Goal: Transaction & Acquisition: Purchase product/service

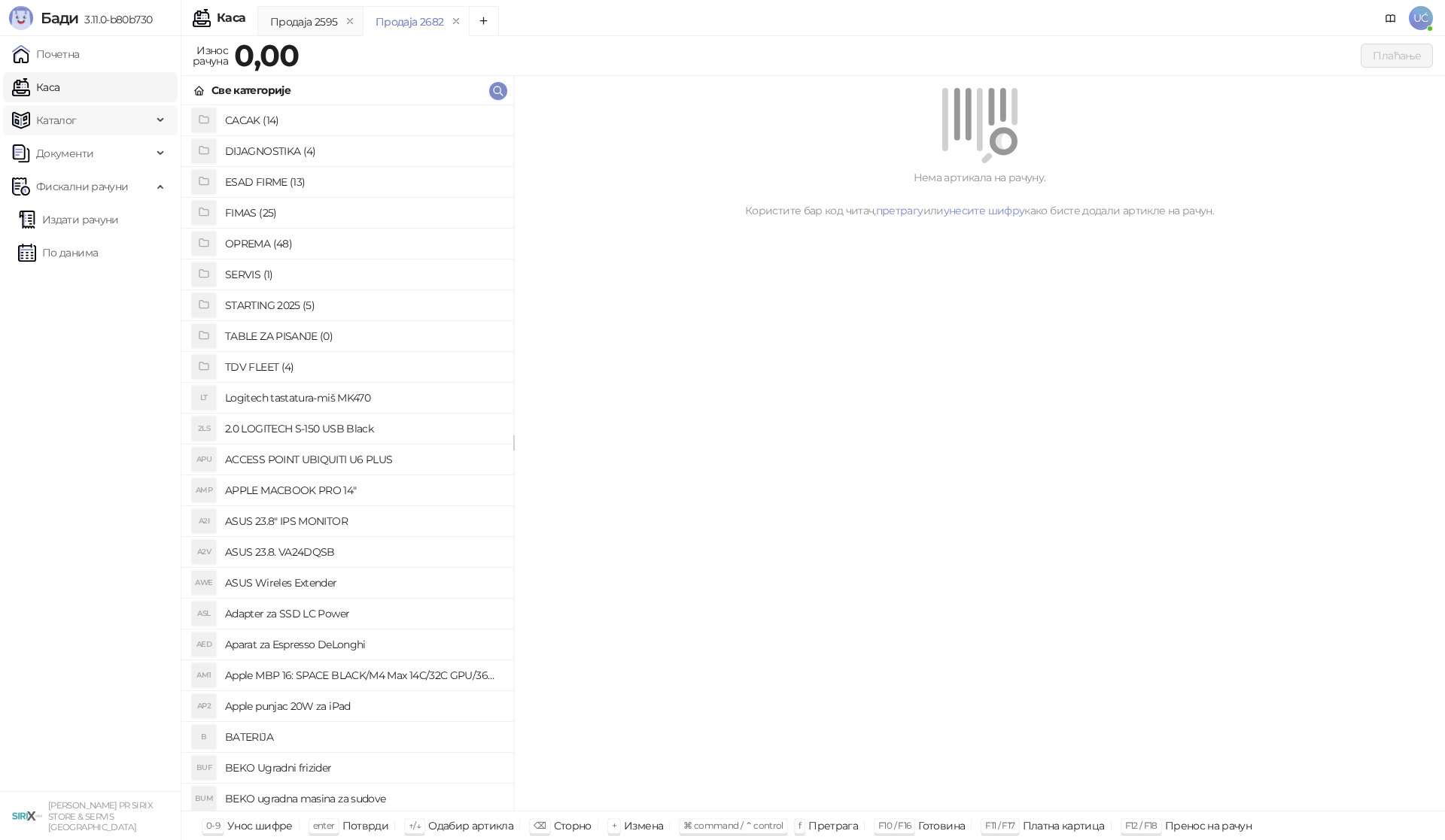
click at [96, 117] on span "Каталог" at bounding box center [82, 121] width 140 height 30
click at [68, 230] on link "Артикли" at bounding box center [52, 220] width 69 height 30
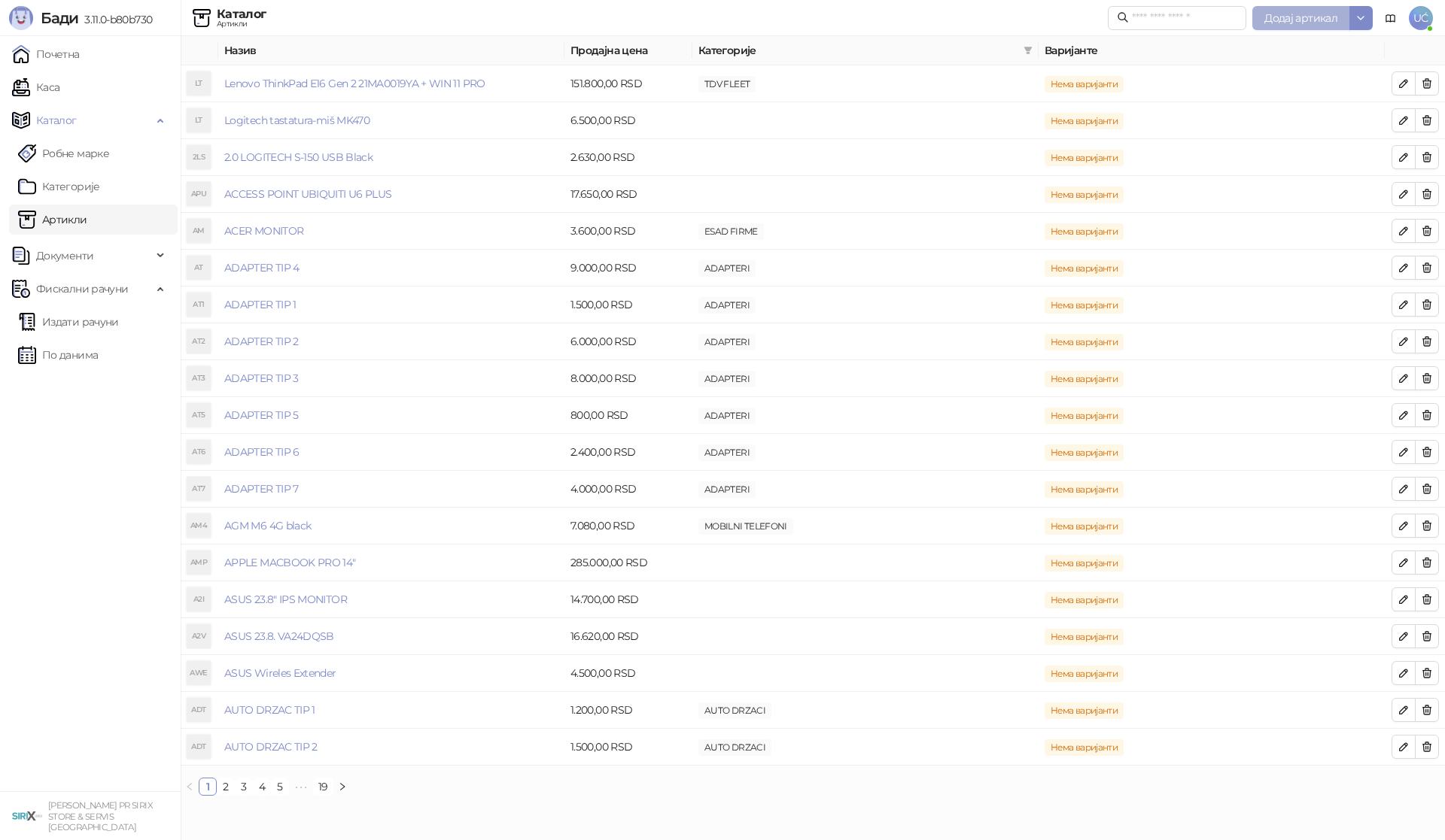
click at [1274, 17] on span "Додај артикал" at bounding box center [1300, 18] width 73 height 14
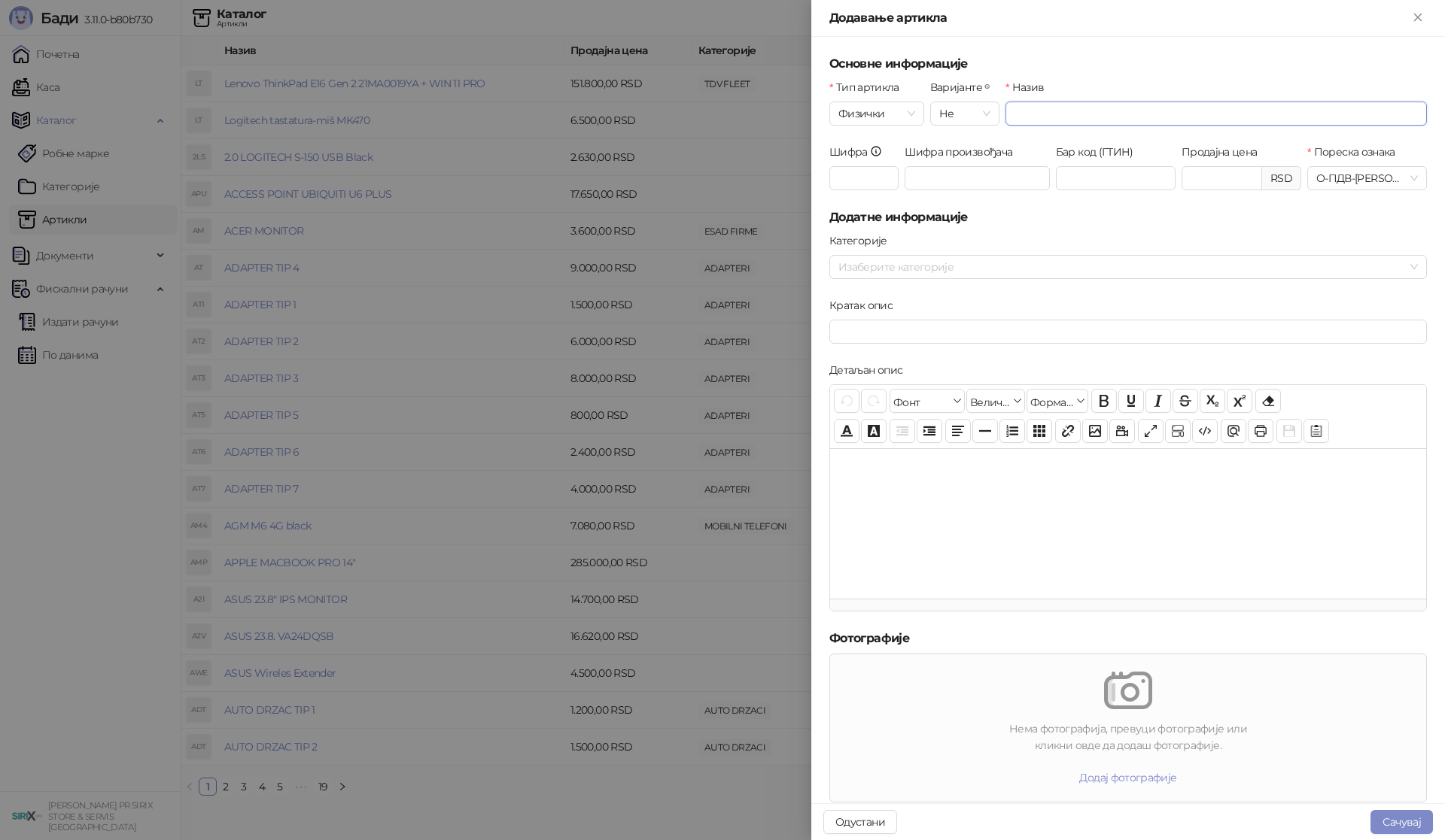
click at [1101, 102] on input "Назив" at bounding box center [1215, 114] width 421 height 24
paste input "**********"
type input "**********"
click at [1182, 171] on input "Продајна цена" at bounding box center [1221, 178] width 79 height 23
type input "********"
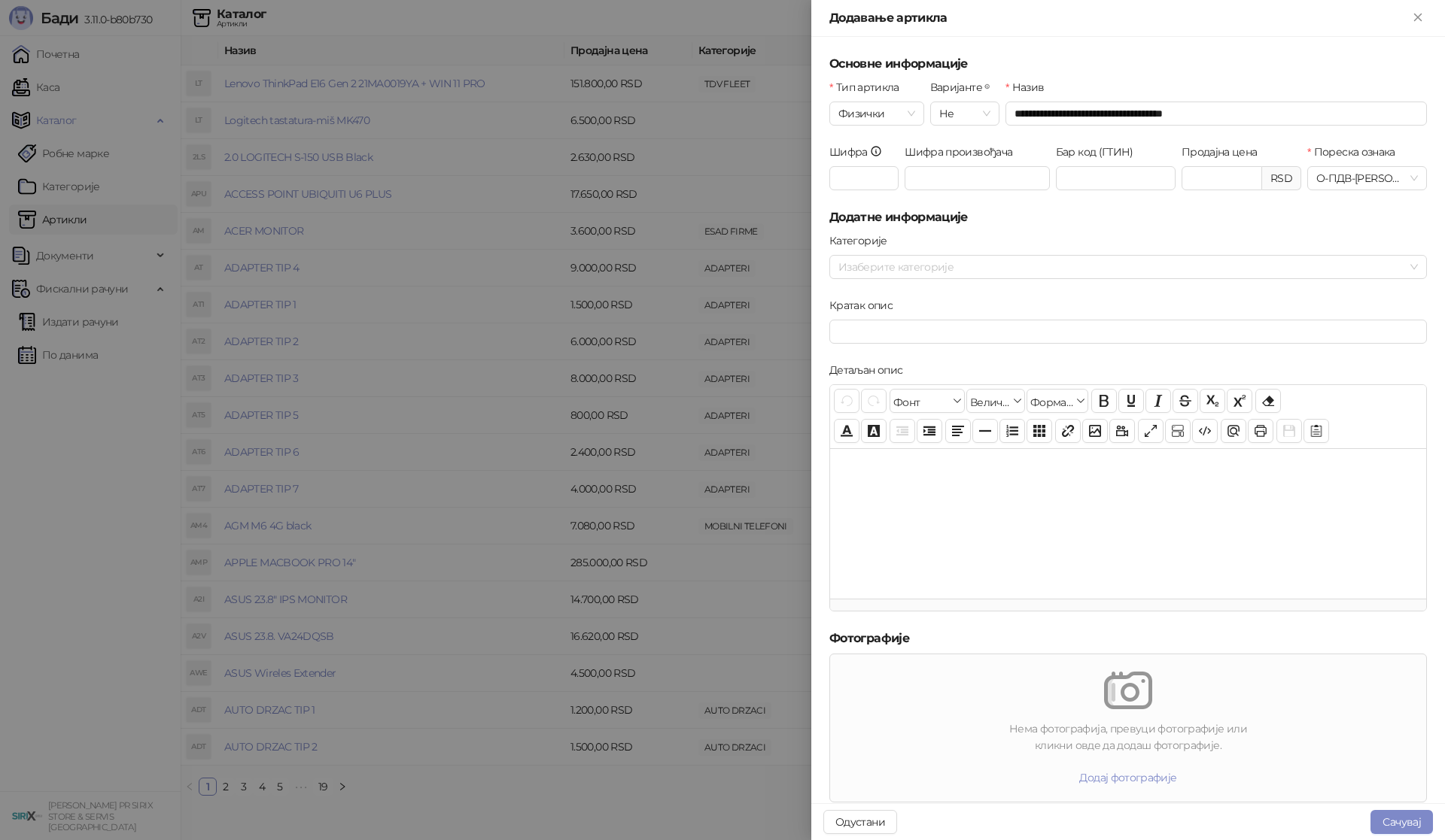
drag, startPoint x: 1253, startPoint y: 214, endPoint x: 1280, endPoint y: 506, distance: 293.2
click at [1246, 222] on h5 "Додатне информације" at bounding box center [1128, 218] width 598 height 18
drag, startPoint x: 1412, startPoint y: 820, endPoint x: 1382, endPoint y: 808, distance: 32.3
click at [1411, 820] on button "Сачувај" at bounding box center [1401, 822] width 62 height 24
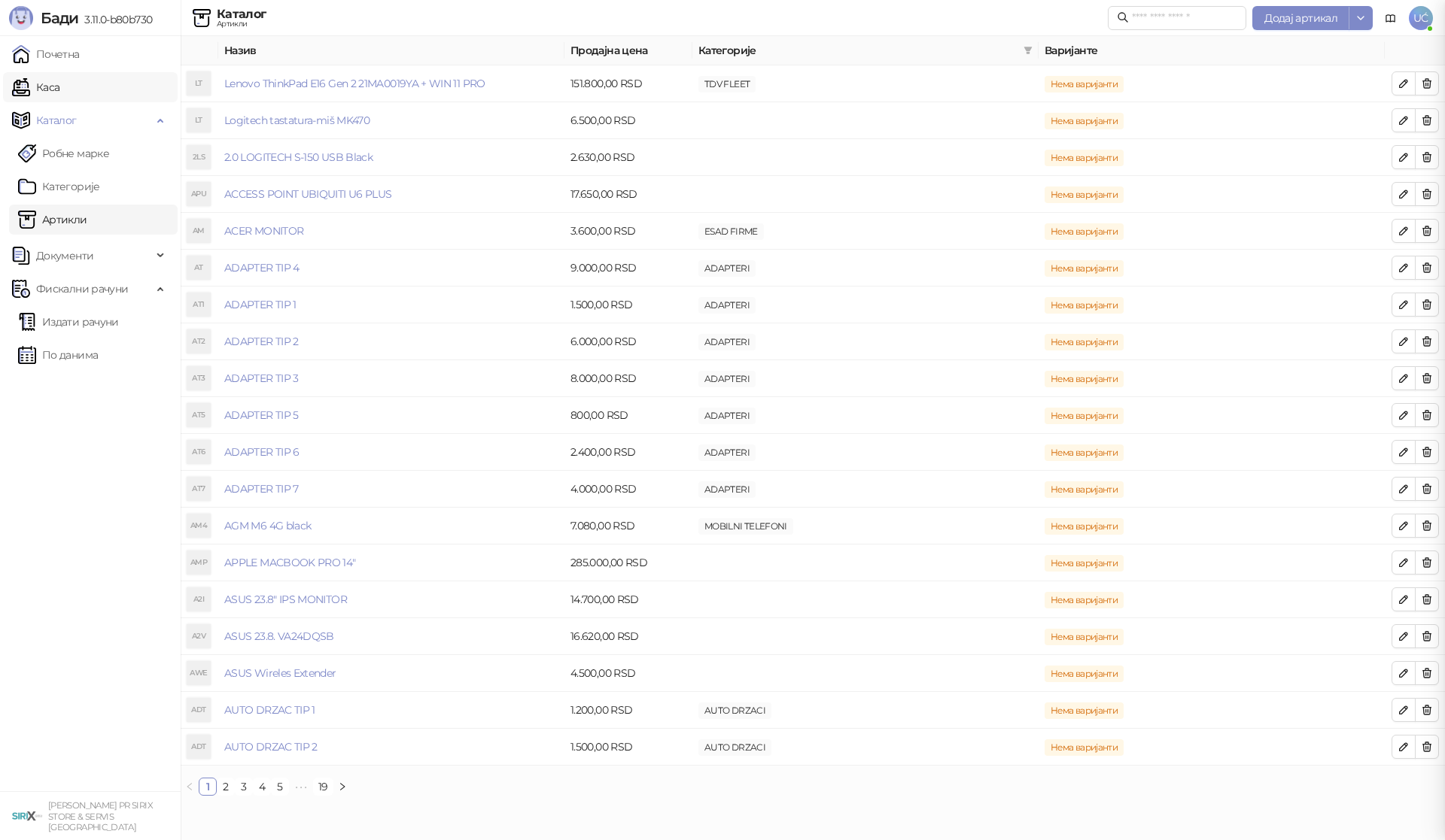
click at [59, 83] on link "Каса" at bounding box center [36, 87] width 47 height 30
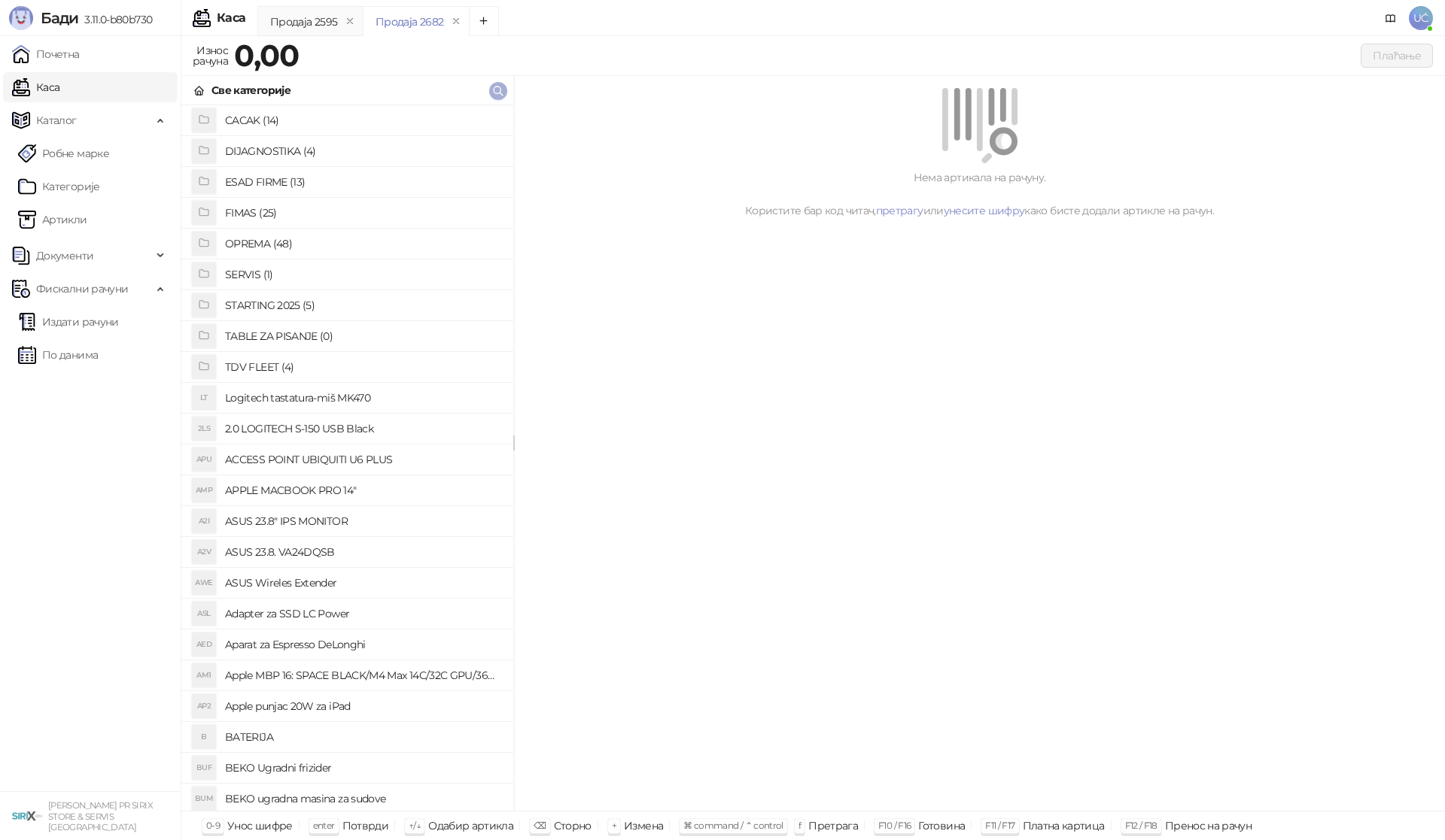
click at [501, 91] on icon "button" at bounding box center [498, 91] width 9 height 9
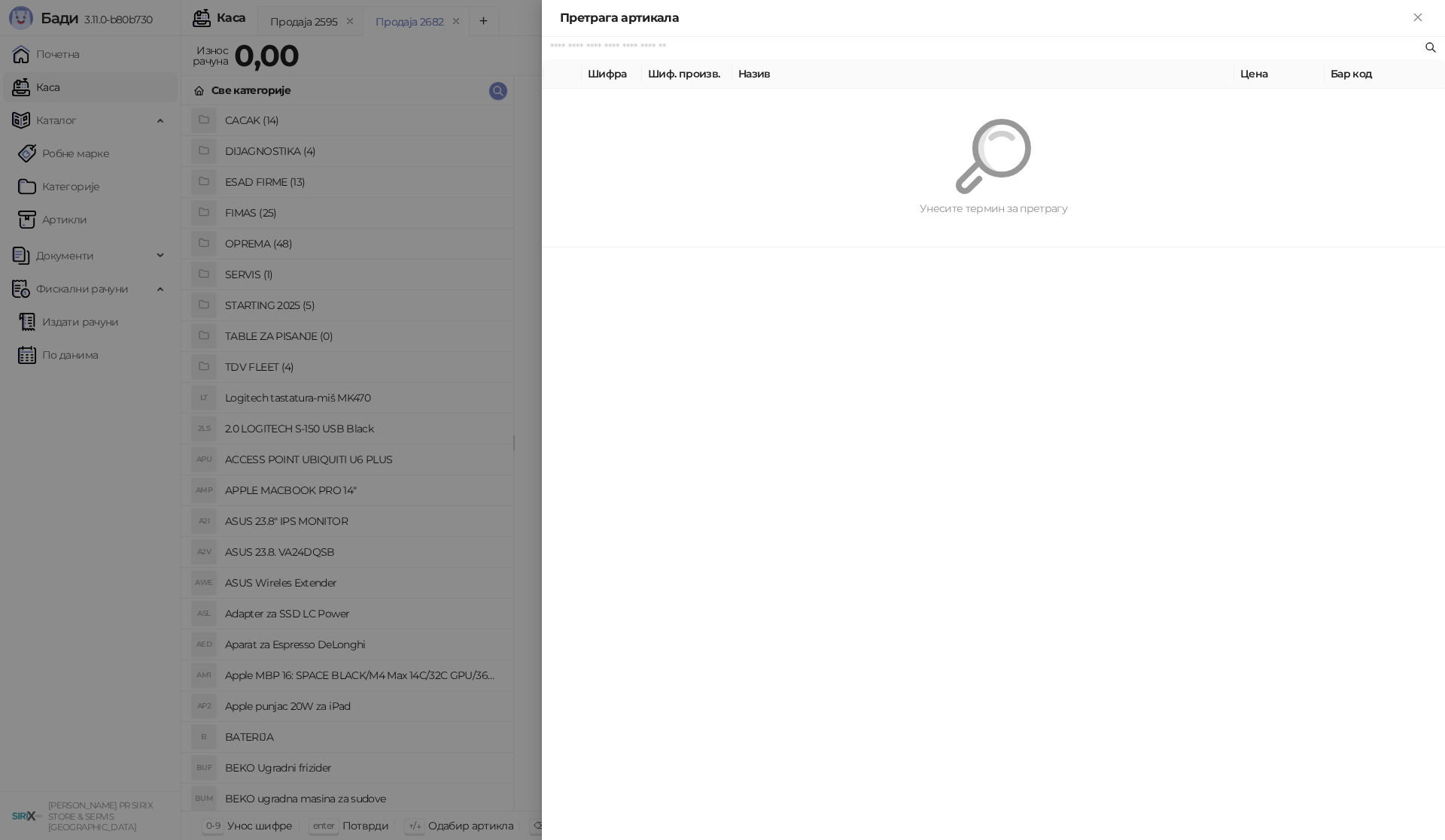
paste input "**********"
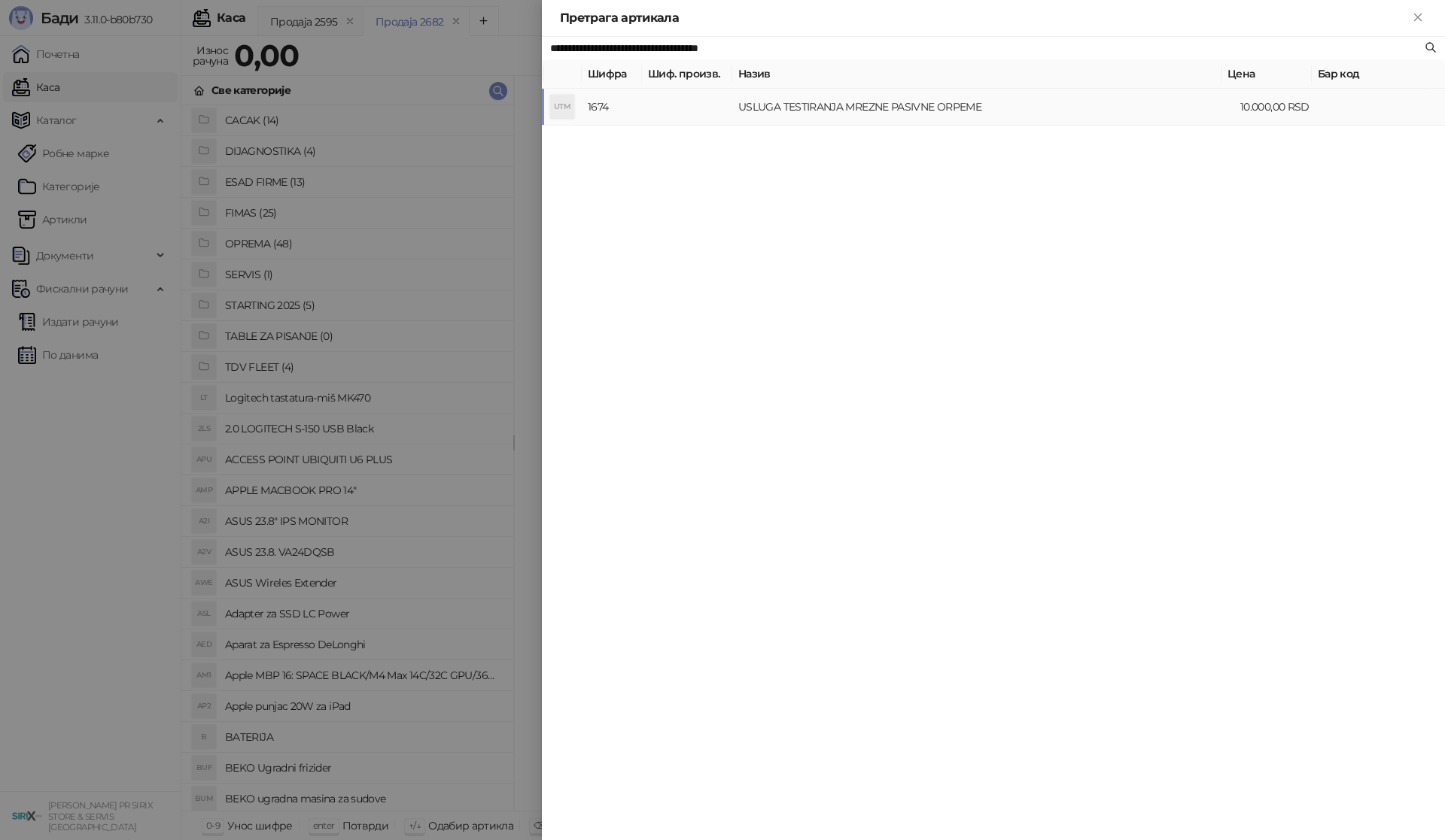
type input "**********"
click at [869, 101] on td "USLUGA TESTIRANJA MREZNE PASIVNE ORPEME" at bounding box center [983, 107] width 502 height 37
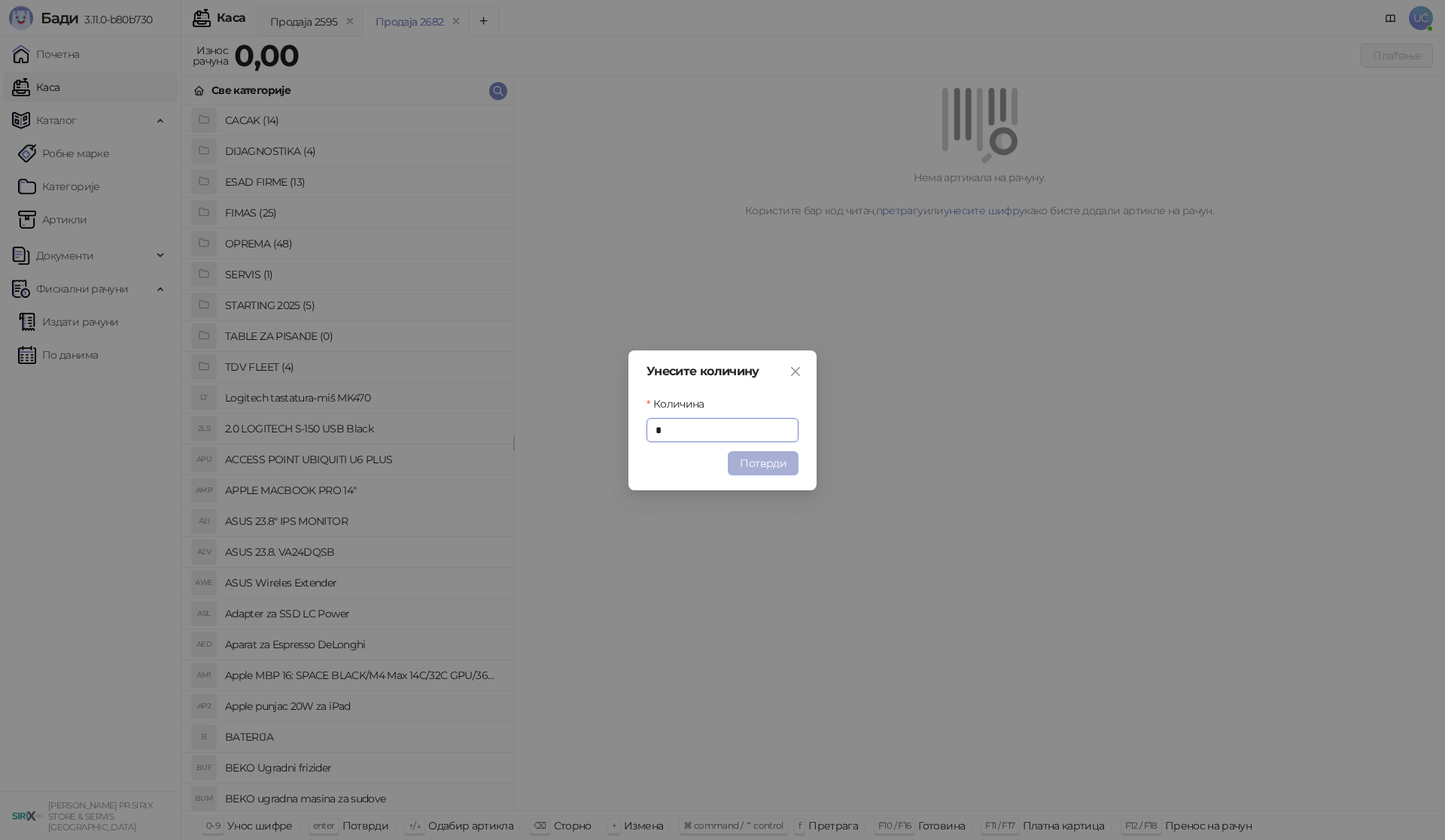
click at [733, 465] on button "Потврди" at bounding box center [762, 463] width 71 height 24
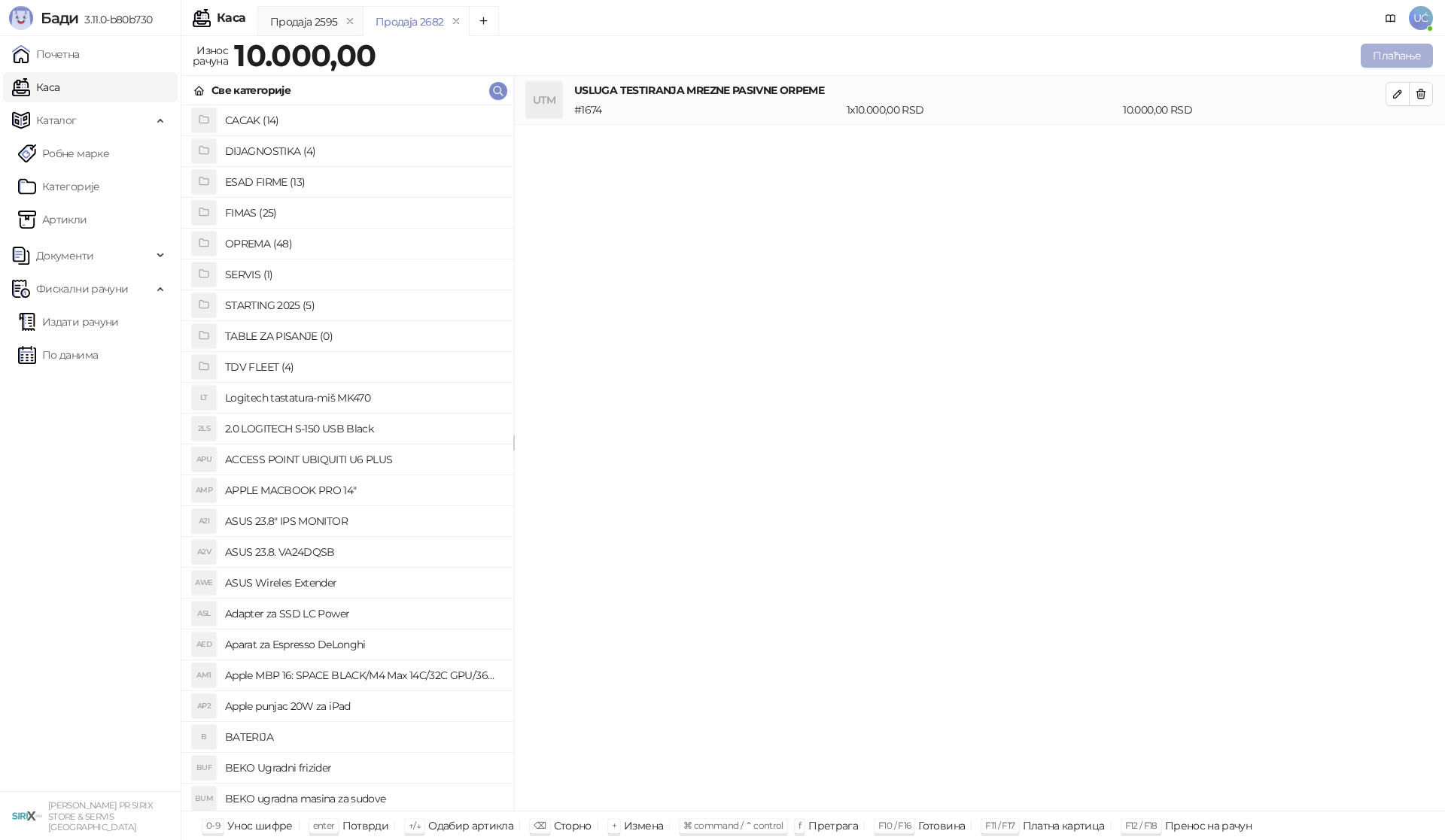
click at [1396, 46] on button "Плаћање" at bounding box center [1396, 56] width 72 height 24
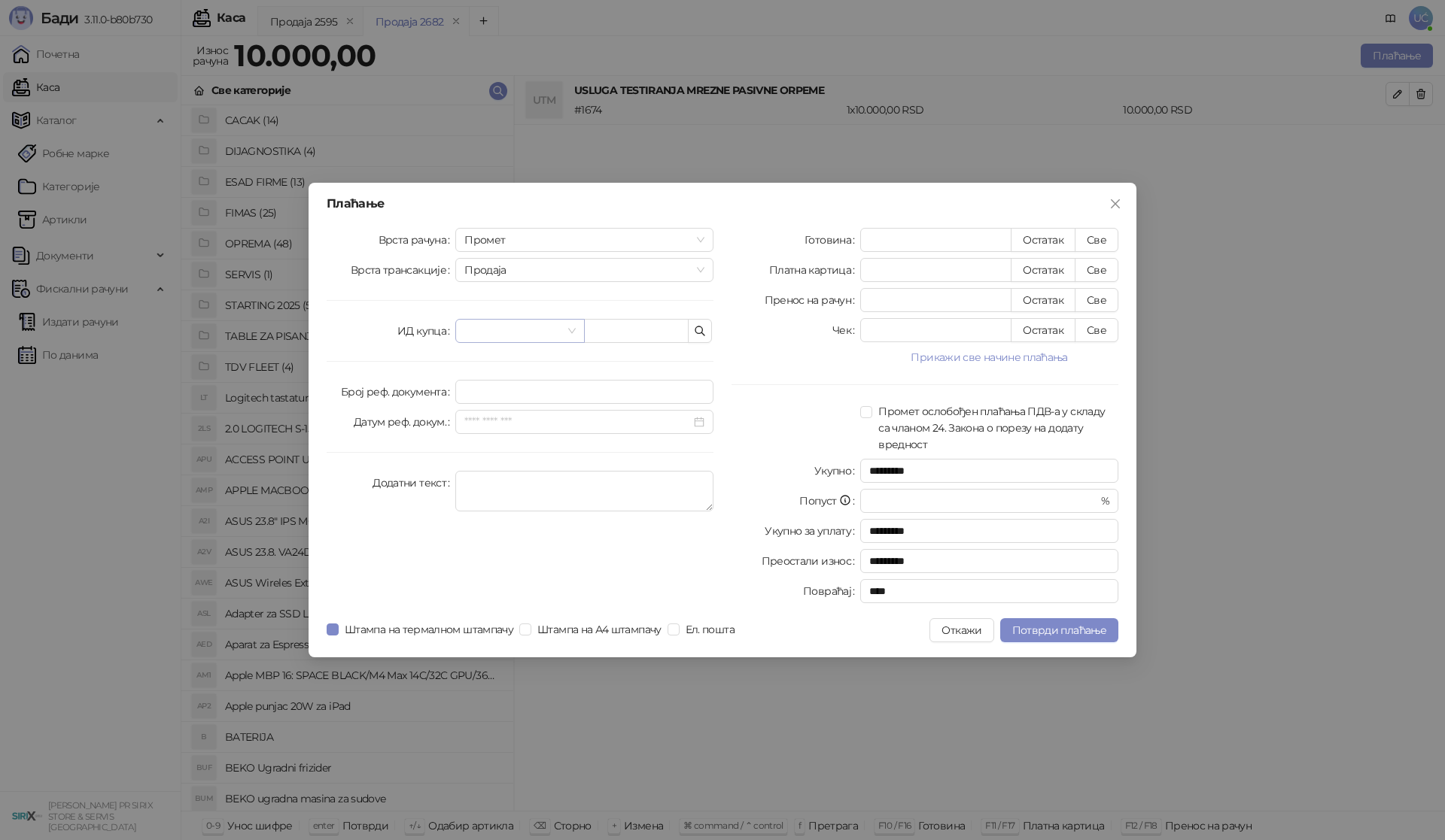
click at [540, 326] on input "search" at bounding box center [513, 331] width 97 height 23
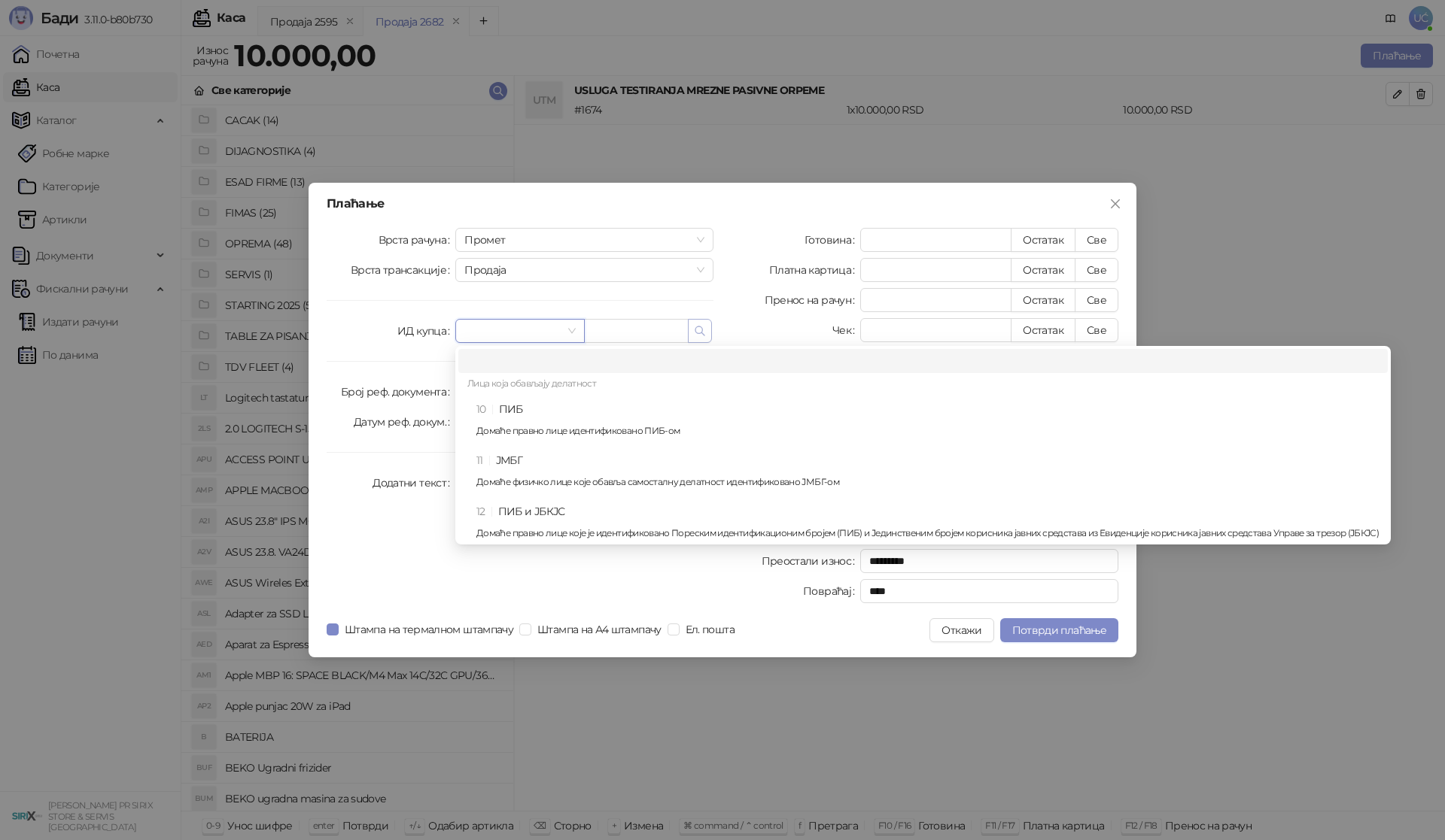
click at [702, 337] on span "button" at bounding box center [700, 331] width 12 height 14
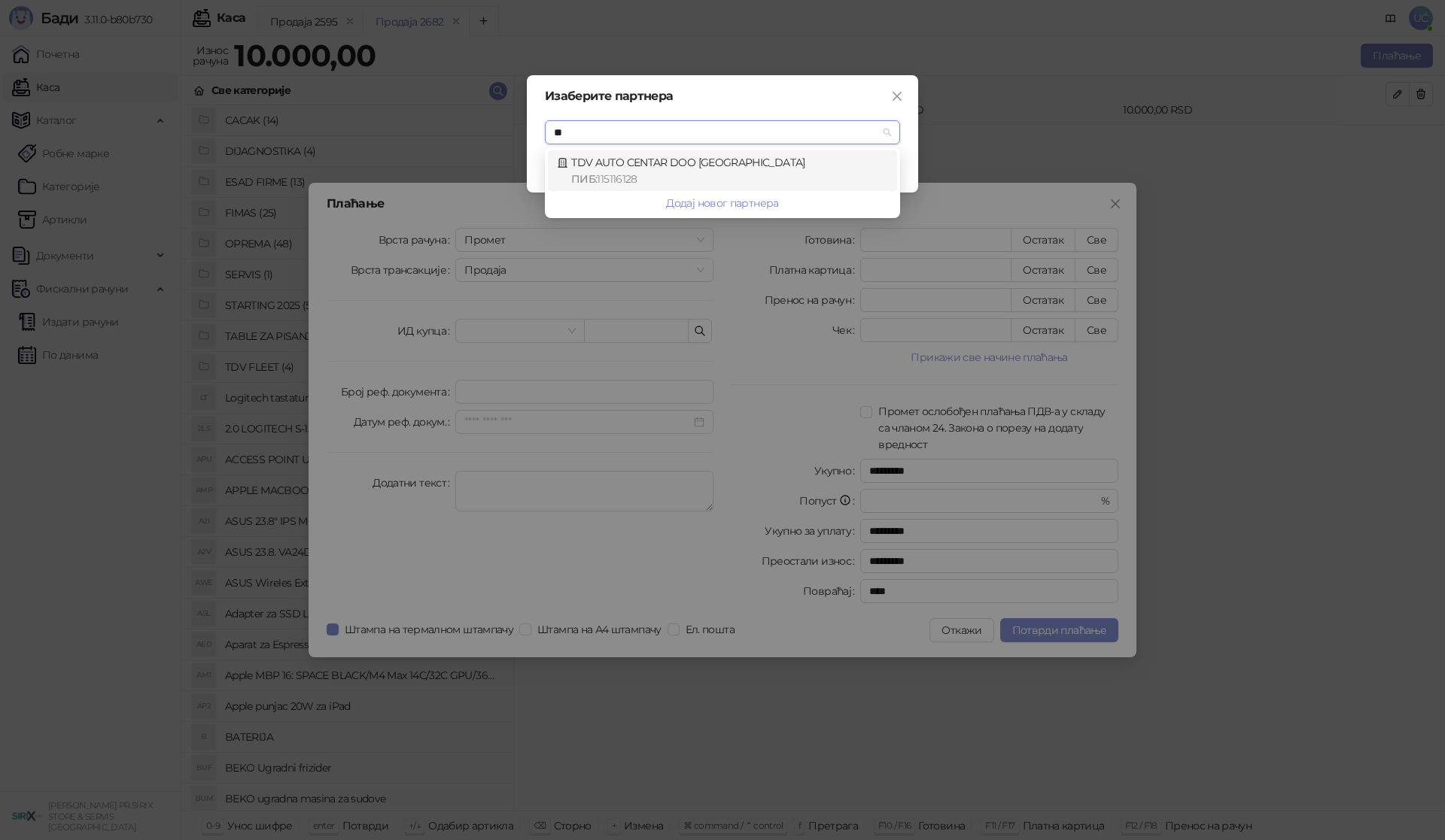
type input "***"
click at [650, 184] on div "ПИБ : 115116128" at bounding box center [730, 179] width 317 height 17
type input "*********"
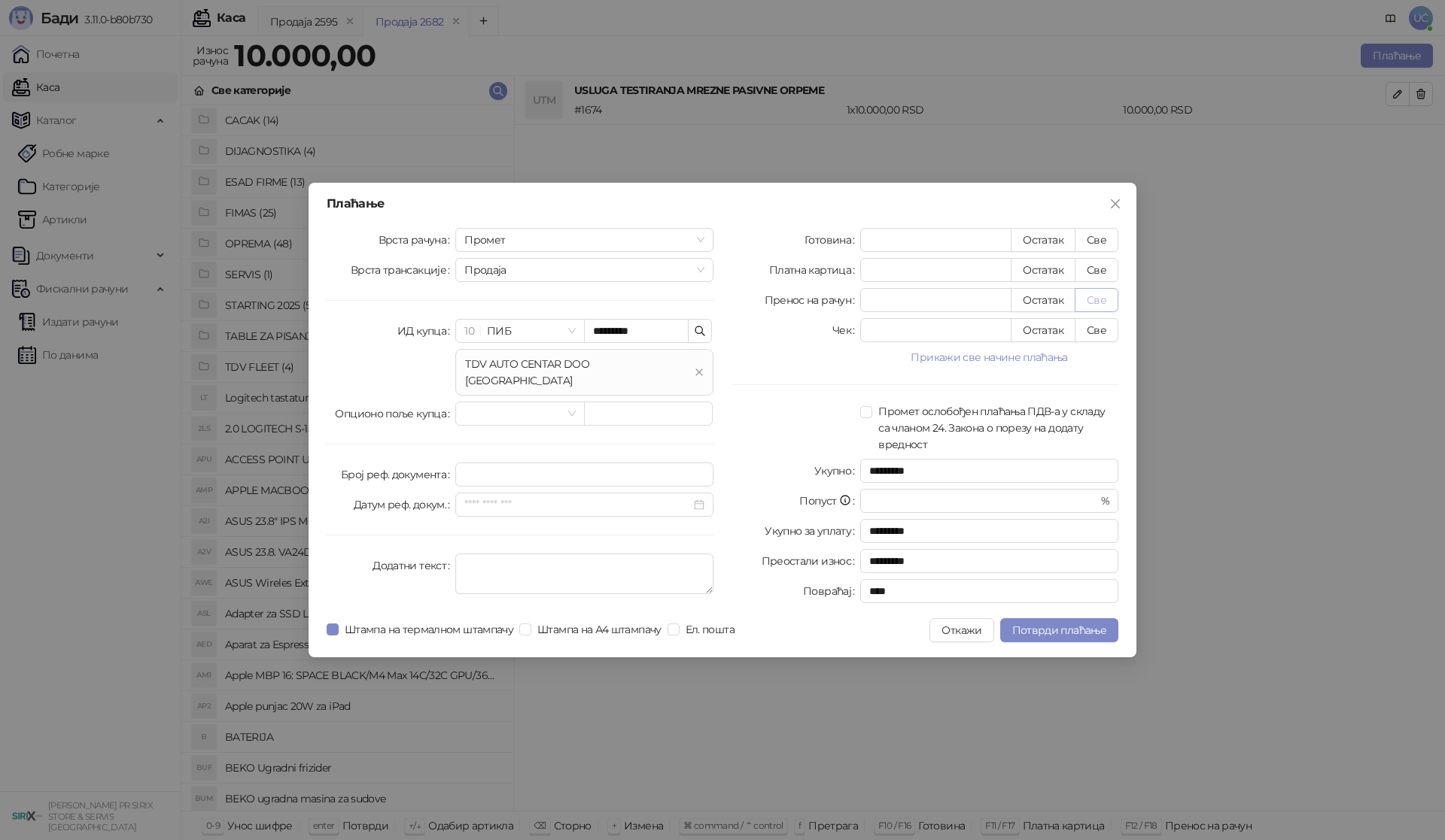
click at [1078, 297] on button "Све" at bounding box center [1097, 300] width 44 height 24
type input "*****"
type input "****"
click at [1070, 619] on button "Потврди плаћање" at bounding box center [1059, 630] width 118 height 24
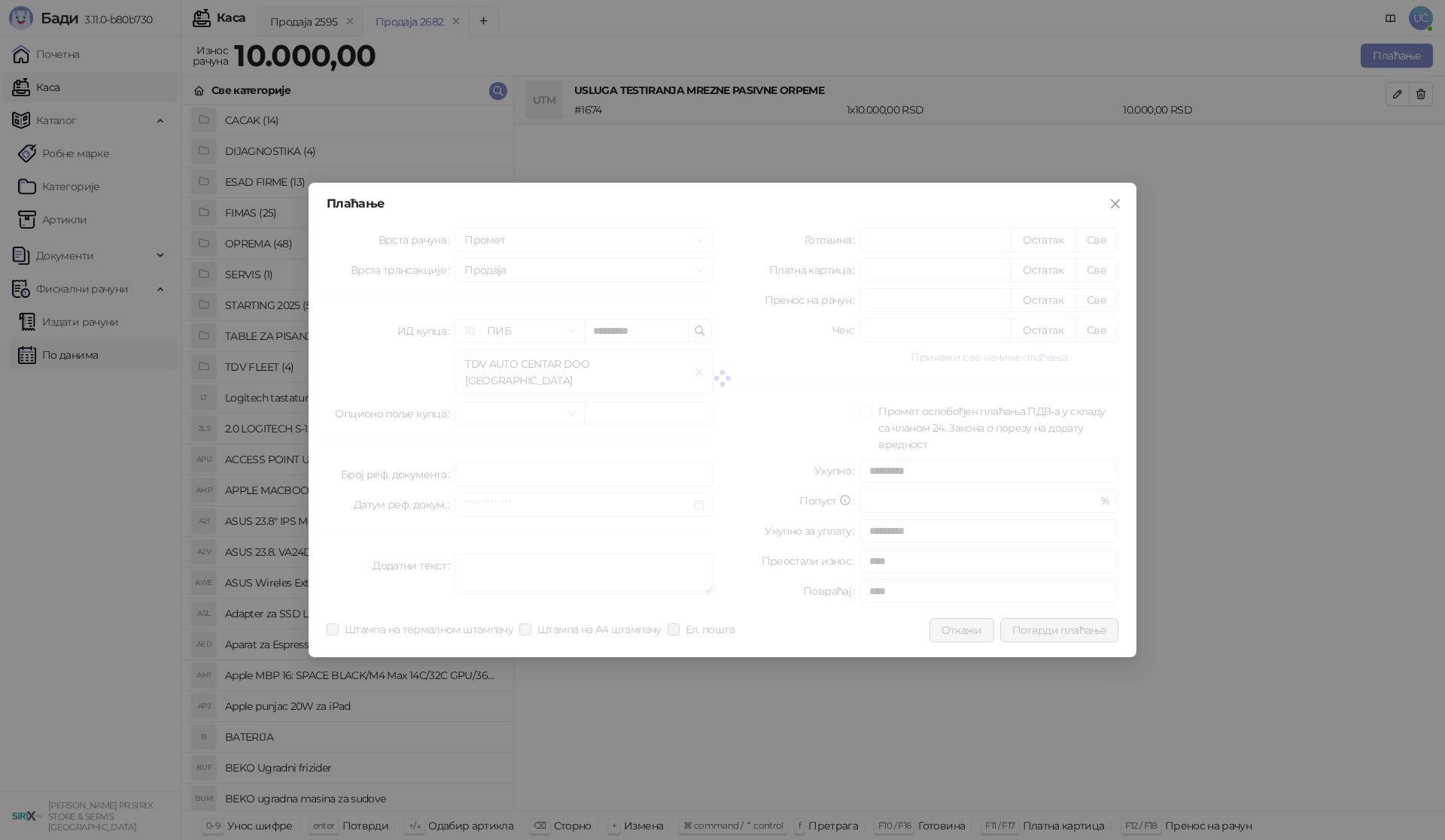
click at [98, 364] on link "По данима" at bounding box center [58, 355] width 80 height 30
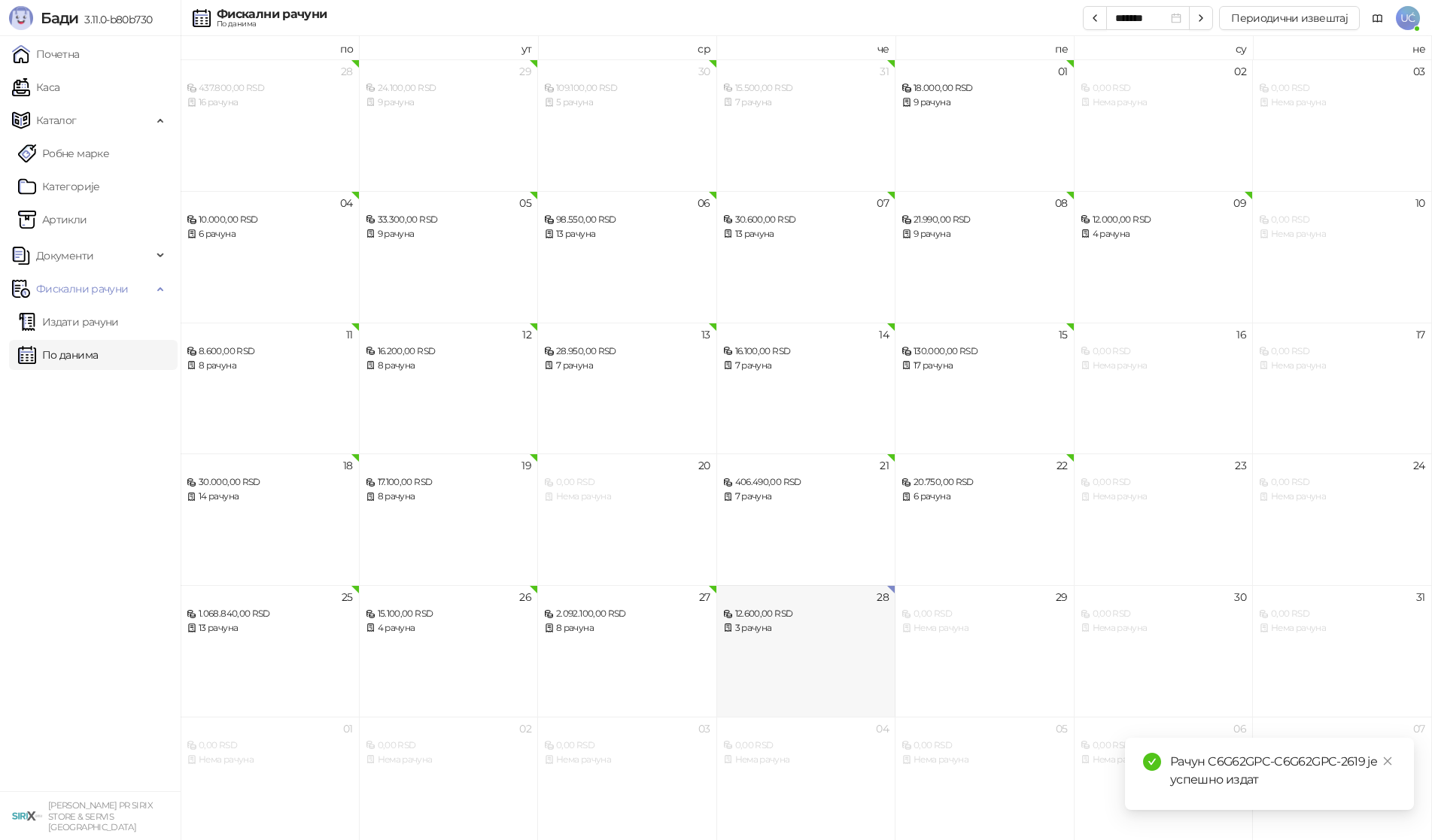
click at [767, 644] on div "28 12.600,00 RSD 3 рачуна" at bounding box center [806, 651] width 179 height 132
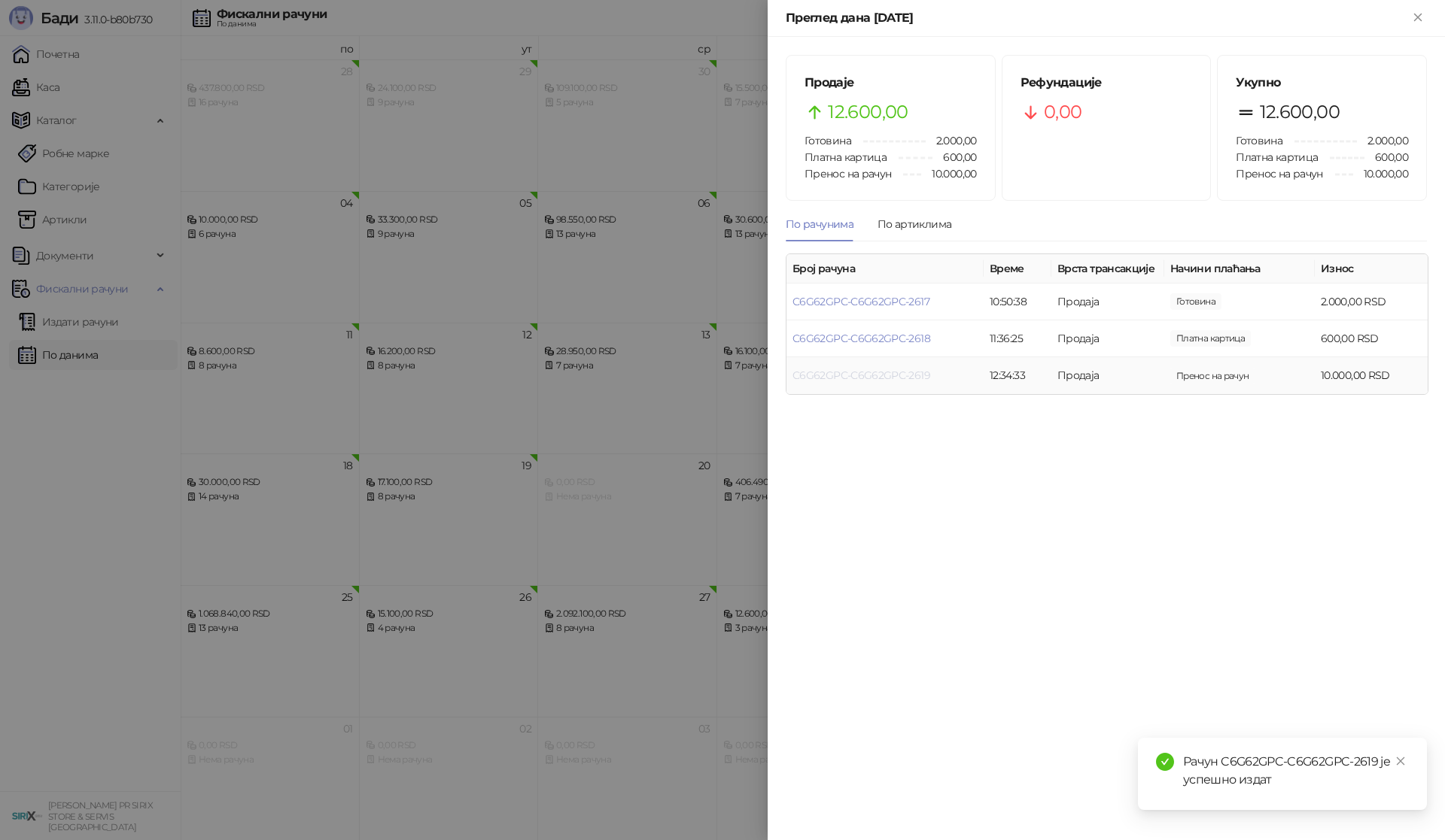
click at [884, 380] on link "C6G62GPC-C6G62GPC-2619" at bounding box center [862, 375] width 138 height 14
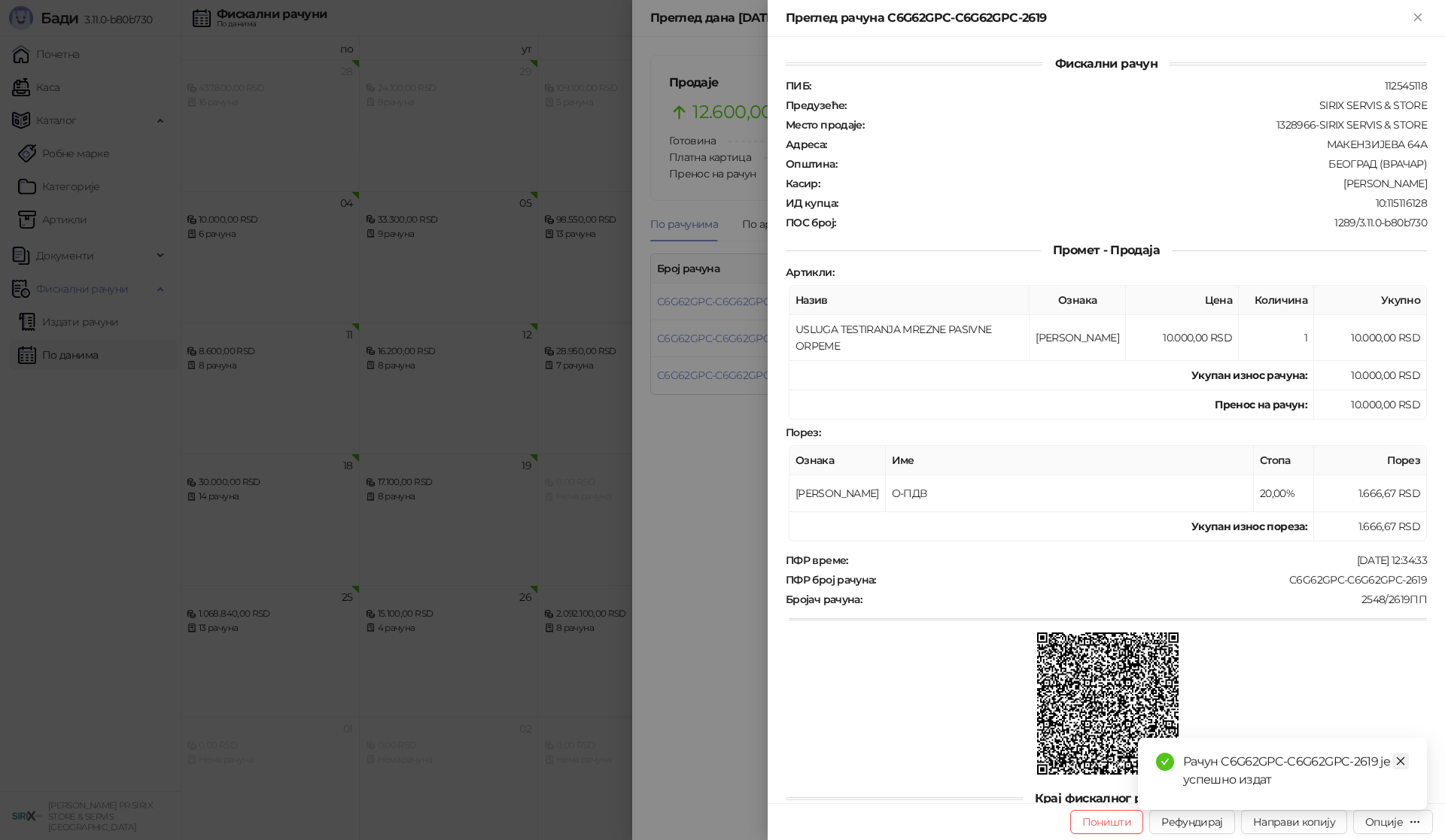
click at [1404, 755] on link "Close" at bounding box center [1400, 761] width 17 height 17
click at [1410, 811] on button "Опције" at bounding box center [1393, 822] width 80 height 24
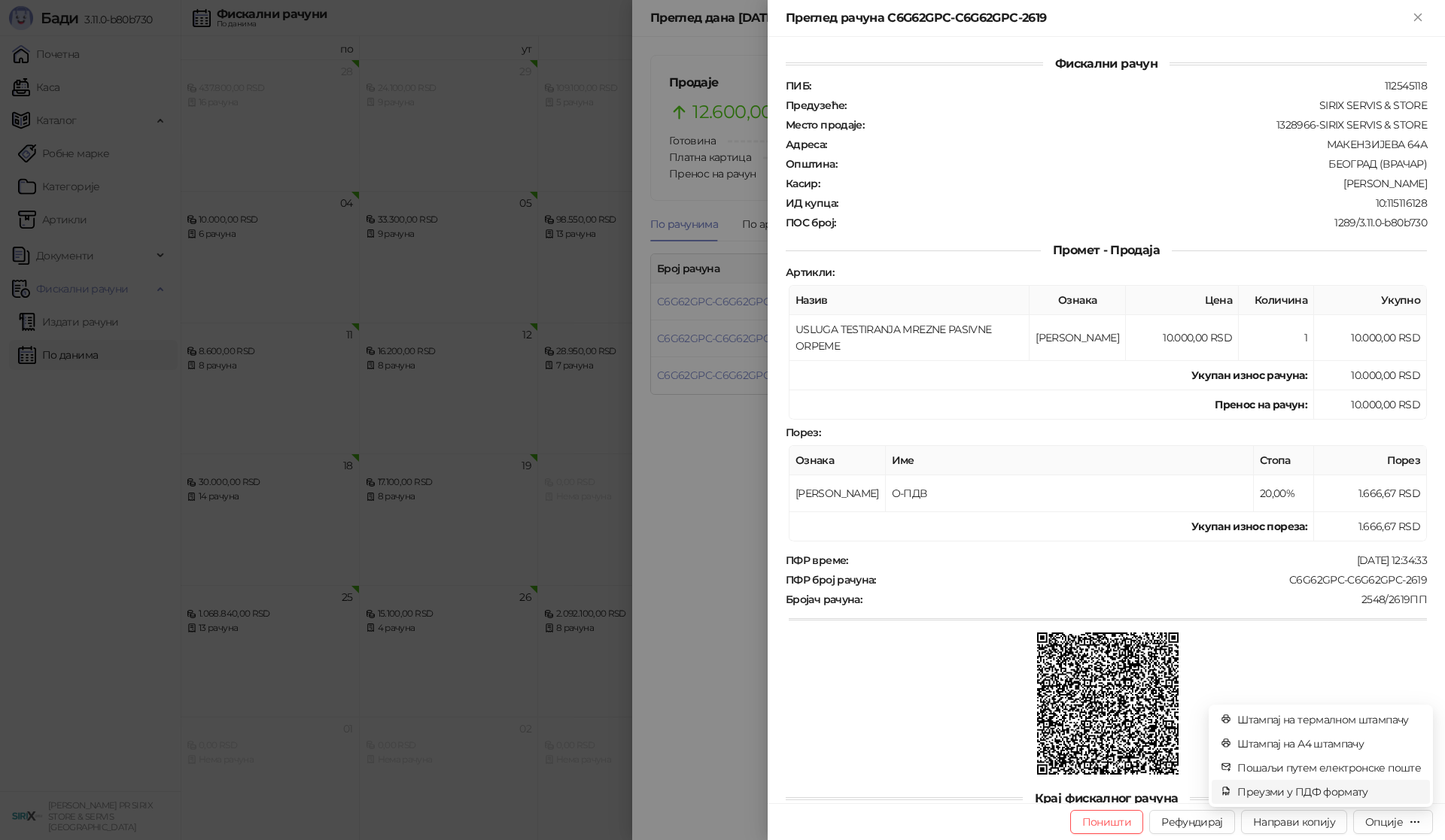
click at [1371, 799] on span "Преузми у ПДФ формату" at bounding box center [1329, 792] width 184 height 17
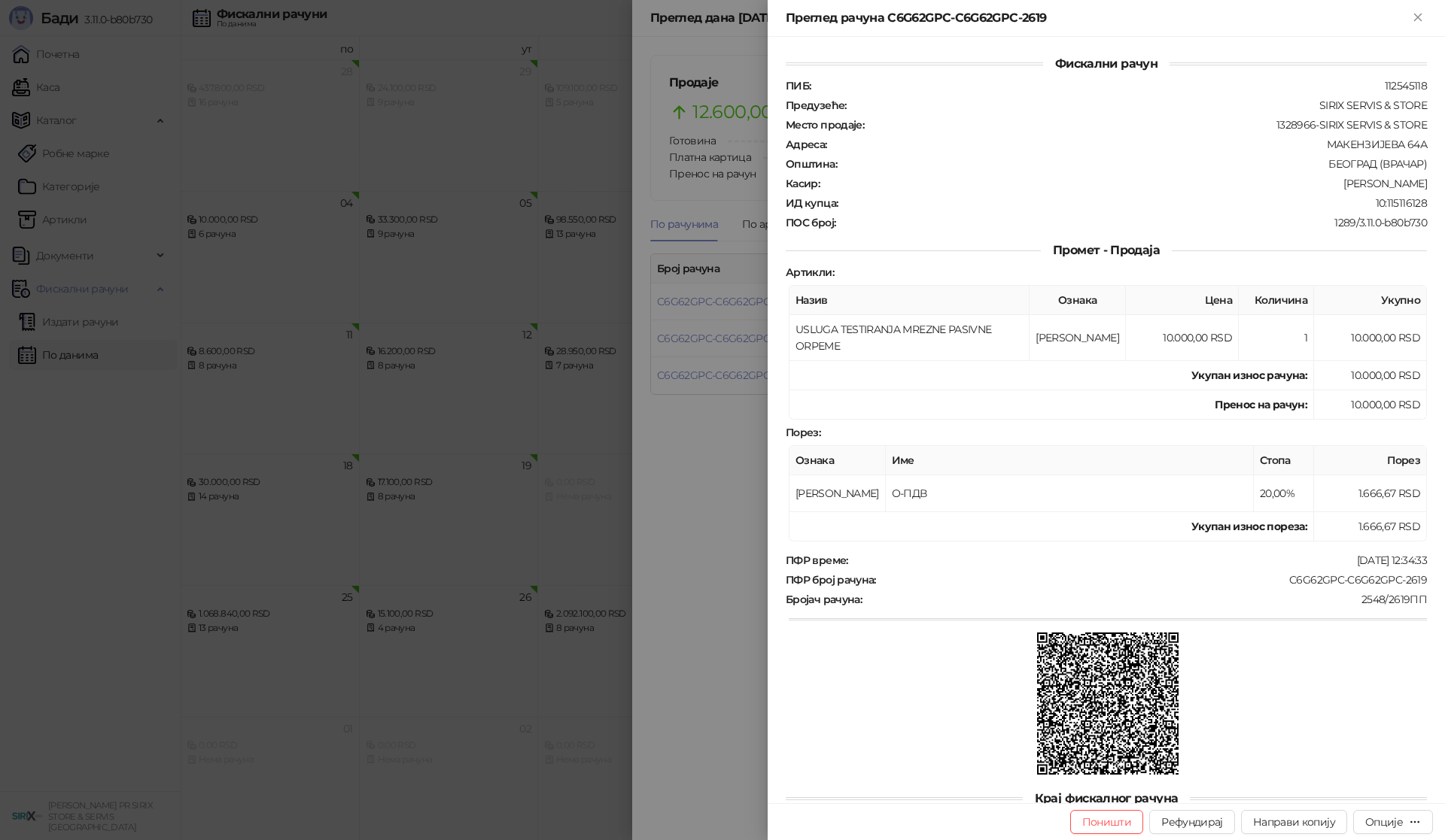
click at [197, 309] on div at bounding box center [722, 420] width 1445 height 840
click at [105, 80] on div at bounding box center [722, 420] width 1445 height 840
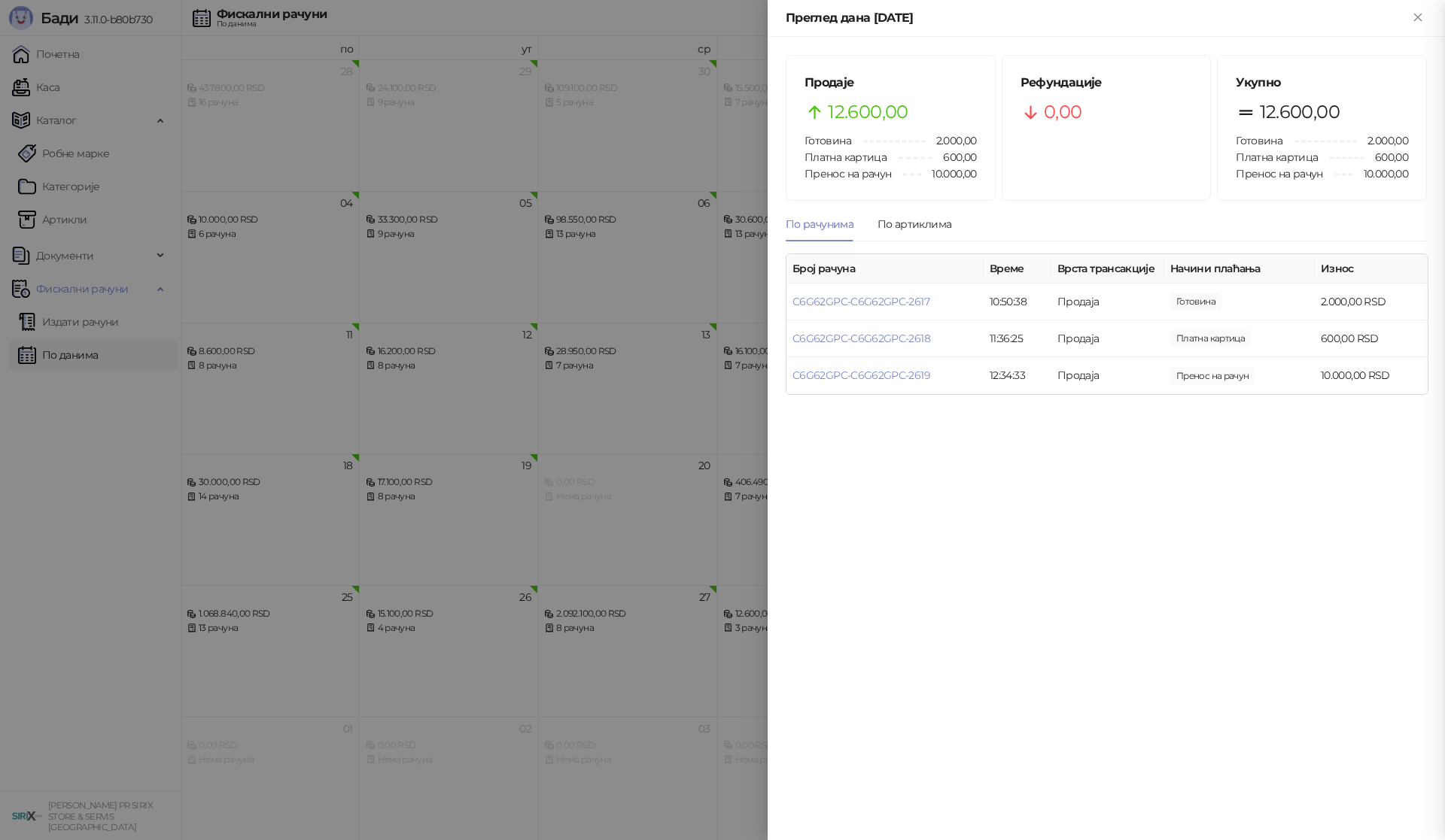
click at [84, 83] on div at bounding box center [722, 420] width 1445 height 840
click at [74, 85] on div at bounding box center [722, 420] width 1445 height 840
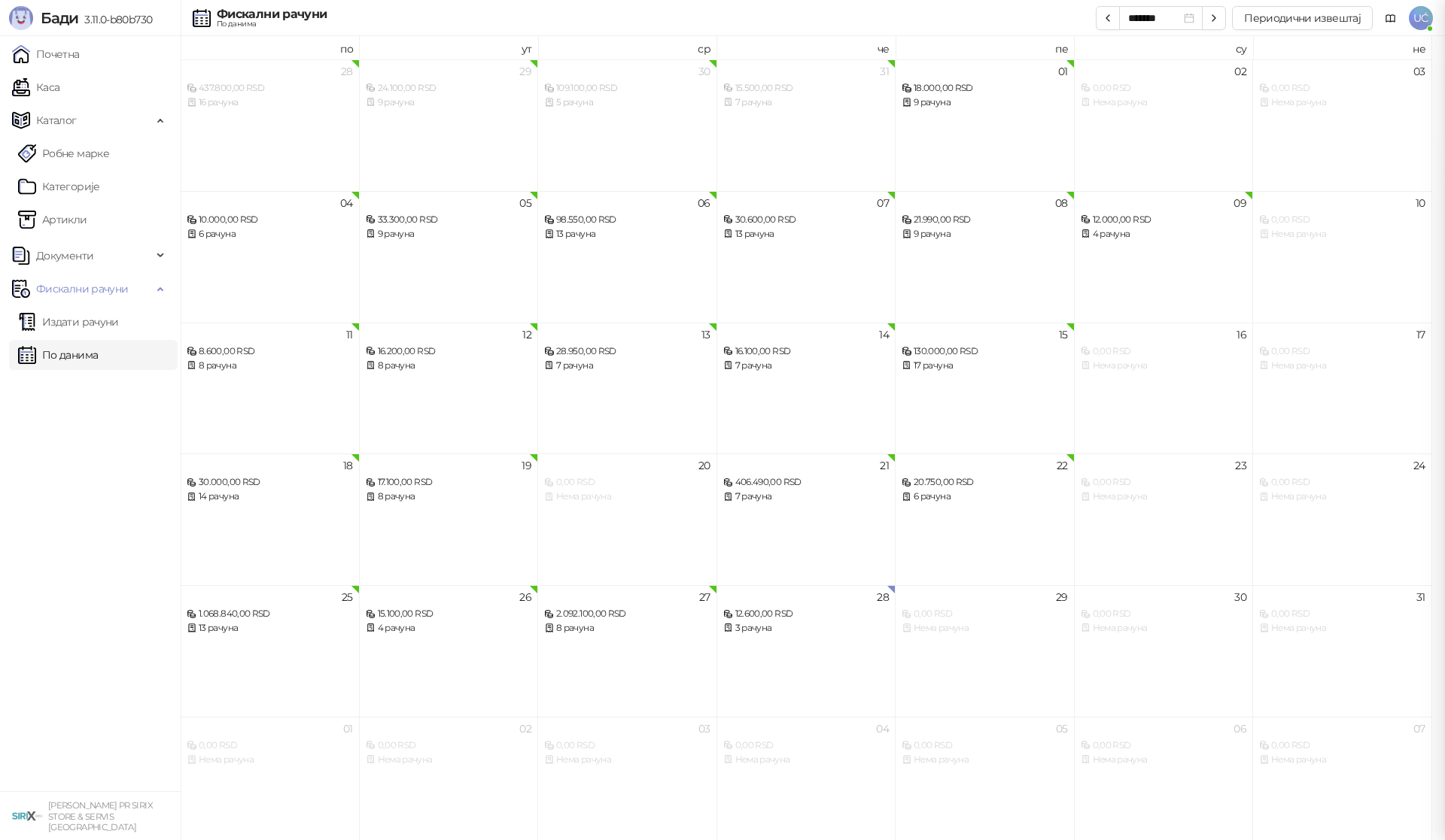
click at [52, 76] on div at bounding box center [722, 420] width 1445 height 840
click at [52, 88] on link "Каса" at bounding box center [36, 87] width 47 height 30
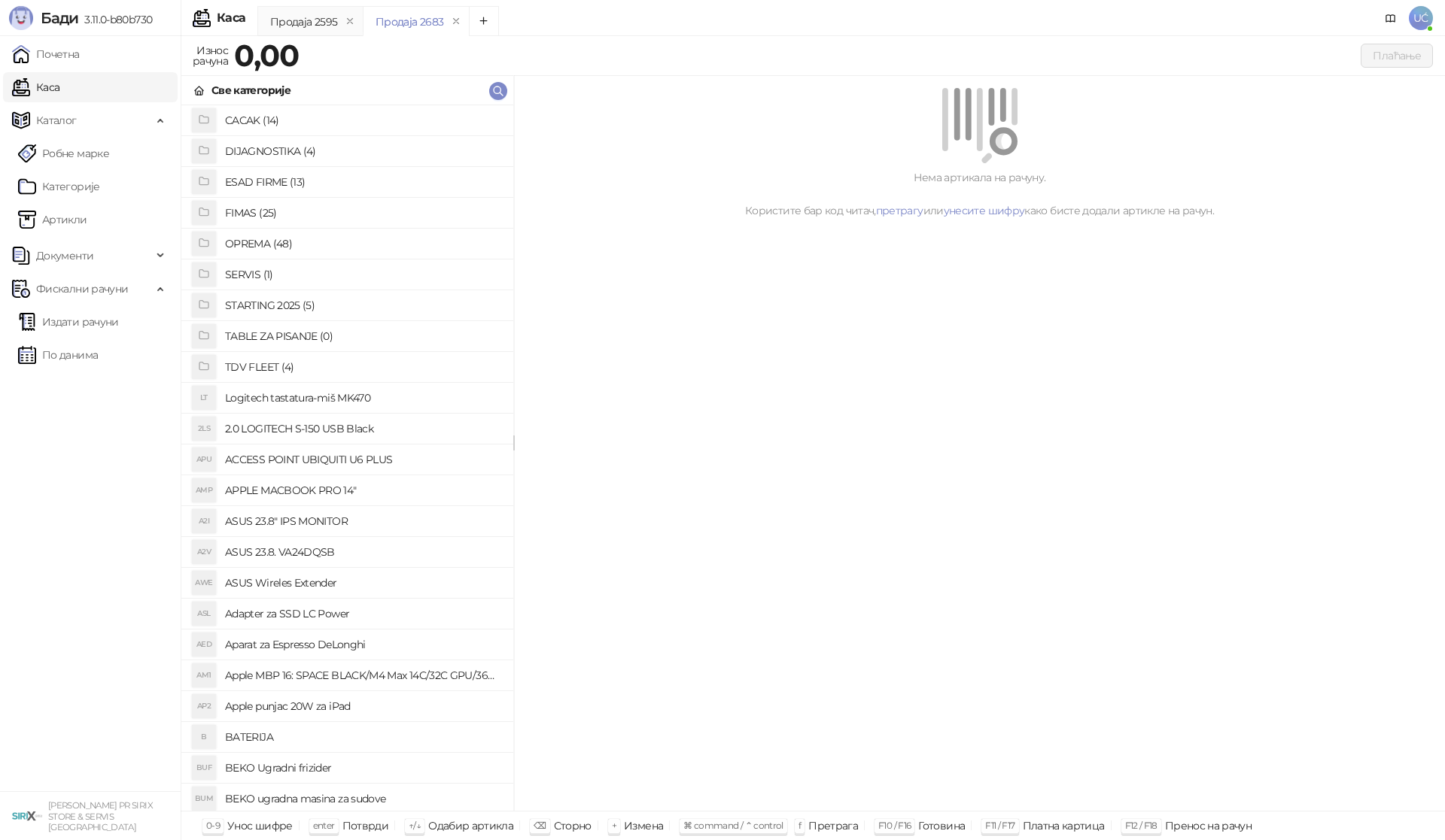
click at [275, 237] on h4 "OPREMA (48)" at bounding box center [363, 244] width 276 height 24
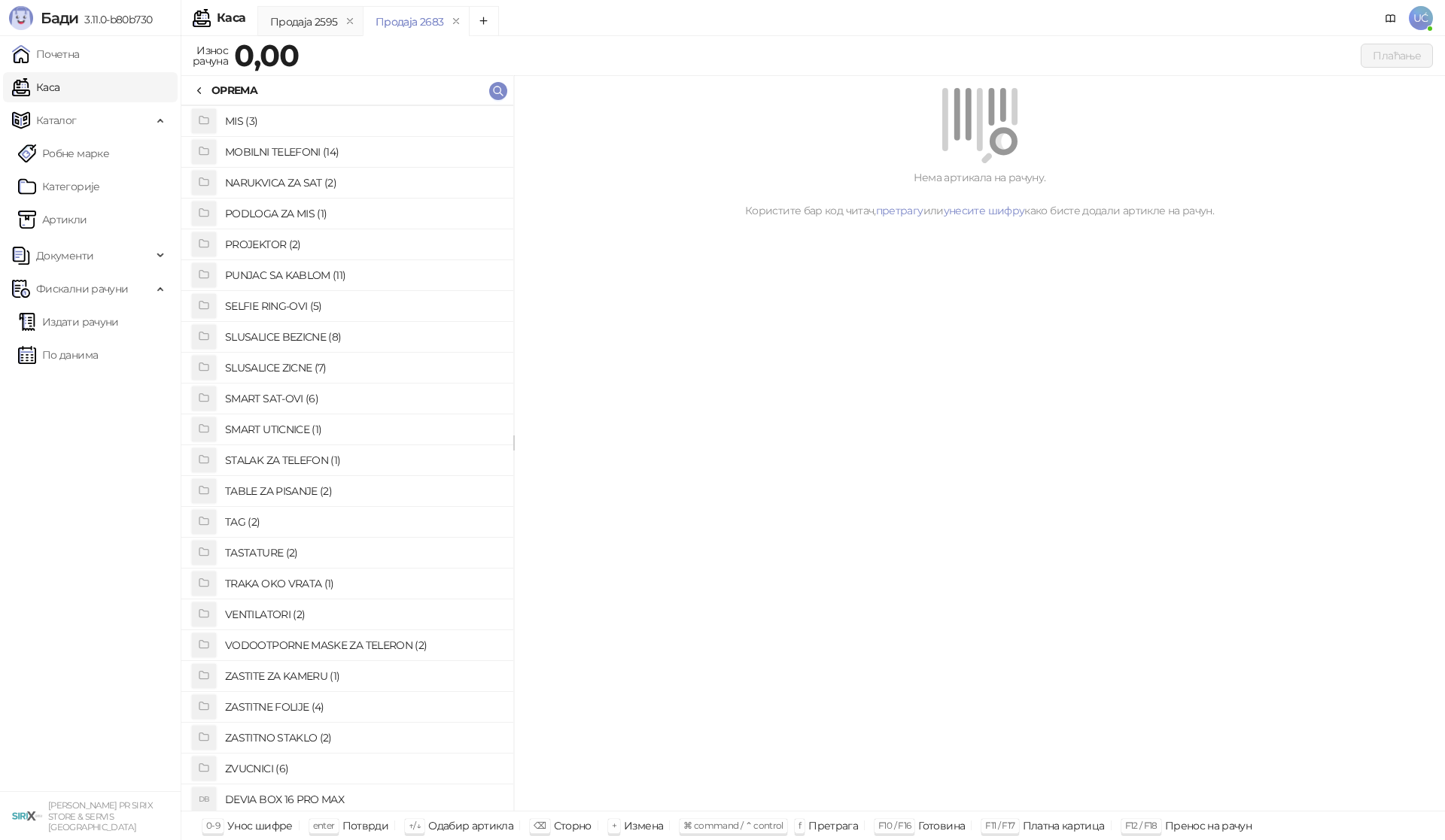
scroll to position [775, 0]
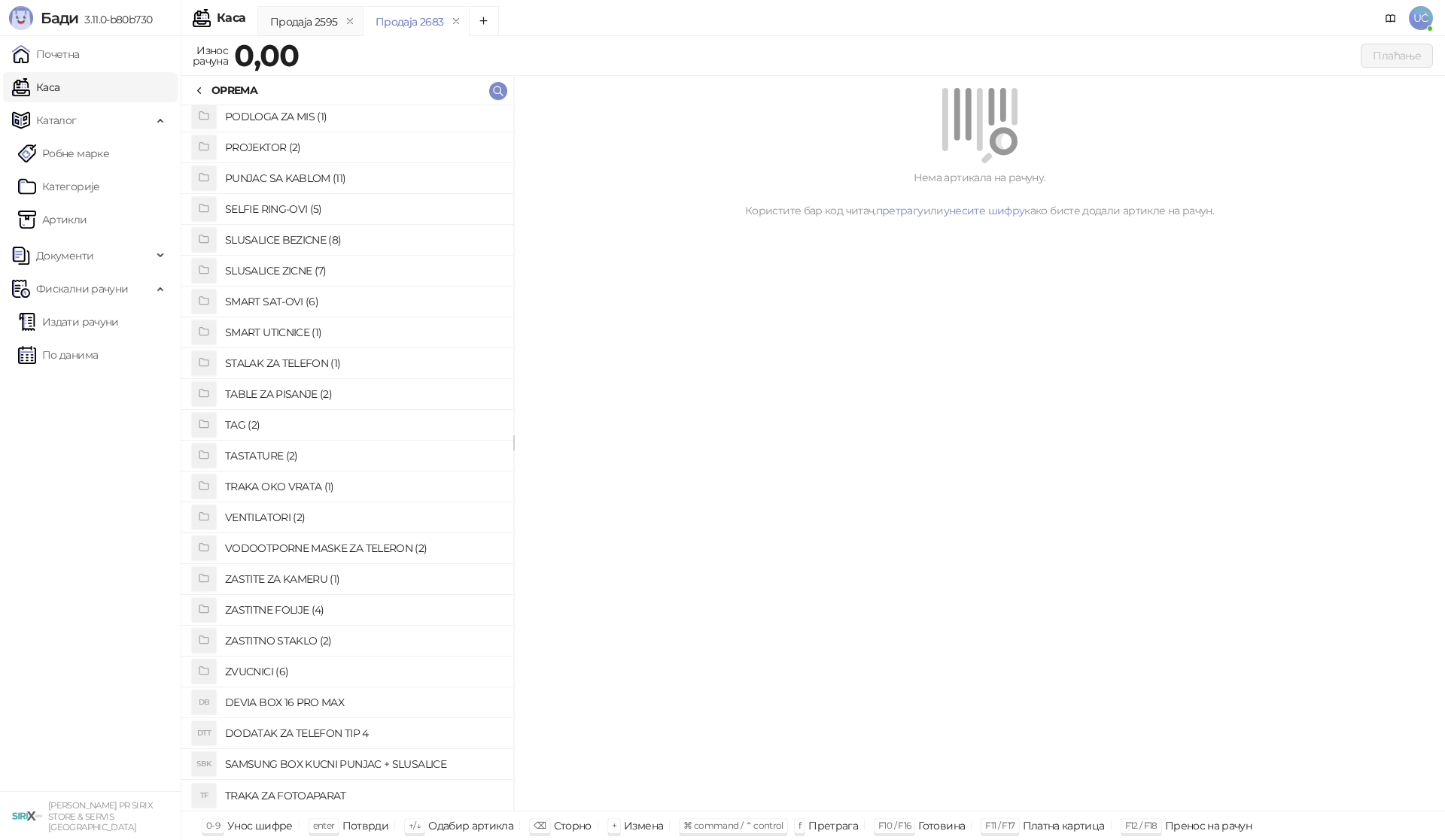
click at [297, 635] on h4 "ZASTITNO STAKLO (2)" at bounding box center [363, 641] width 276 height 24
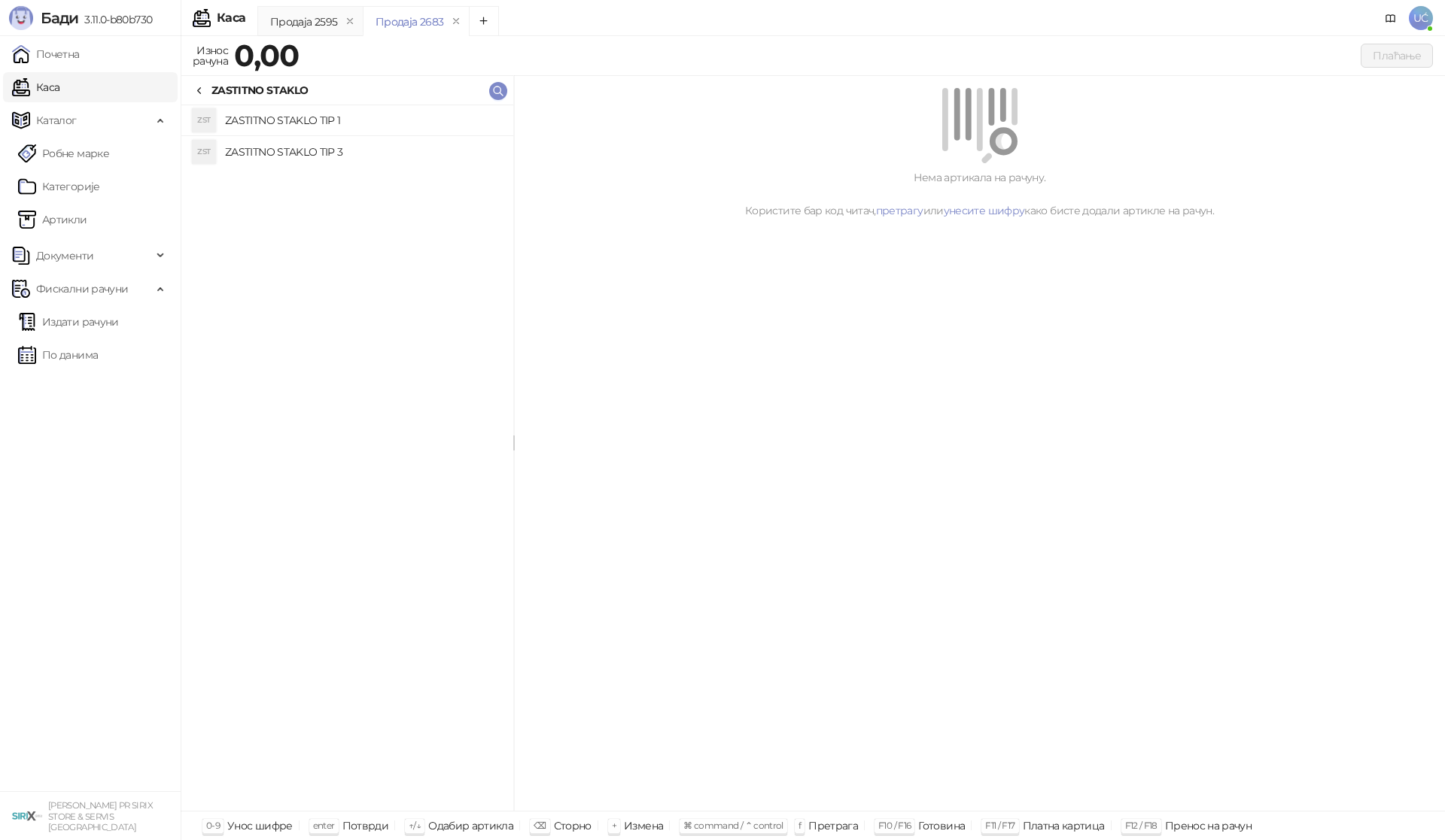
click at [336, 146] on h4 "ZASTITNO STAKLO TIP 3" at bounding box center [363, 152] width 276 height 24
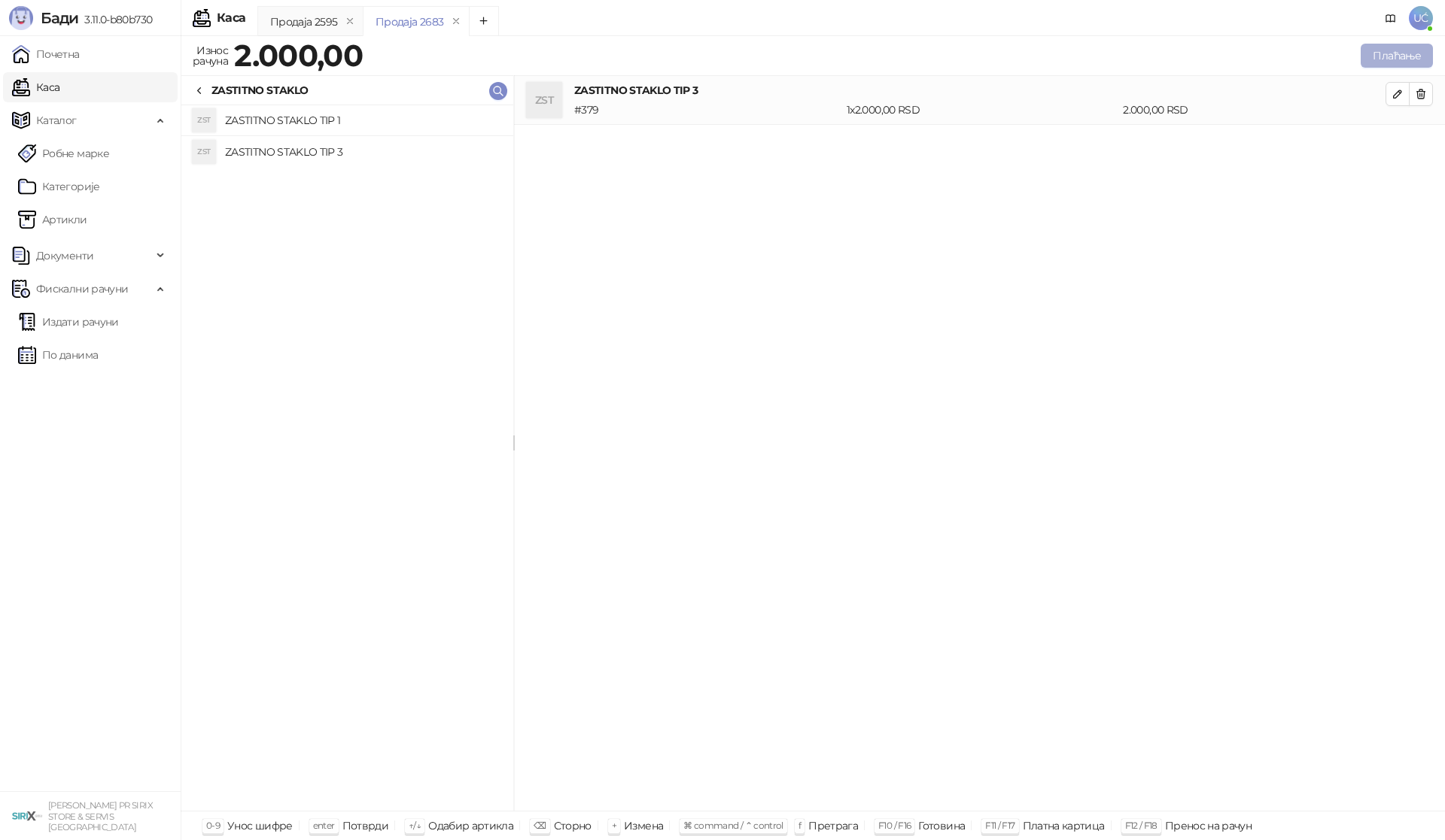
click at [1406, 58] on button "Плаћање" at bounding box center [1396, 56] width 72 height 24
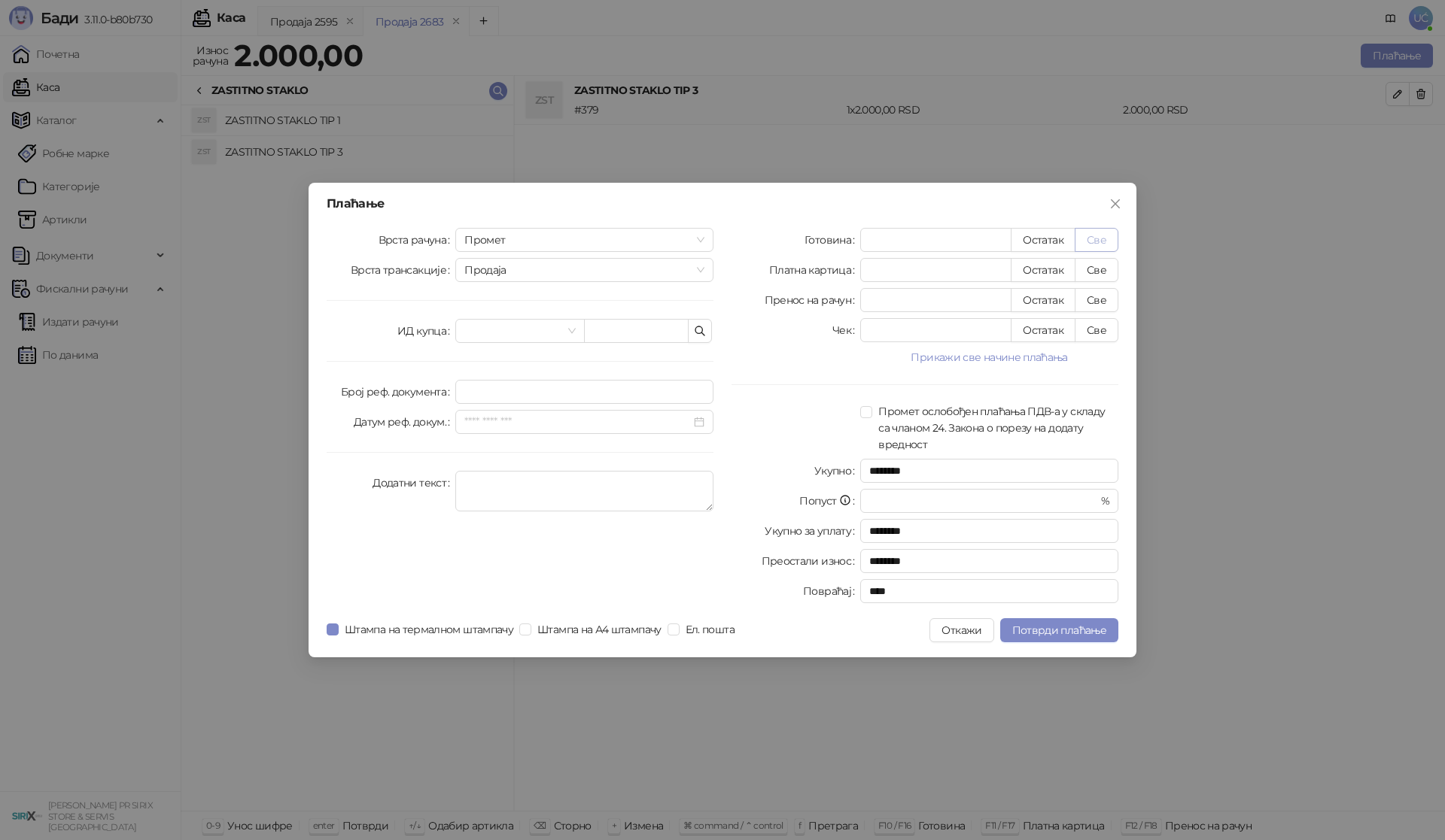
click at [1110, 240] on button "Све" at bounding box center [1097, 240] width 44 height 24
type input "****"
click at [1018, 632] on span "Потврди плаћање" at bounding box center [1059, 630] width 94 height 14
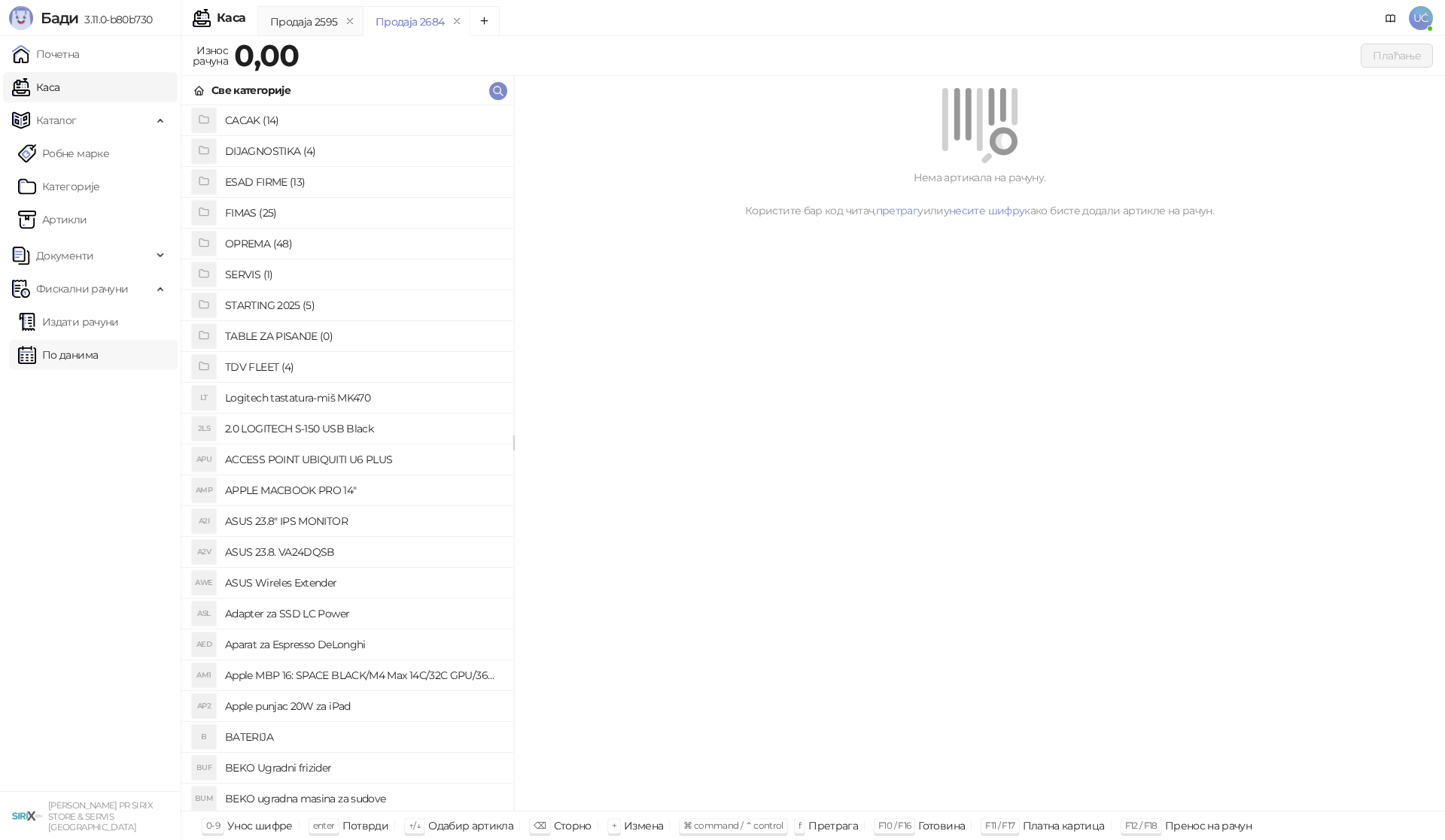
click at [98, 358] on link "По данима" at bounding box center [58, 355] width 80 height 30
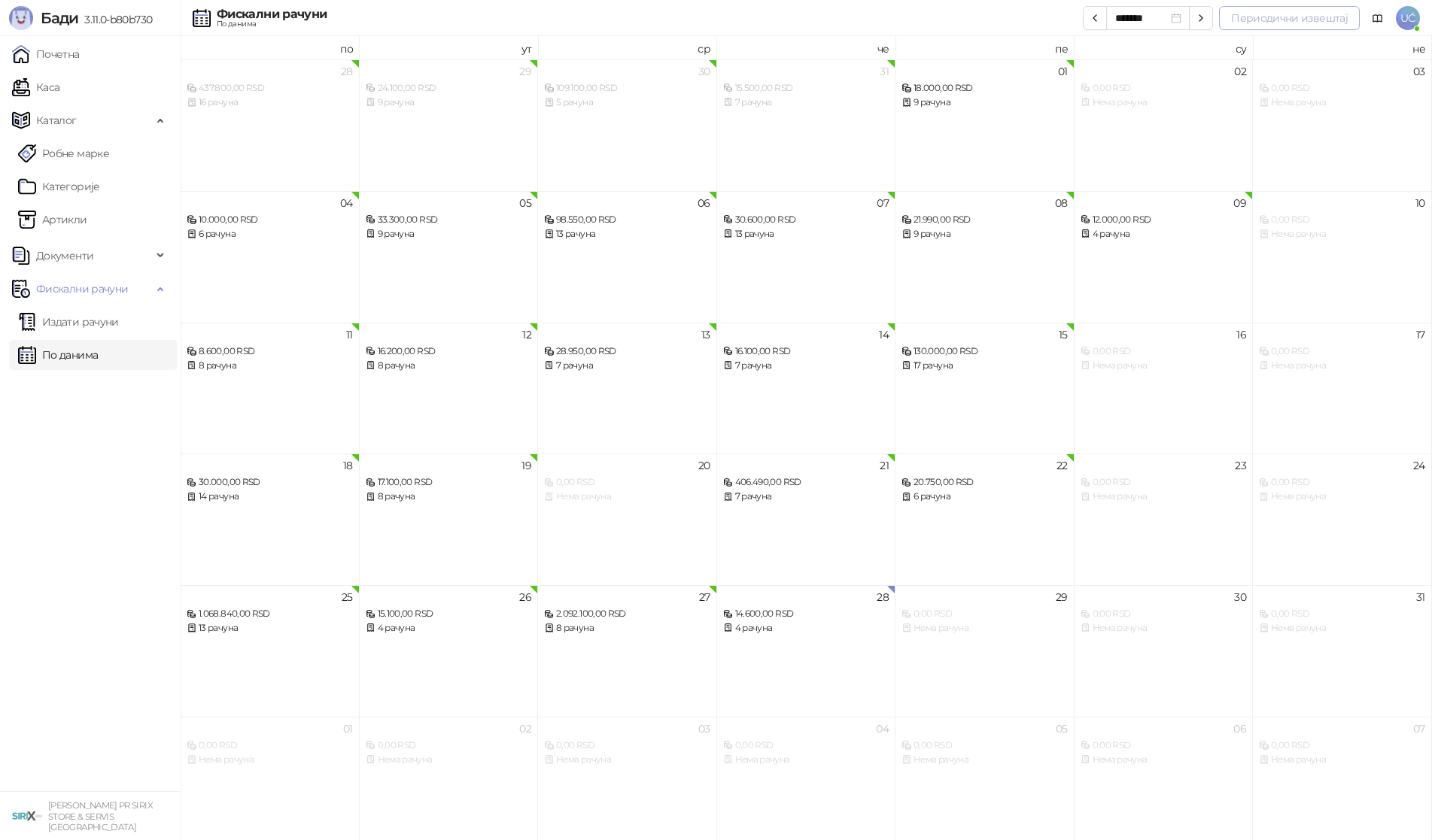
click at [1293, 24] on button "Периодични извештај" at bounding box center [1289, 18] width 140 height 24
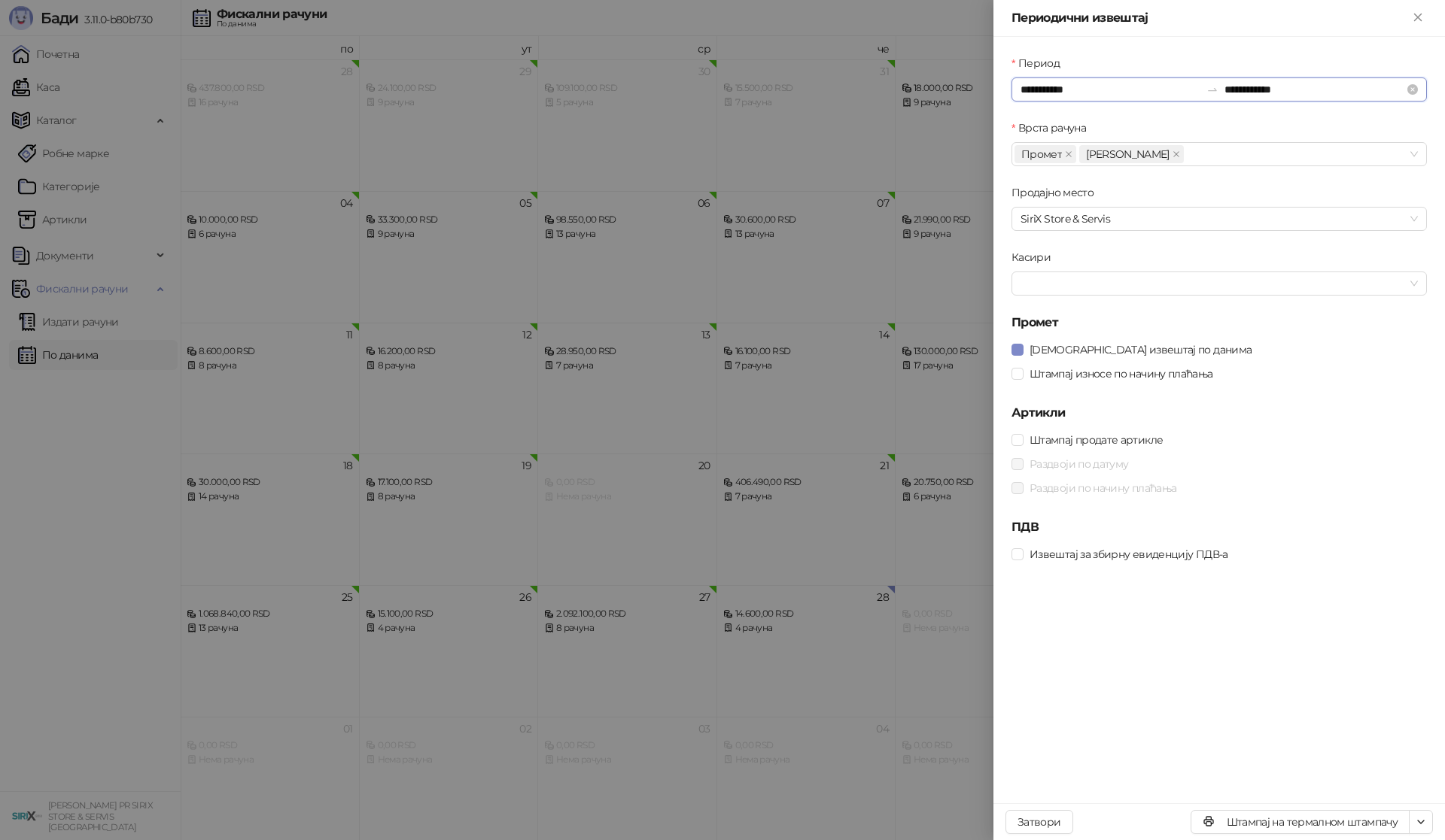
click at [1124, 86] on input "**********" at bounding box center [1110, 89] width 180 height 17
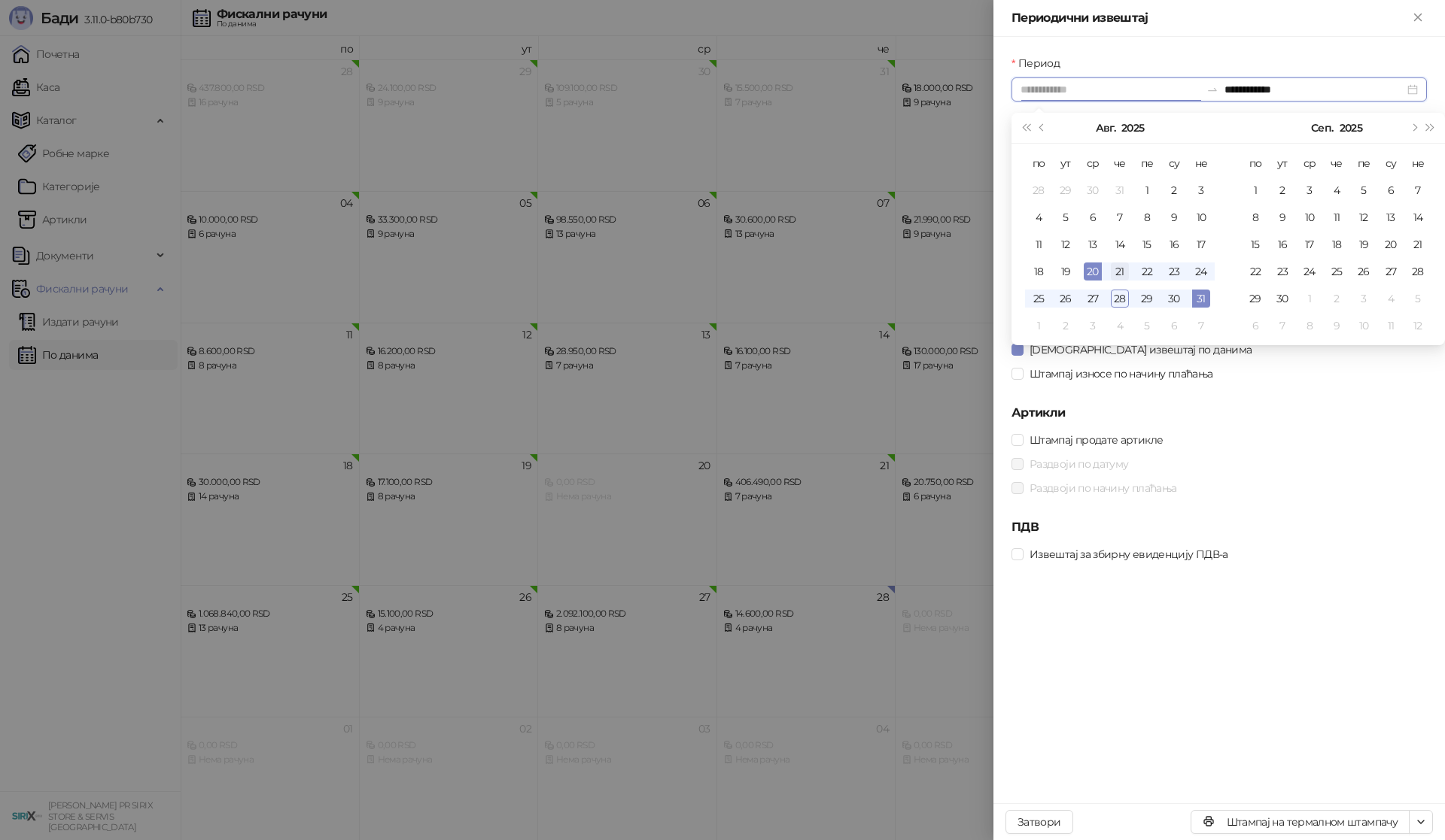
type input "**********"
click at [1110, 270] on td "21" at bounding box center [1120, 271] width 27 height 27
type input "**********"
drag, startPoint x: 1245, startPoint y: 447, endPoint x: 1244, endPoint y: 381, distance: 66.0
click at [1243, 447] on div "Штампај продате артикле" at bounding box center [1219, 440] width 416 height 17
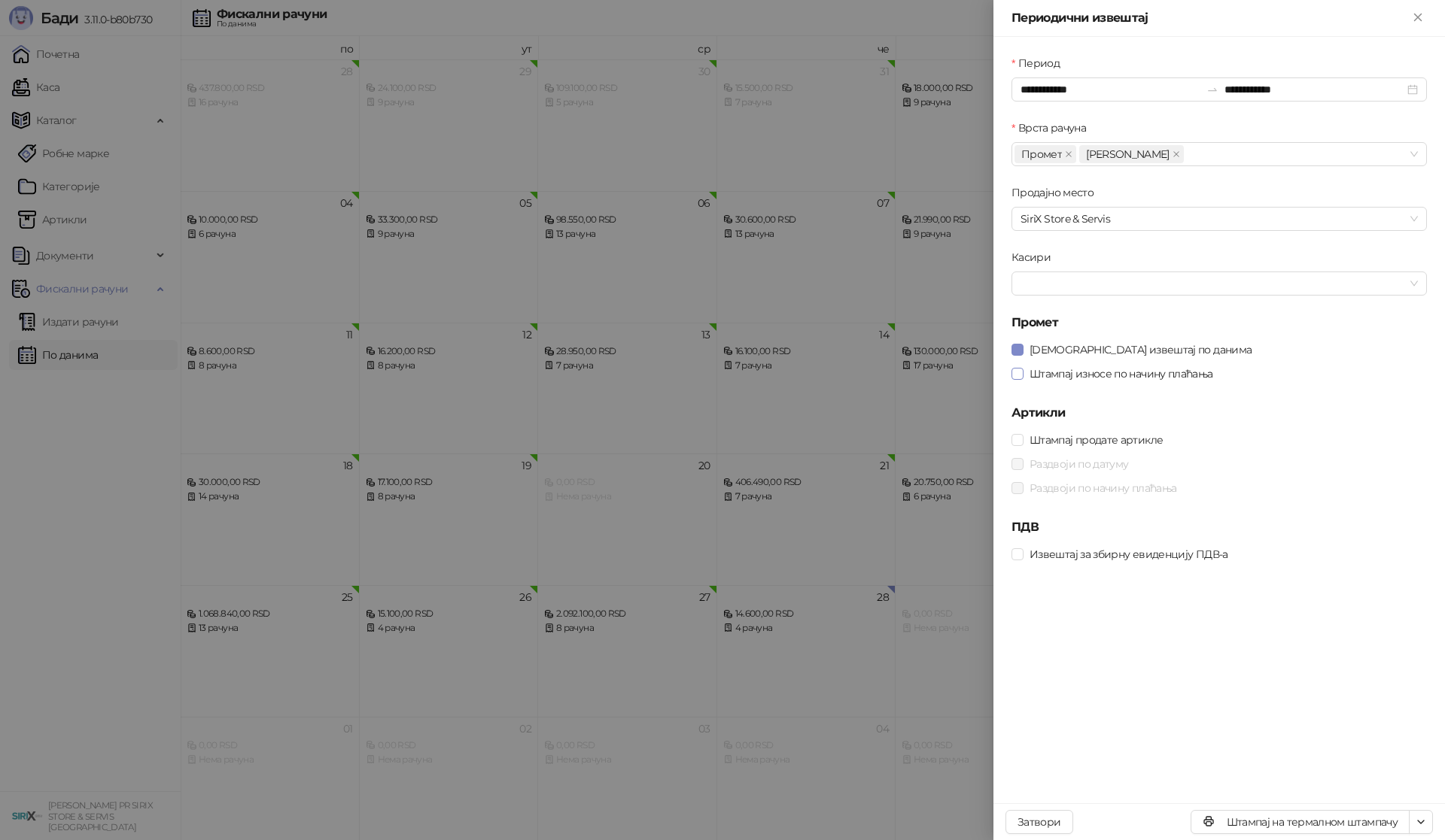
click at [1096, 371] on span "Штампај износе по начину плаћања" at bounding box center [1121, 374] width 196 height 17
click at [1097, 347] on span "[DEMOGRAPHIC_DATA] извештај по данима" at bounding box center [1140, 349] width 234 height 17
click at [1301, 826] on button "Штампај на термалном штампачу" at bounding box center [1299, 822] width 219 height 24
click at [529, 74] on div at bounding box center [722, 420] width 1445 height 840
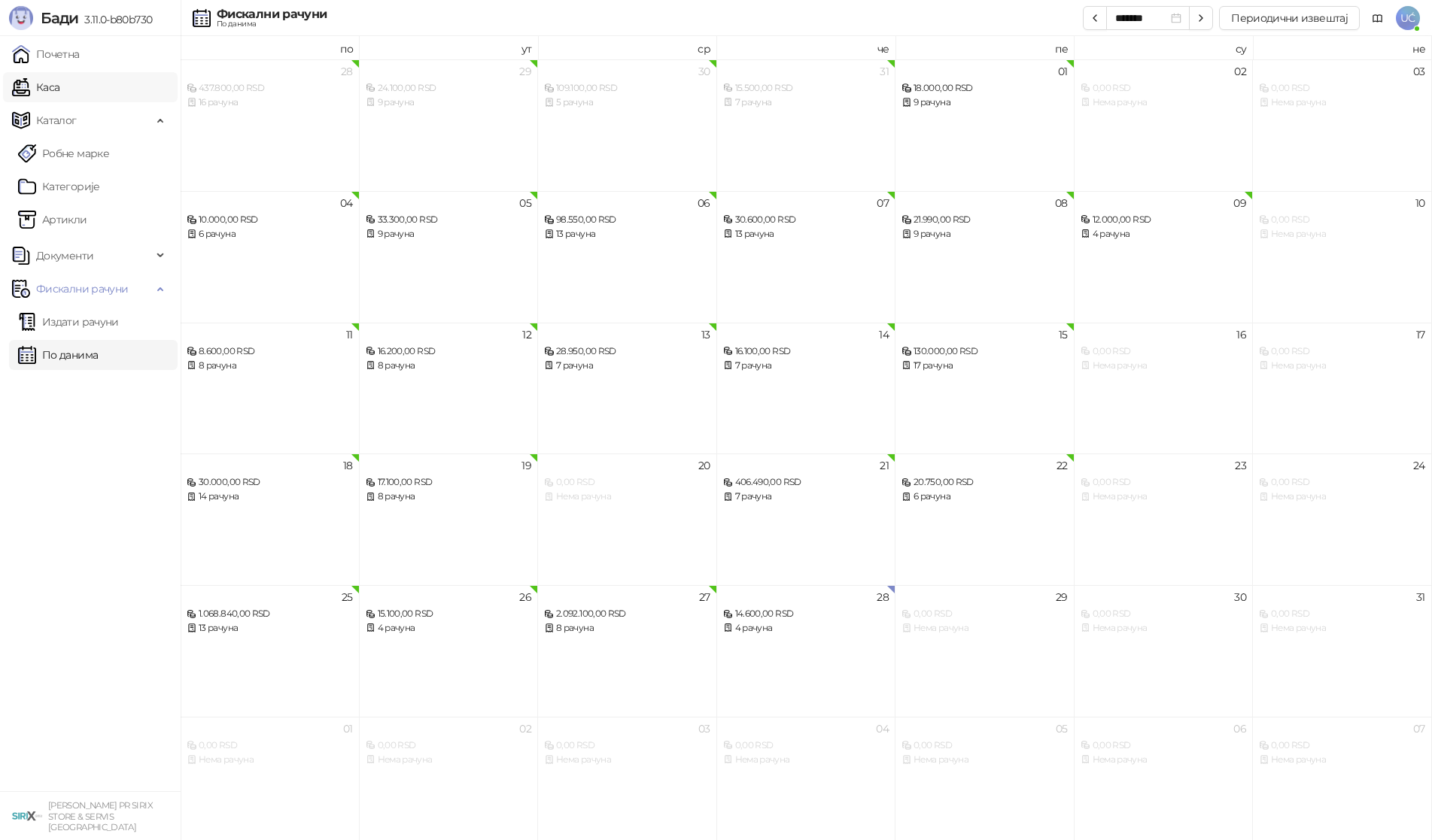
click at [59, 86] on link "Каса" at bounding box center [36, 87] width 47 height 30
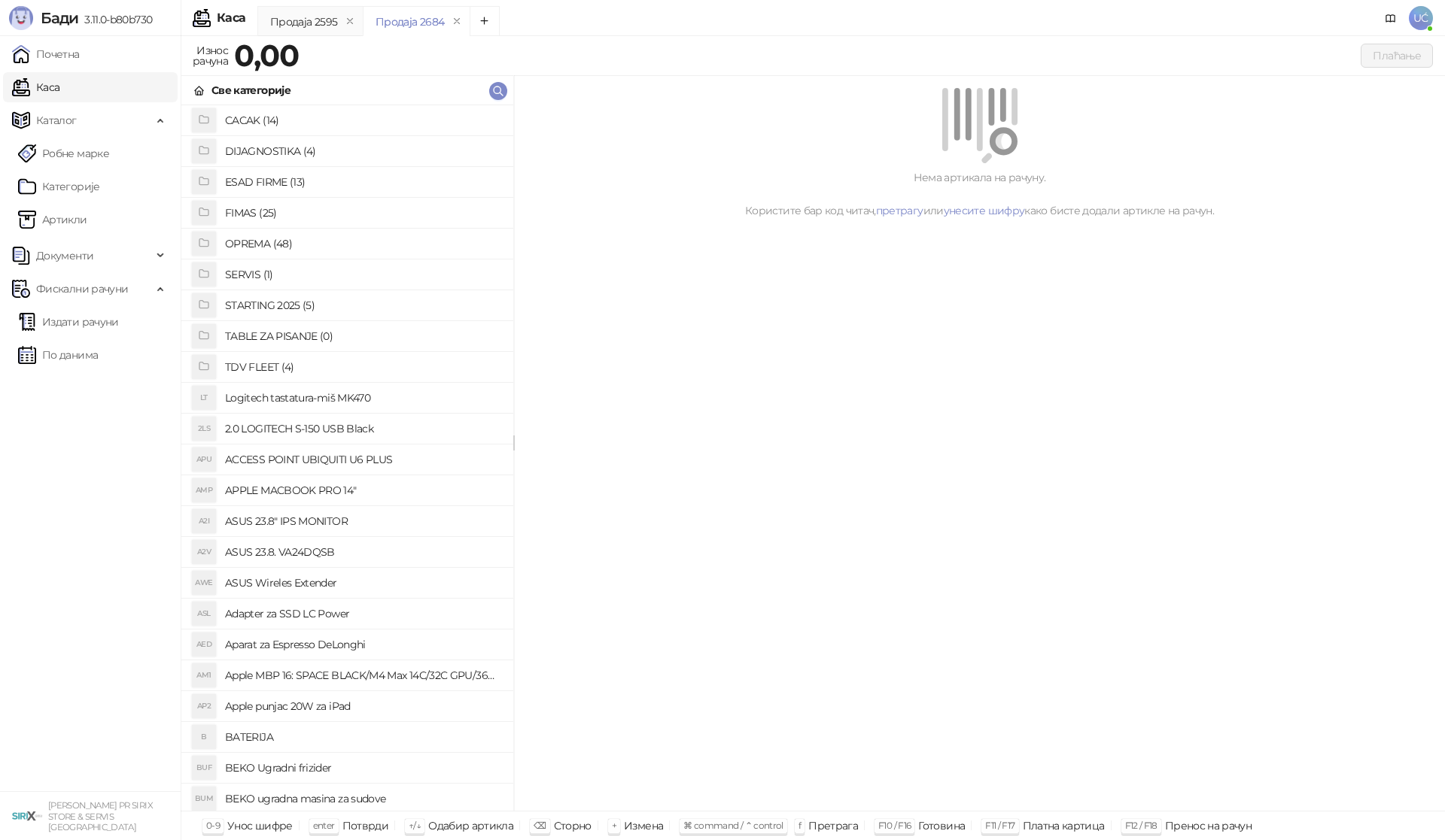
click at [269, 247] on h4 "OPREMA (48)" at bounding box center [363, 244] width 276 height 24
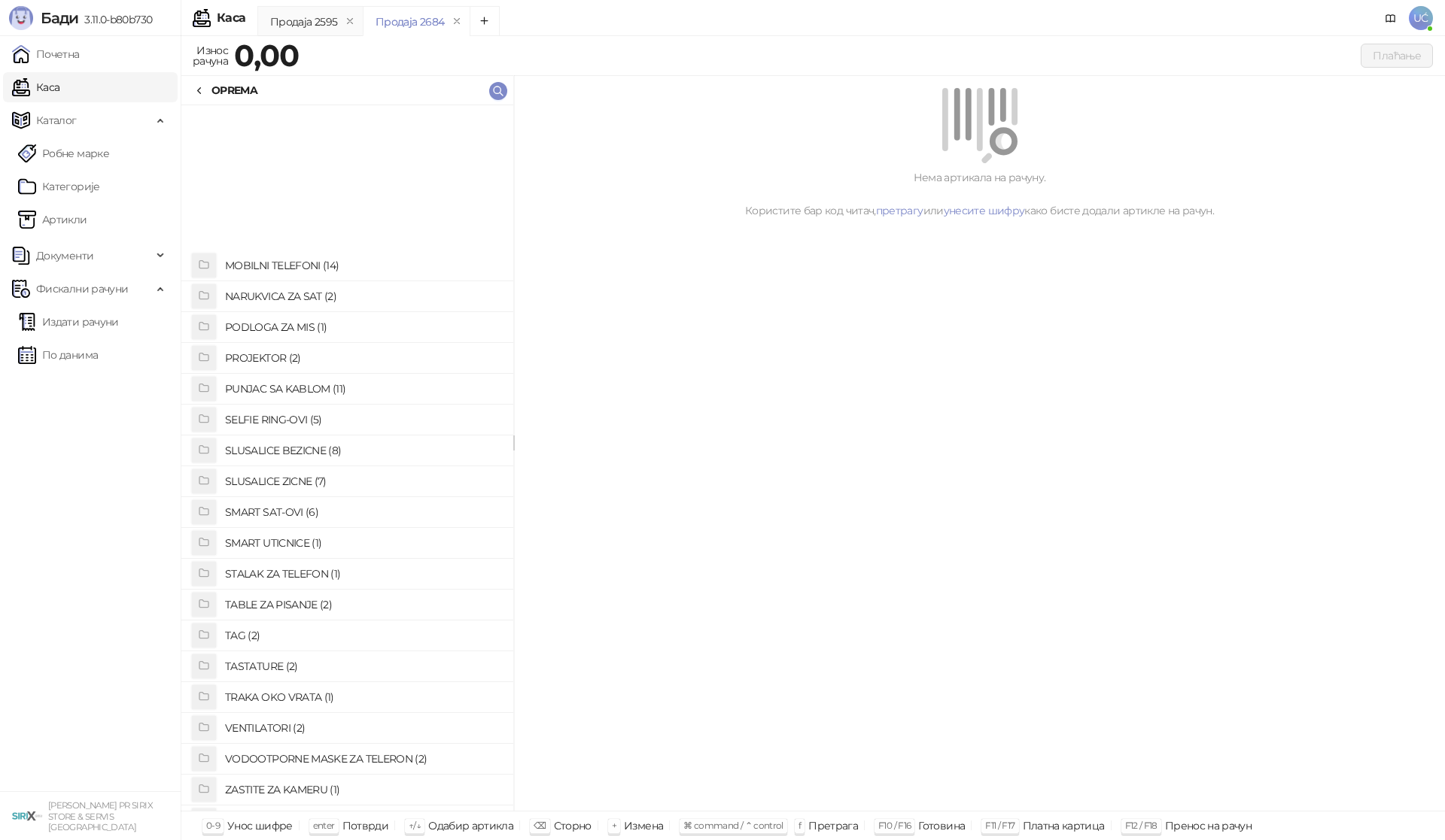
scroll to position [752, 0]
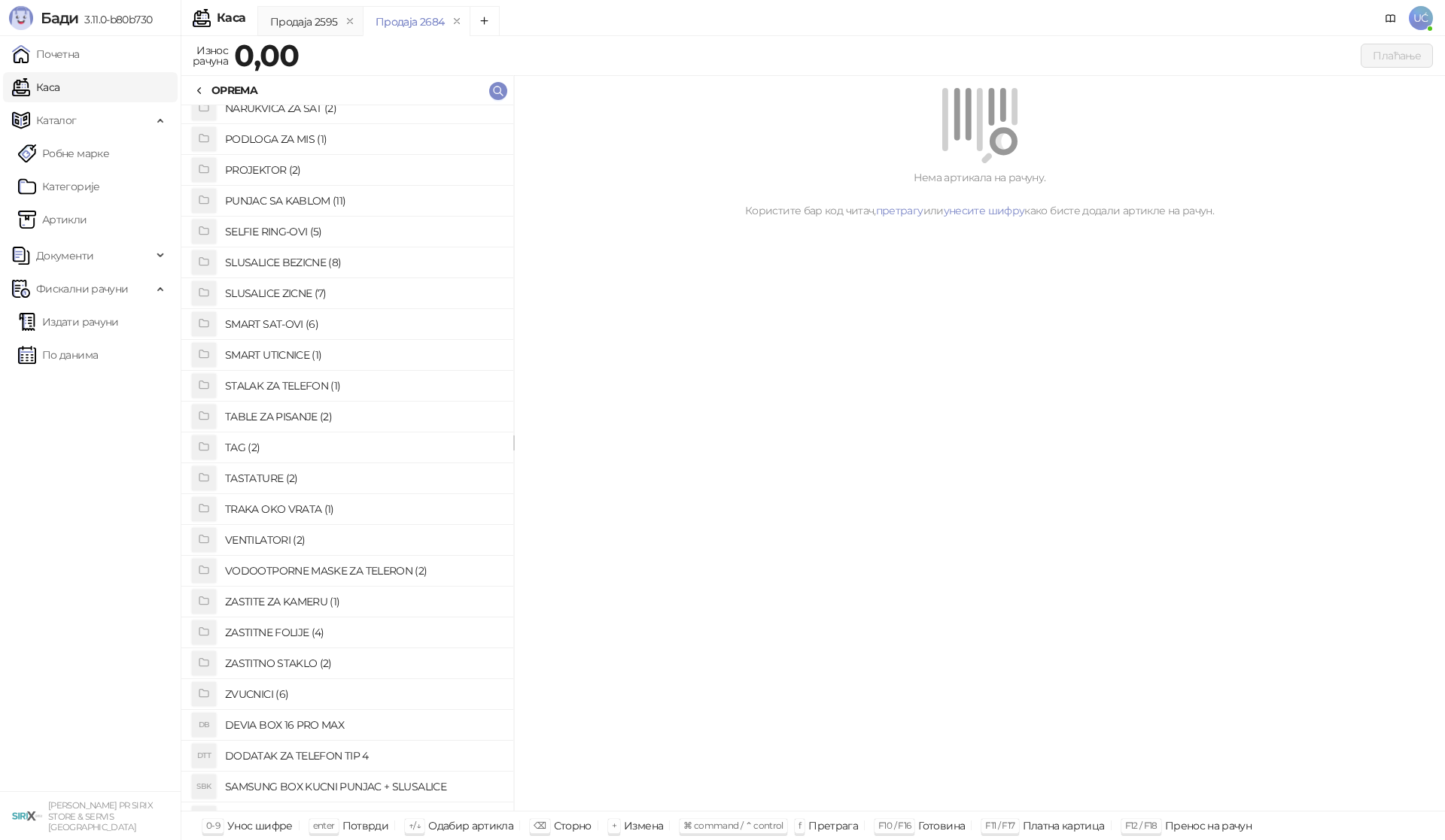
click at [304, 656] on h4 "ZASTITNO STAKLO (2)" at bounding box center [363, 663] width 276 height 24
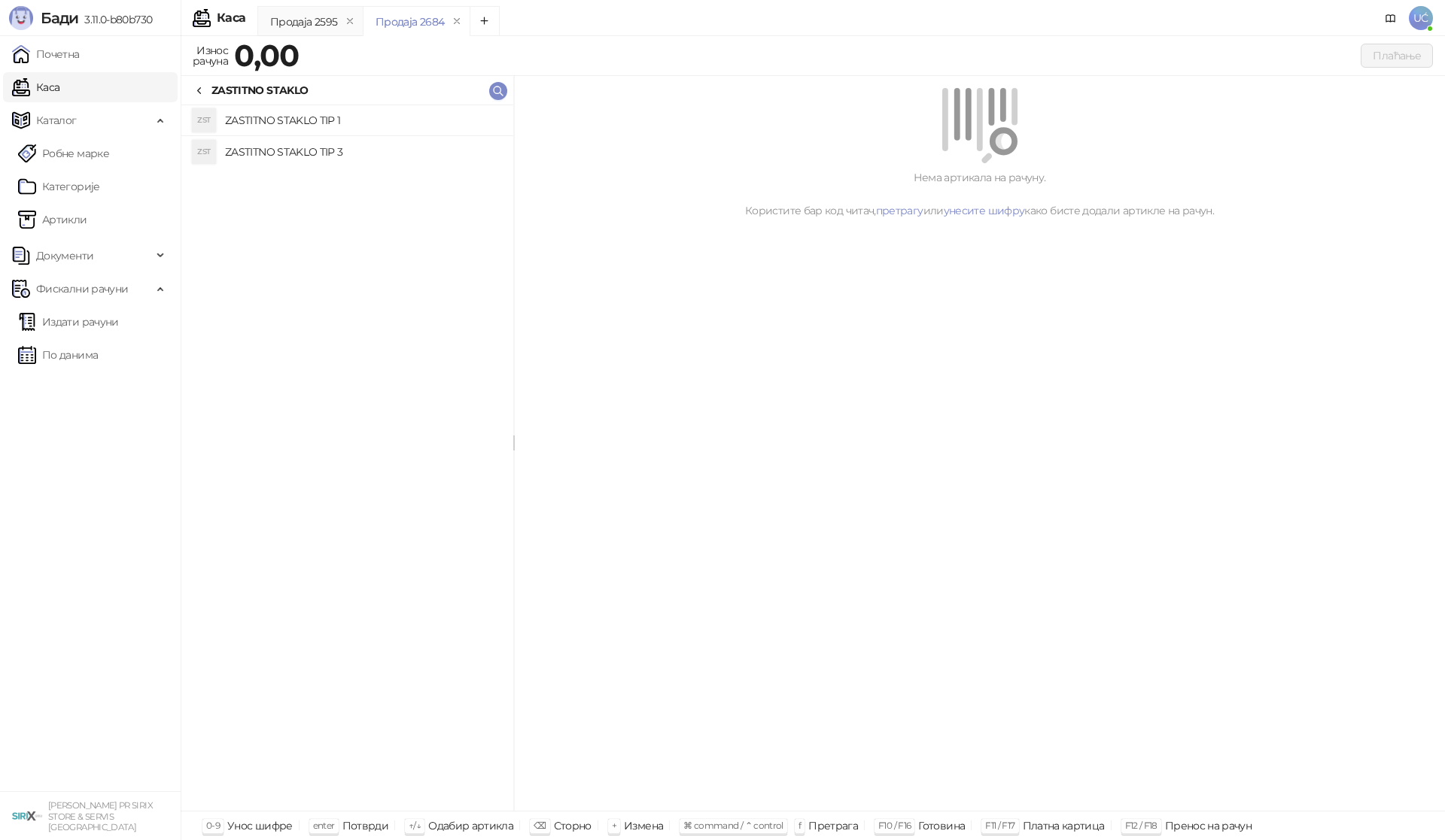
click at [316, 119] on h4 "ZASTITNO STAKLO TIP 1" at bounding box center [363, 121] width 276 height 24
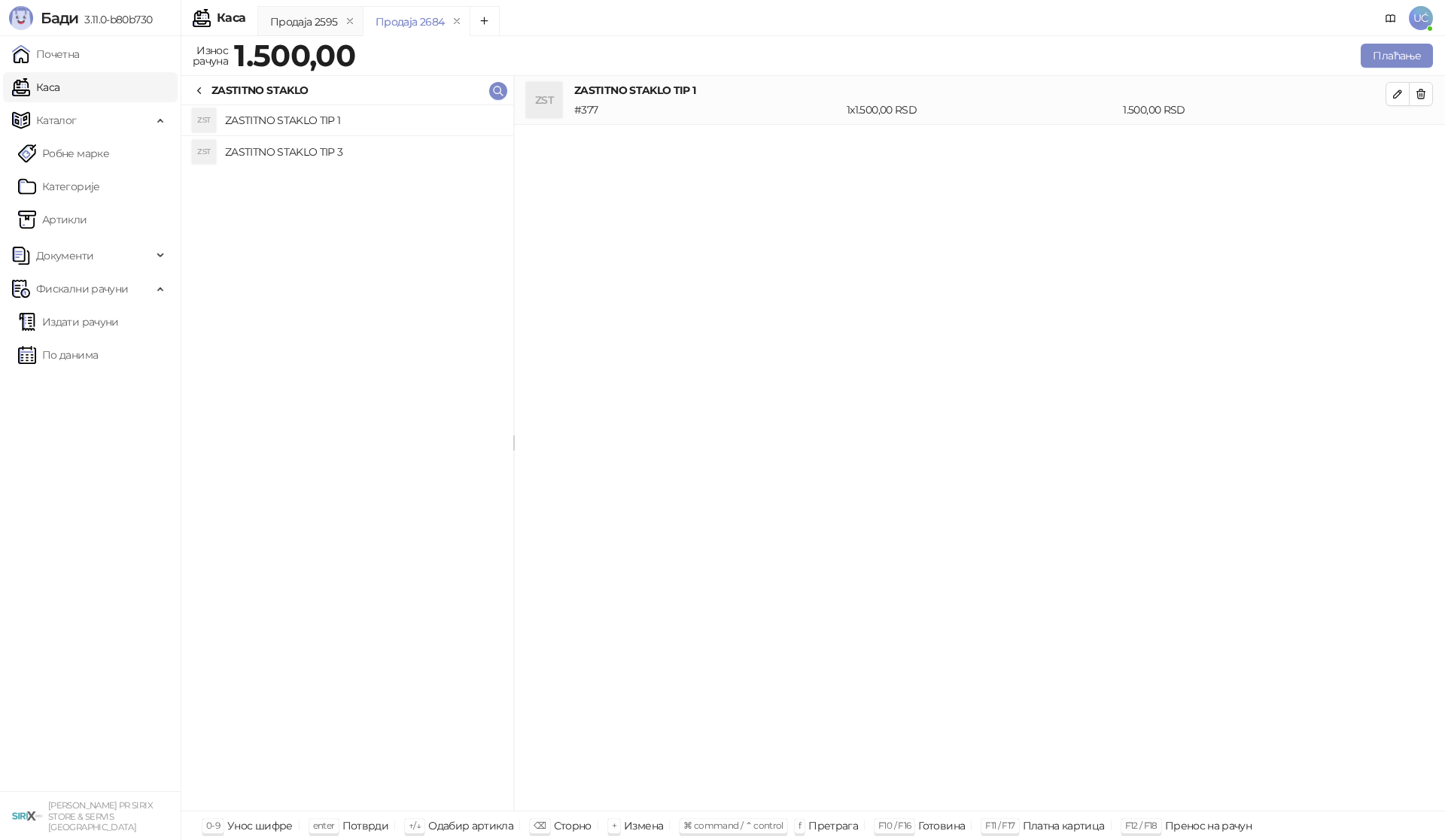
click at [202, 92] on icon at bounding box center [199, 91] width 12 height 12
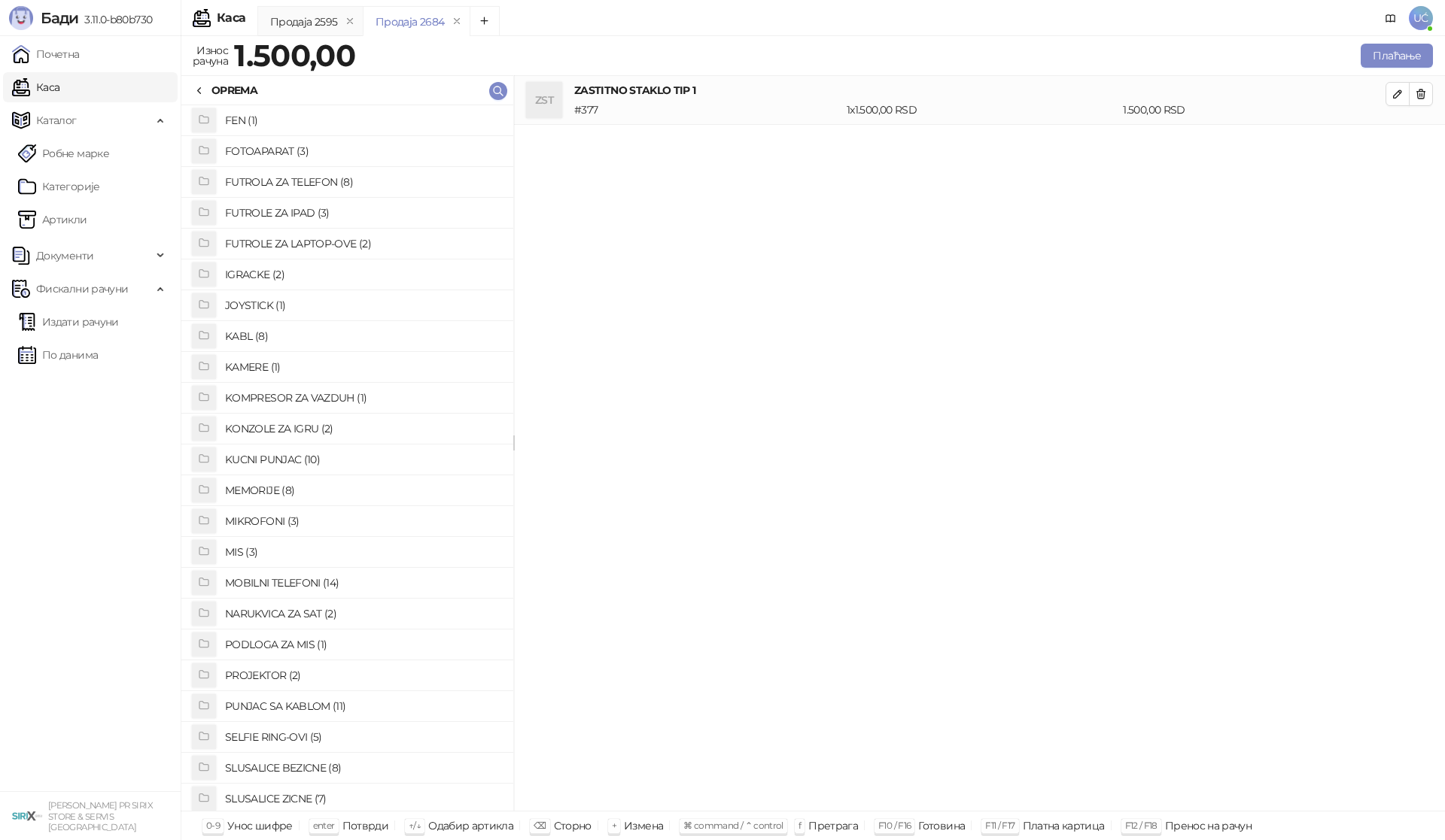
scroll to position [226, 0]
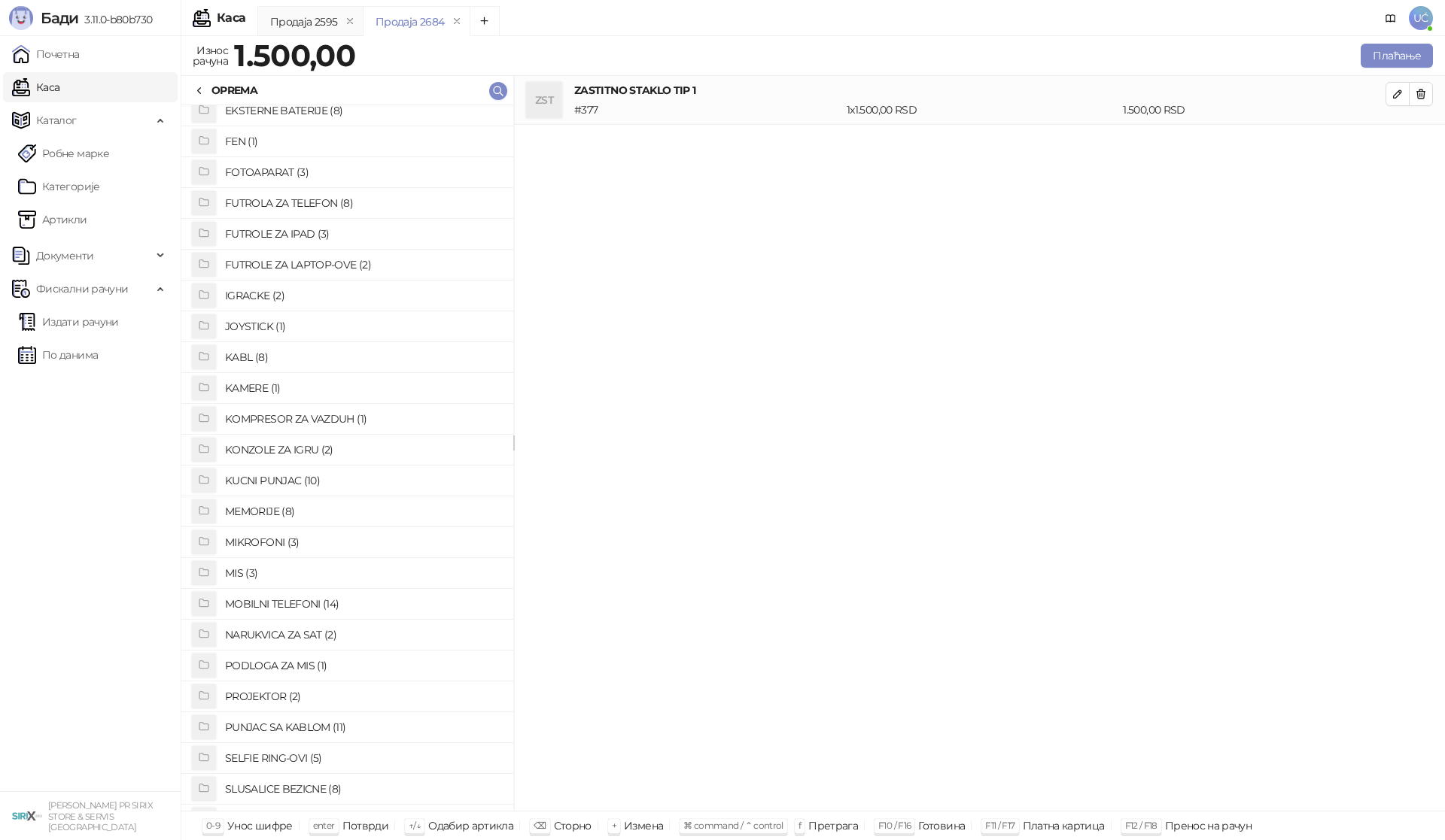
click at [310, 199] on h4 "FUTROLA ZA TELEFON (8)" at bounding box center [363, 203] width 276 height 24
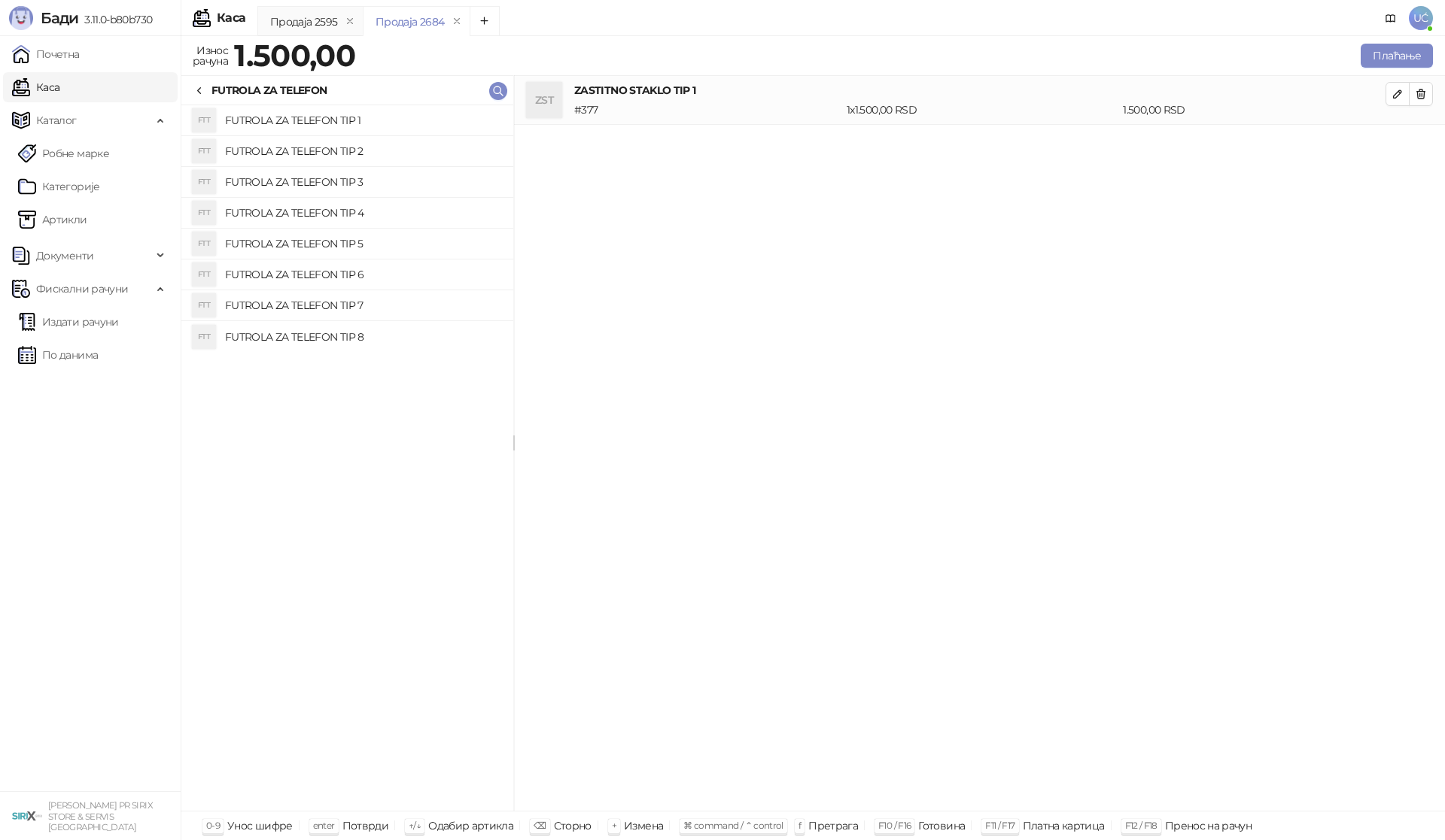
click at [337, 150] on h4 "FUTROLA ZA TELEFON TIP 2" at bounding box center [363, 152] width 276 height 24
click at [200, 89] on icon at bounding box center [199, 91] width 12 height 12
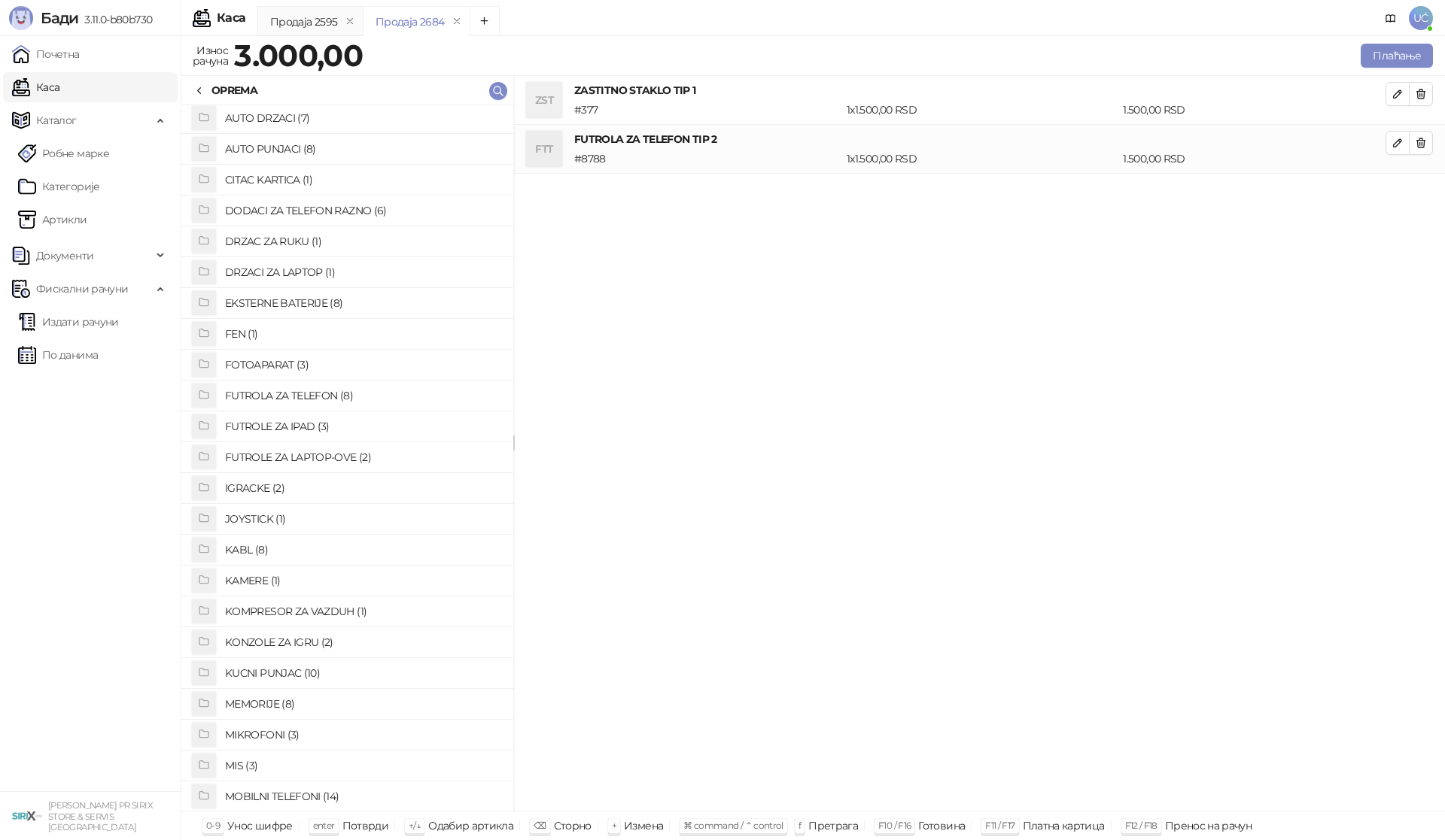
scroll to position [0, 0]
click at [259, 581] on h4 "KABL (8)" at bounding box center [363, 583] width 276 height 24
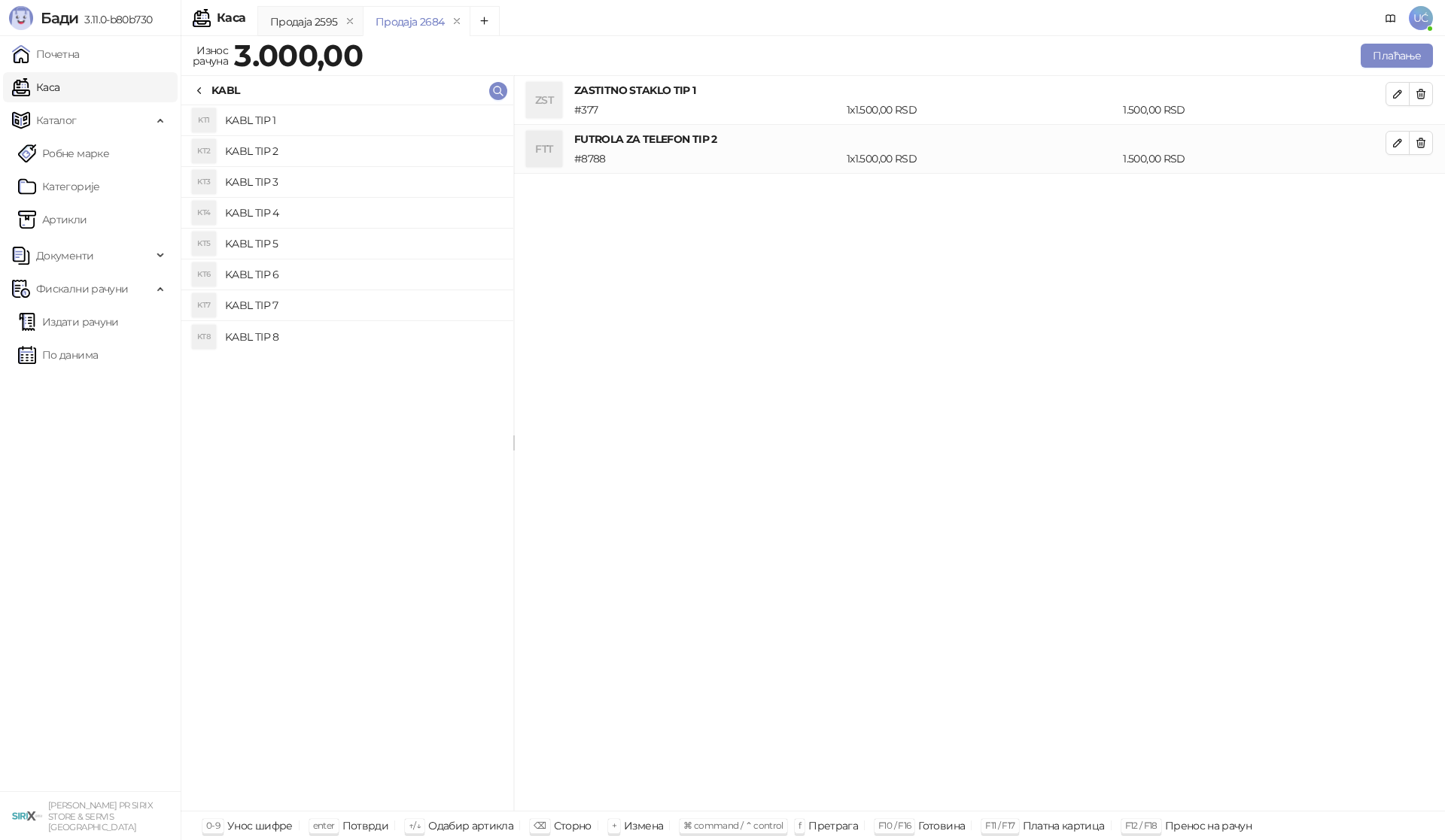
click at [253, 276] on h4 "KABL TIP 6" at bounding box center [363, 274] width 276 height 24
click at [265, 311] on h4 "KABL TIP 7" at bounding box center [363, 306] width 276 height 24
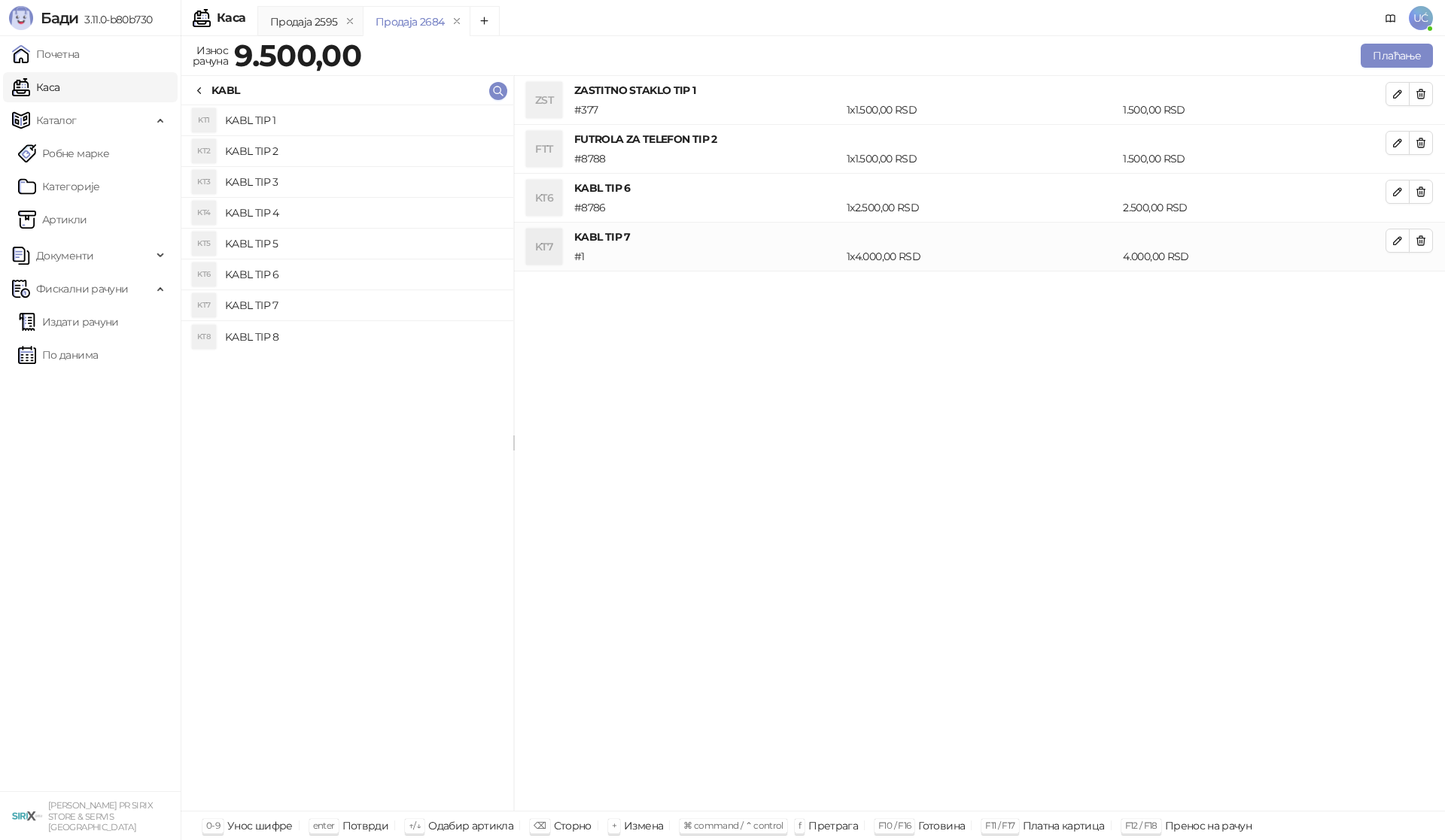
click at [262, 331] on h4 "KABL TIP 8" at bounding box center [363, 337] width 276 height 24
click at [1429, 192] on button "button" at bounding box center [1421, 192] width 24 height 24
click at [1421, 239] on icon "button" at bounding box center [1421, 240] width 12 height 12
click at [198, 86] on icon at bounding box center [199, 91] width 12 height 12
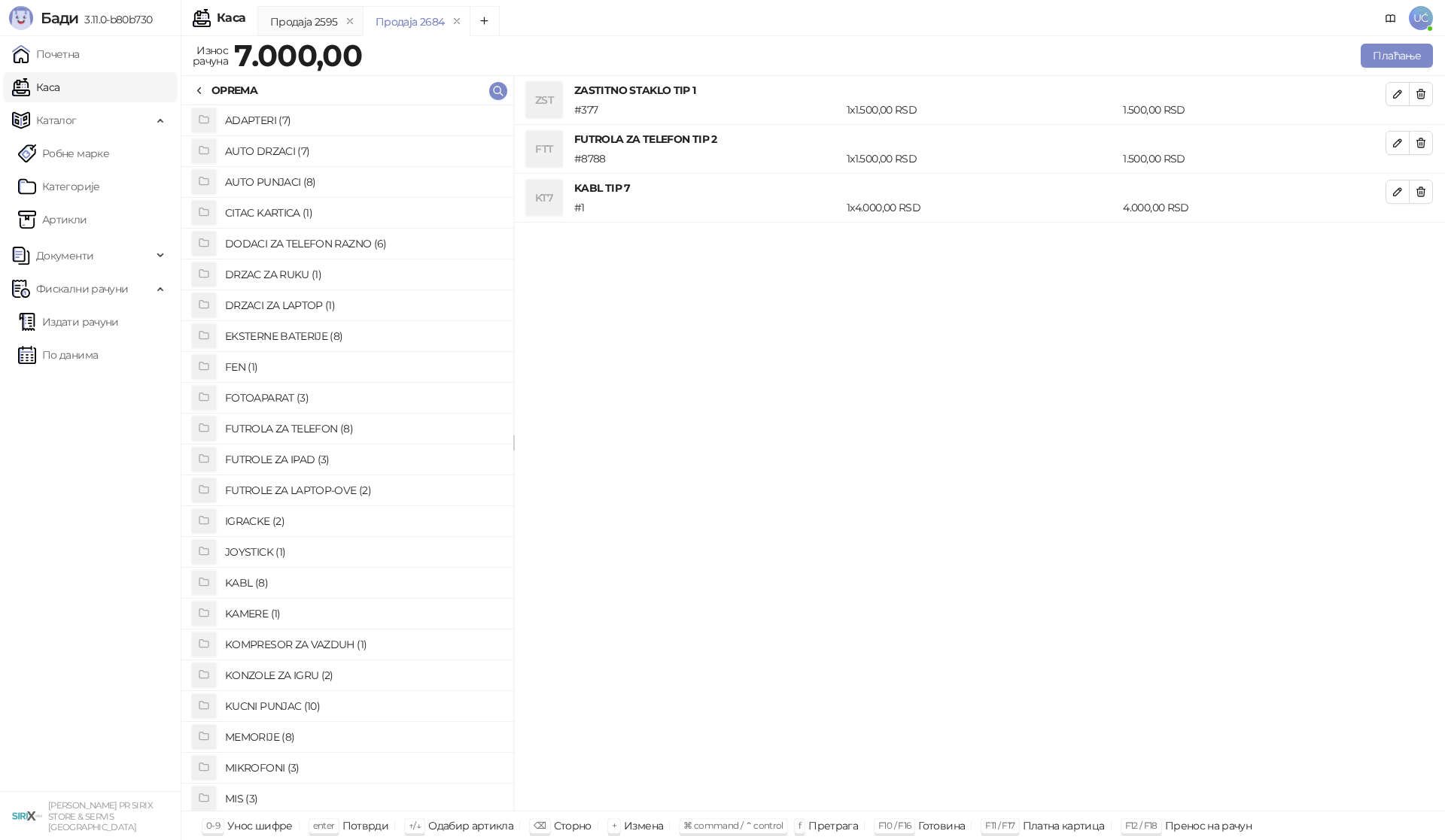
click at [290, 705] on h4 "KUCNI PUNJAC (10)" at bounding box center [363, 707] width 276 height 24
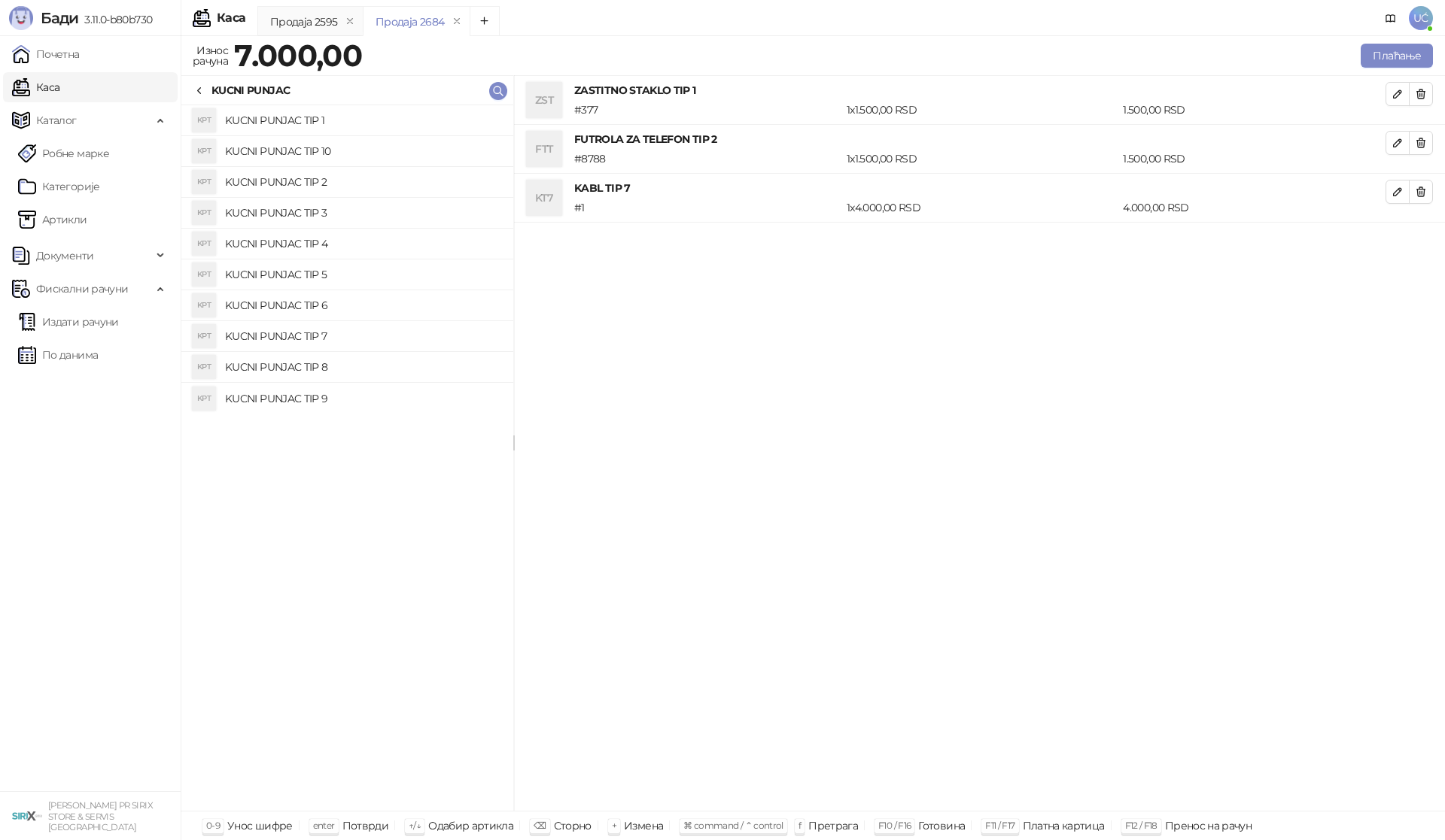
click at [300, 212] on h4 "KUCNI PUNJAC TIP 3" at bounding box center [363, 213] width 276 height 24
click at [305, 236] on h4 "KUCNI PUNJAC TIP 4" at bounding box center [363, 244] width 276 height 24
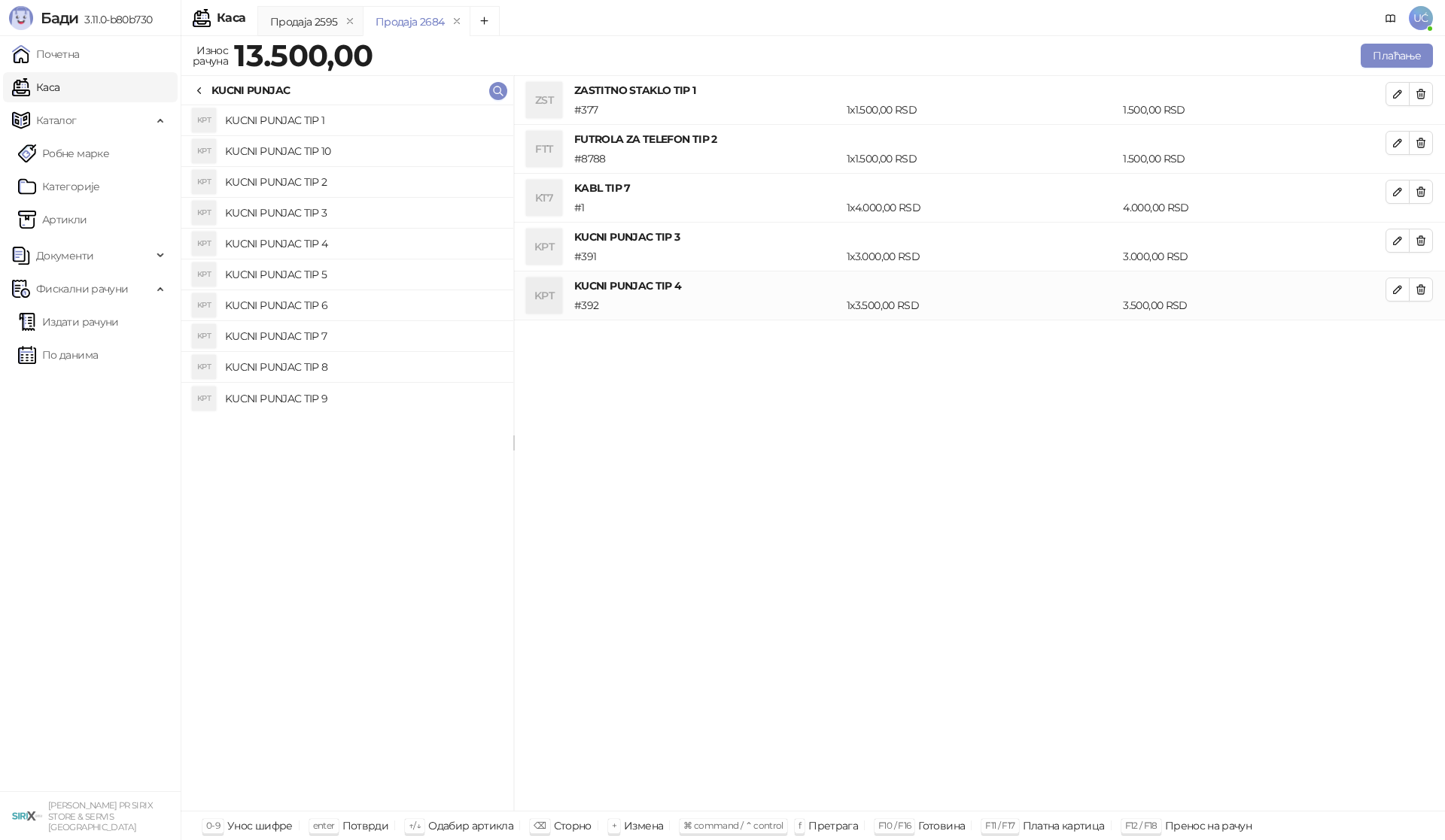
click at [319, 271] on h4 "KUCNI PUNJAC TIP 5" at bounding box center [363, 274] width 276 height 24
click at [1421, 237] on icon "button" at bounding box center [1421, 240] width 12 height 12
click at [306, 333] on h4 "KUCNI PUNJAC TIP 7" at bounding box center [363, 337] width 276 height 24
click at [306, 371] on h4 "KUCNI PUNJAC TIP 8" at bounding box center [363, 367] width 276 height 24
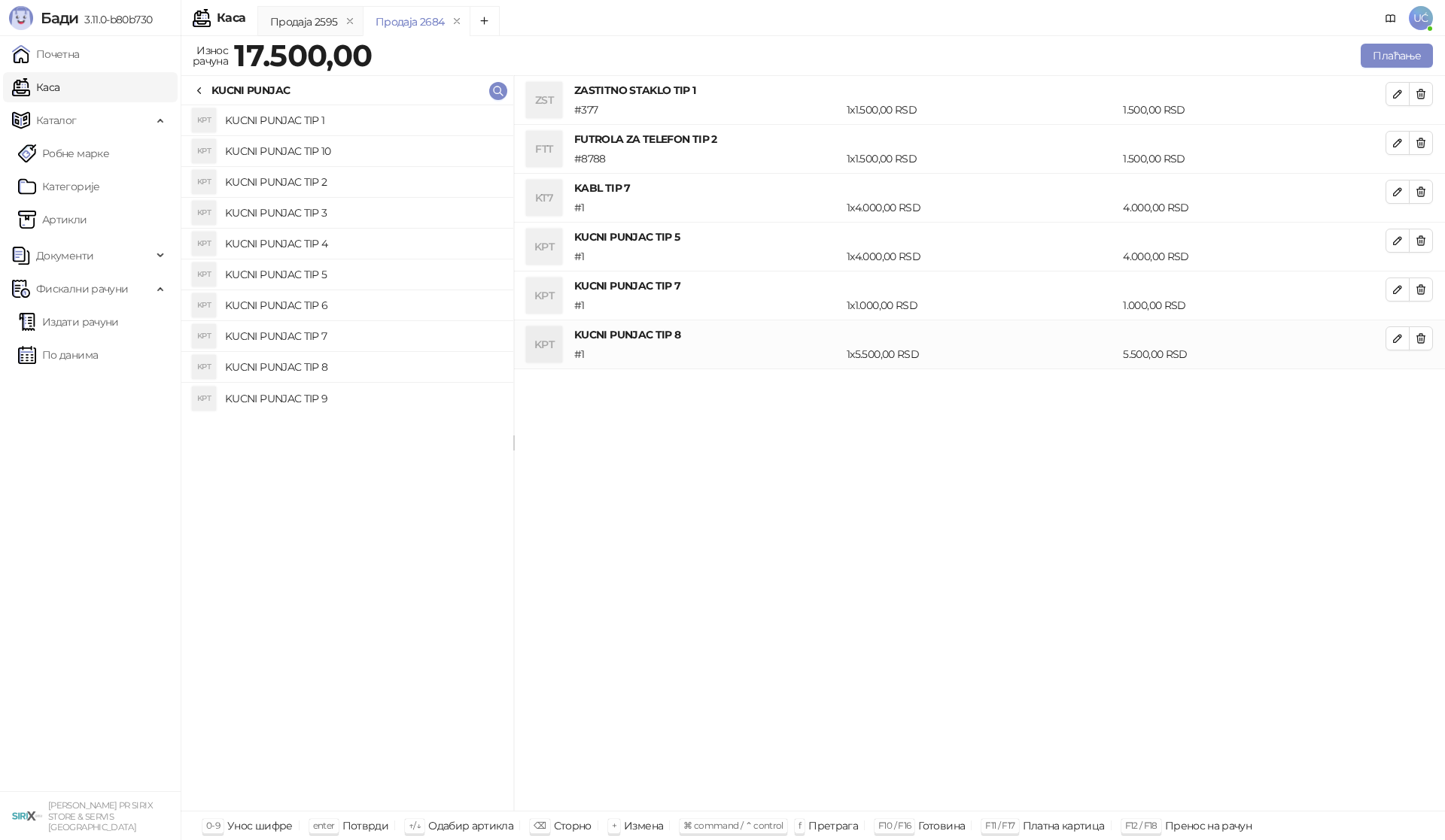
click at [314, 269] on h4 "KUCNI PUNJAC TIP 5" at bounding box center [363, 274] width 276 height 24
click at [1427, 294] on button "button" at bounding box center [1421, 290] width 24 height 24
click at [196, 86] on icon at bounding box center [199, 91] width 12 height 12
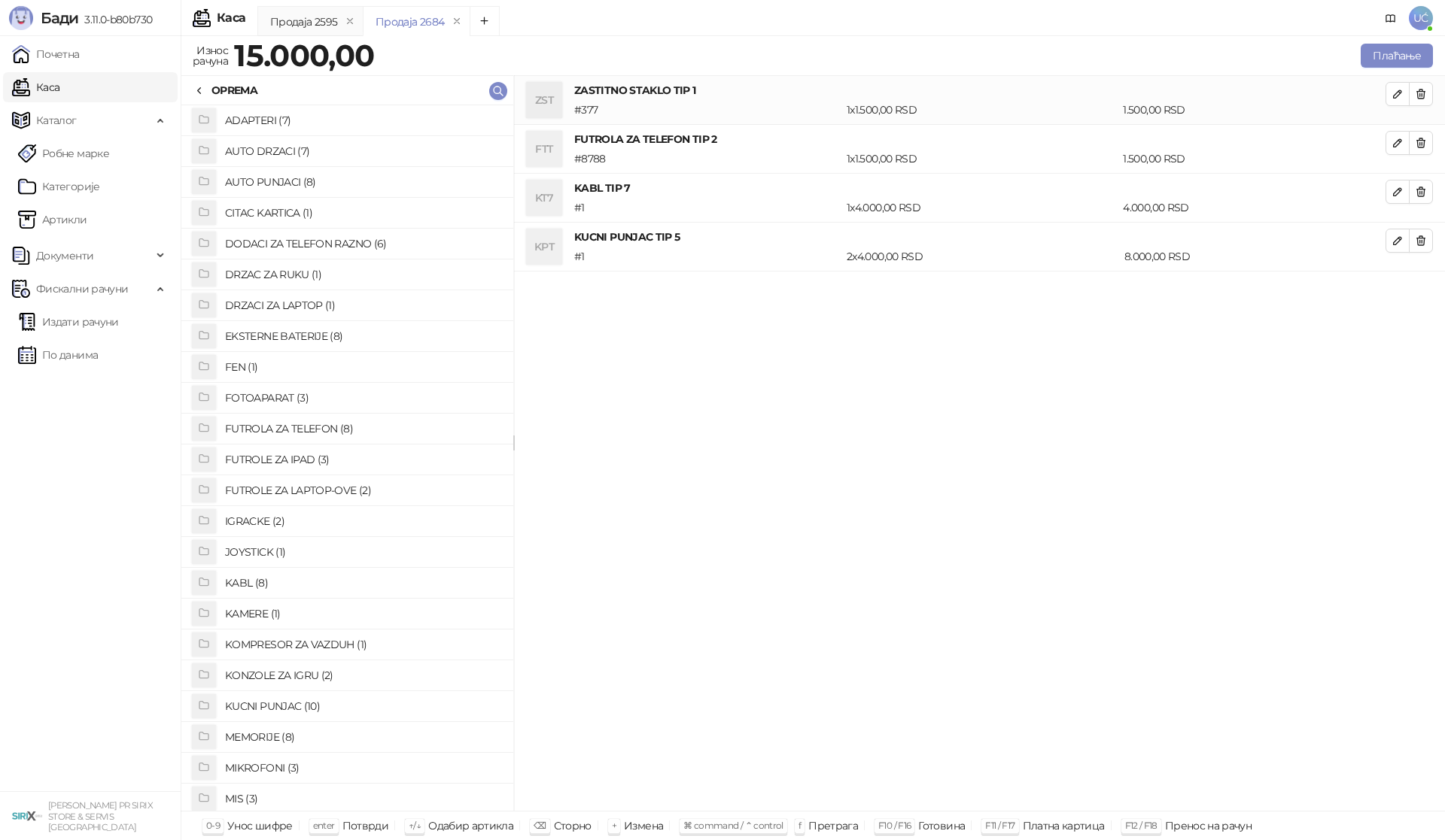
click at [193, 87] on icon at bounding box center [199, 91] width 12 height 12
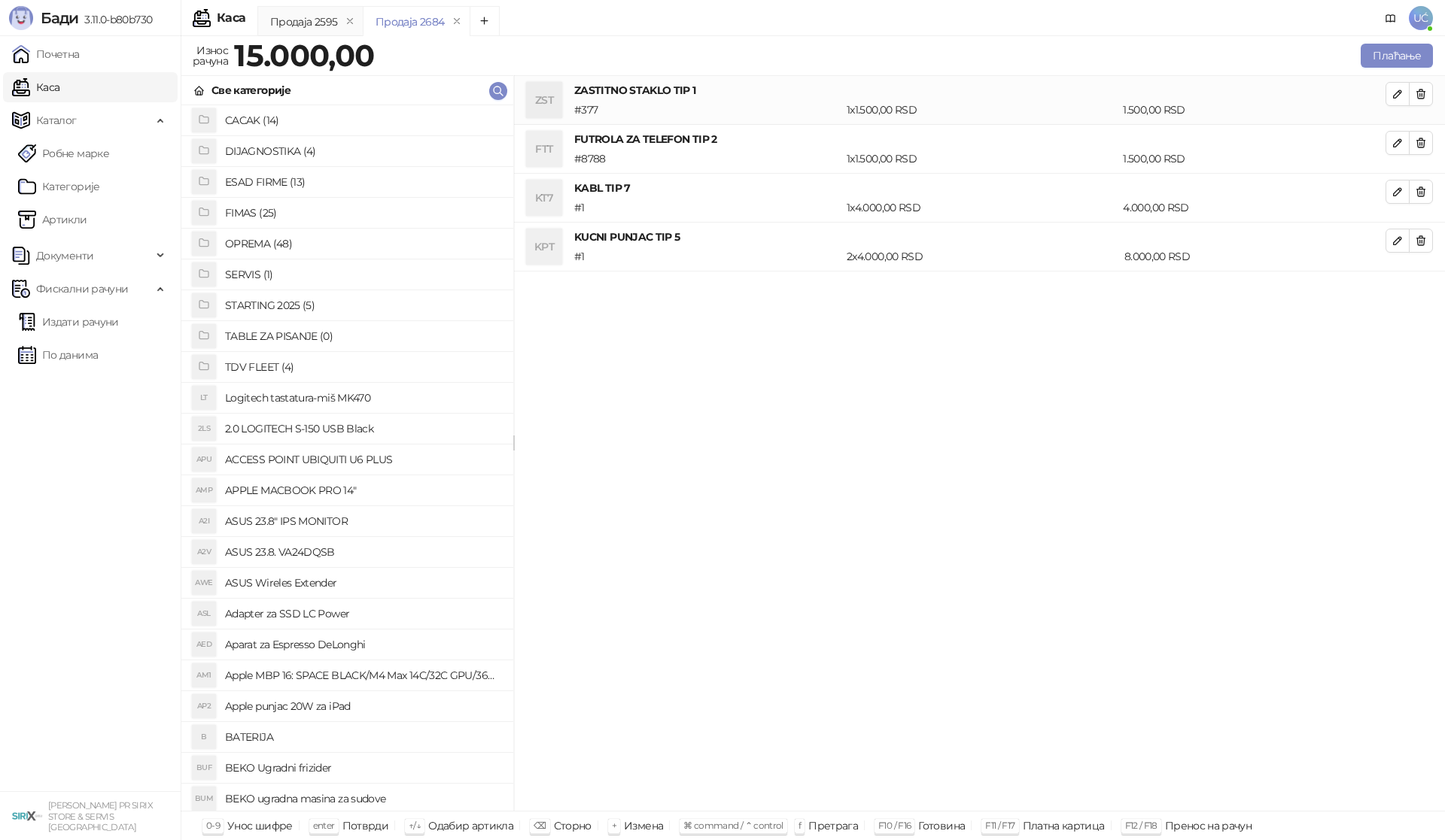
click at [252, 274] on h4 "SERVIS (1)" at bounding box center [363, 274] width 276 height 24
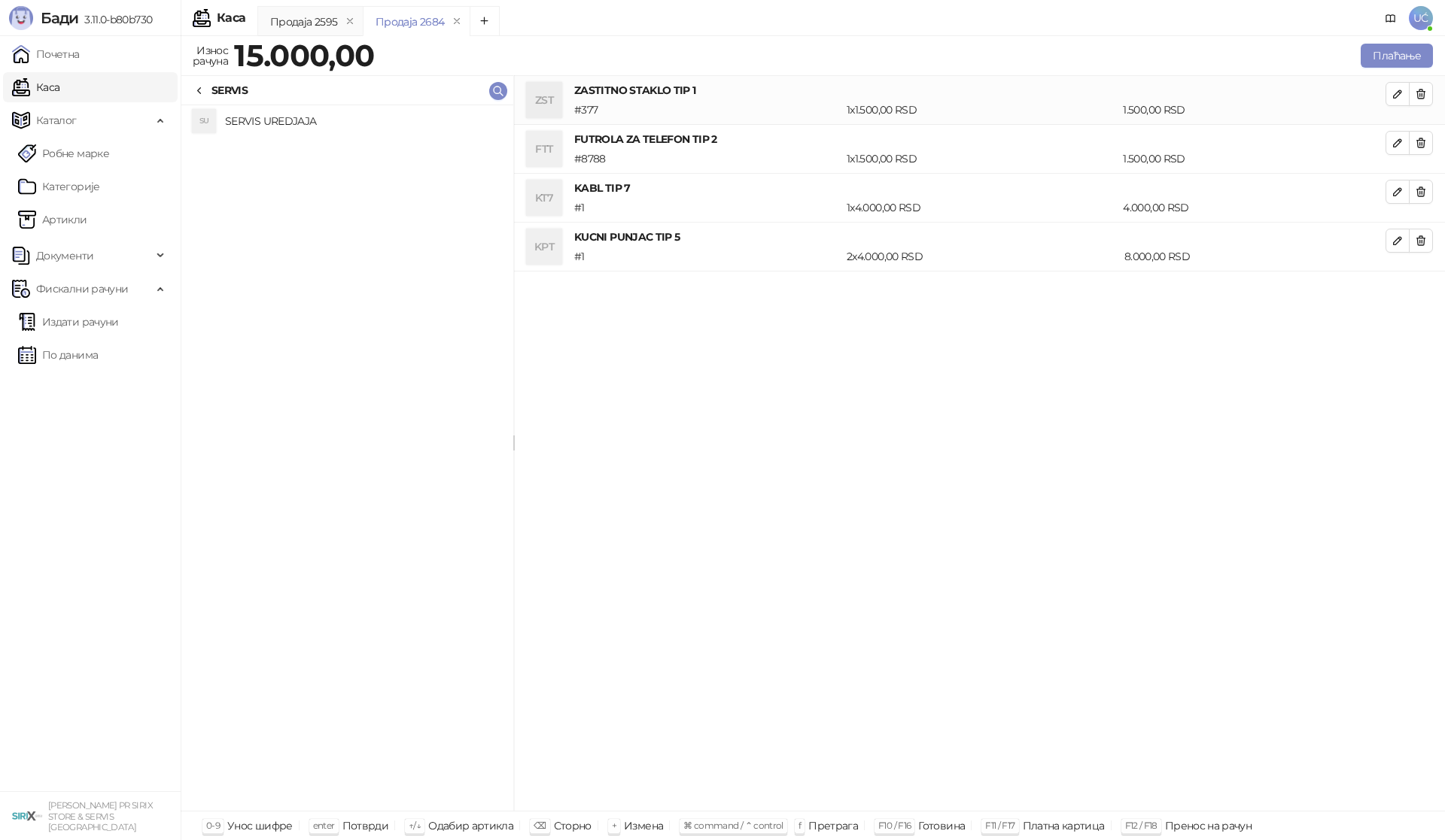
click at [278, 128] on h4 "SERVIS UREDJAJA" at bounding box center [363, 121] width 276 height 24
click at [1399, 286] on button "button" at bounding box center [1397, 290] width 24 height 24
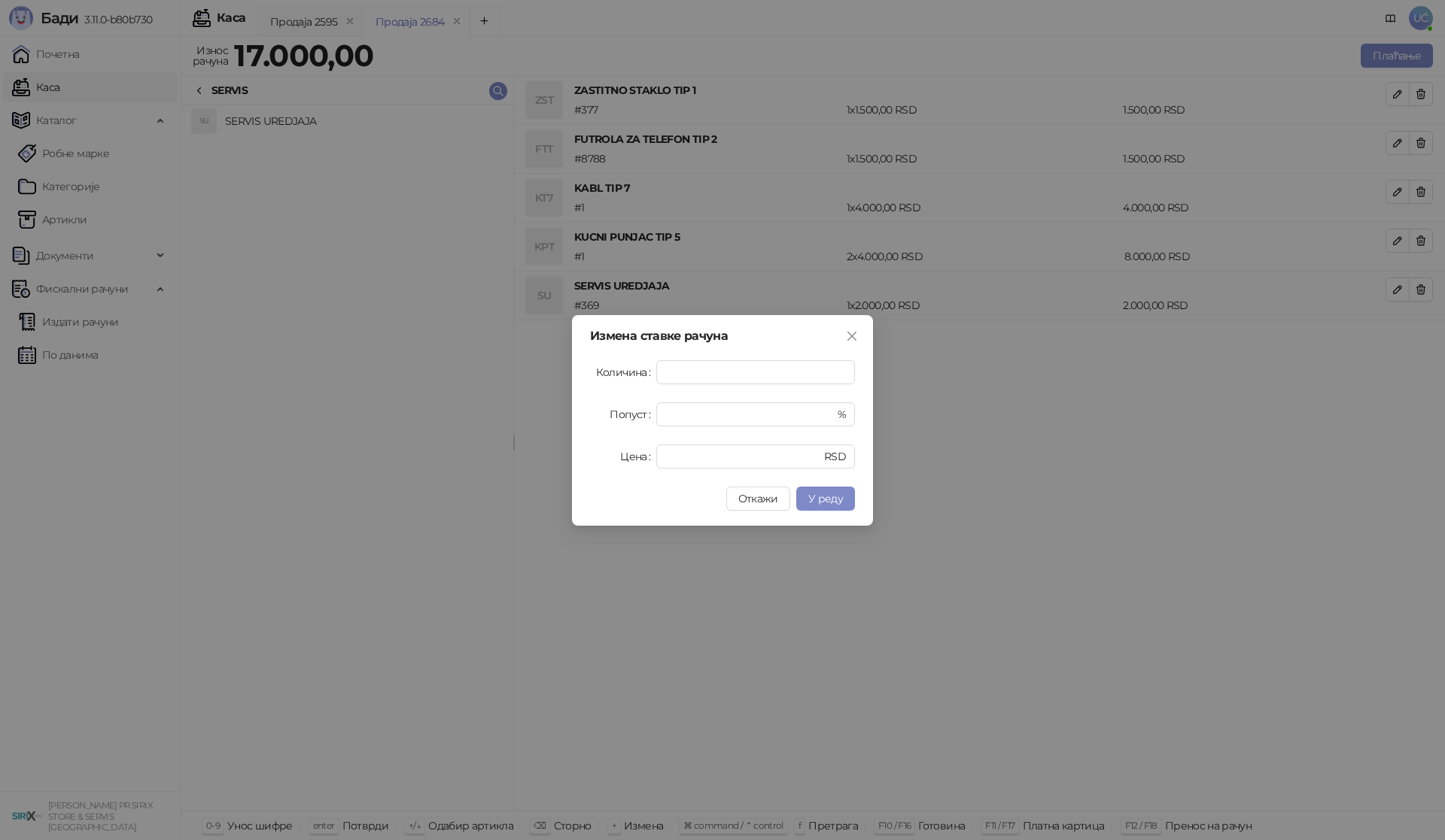
drag, startPoint x: 750, startPoint y: 542, endPoint x: 743, endPoint y: 485, distance: 57.4
click at [748, 542] on div "Измена ставке рачуна Количина * Попуст * % Цена **** RSD Откажи У реду" at bounding box center [722, 420] width 1445 height 840
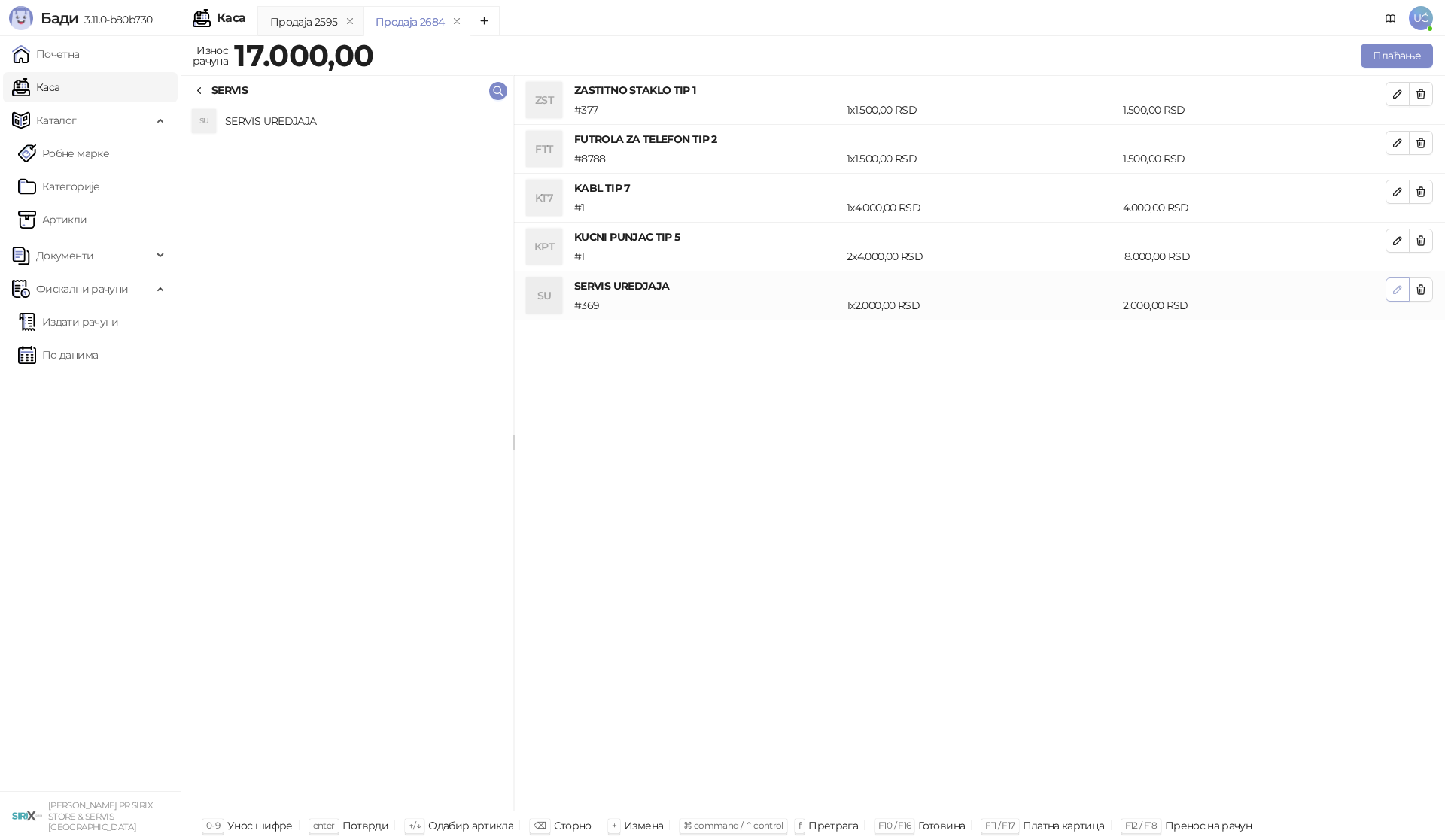
click at [1394, 284] on icon "button" at bounding box center [1397, 290] width 12 height 12
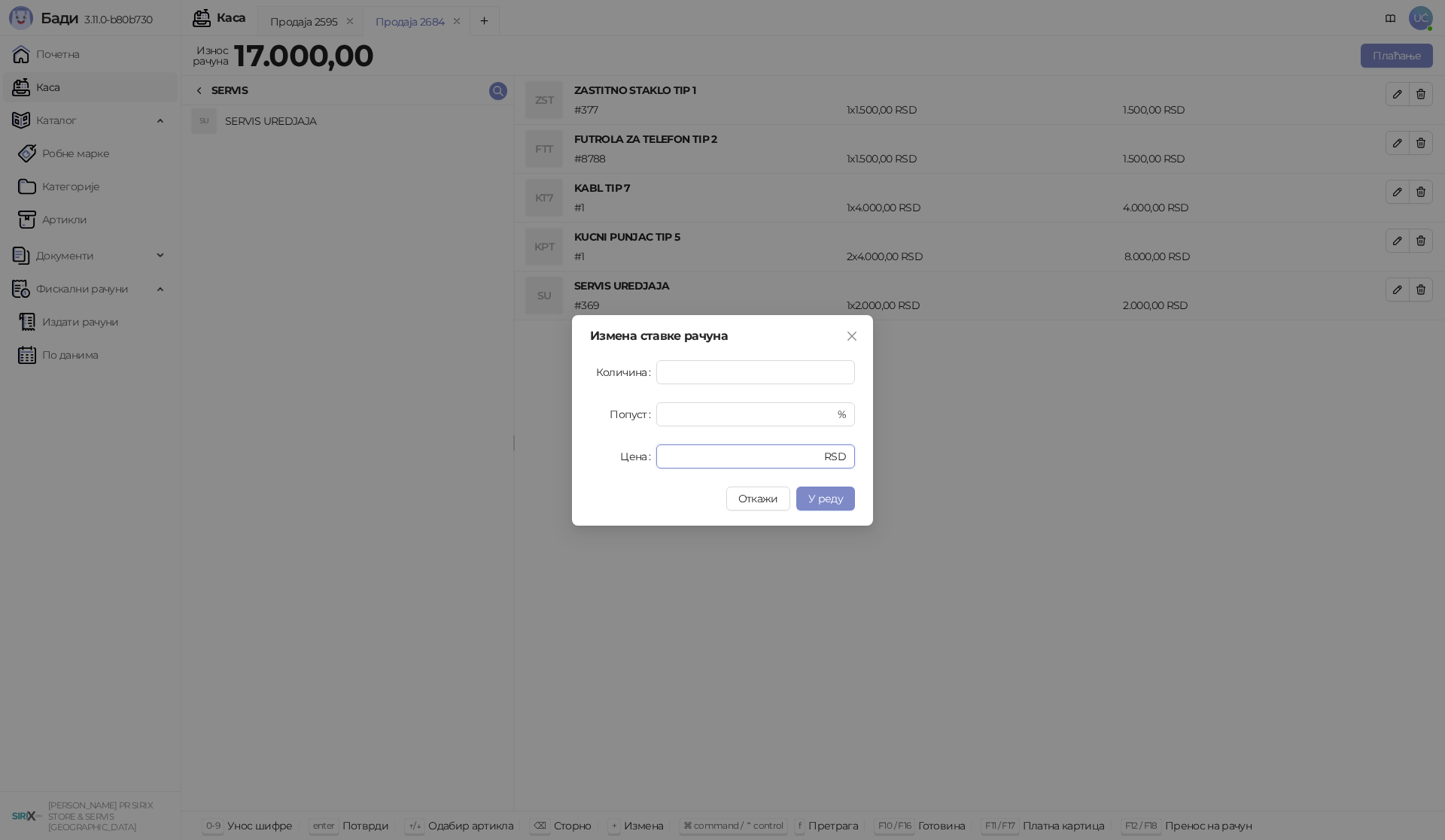
drag, startPoint x: 712, startPoint y: 455, endPoint x: 644, endPoint y: 456, distance: 68.0
click at [644, 456] on div "Цена **** RSD" at bounding box center [722, 456] width 265 height 24
click at [840, 489] on button "У реду" at bounding box center [825, 499] width 58 height 24
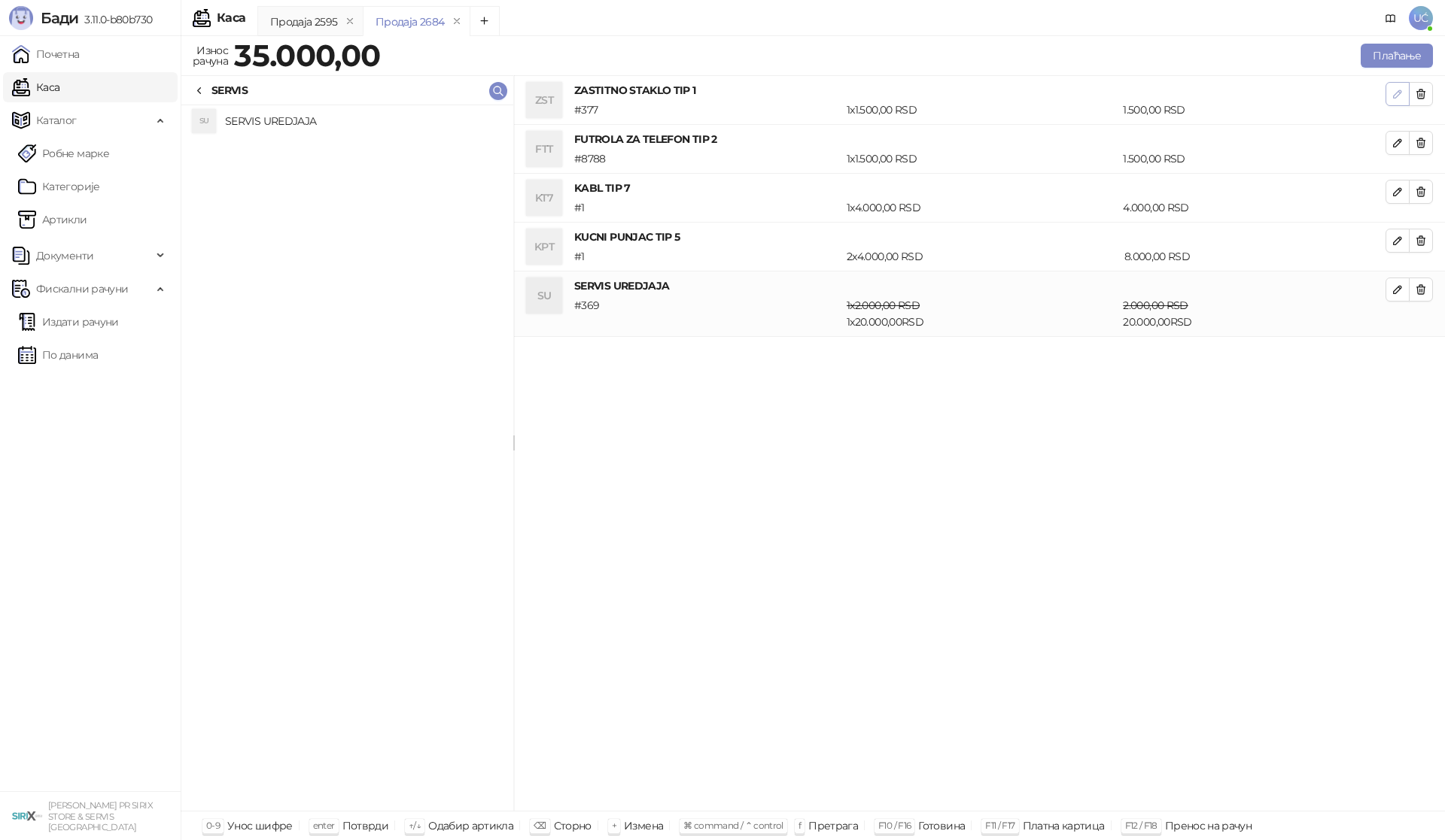
click at [1390, 99] on button "button" at bounding box center [1397, 94] width 24 height 24
type input "****"
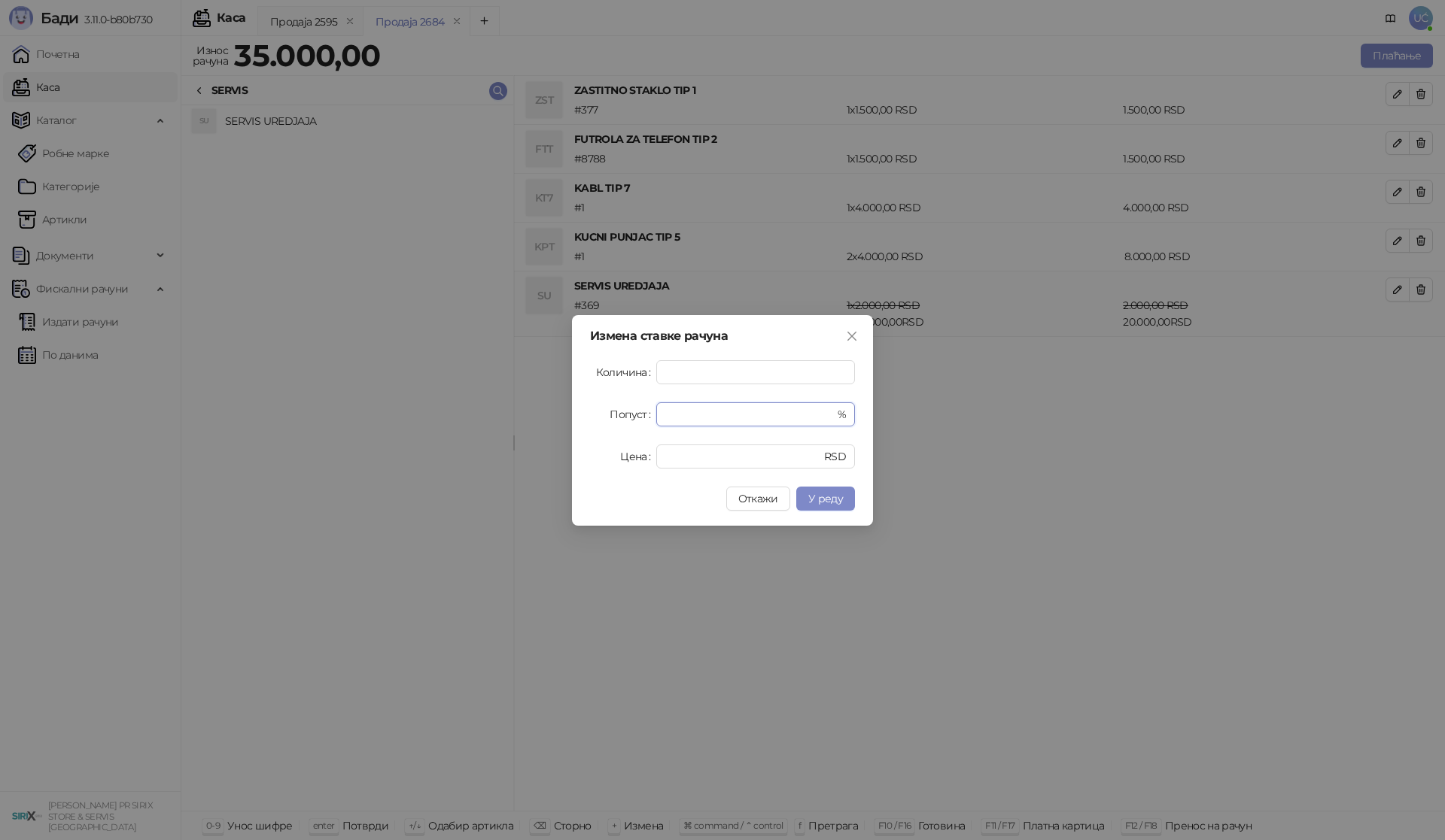
drag, startPoint x: 693, startPoint y: 423, endPoint x: 647, endPoint y: 420, distance: 46.1
click at [647, 420] on div "Попуст * %" at bounding box center [722, 415] width 265 height 24
click at [815, 503] on span "У реду" at bounding box center [825, 499] width 35 height 14
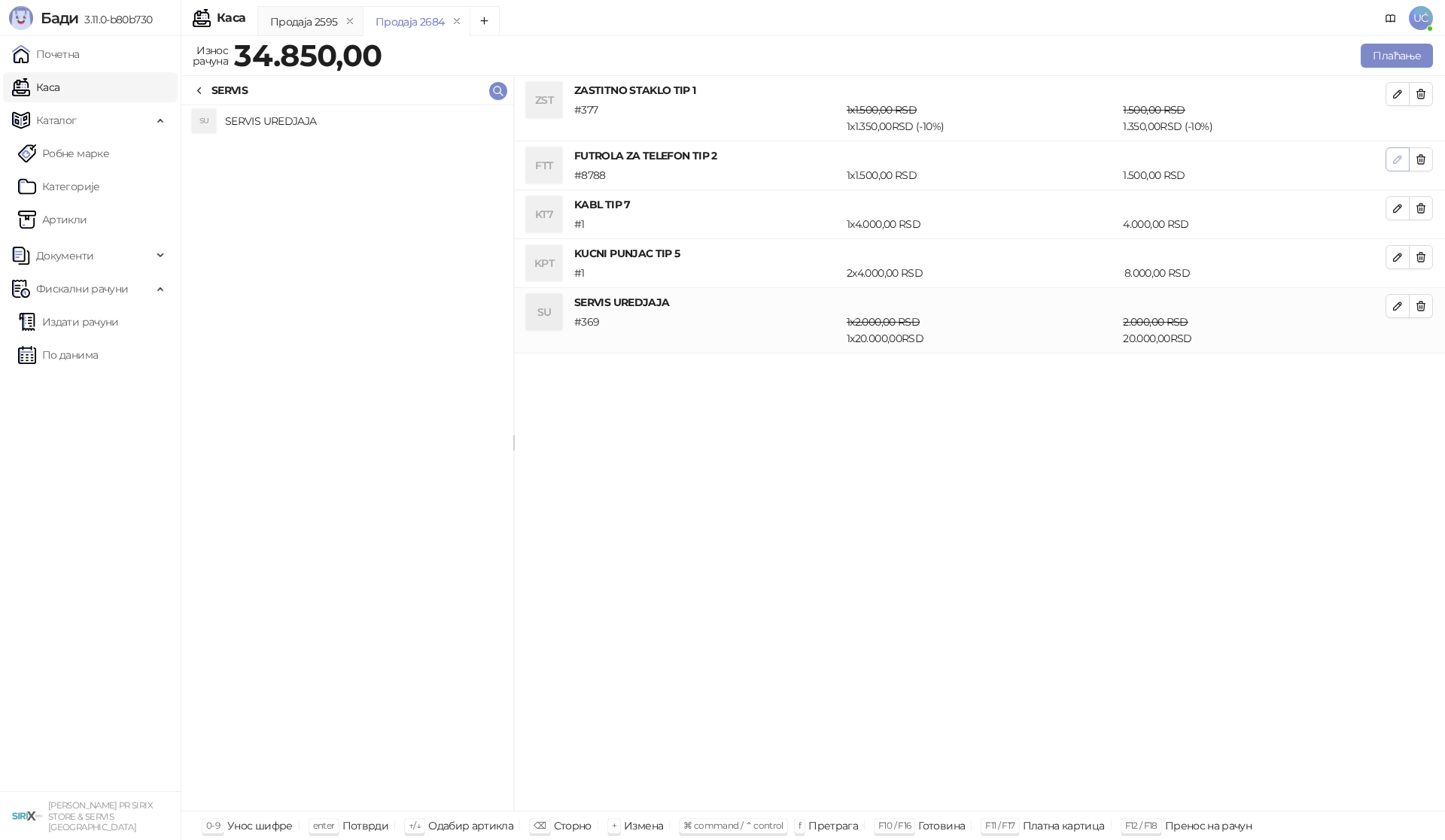
click at [1392, 165] on span "button" at bounding box center [1397, 158] width 12 height 14
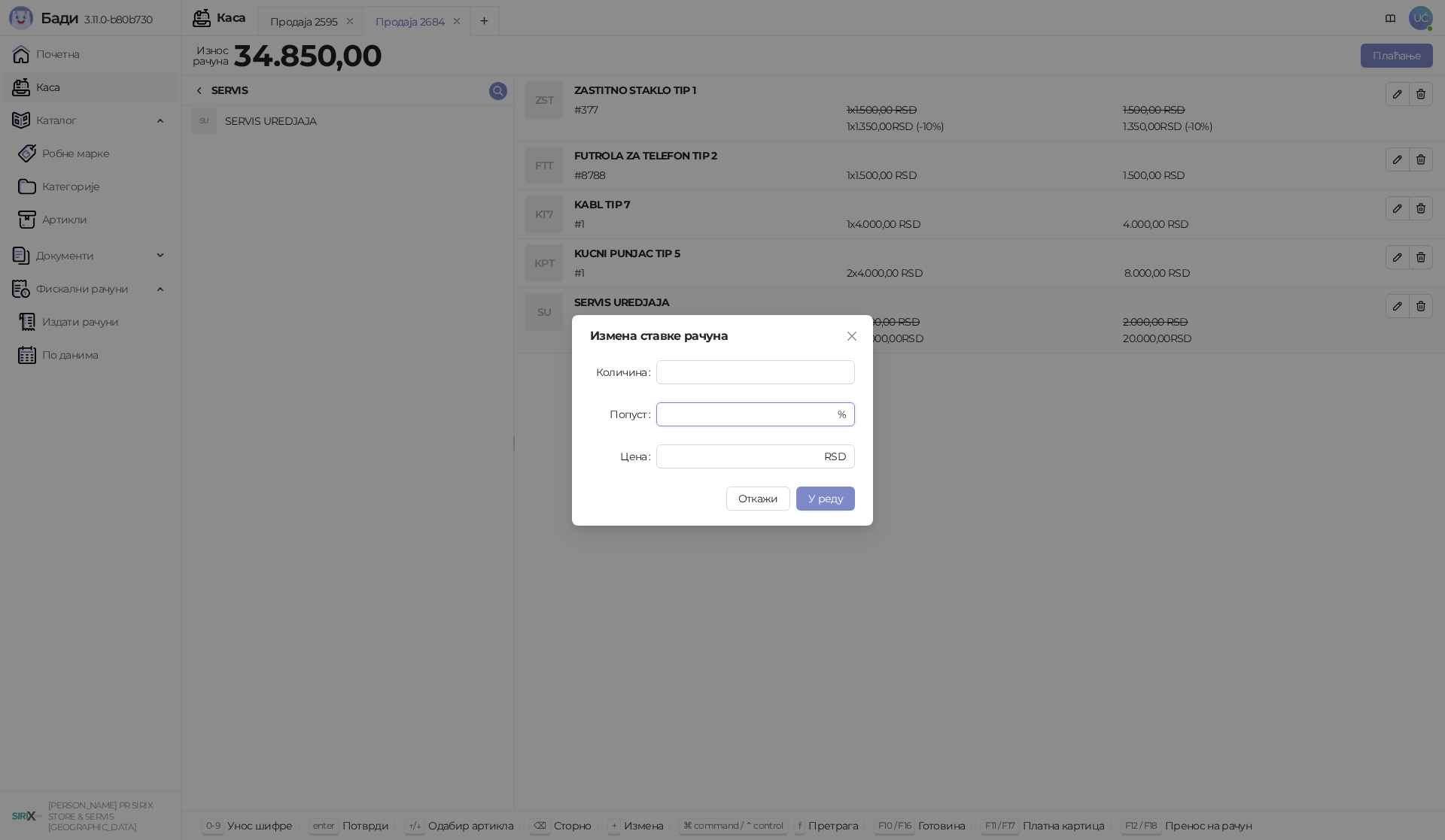
drag, startPoint x: 699, startPoint y: 413, endPoint x: 649, endPoint y: 416, distance: 50.1
click at [649, 416] on div "Попуст * %" at bounding box center [722, 415] width 265 height 24
click at [831, 497] on span "У реду" at bounding box center [825, 499] width 35 height 14
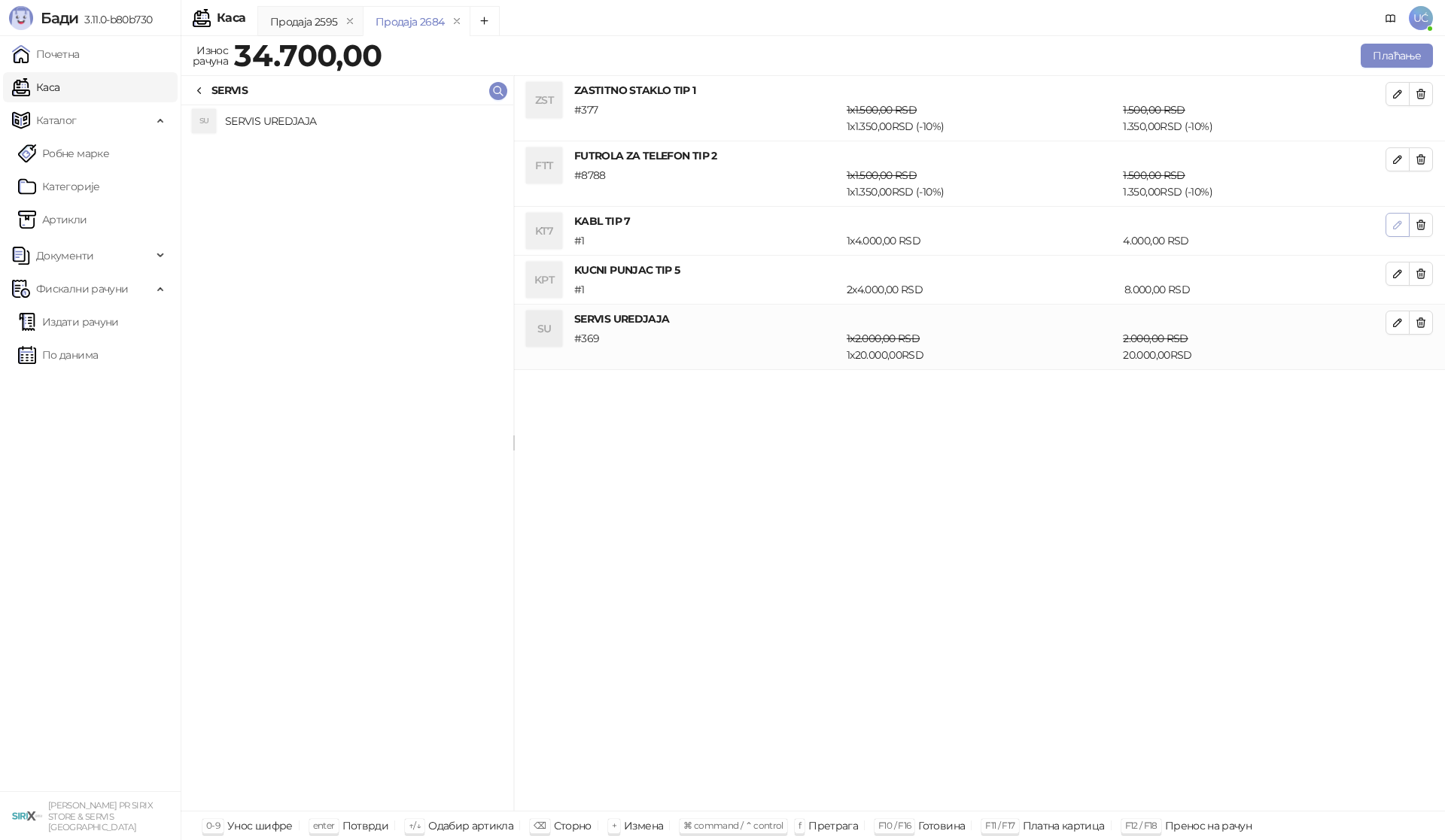
click at [1399, 230] on icon "button" at bounding box center [1397, 225] width 12 height 12
type input "*"
type input "****"
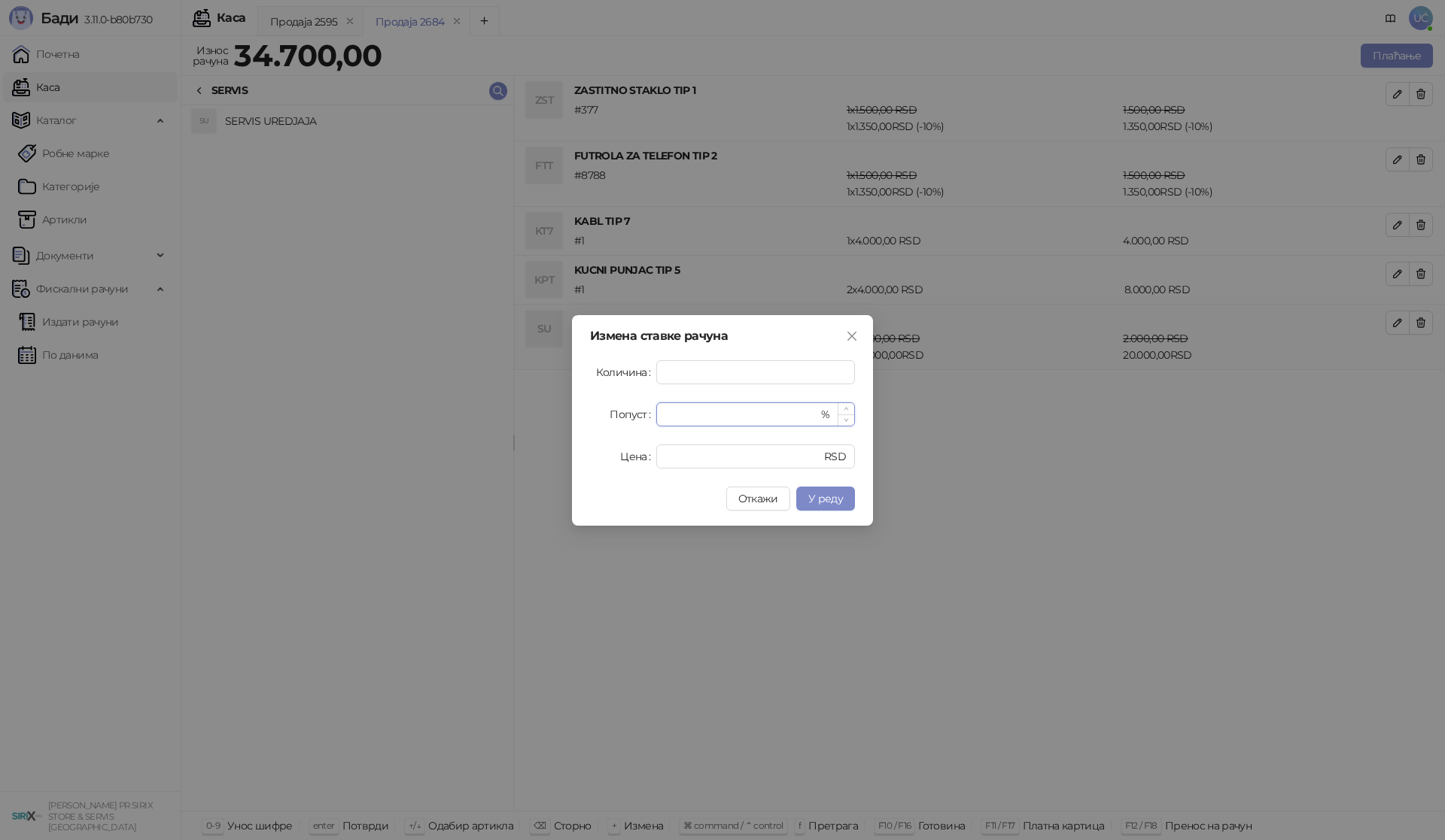
drag, startPoint x: 702, startPoint y: 418, endPoint x: 658, endPoint y: 419, distance: 44.0
click at [658, 419] on div "* %" at bounding box center [755, 415] width 199 height 24
type input "**"
click at [821, 492] on span "У реду" at bounding box center [825, 499] width 35 height 14
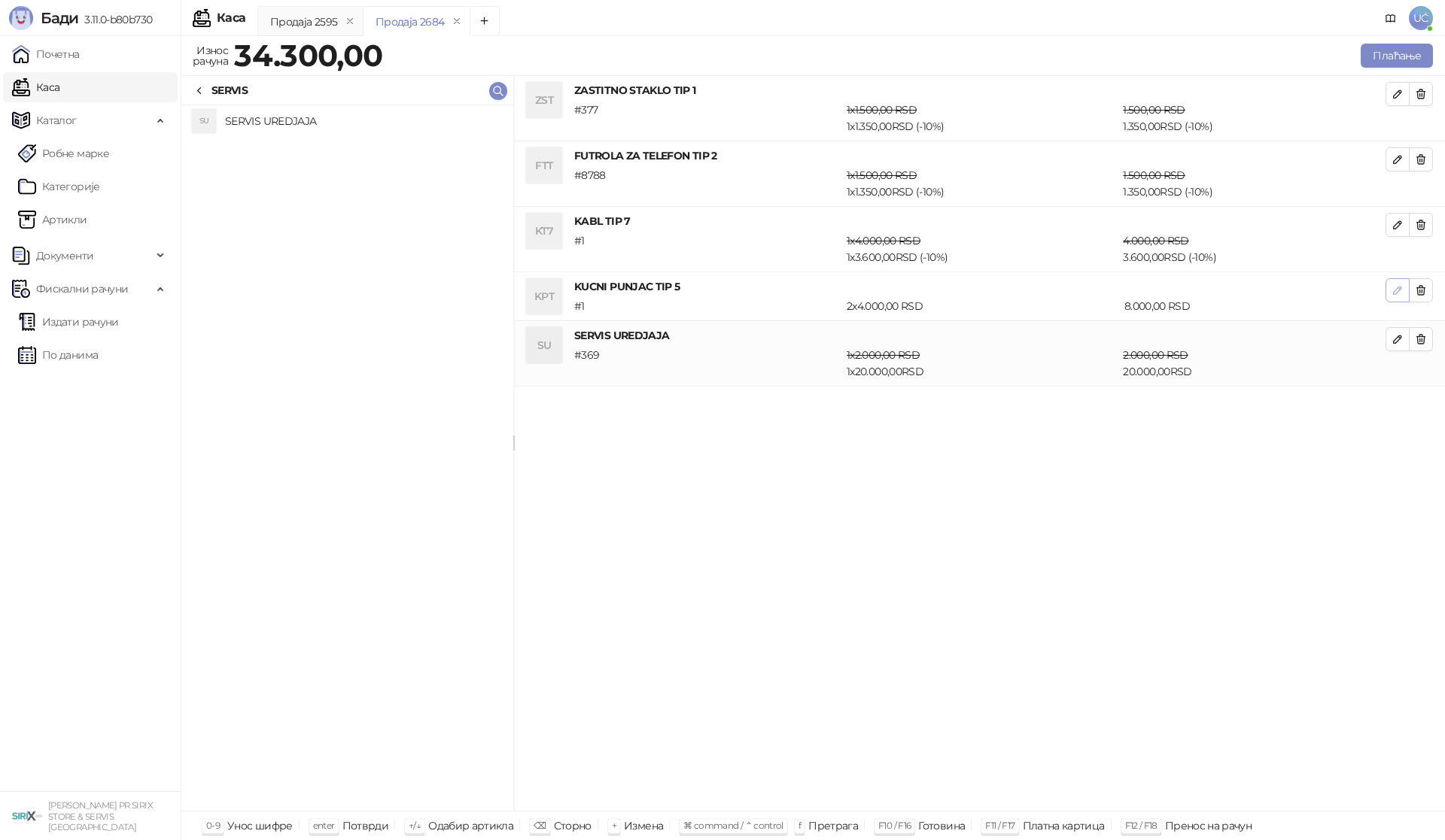
click at [1389, 288] on button "button" at bounding box center [1397, 290] width 24 height 24
type input "*"
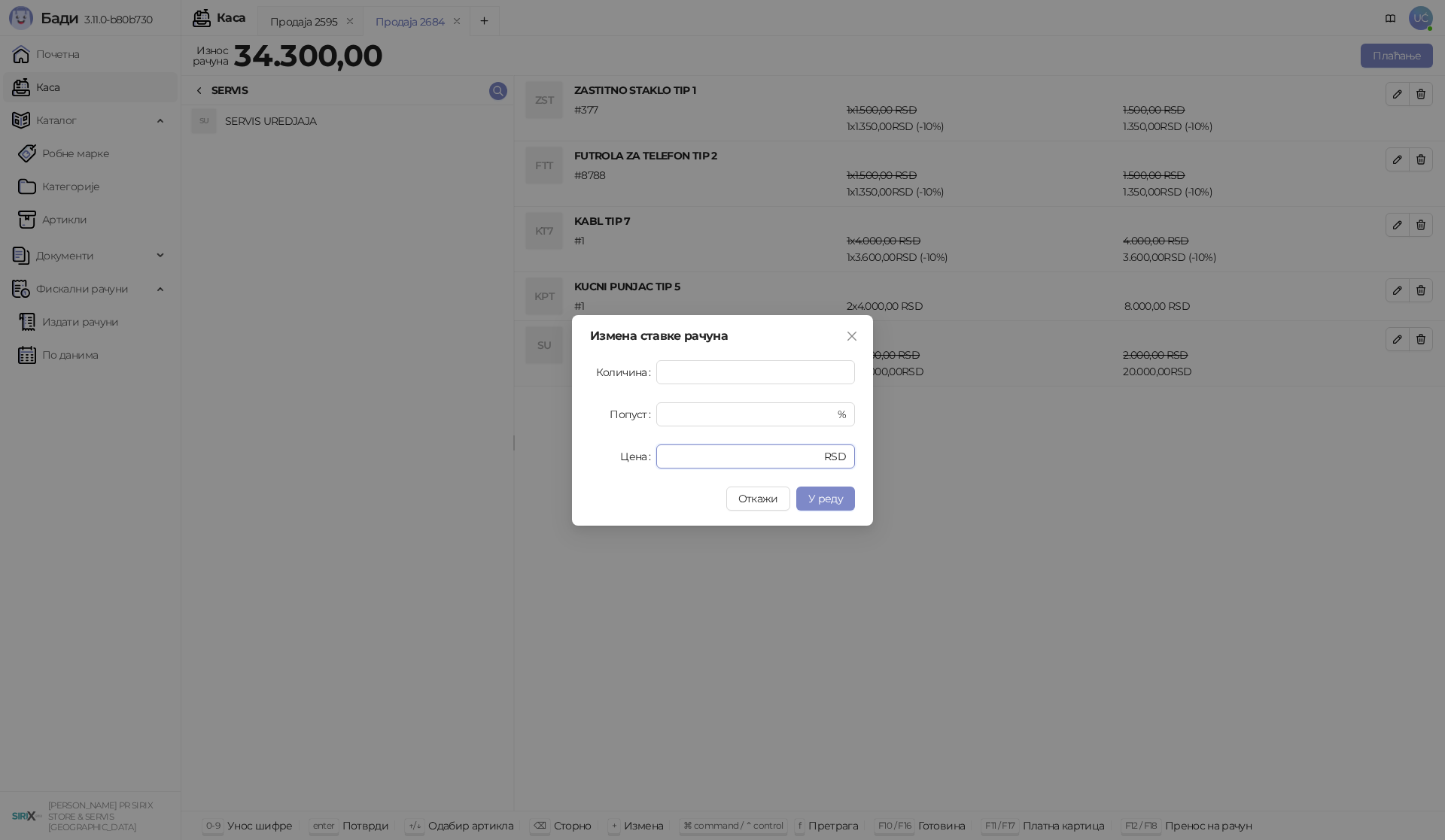
drag, startPoint x: 714, startPoint y: 461, endPoint x: 631, endPoint y: 469, distance: 83.4
click at [631, 468] on div "Цена **** RSD" at bounding box center [722, 456] width 265 height 24
drag, startPoint x: 683, startPoint y: 412, endPoint x: 629, endPoint y: 417, distance: 54.2
click at [629, 417] on div "Попуст * %" at bounding box center [722, 415] width 265 height 24
type input "**"
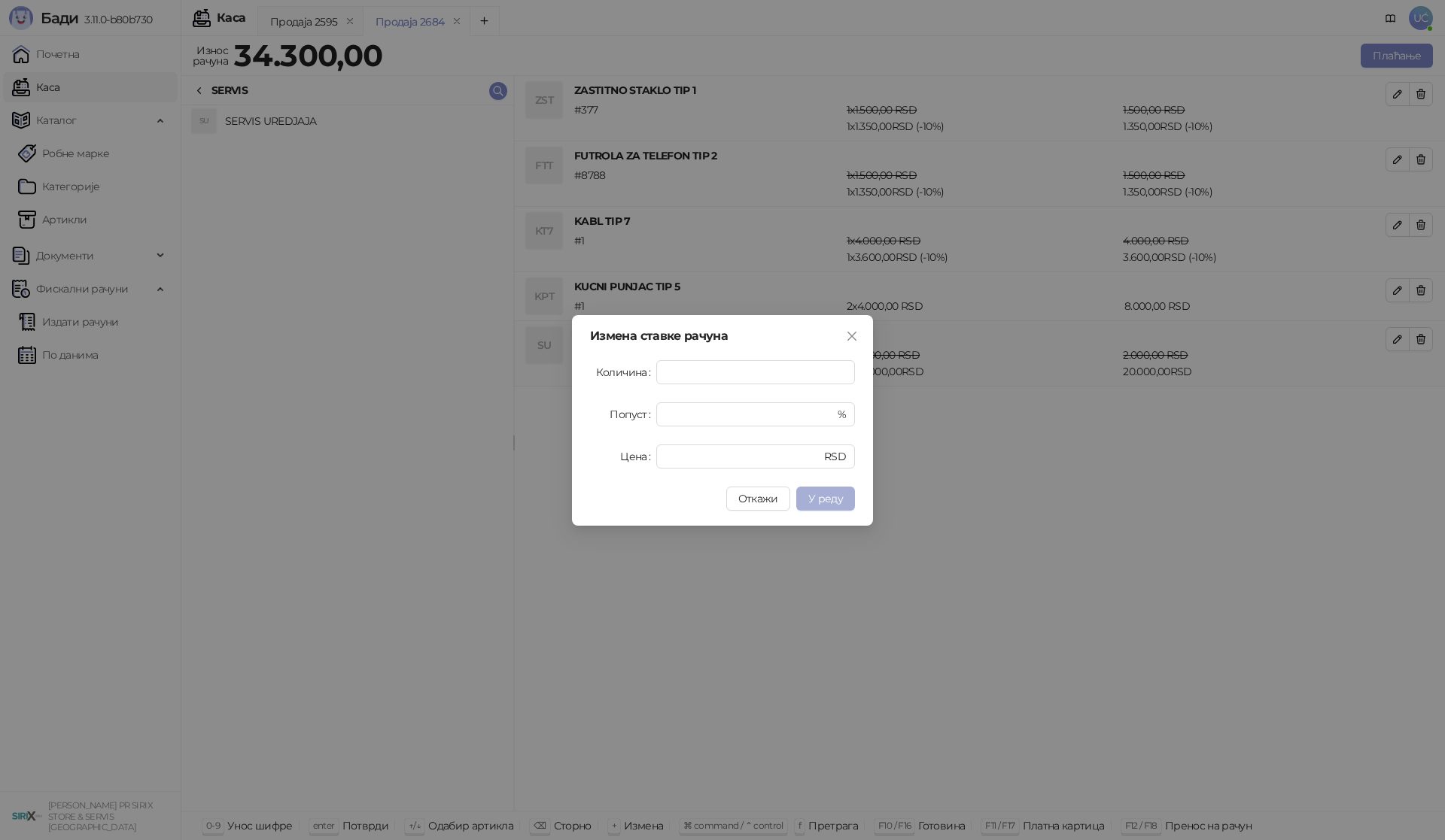
click at [820, 506] on button "У реду" at bounding box center [825, 499] width 58 height 24
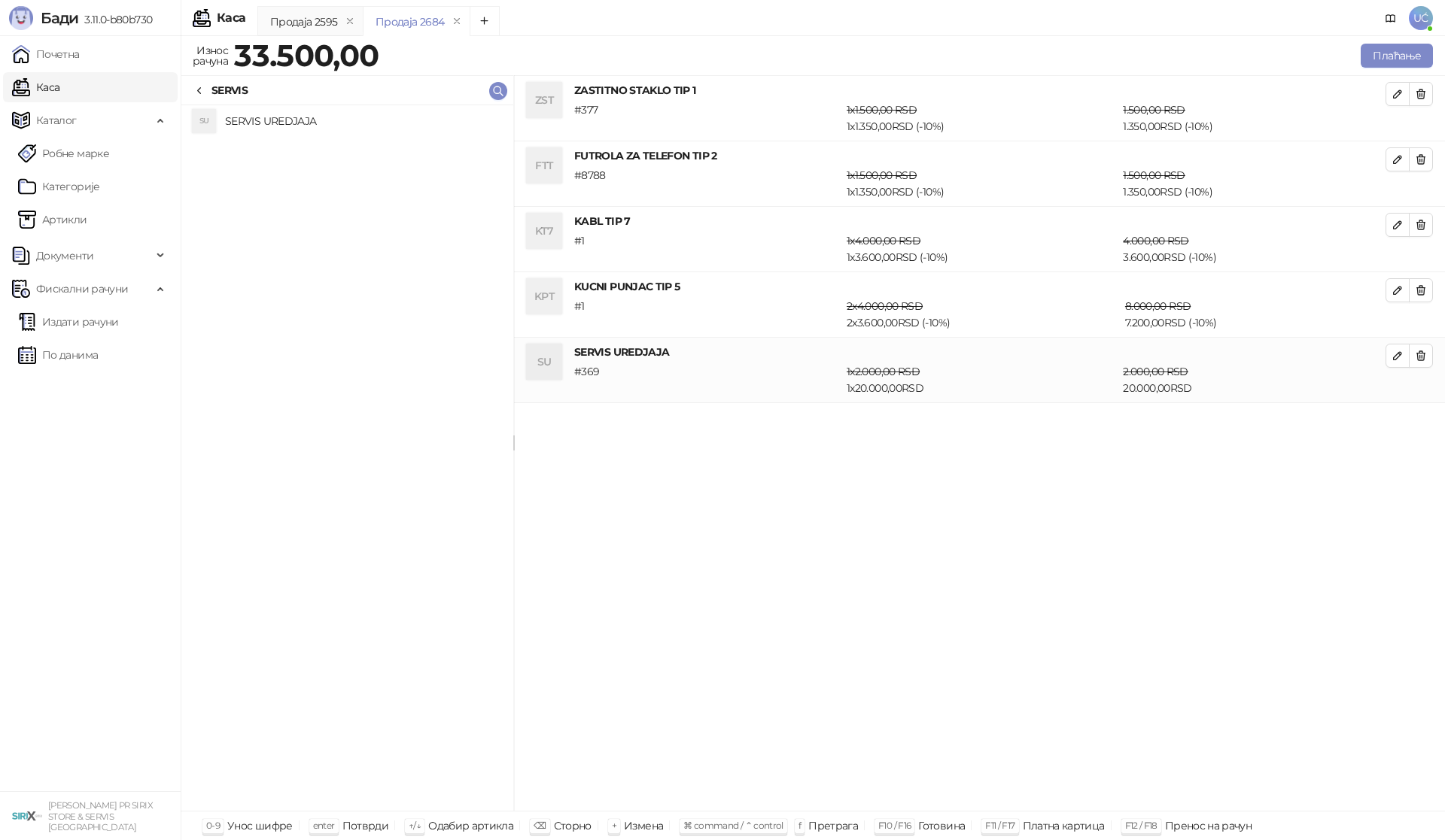
drag, startPoint x: 1202, startPoint y: 387, endPoint x: 1122, endPoint y: 387, distance: 80.0
click at [1122, 387] on div "2.000,00 RSD 20.000,00 RSD" at bounding box center [1254, 380] width 269 height 33
click at [1120, 387] on div "1 x 2.000,00 RSD 1 x 20.000,00 RSD" at bounding box center [982, 380] width 276 height 33
click at [1393, 353] on icon "button" at bounding box center [1397, 356] width 12 height 12
type input "*"
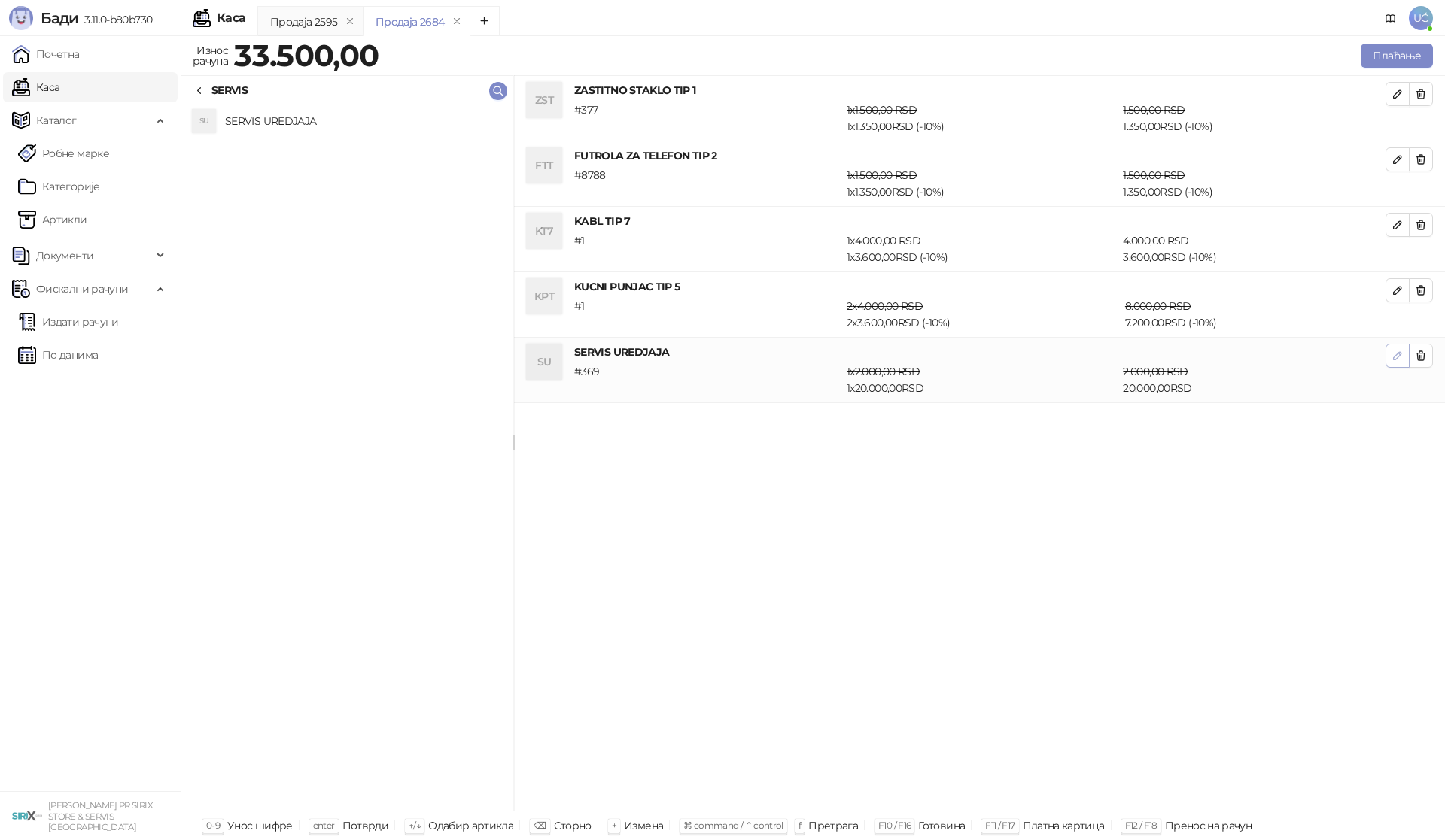
type input "*"
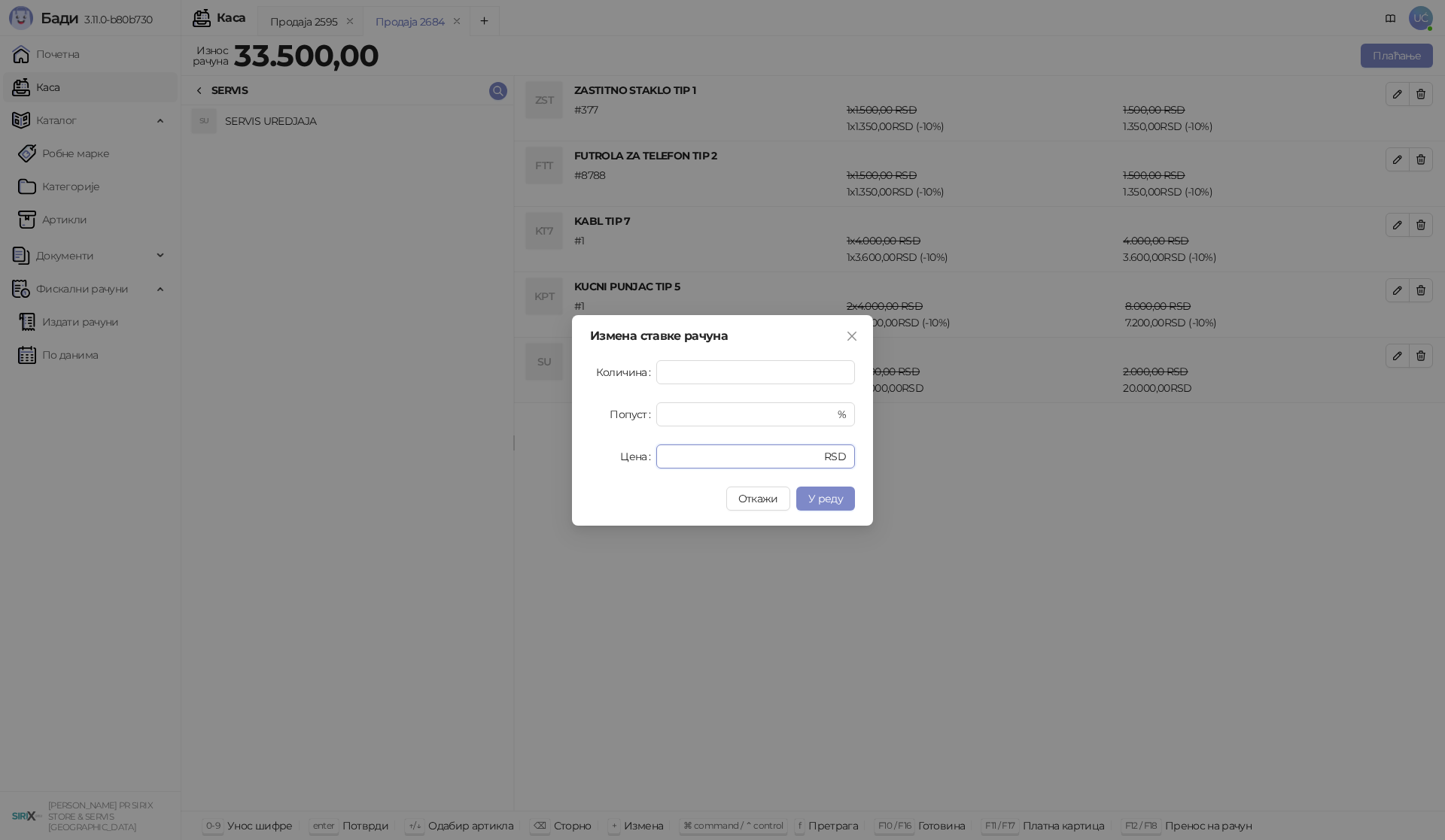
drag, startPoint x: 722, startPoint y: 454, endPoint x: 608, endPoint y: 462, distance: 114.3
click at [616, 459] on div "Цена ***** RSD" at bounding box center [722, 456] width 265 height 24
type input "*****"
click at [810, 497] on span "У реду" at bounding box center [825, 499] width 35 height 14
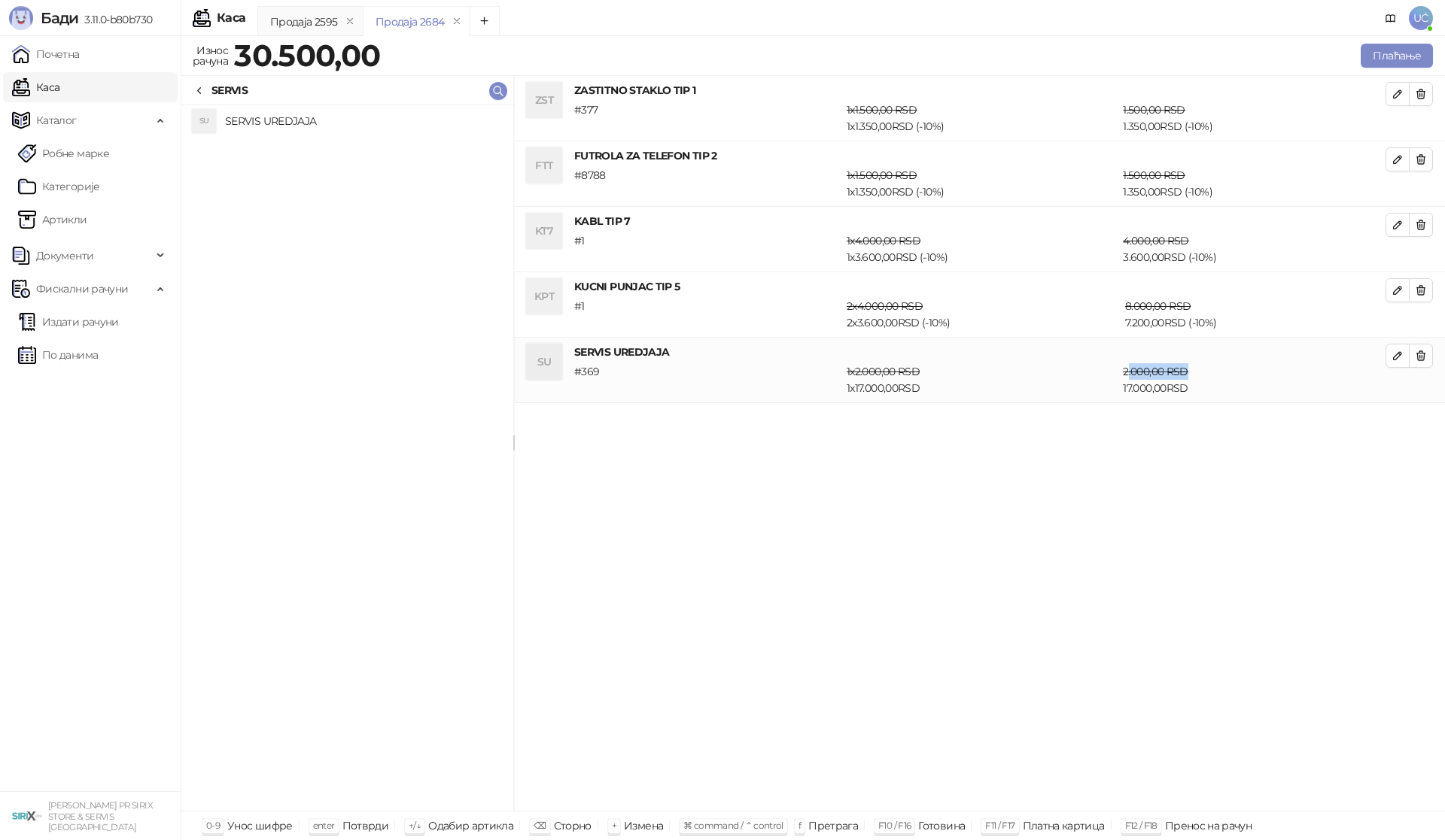
drag, startPoint x: 1209, startPoint y: 376, endPoint x: 1129, endPoint y: 379, distance: 80.1
click at [1129, 379] on div "2.000,00 RSD 17.000,00 RSD" at bounding box center [1254, 380] width 269 height 33
click at [1207, 383] on div "2.000,00 RSD 17.000,00 RSD" at bounding box center [1254, 380] width 269 height 33
click at [1379, 60] on button "Плаћање" at bounding box center [1396, 56] width 72 height 24
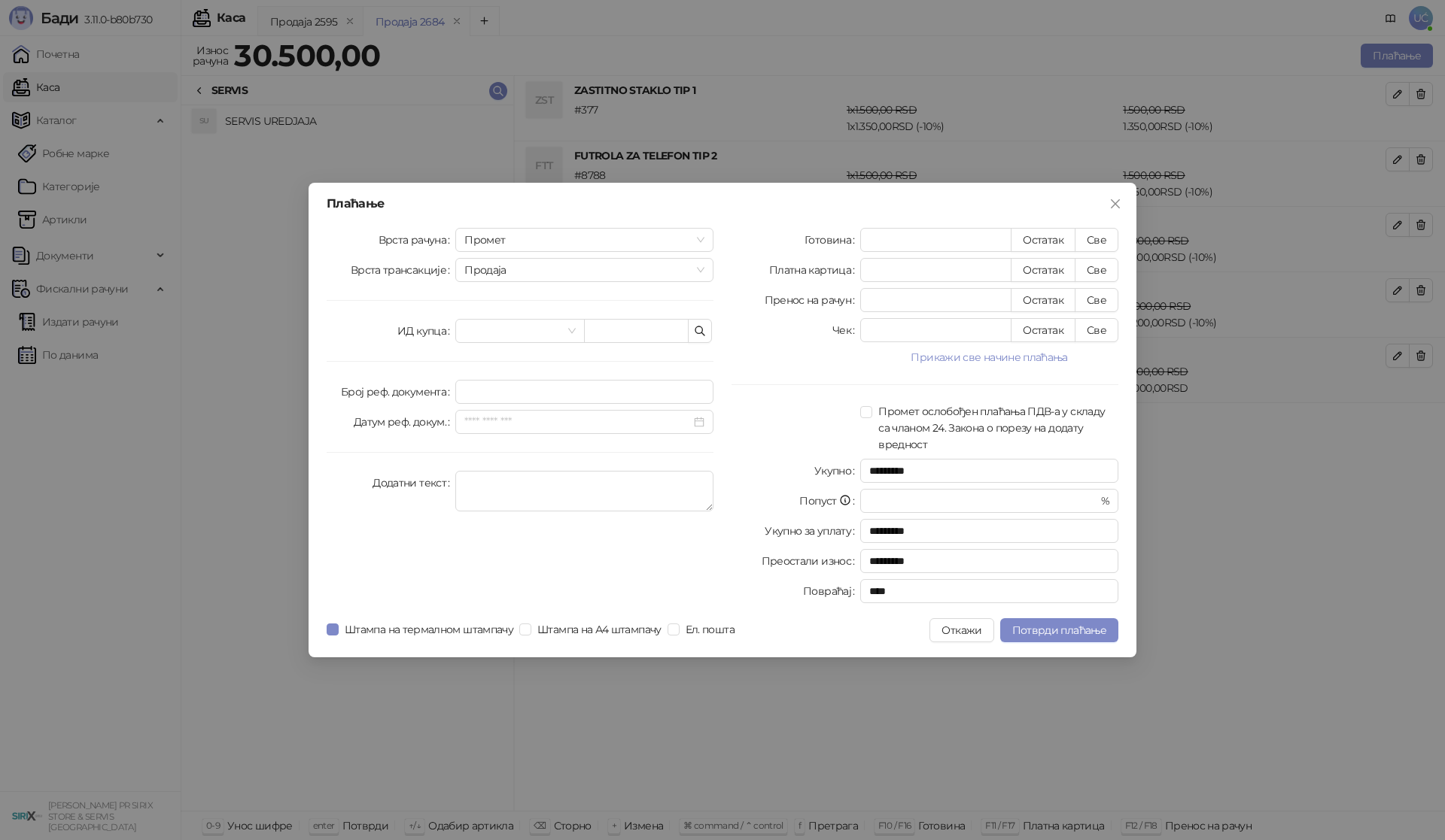
drag, startPoint x: 1117, startPoint y: 199, endPoint x: 1145, endPoint y: 334, distance: 137.9
click at [1117, 199] on icon "close" at bounding box center [1115, 204] width 12 height 12
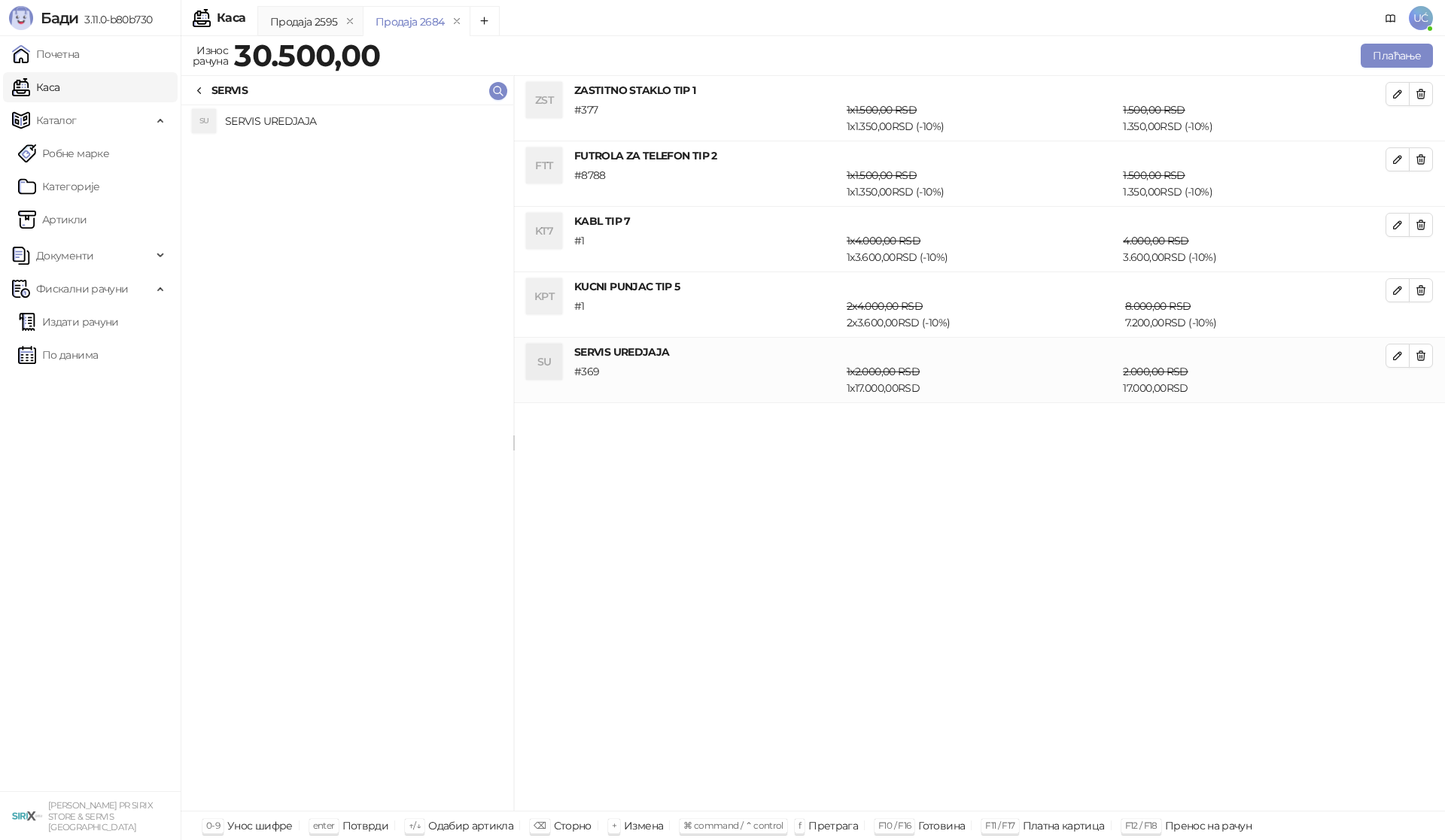
click at [1208, 534] on div "ZST ZASTITNO STAKLO TIP 1 # 377 1 x 1.500,00 RSD 1 x 1.350,00 RSD (- 10 %) 1.50…" at bounding box center [979, 444] width 931 height 735
click at [1397, 62] on button "Плаћање" at bounding box center [1396, 56] width 72 height 24
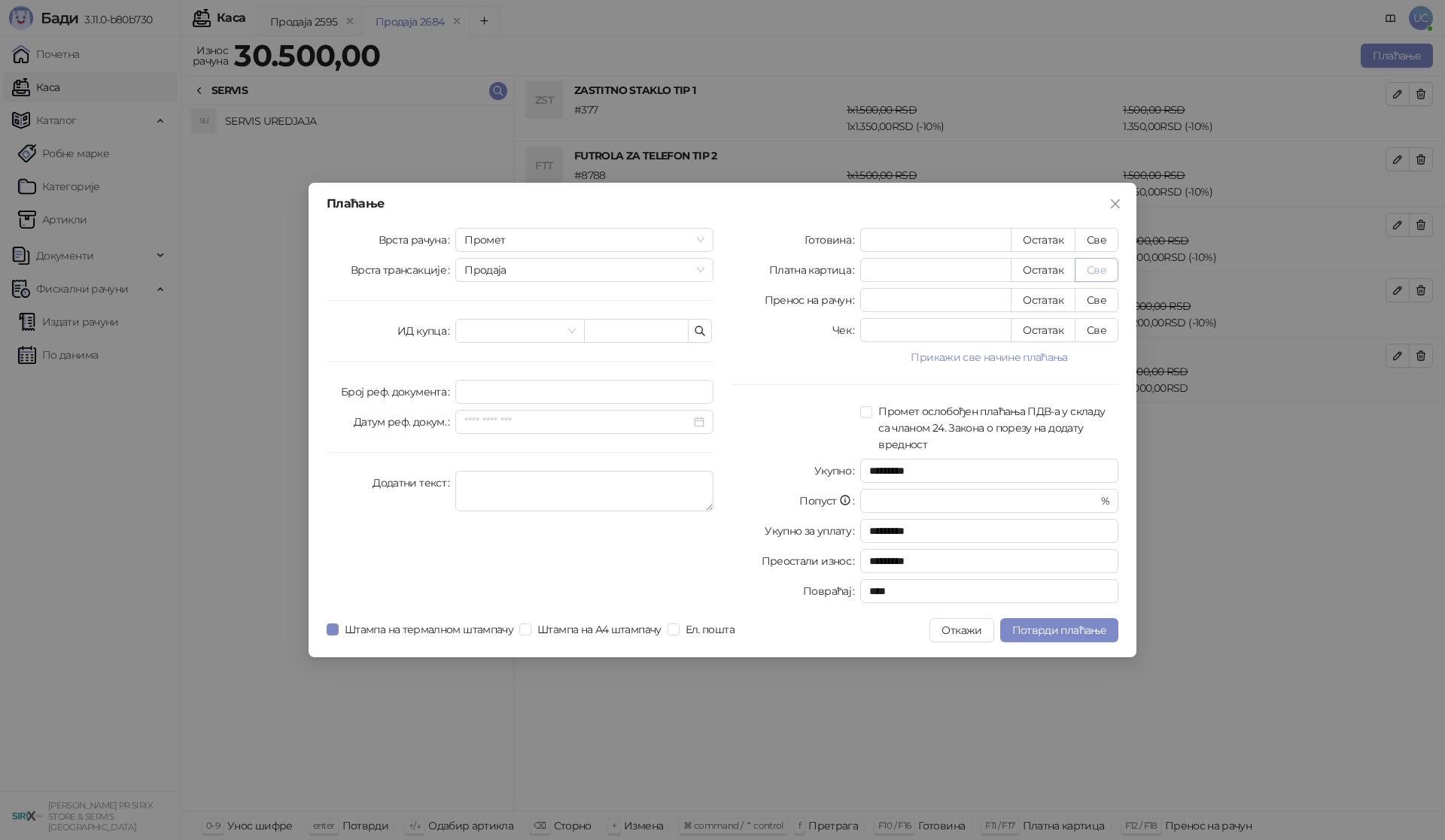
click at [1098, 265] on button "Све" at bounding box center [1097, 270] width 44 height 24
type input "*****"
type input "****"
click at [572, 334] on span at bounding box center [520, 331] width 111 height 23
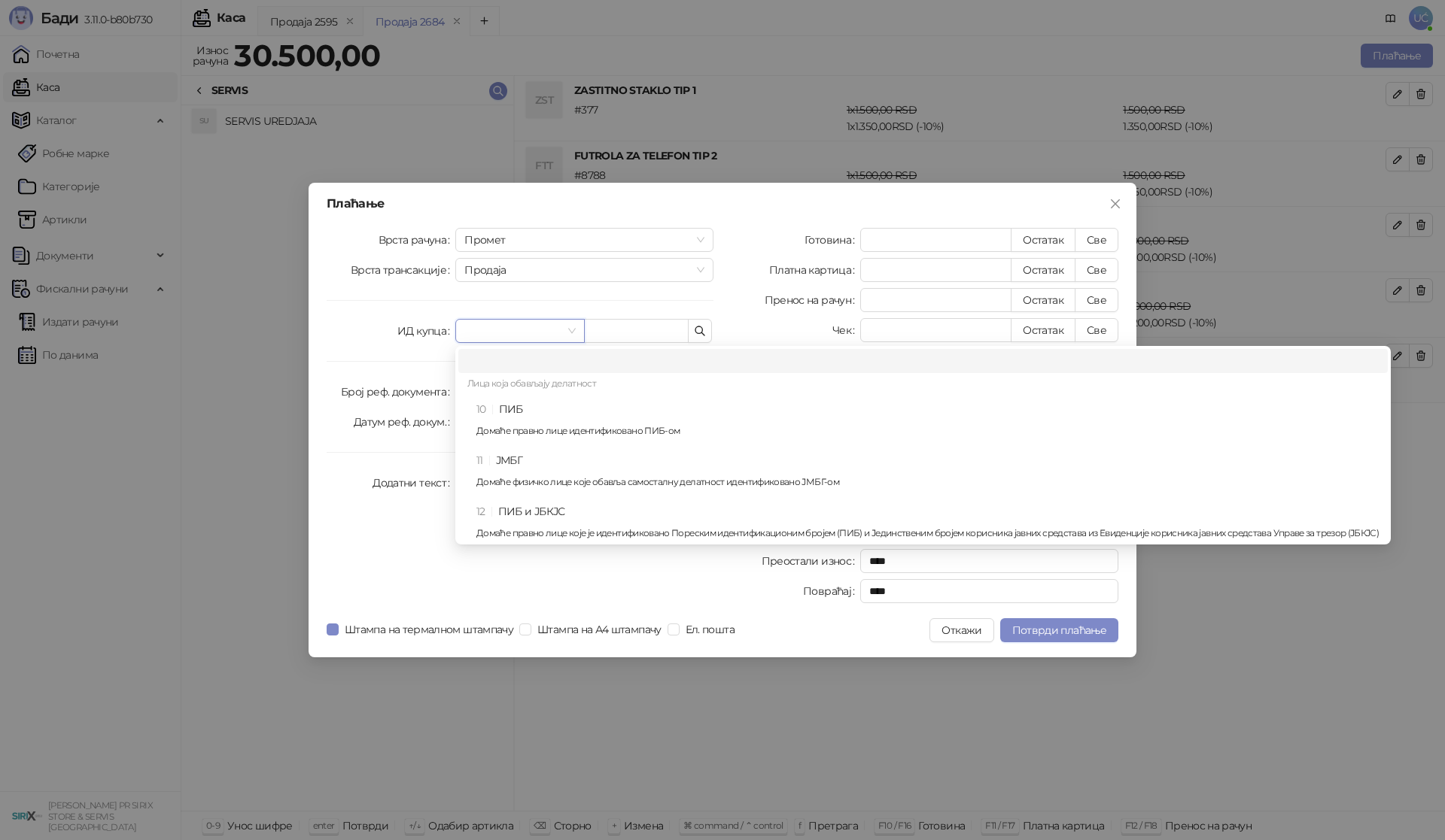
click at [536, 396] on div "Лица која обављају делатност" at bounding box center [922, 385] width 929 height 24
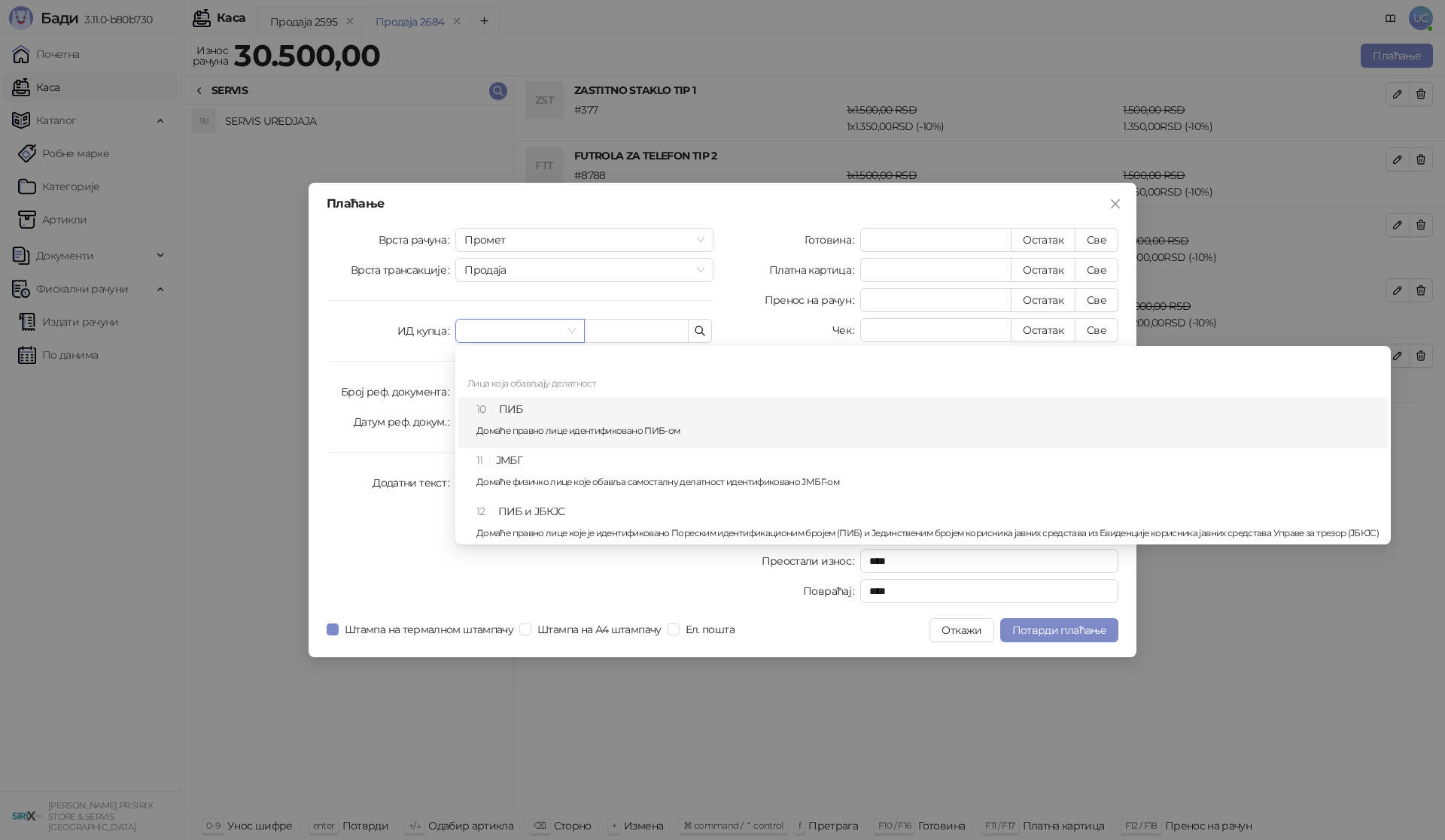
click at [536, 404] on div "10 ПИБ Домаће правно лице идентификовано ПИБ-ом" at bounding box center [927, 423] width 902 height 44
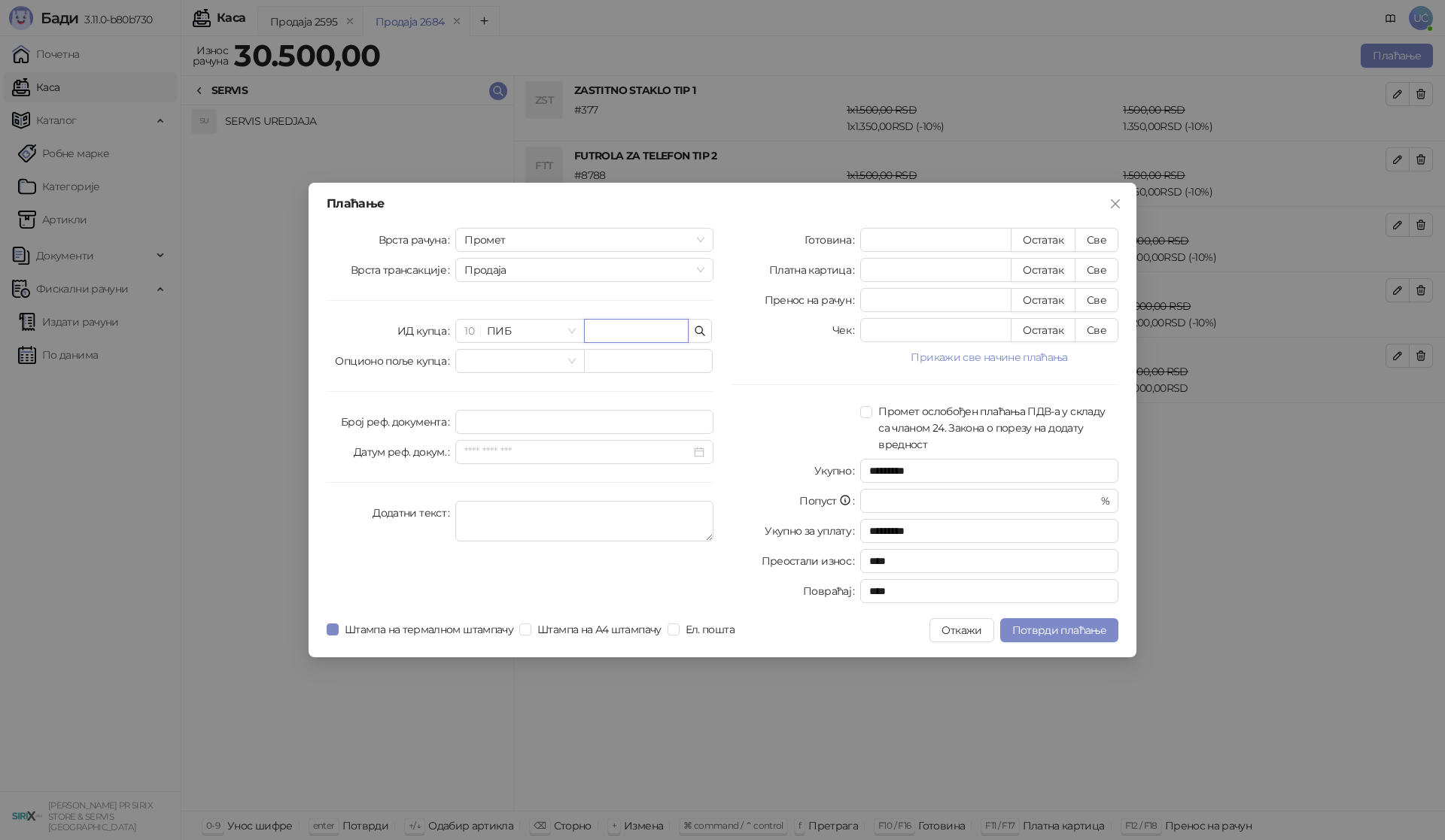
click at [630, 329] on input "text" at bounding box center [636, 331] width 105 height 24
type input "*********"
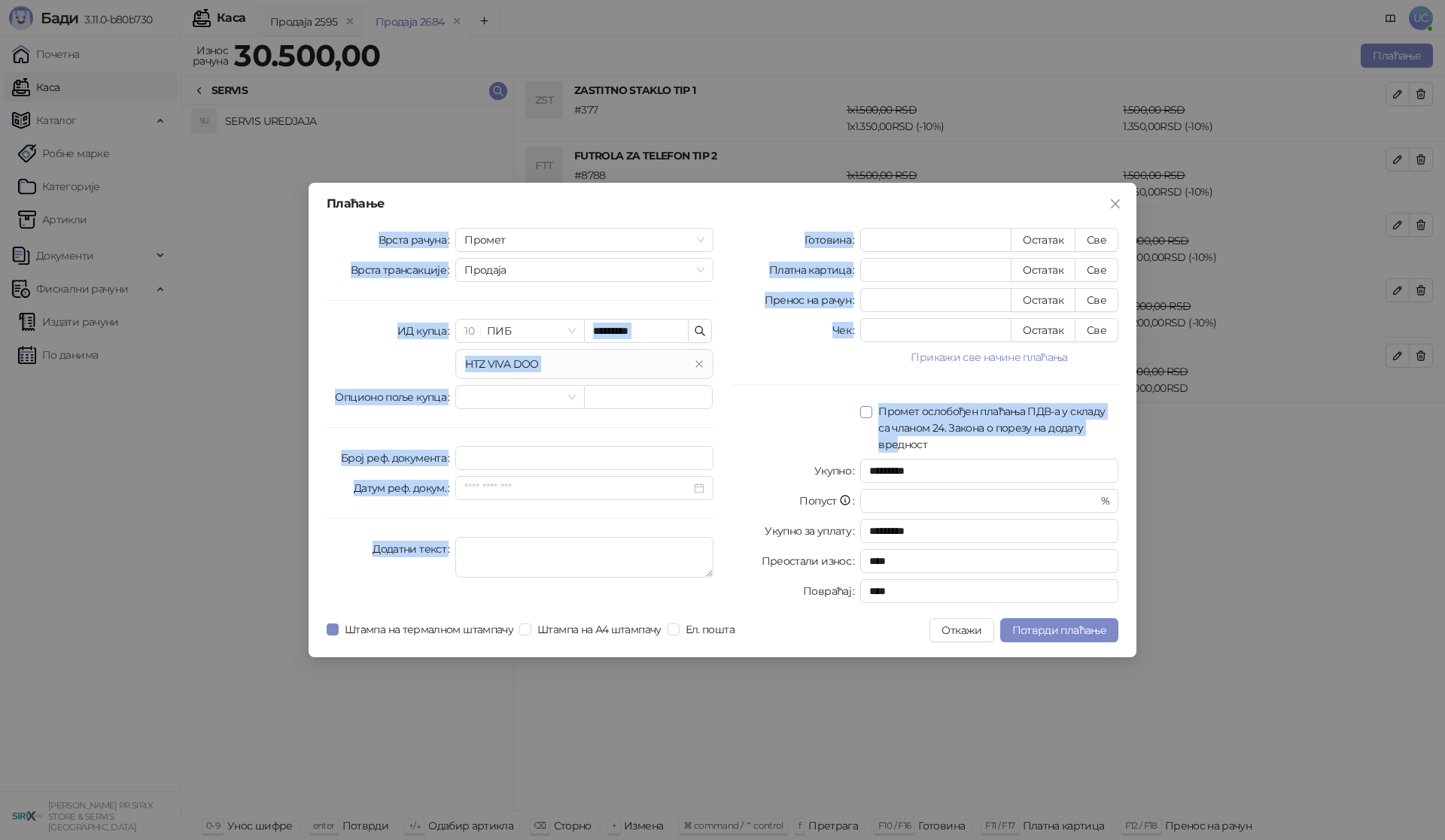
drag, startPoint x: 945, startPoint y: 189, endPoint x: 898, endPoint y: 436, distance: 251.4
click at [898, 436] on div "Плаћање Врста рачуна Промет Врста трансакције Продаја ИД купца 10 ПИБ *********…" at bounding box center [722, 420] width 828 height 475
click at [915, 199] on div "Плаћање" at bounding box center [723, 204] width 792 height 12
click at [1101, 365] on button "Прикажи све начине плаћања" at bounding box center [989, 357] width 258 height 18
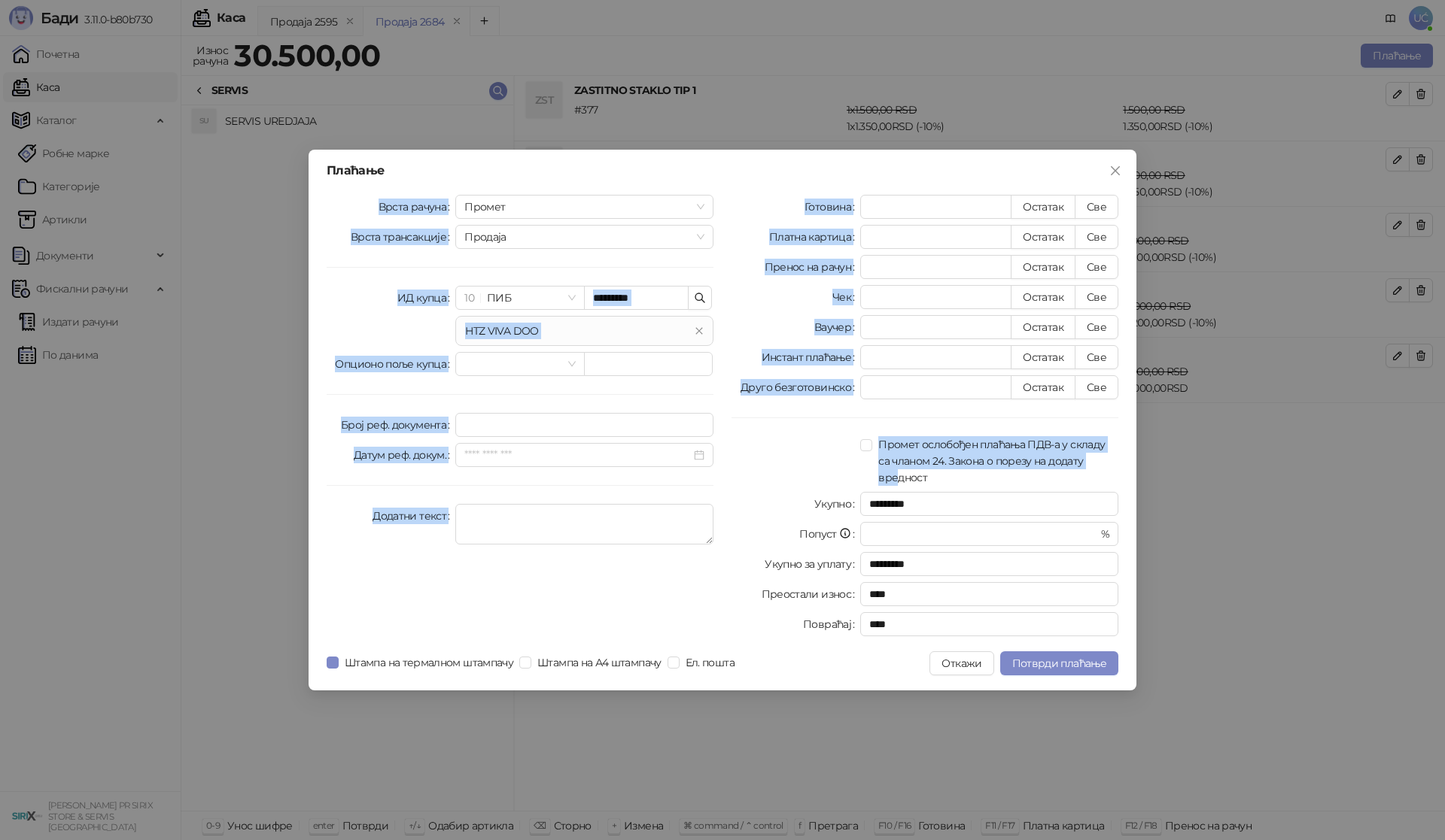
click at [1123, 400] on div "Готовина * Остатак Све Платна картица ***** Остатак Све Пренос на рачун * Остат…" at bounding box center [925, 418] width 405 height 447
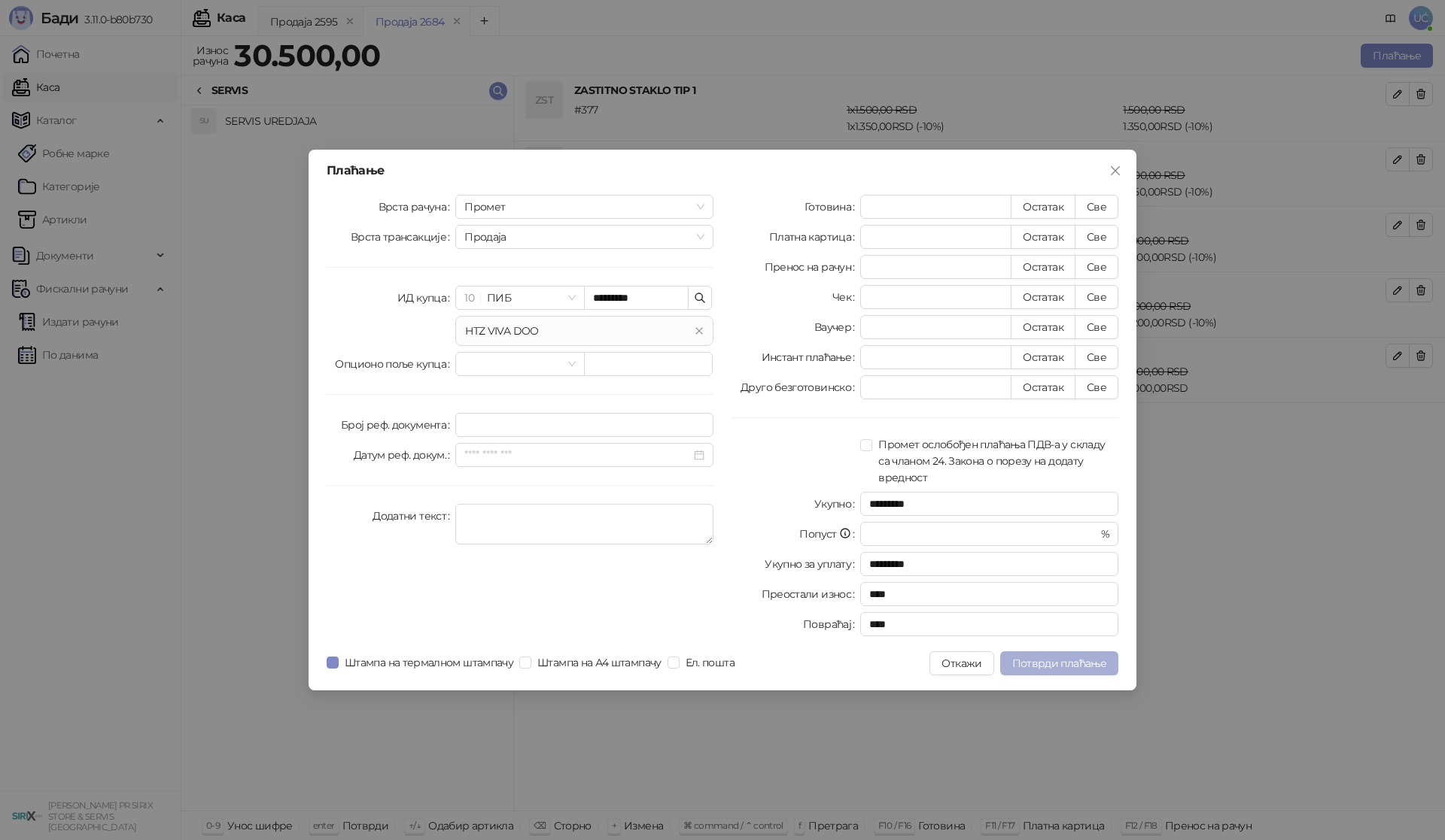
click at [1041, 663] on span "Потврди плаћање" at bounding box center [1059, 663] width 94 height 14
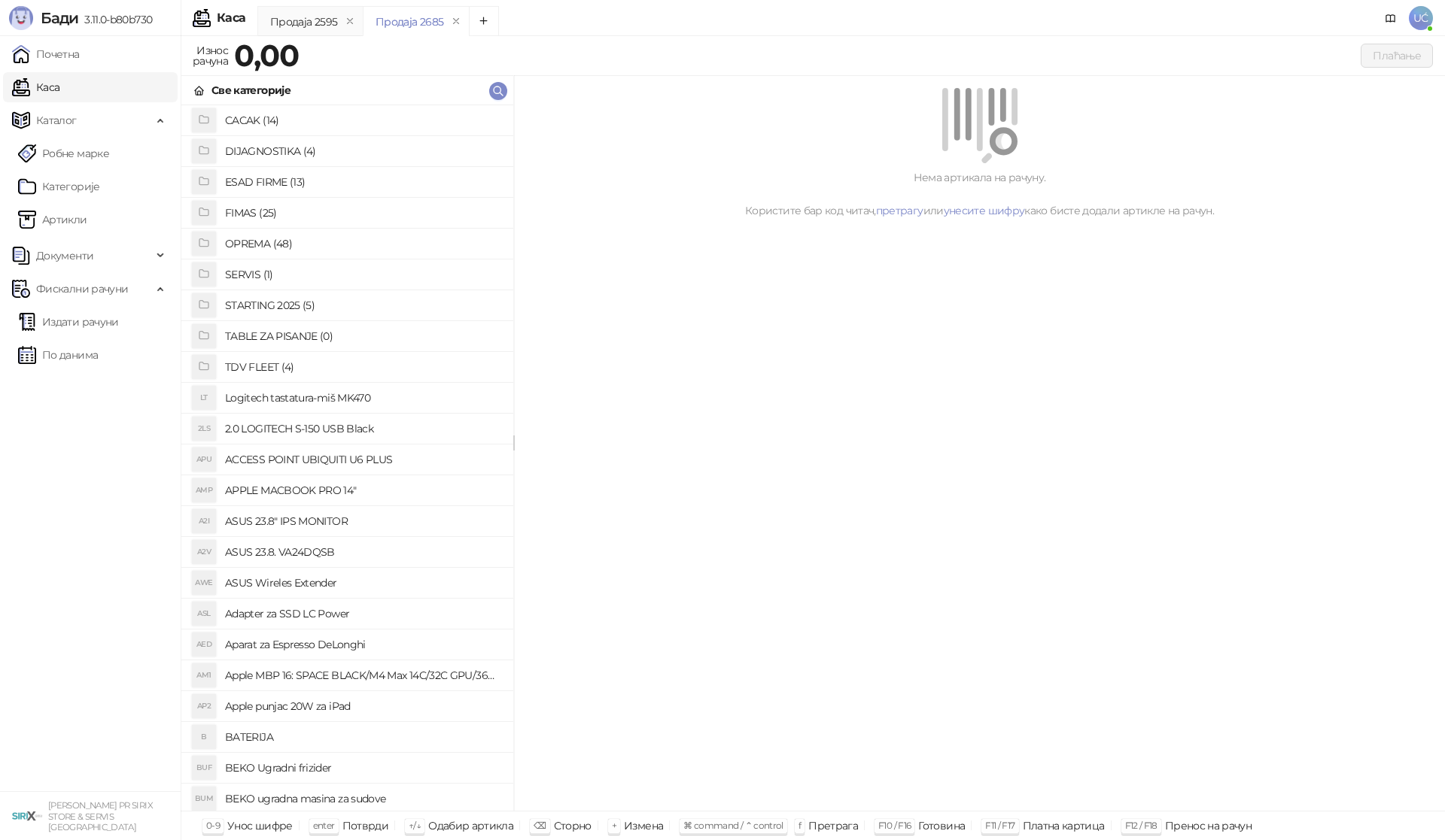
click at [265, 242] on h4 "OPREMA (48)" at bounding box center [363, 244] width 276 height 24
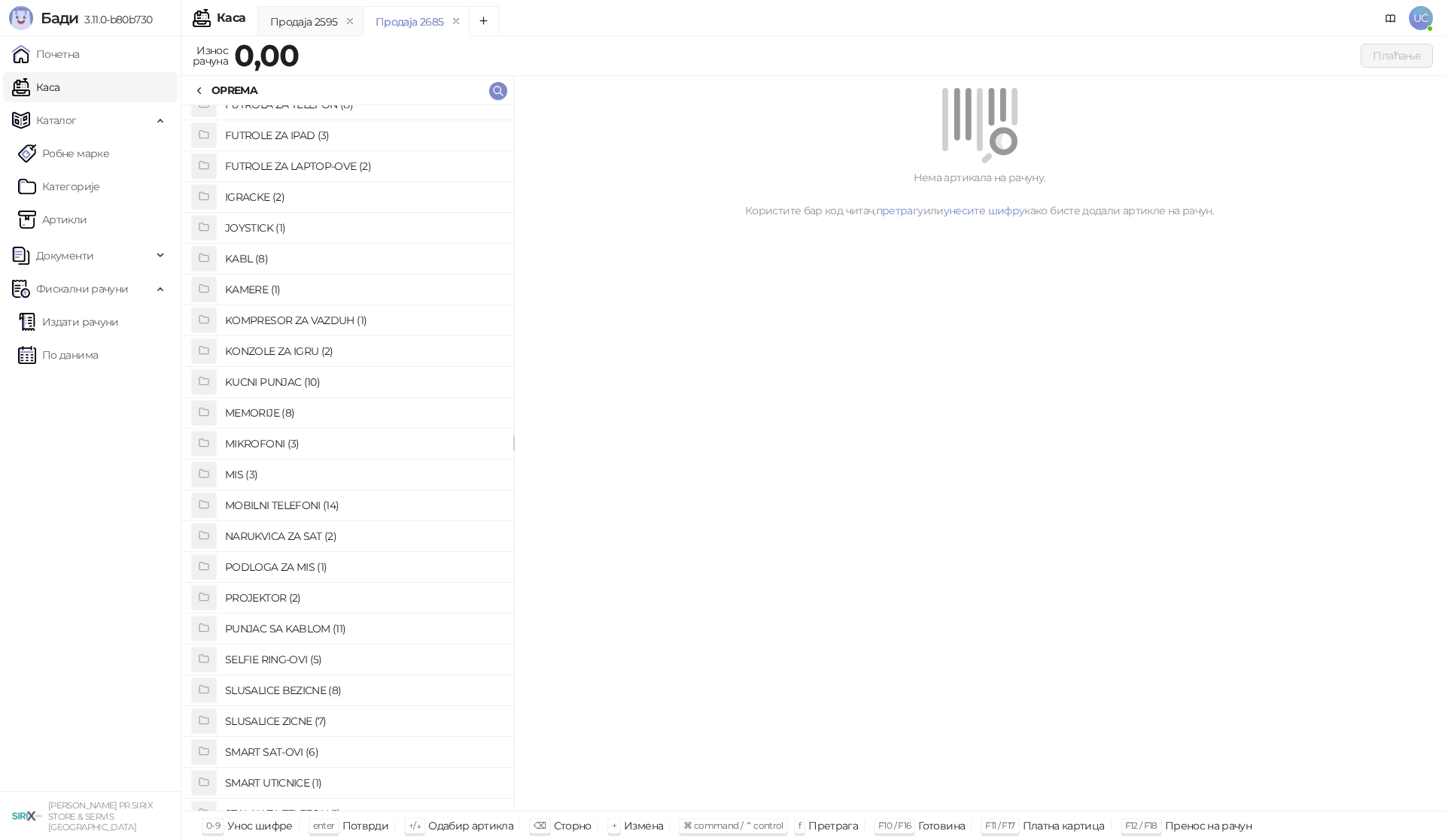
scroll to position [775, 0]
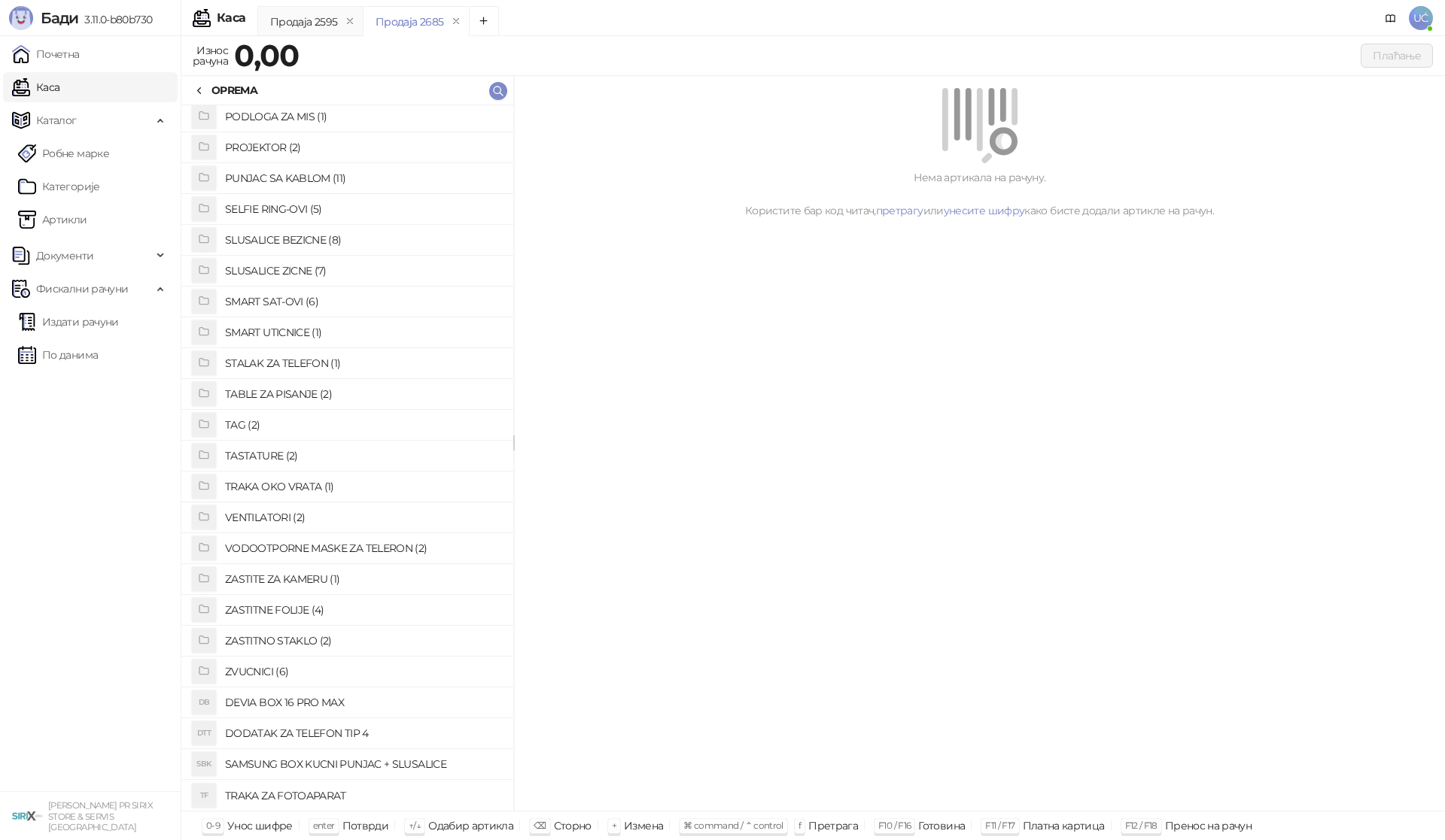
click at [275, 636] on h4 "ZASTITNO STAKLO (2)" at bounding box center [363, 641] width 276 height 24
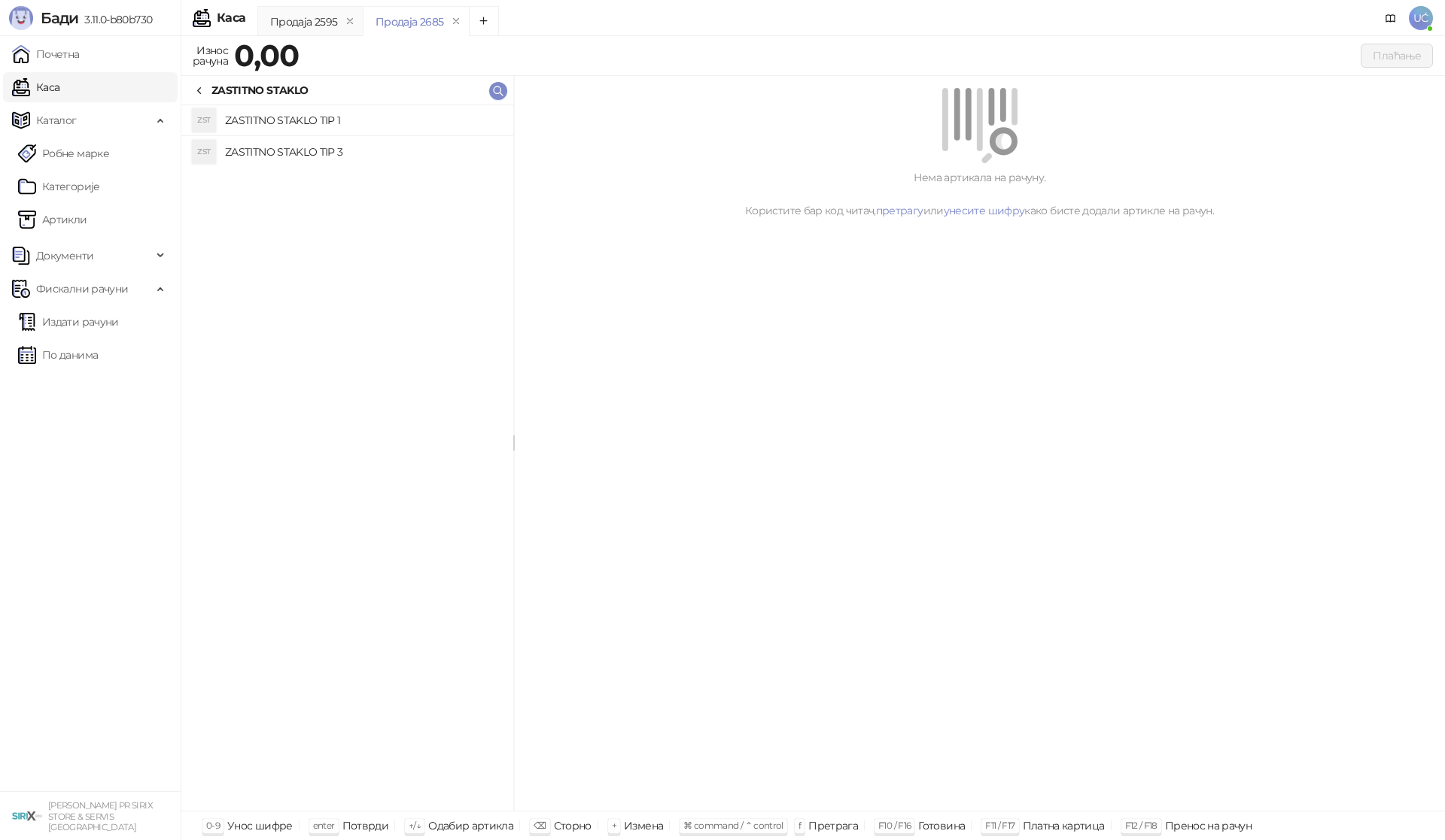
drag, startPoint x: 313, startPoint y: 118, endPoint x: 432, endPoint y: 108, distance: 119.4
click at [313, 117] on h4 "ZASTITNO STAKLO TIP 1" at bounding box center [363, 121] width 276 height 24
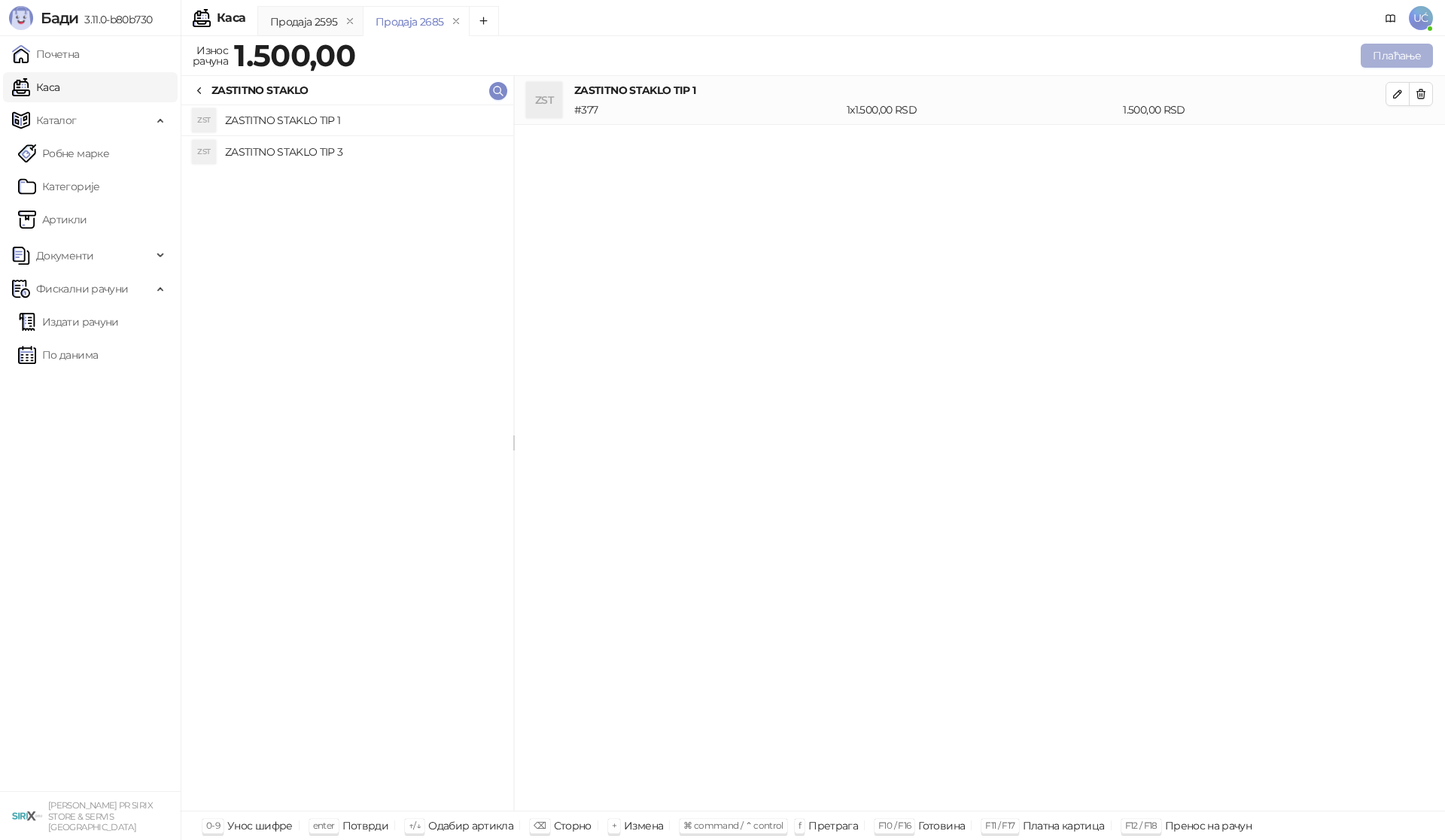
click at [1425, 48] on button "Плаћање" at bounding box center [1396, 56] width 72 height 24
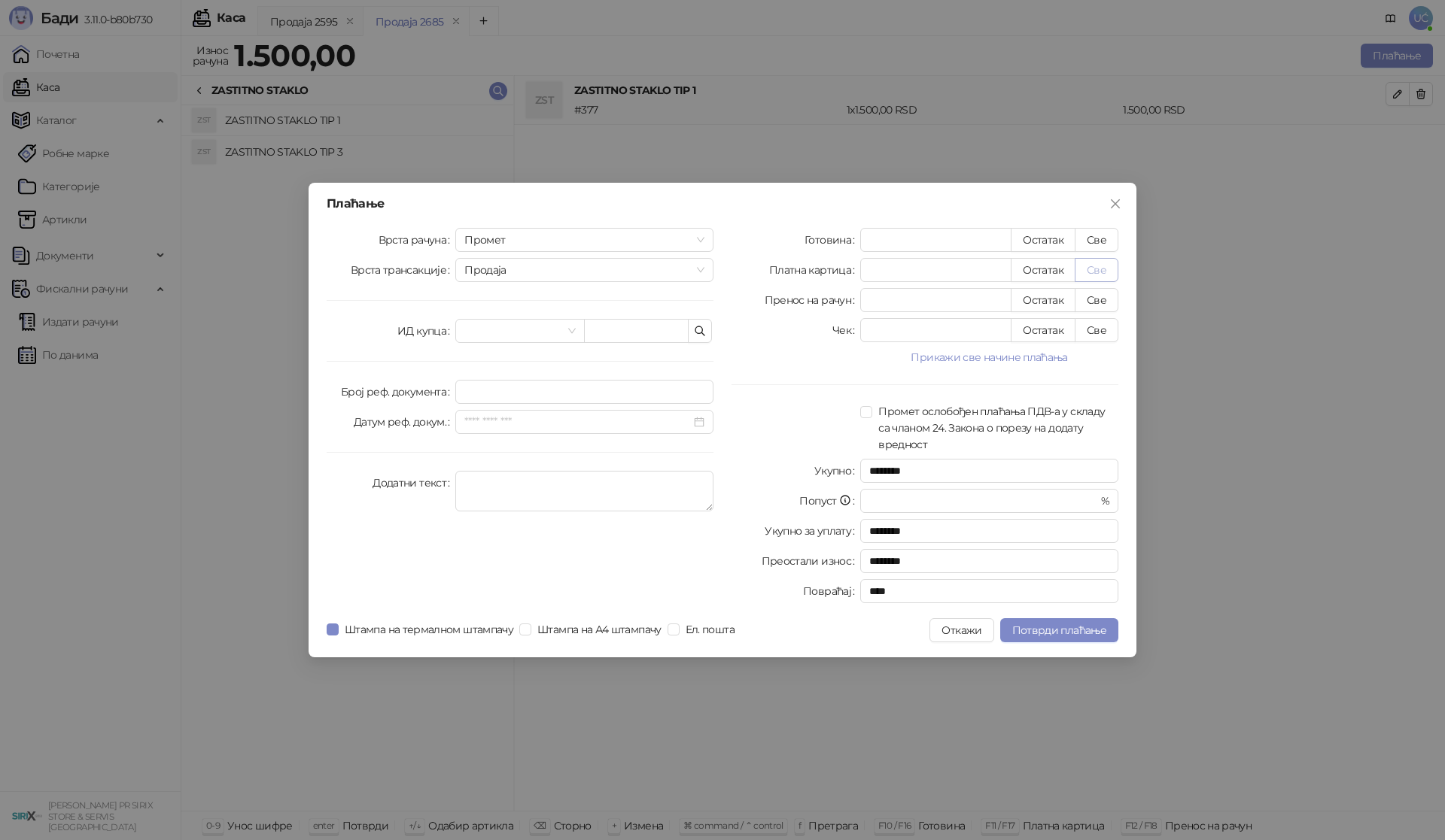
click at [1101, 273] on button "Све" at bounding box center [1097, 270] width 44 height 24
type input "****"
click at [1094, 623] on span "Потврди плаћање" at bounding box center [1059, 630] width 94 height 14
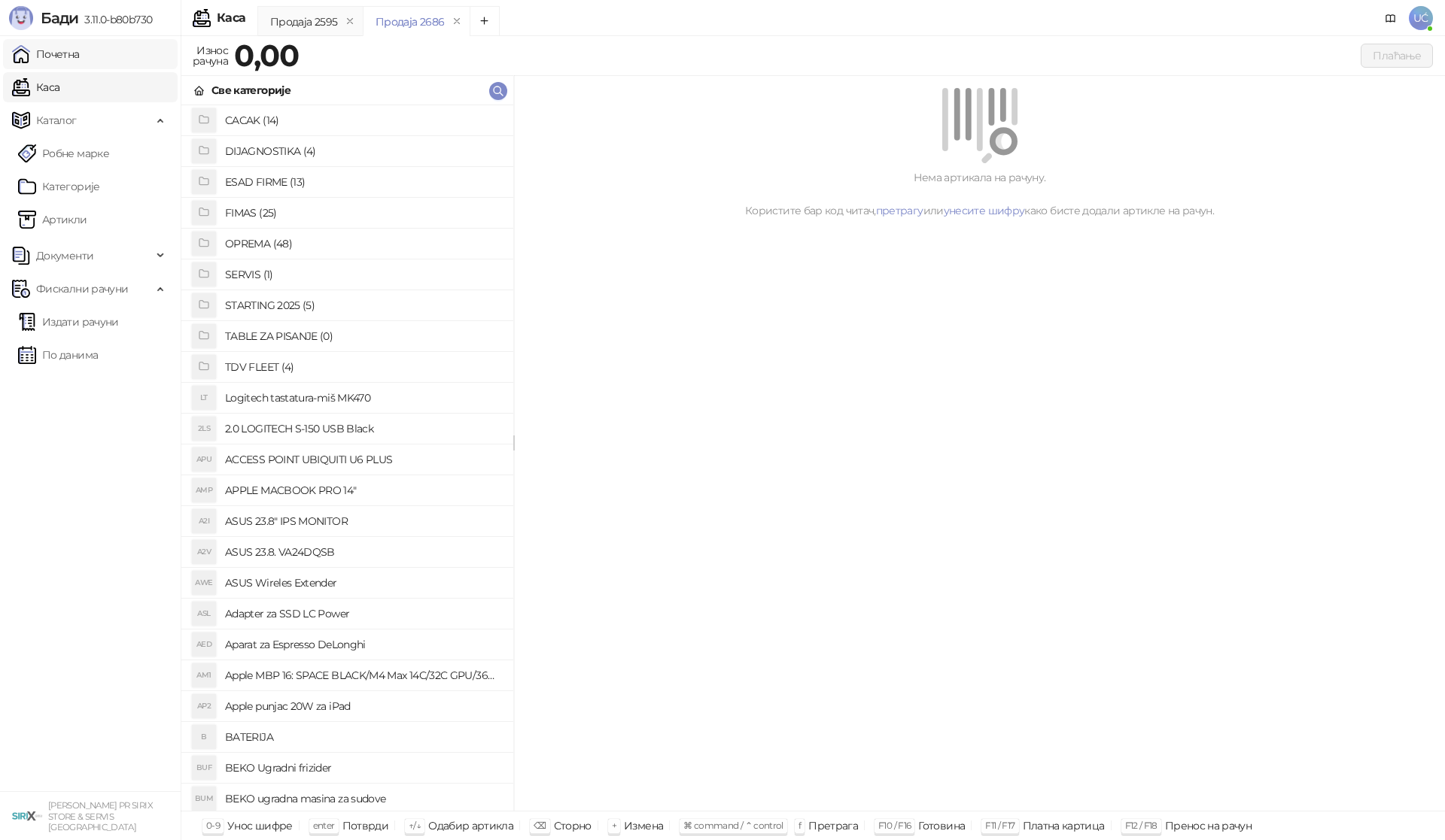
click at [80, 63] on link "Почетна" at bounding box center [46, 55] width 68 height 30
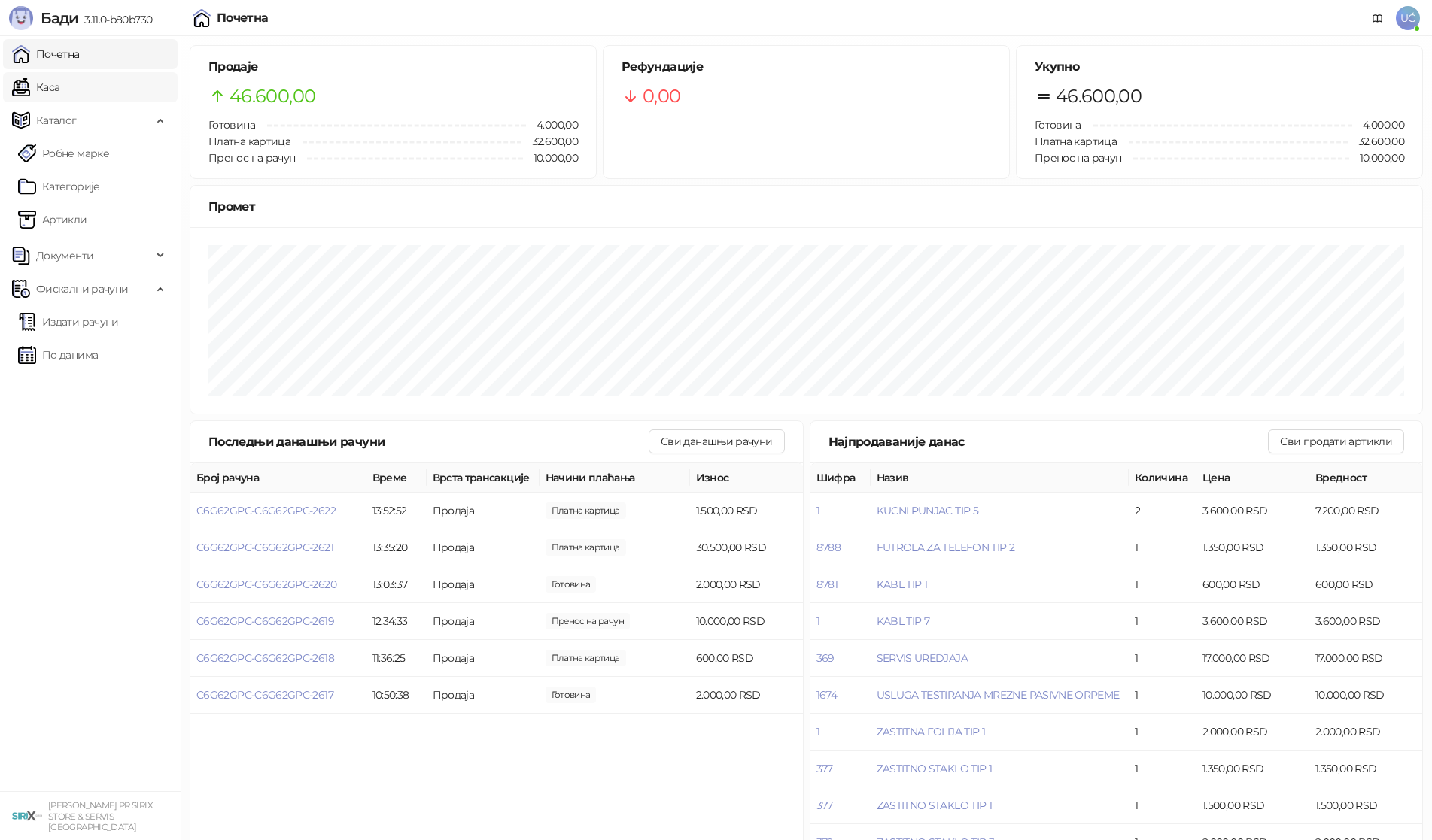
click at [59, 96] on link "Каса" at bounding box center [36, 87] width 47 height 30
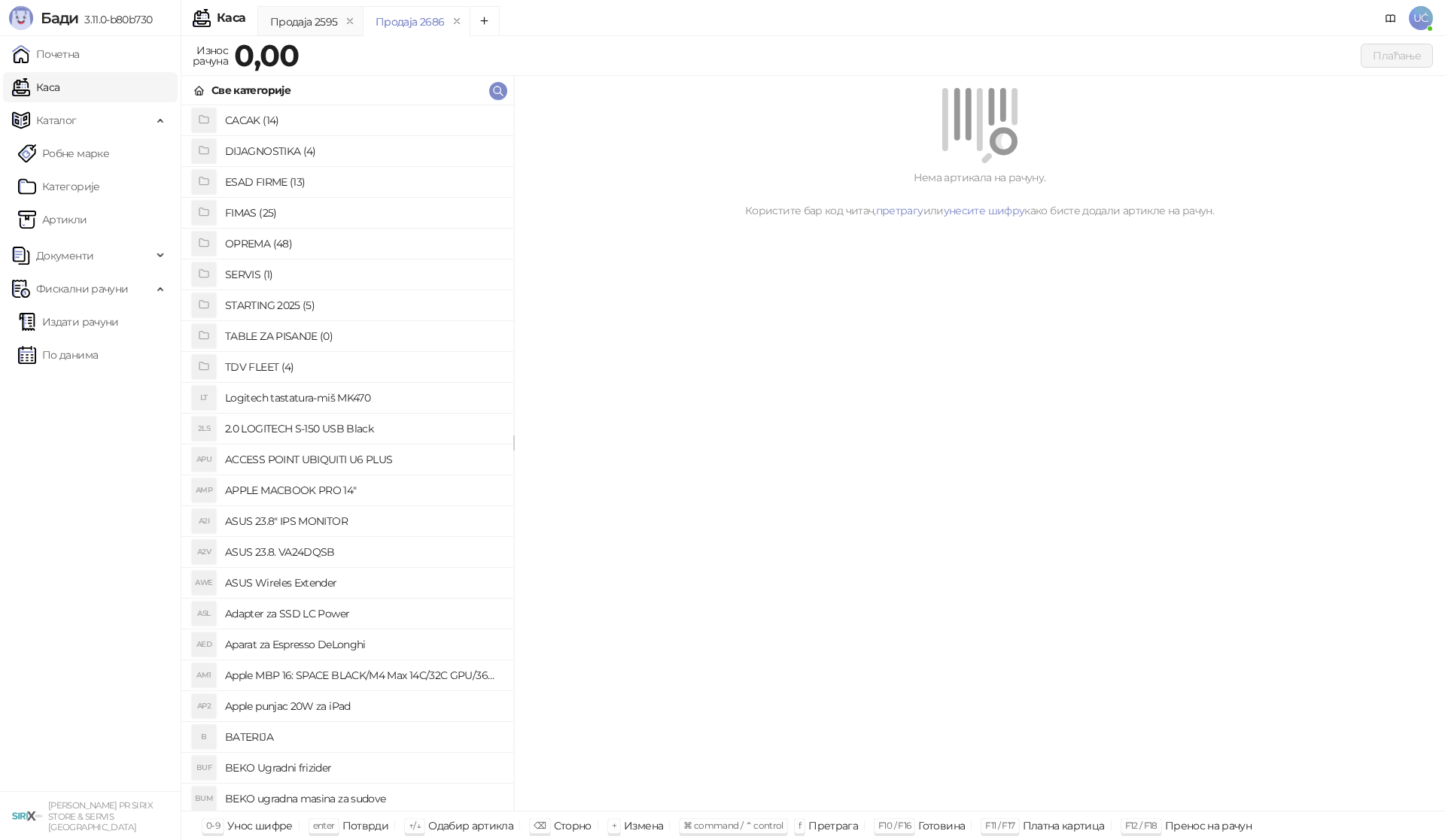
click at [271, 243] on h4 "OPREMA (48)" at bounding box center [363, 244] width 276 height 24
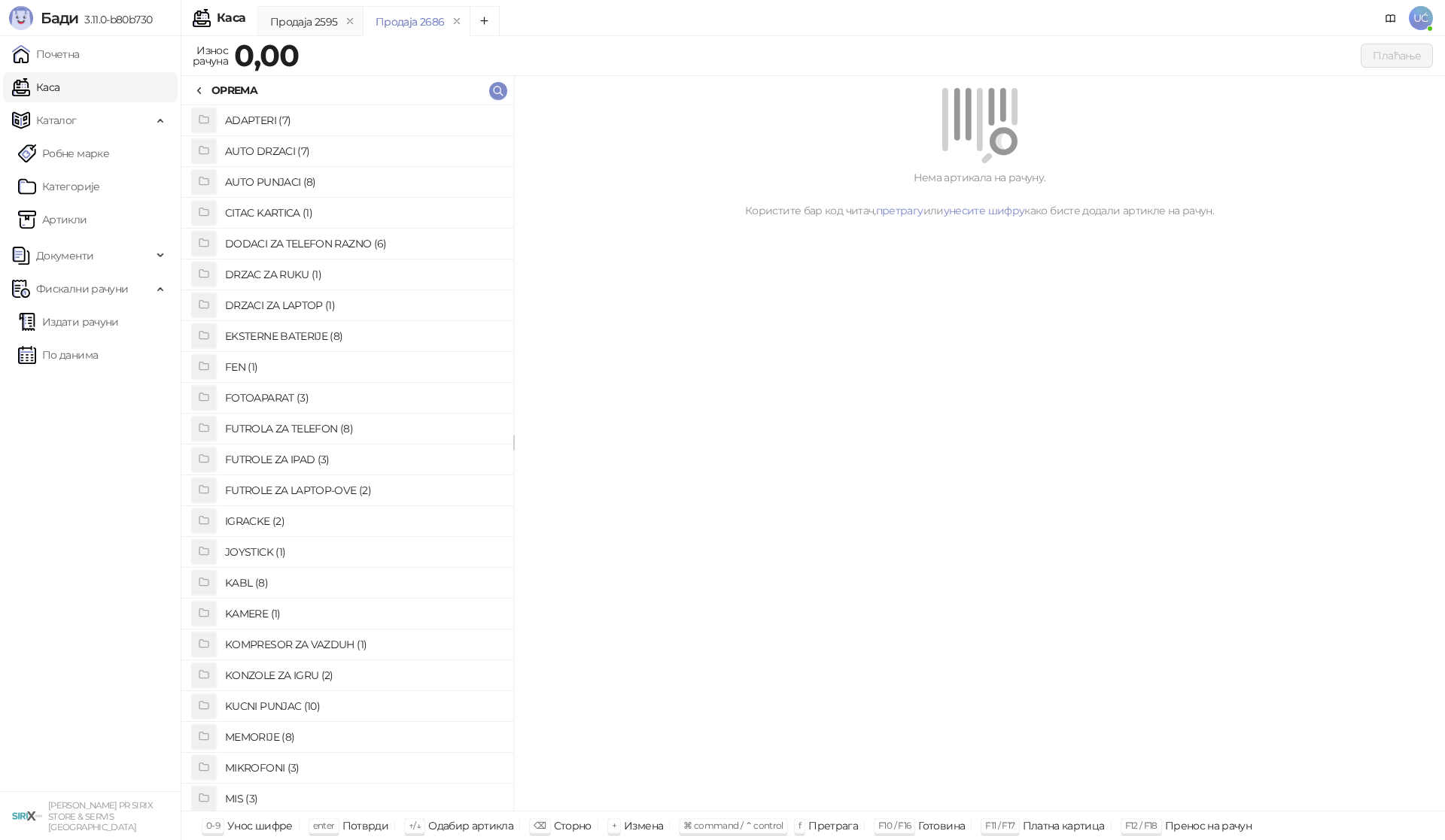
click at [245, 581] on h4 "KABL (8)" at bounding box center [363, 583] width 276 height 24
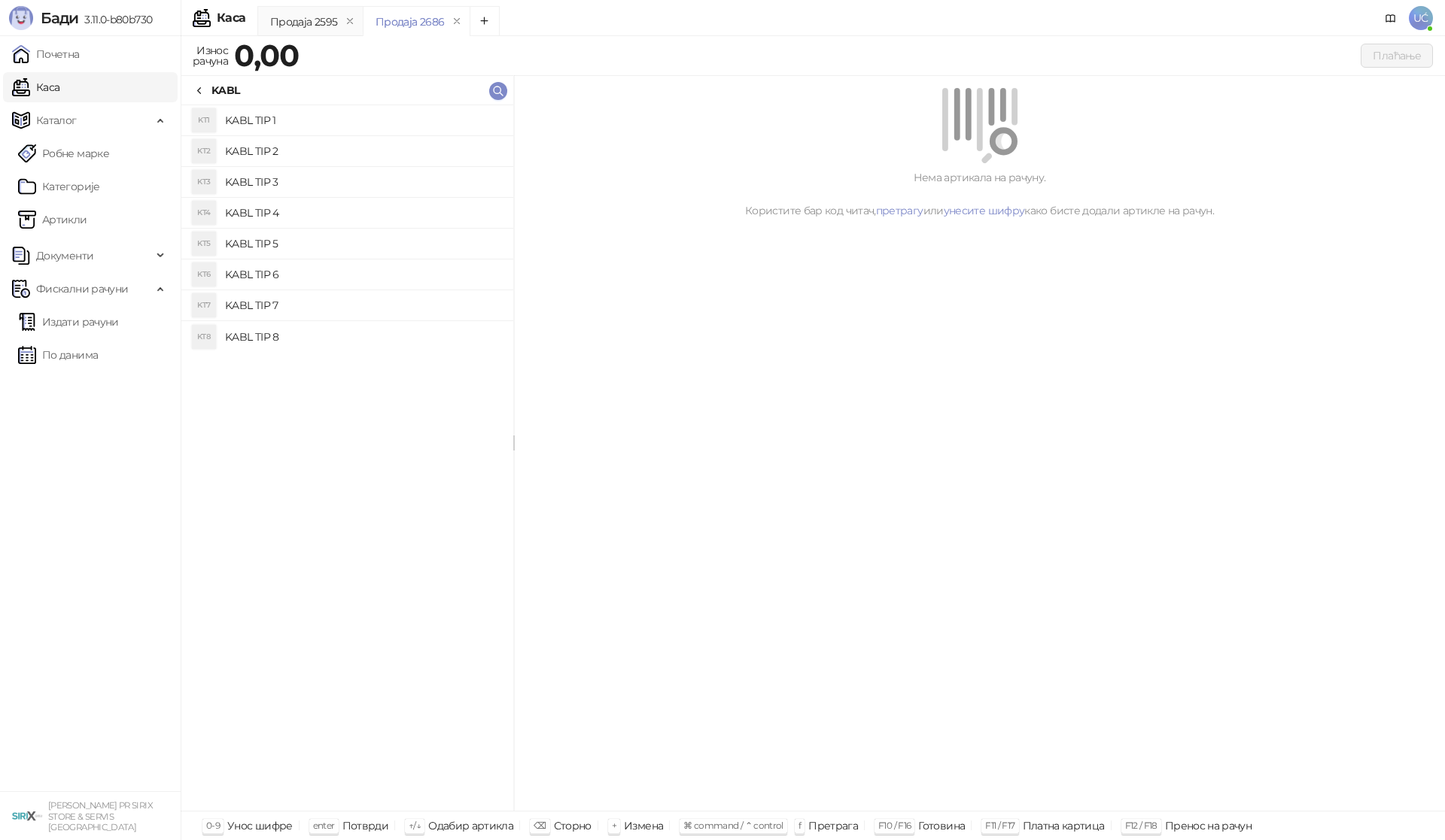
click at [279, 117] on h4 "KABL TIP 1" at bounding box center [363, 121] width 276 height 24
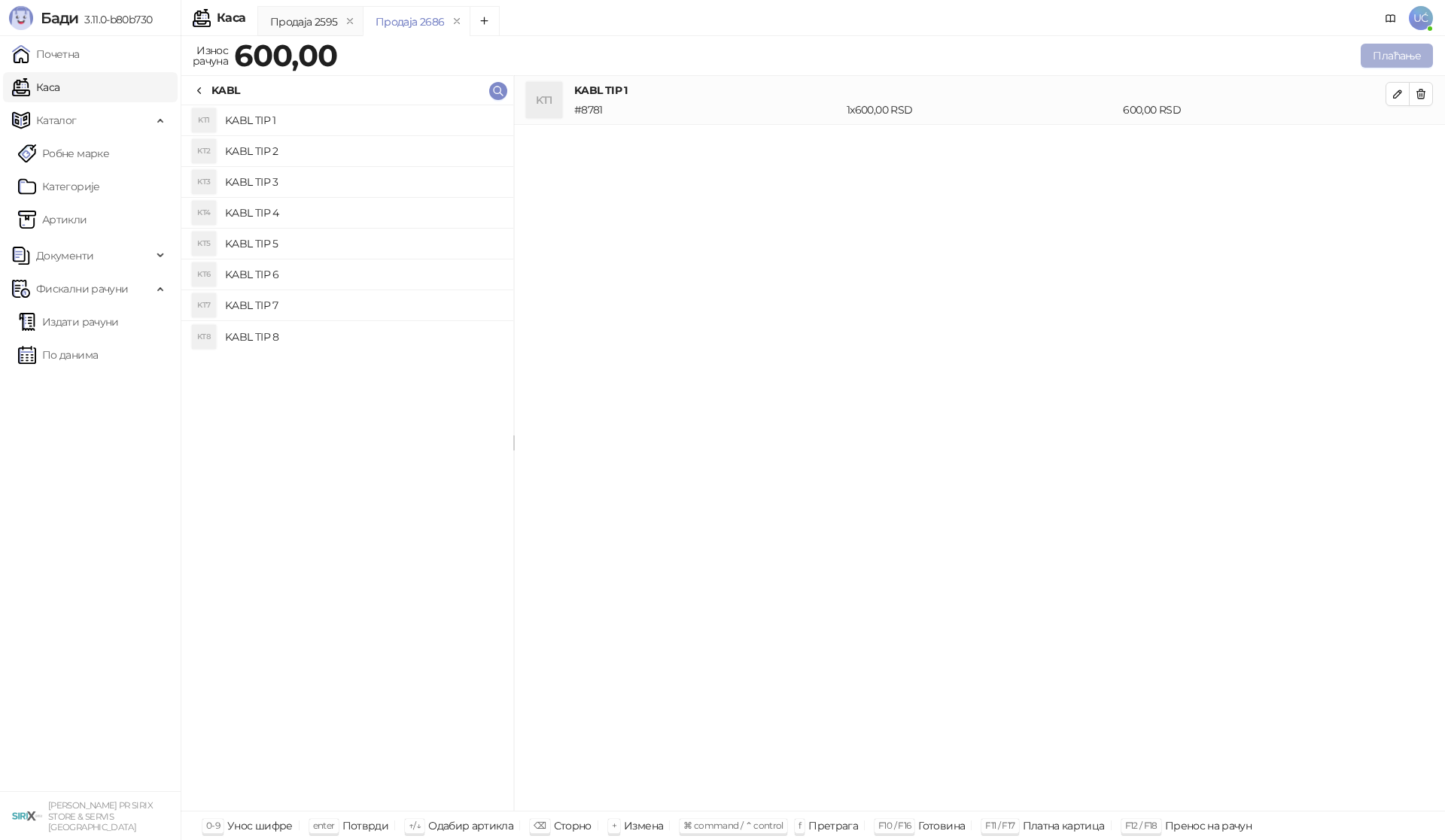
click at [1405, 50] on button "Плаћање" at bounding box center [1396, 56] width 72 height 24
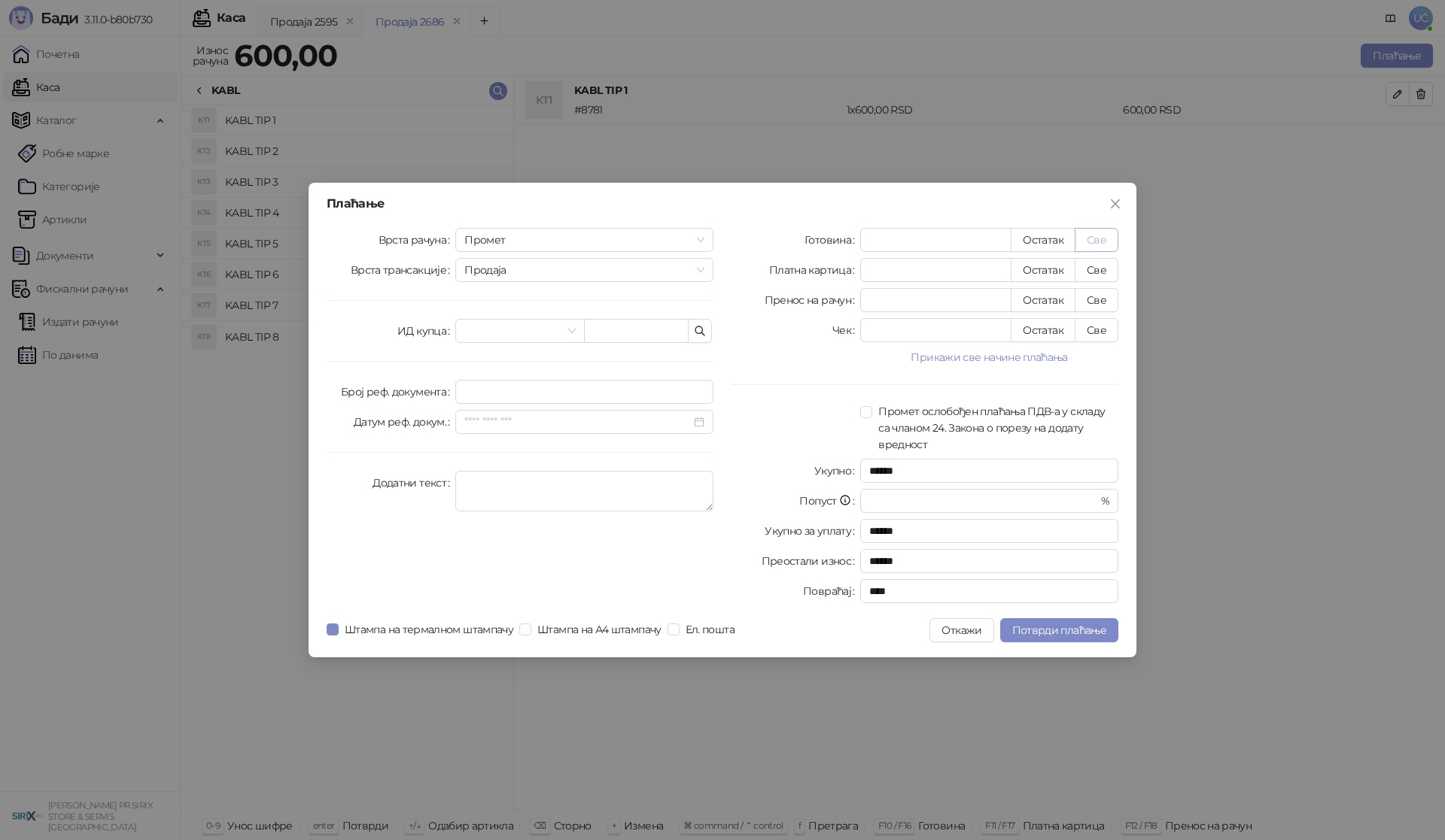
click at [1098, 230] on button "Све" at bounding box center [1097, 240] width 44 height 24
type input "***"
type input "****"
click at [1079, 619] on button "Потврди плаћање" at bounding box center [1059, 630] width 118 height 24
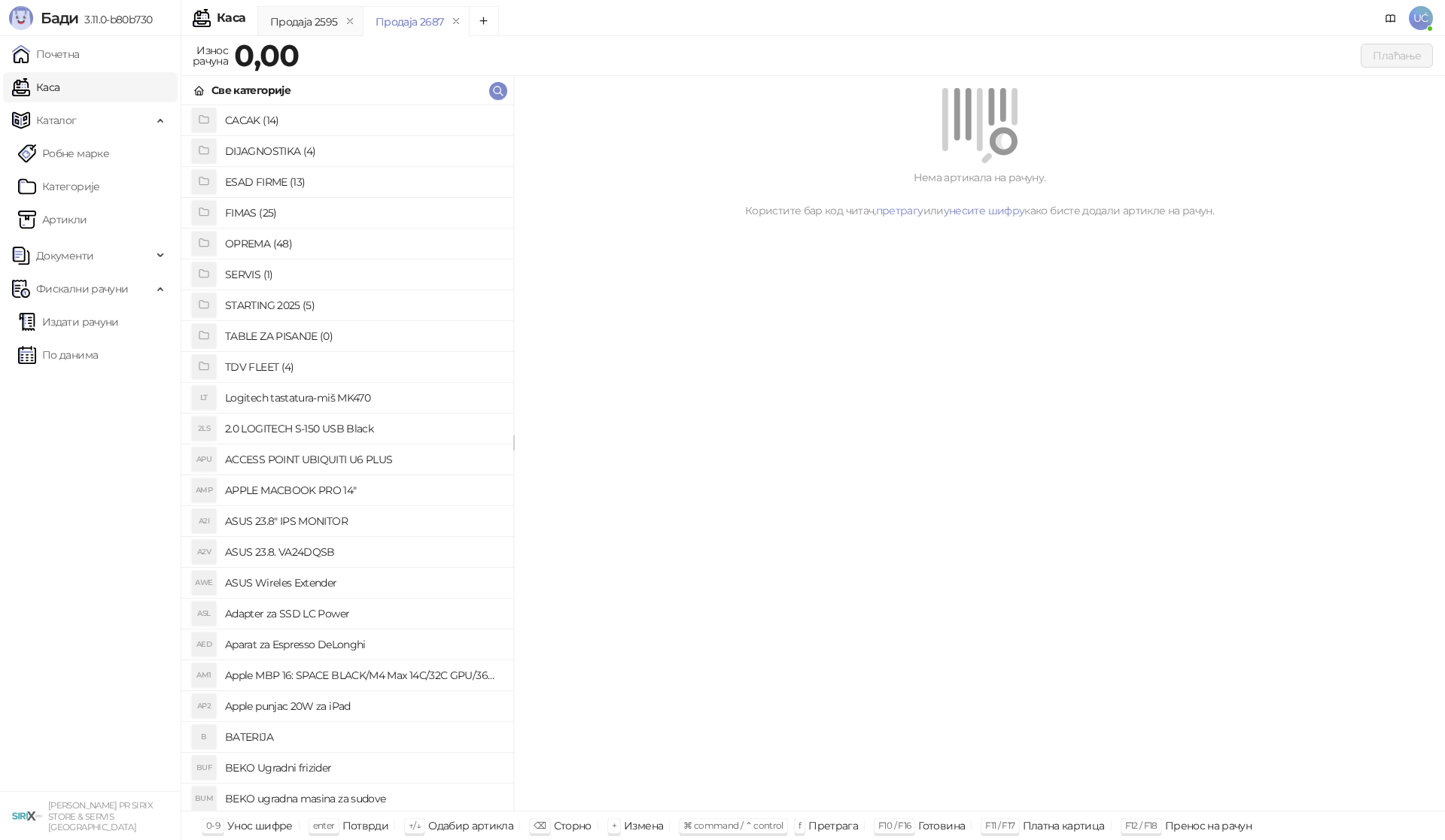
click at [284, 237] on h4 "OPREMA (48)" at bounding box center [363, 244] width 276 height 24
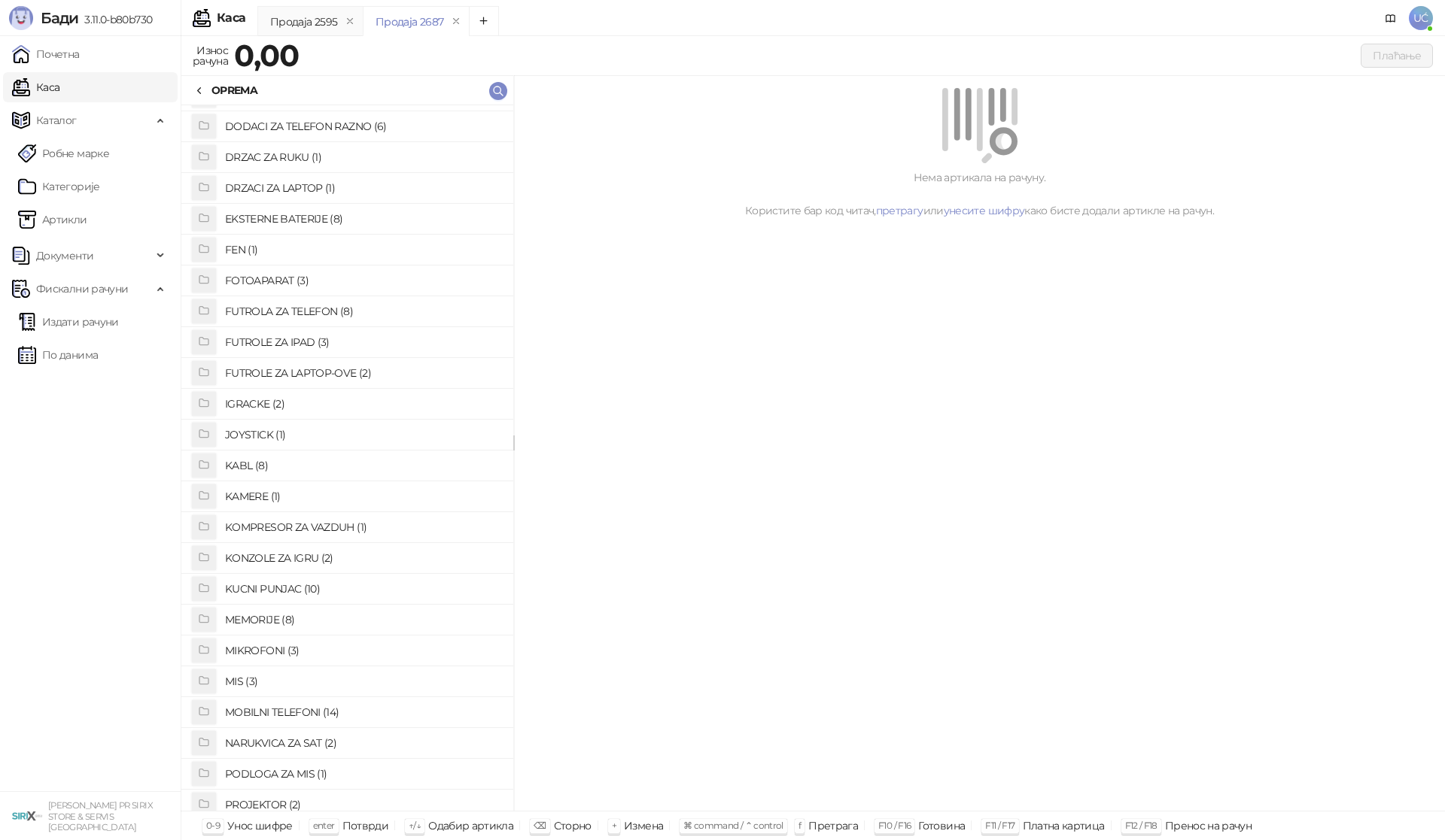
scroll to position [752, 0]
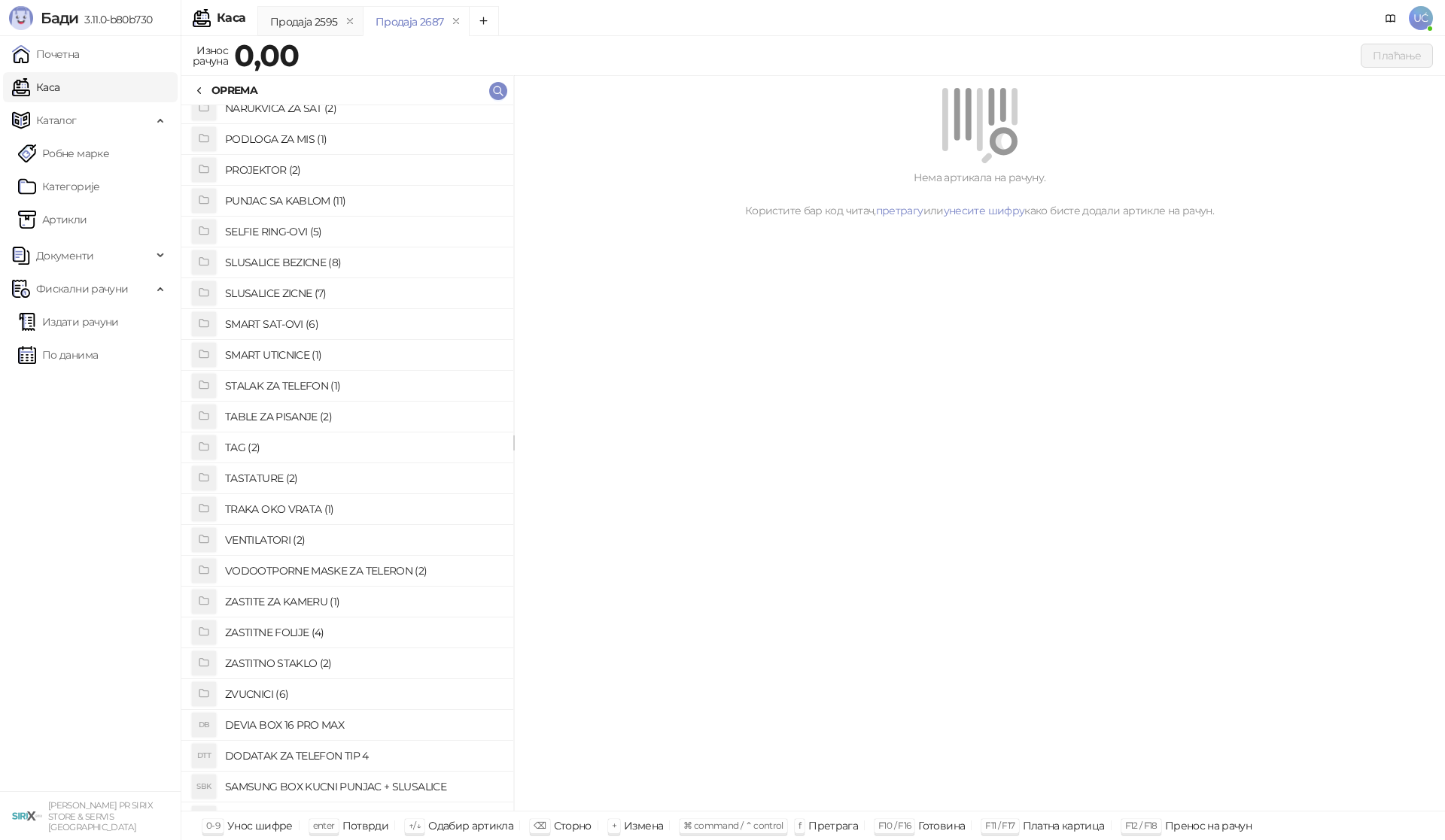
click at [300, 662] on h4 "ZASTITNO STAKLO (2)" at bounding box center [363, 663] width 276 height 24
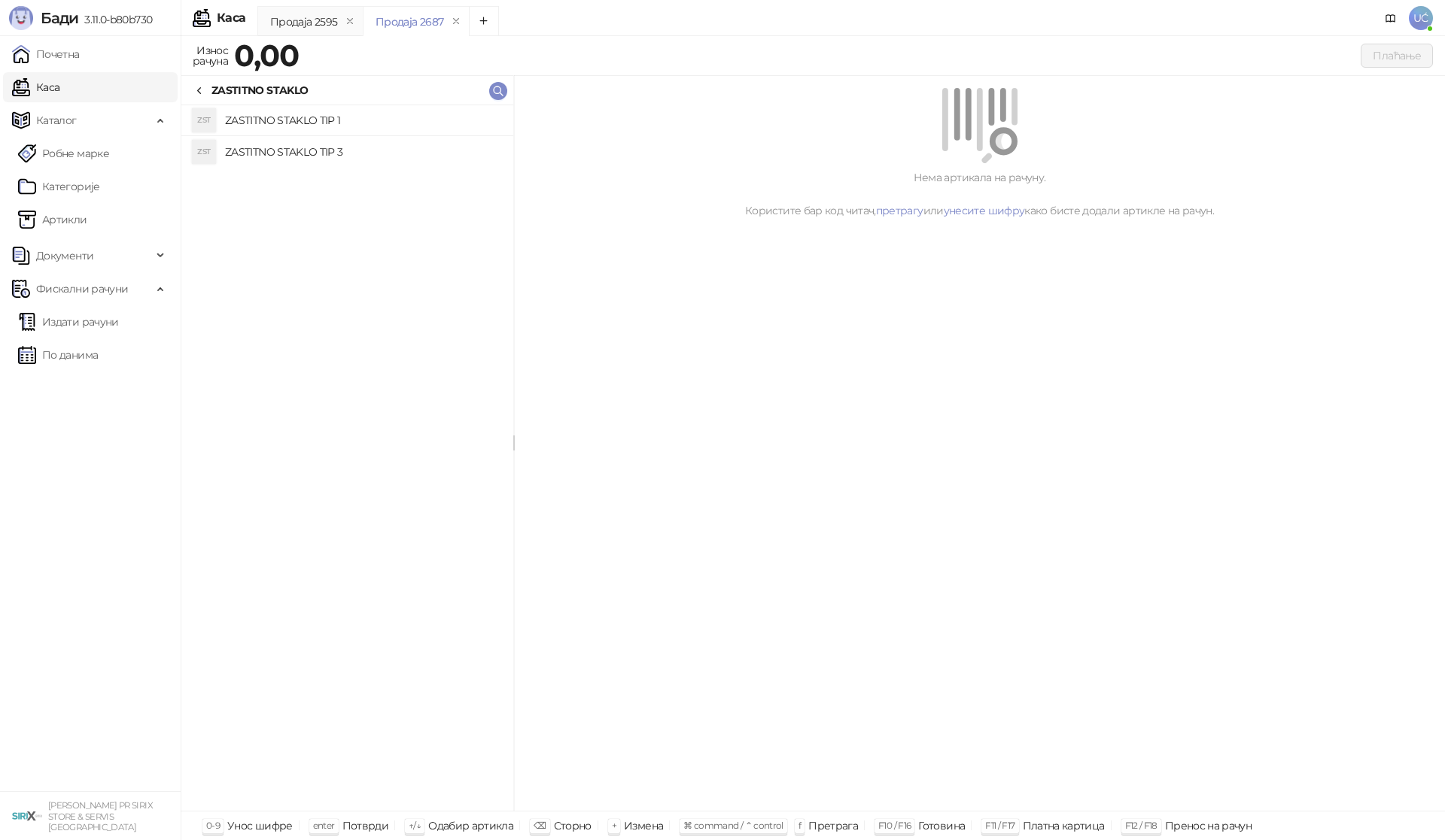
click at [307, 124] on h4 "ZASTITNO STAKLO TIP 1" at bounding box center [363, 121] width 276 height 24
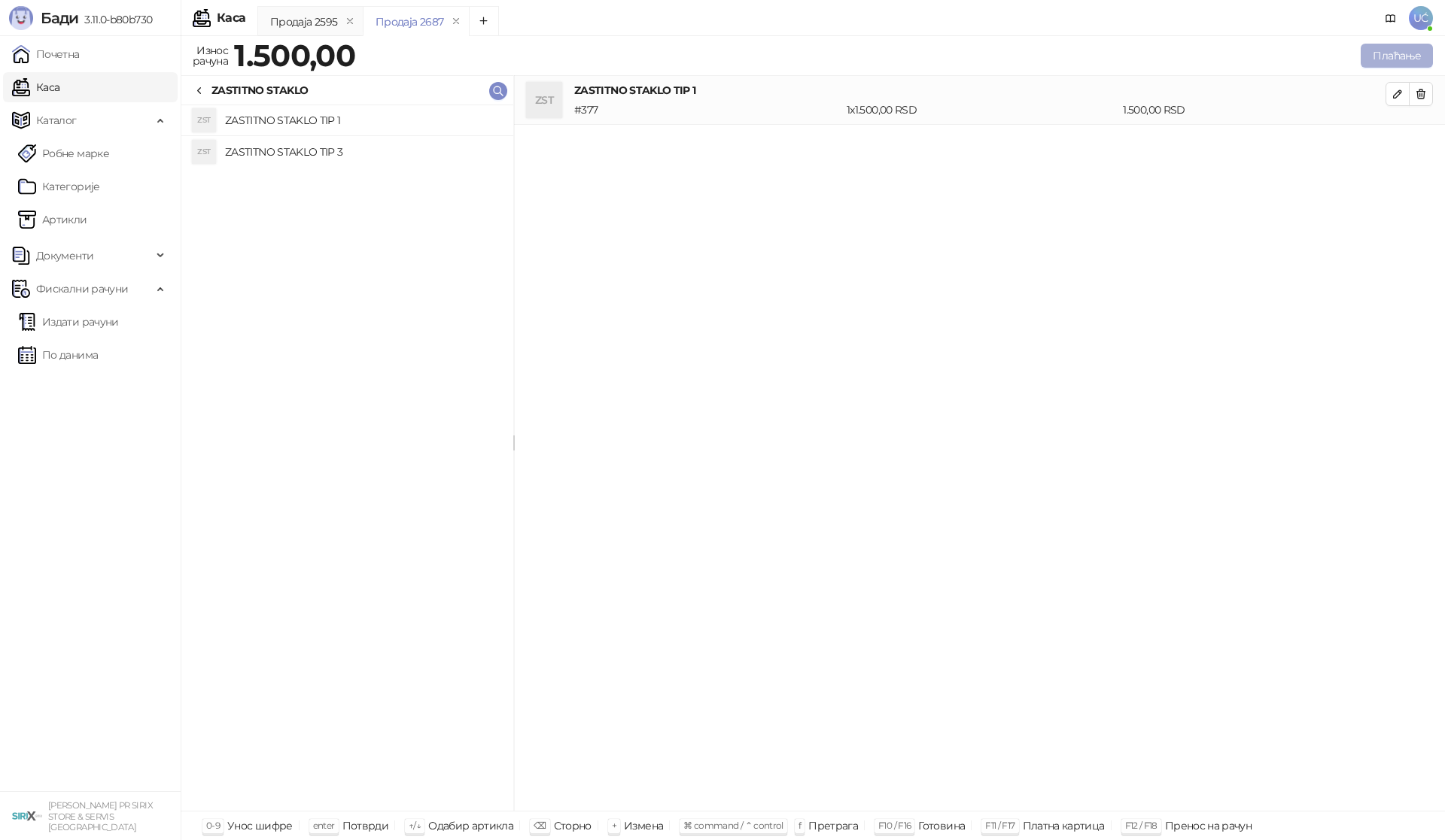
click at [1421, 53] on button "Плаћање" at bounding box center [1396, 56] width 72 height 24
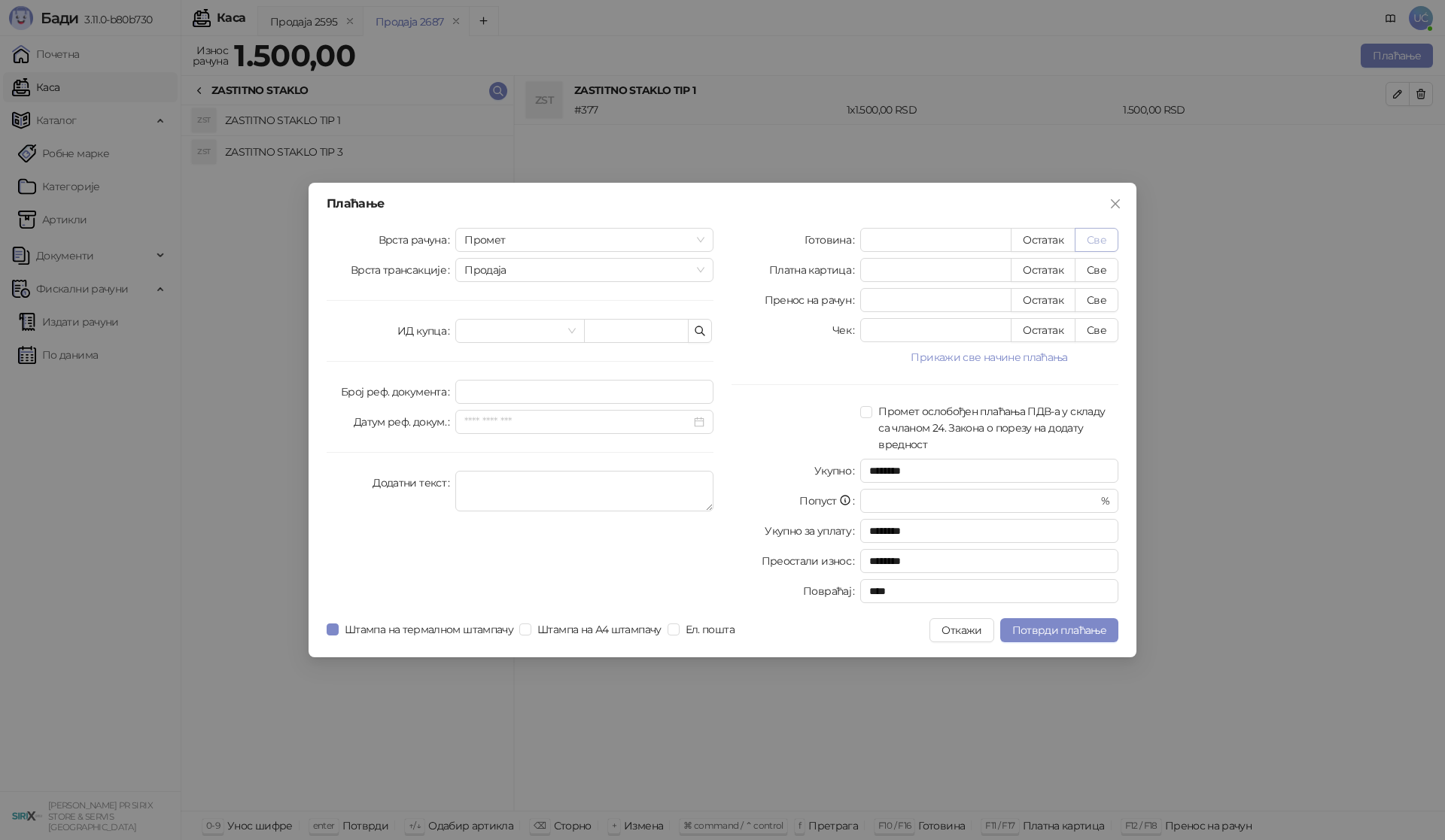
click at [1076, 239] on button "Све" at bounding box center [1097, 240] width 44 height 24
type input "****"
click at [1057, 623] on span "Потврди плаћање" at bounding box center [1059, 630] width 94 height 14
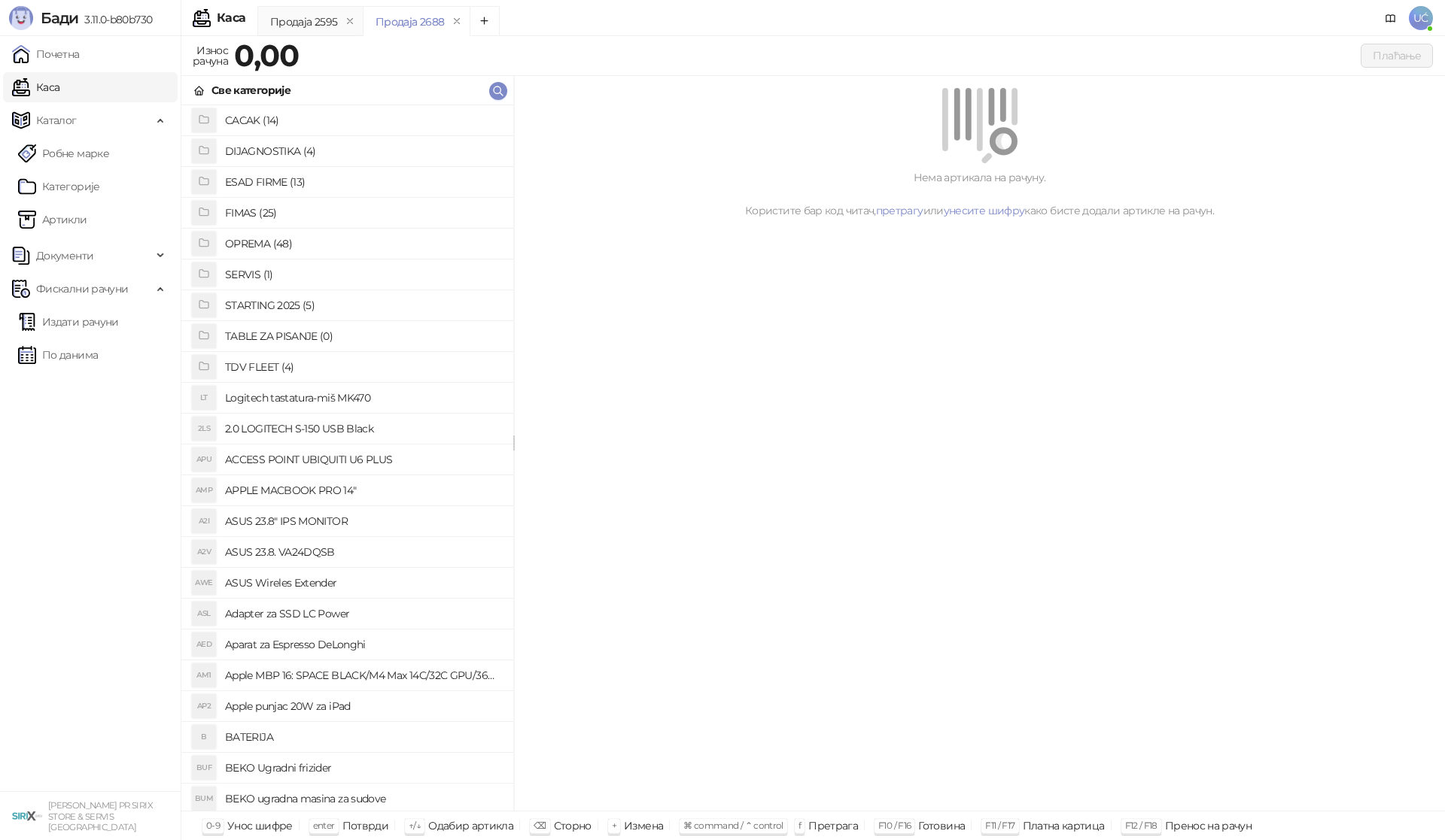
click at [242, 245] on h4 "OPREMA (48)" at bounding box center [363, 244] width 276 height 24
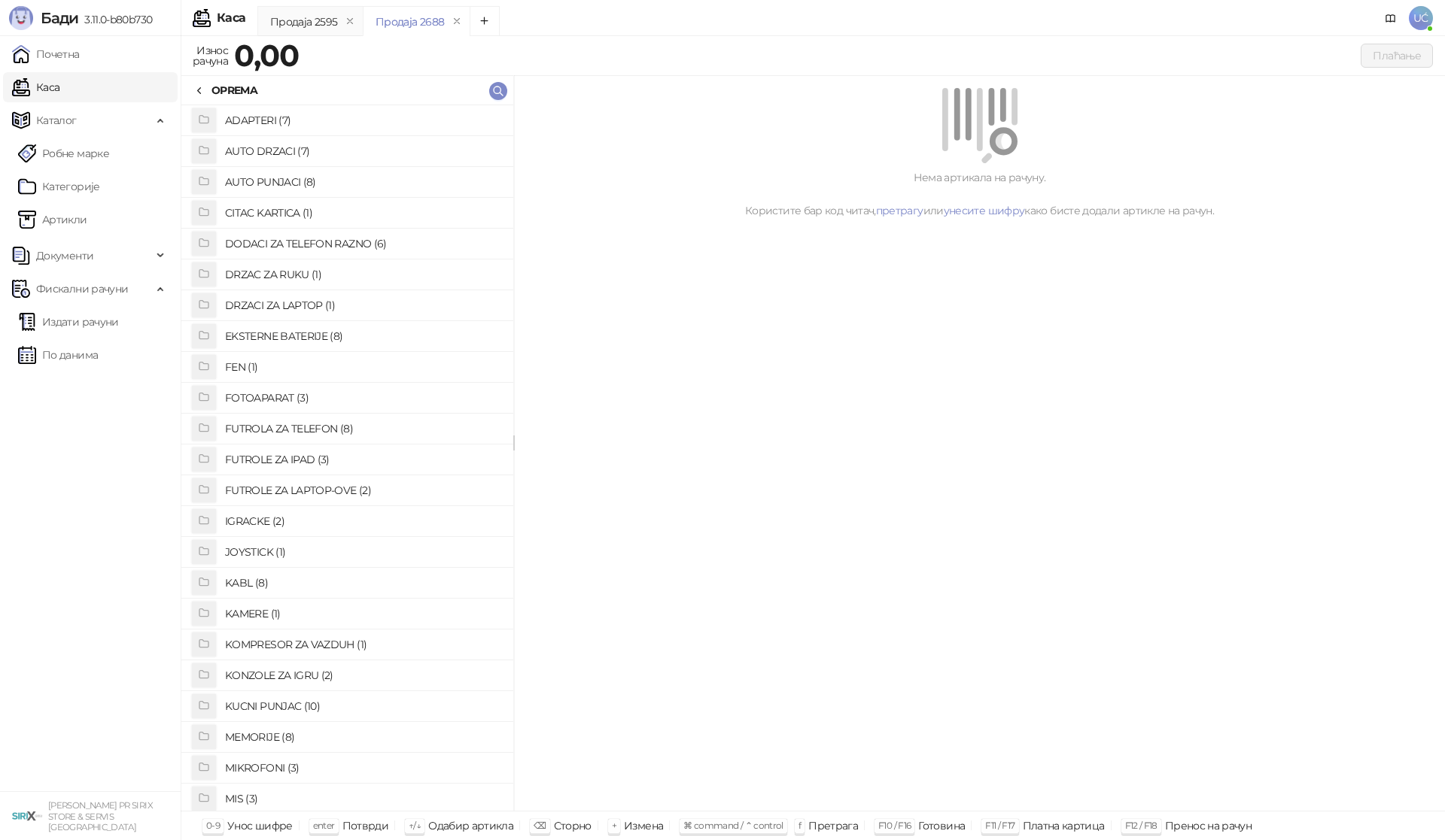
click at [253, 583] on h4 "KABL (8)" at bounding box center [363, 583] width 276 height 24
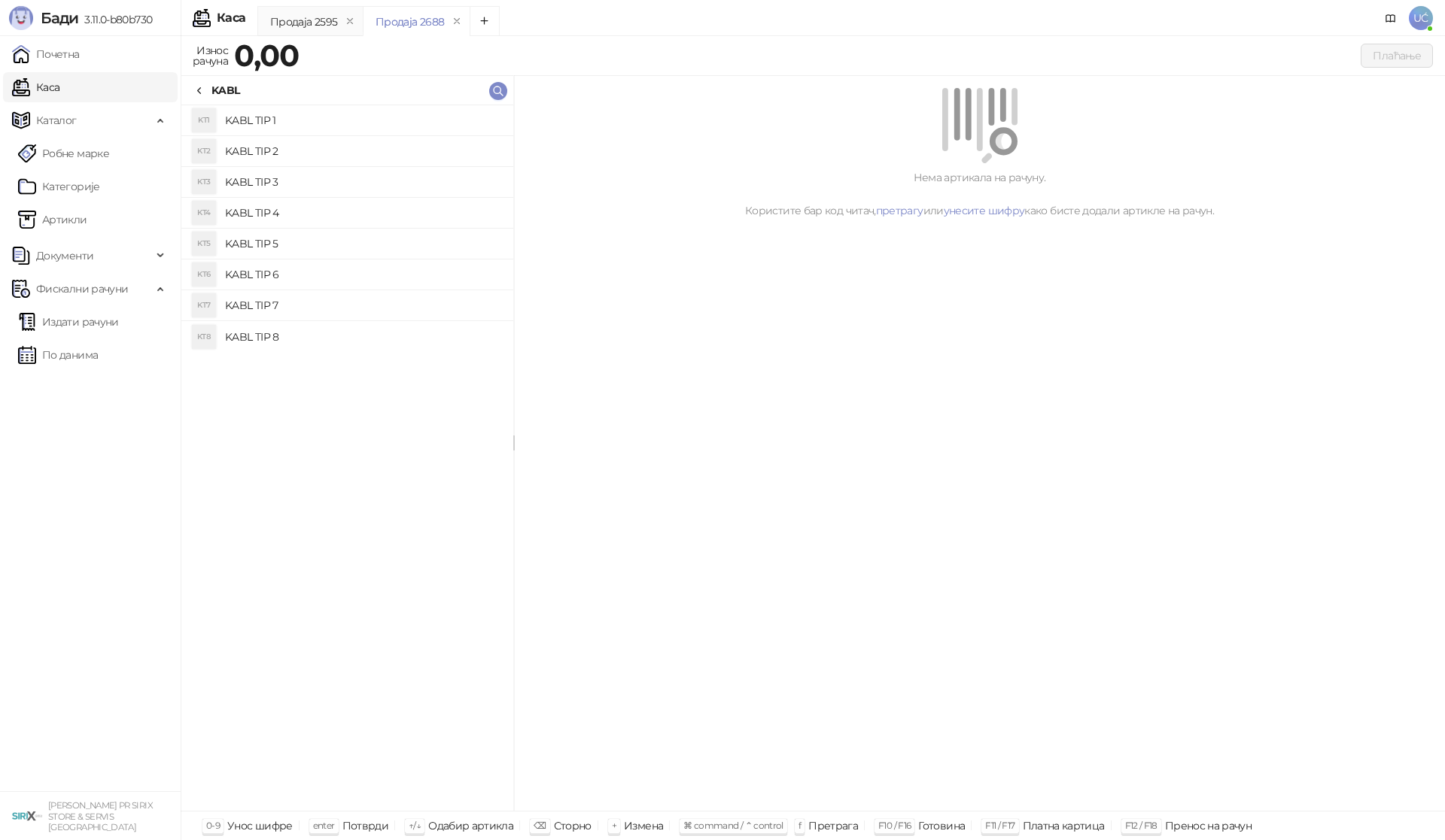
click at [277, 178] on h4 "KABL TIP 3" at bounding box center [363, 182] width 276 height 24
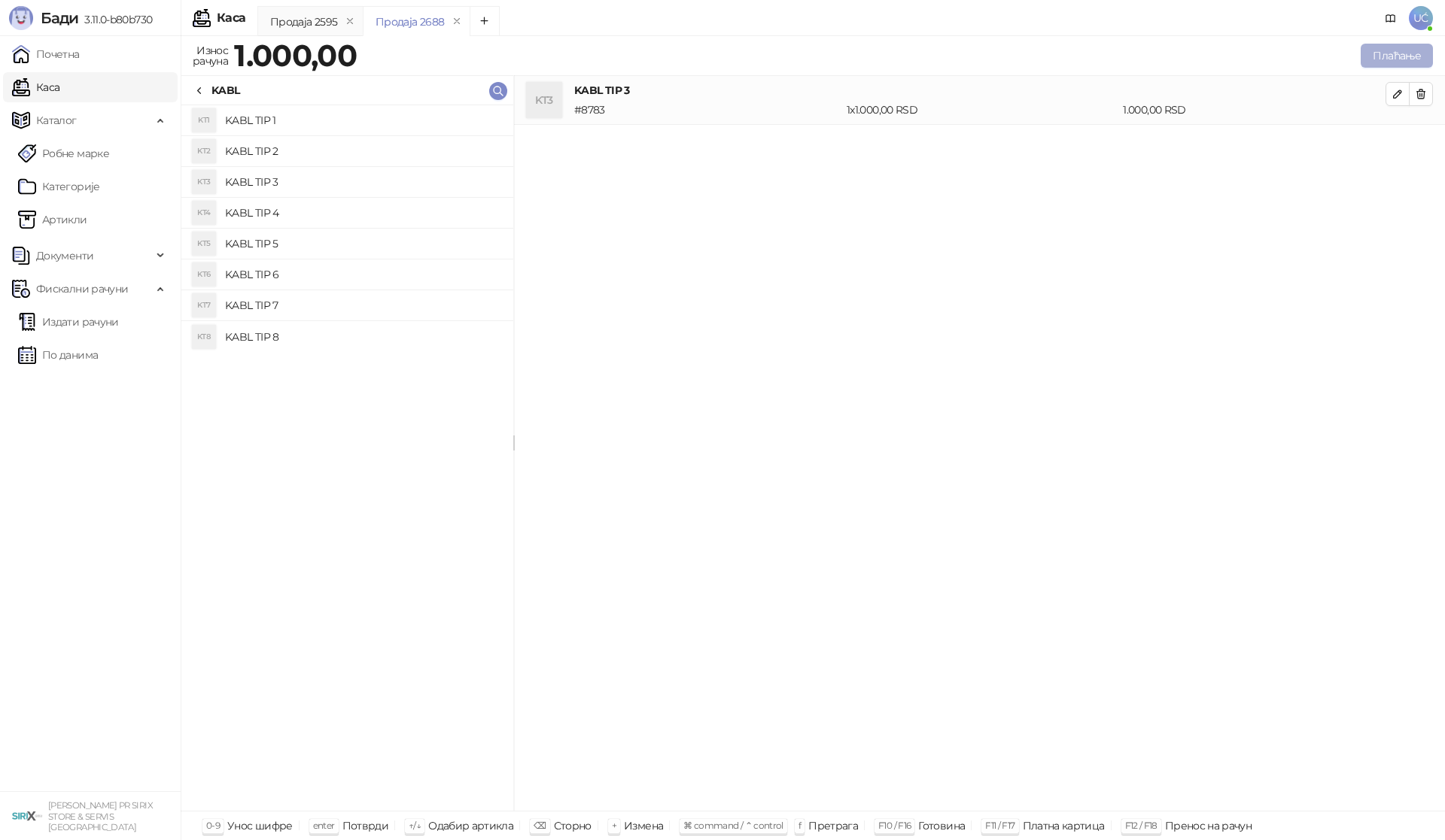
click at [1387, 61] on button "Плаћање" at bounding box center [1396, 56] width 72 height 24
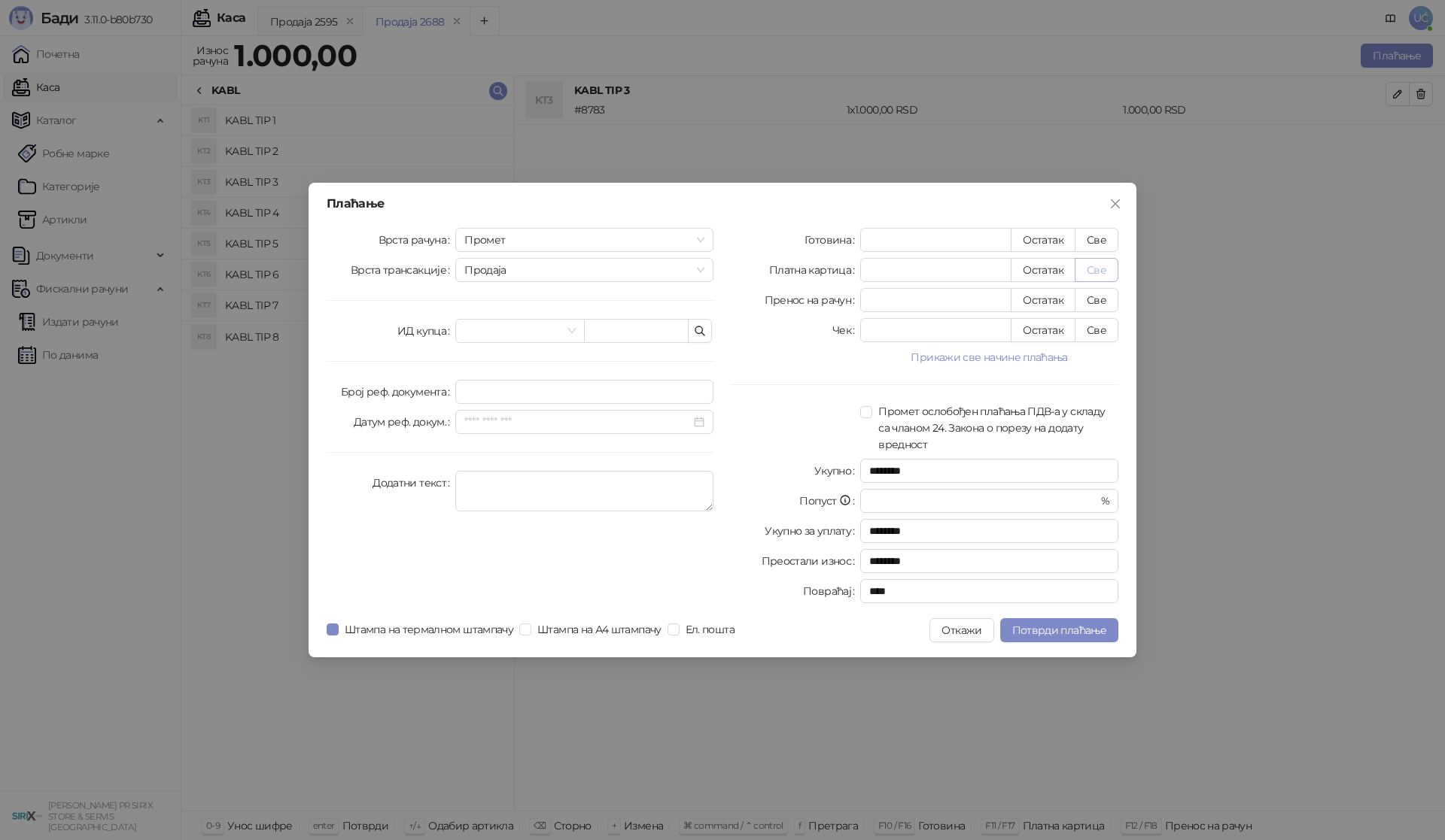
click at [1095, 268] on button "Све" at bounding box center [1097, 270] width 44 height 24
type input "****"
click at [1048, 633] on span "Потврди плаћање" at bounding box center [1059, 630] width 94 height 14
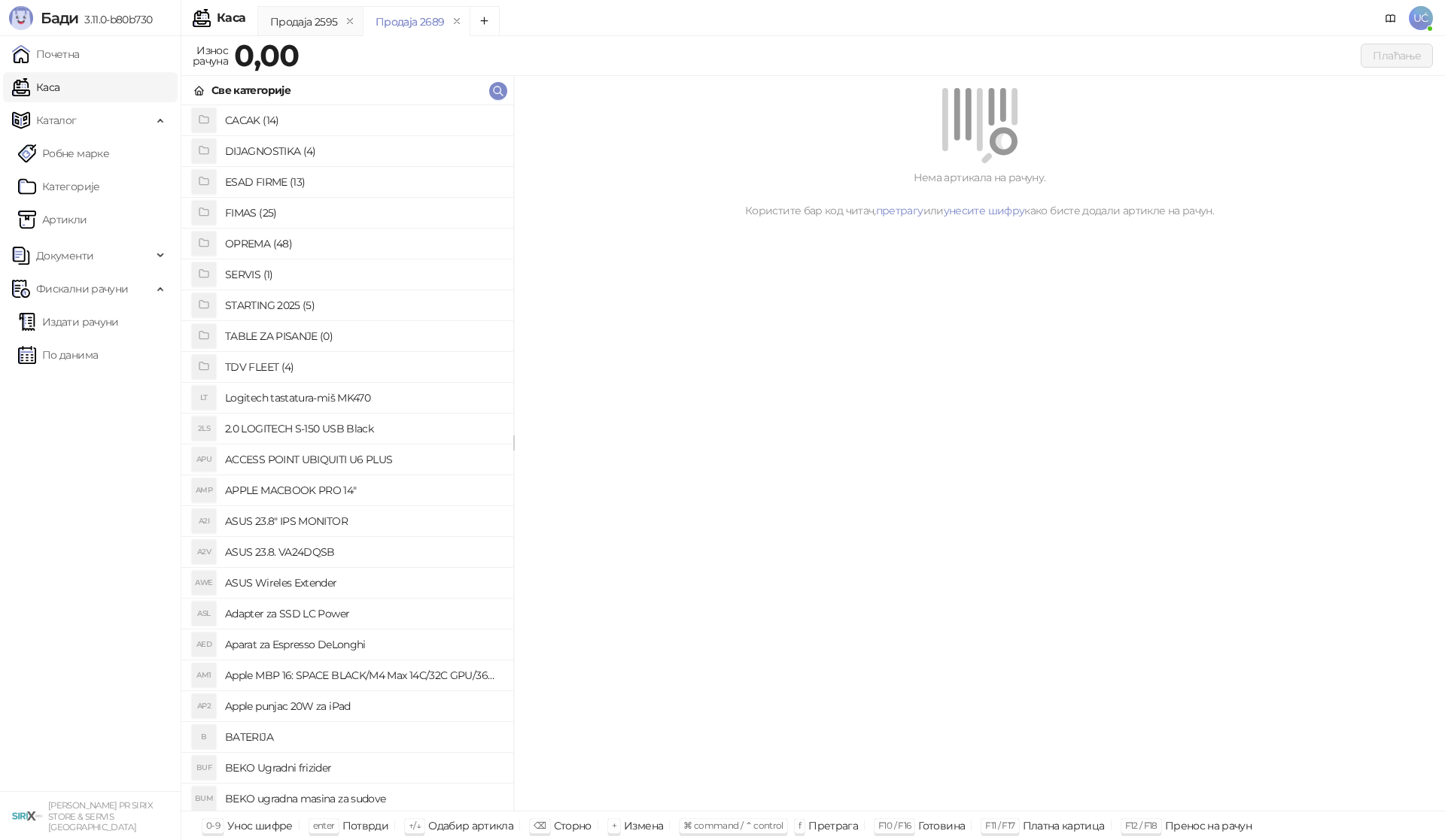
click at [260, 246] on h4 "OPREMA (48)" at bounding box center [363, 244] width 276 height 24
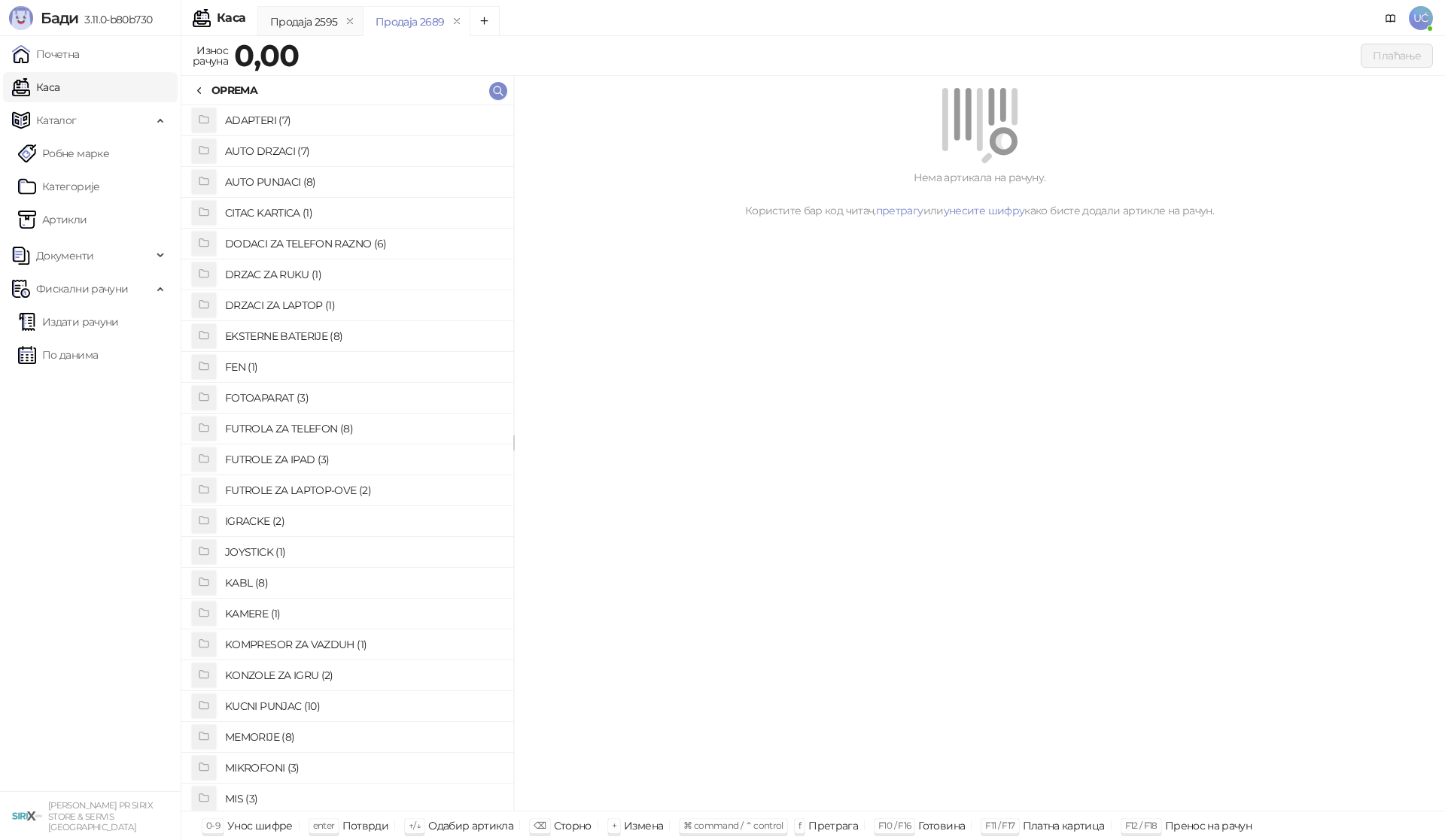
click at [267, 577] on h4 "KABL (8)" at bounding box center [363, 583] width 276 height 24
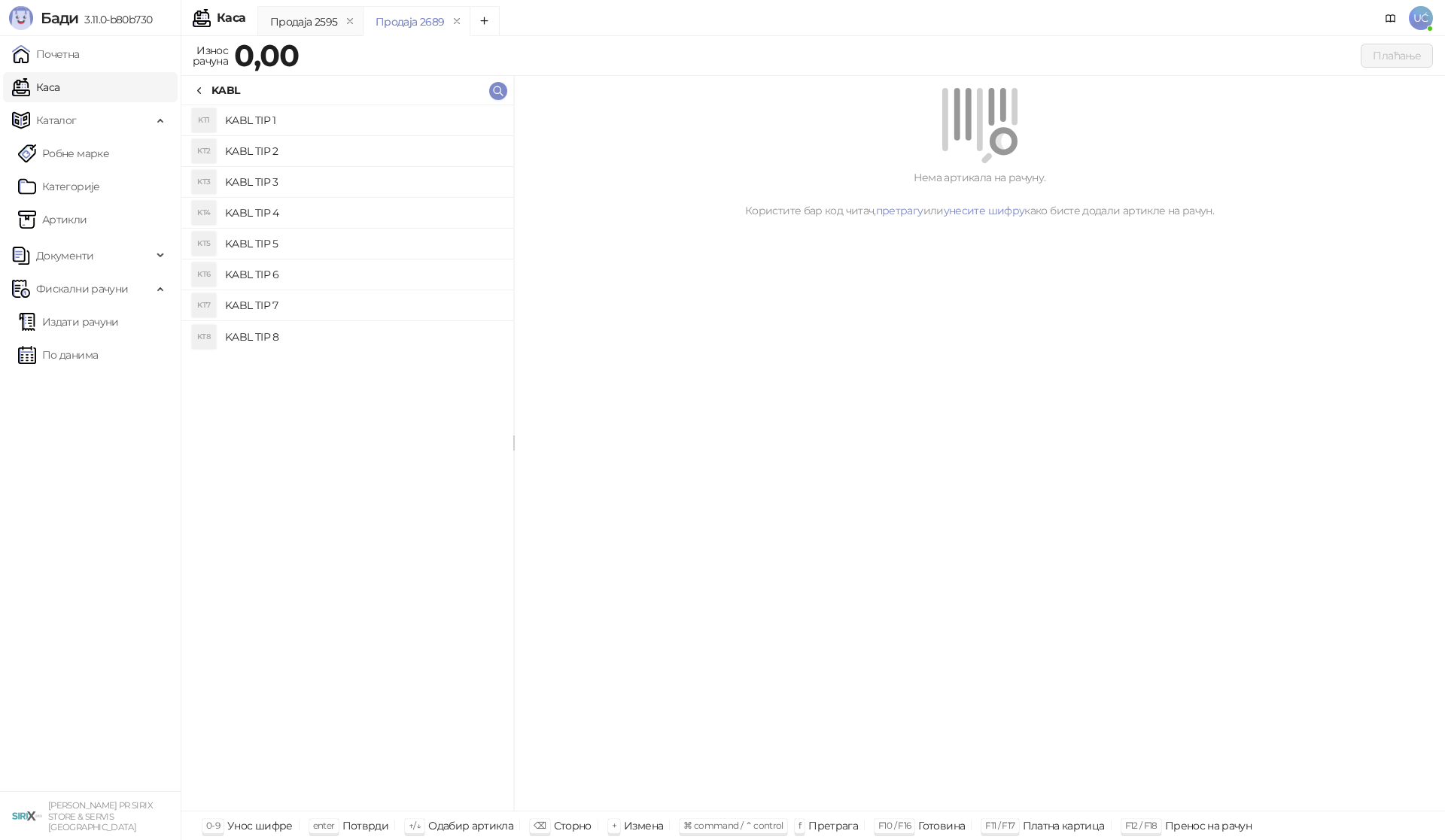
click at [266, 121] on h4 "KABL TIP 1" at bounding box center [363, 121] width 276 height 24
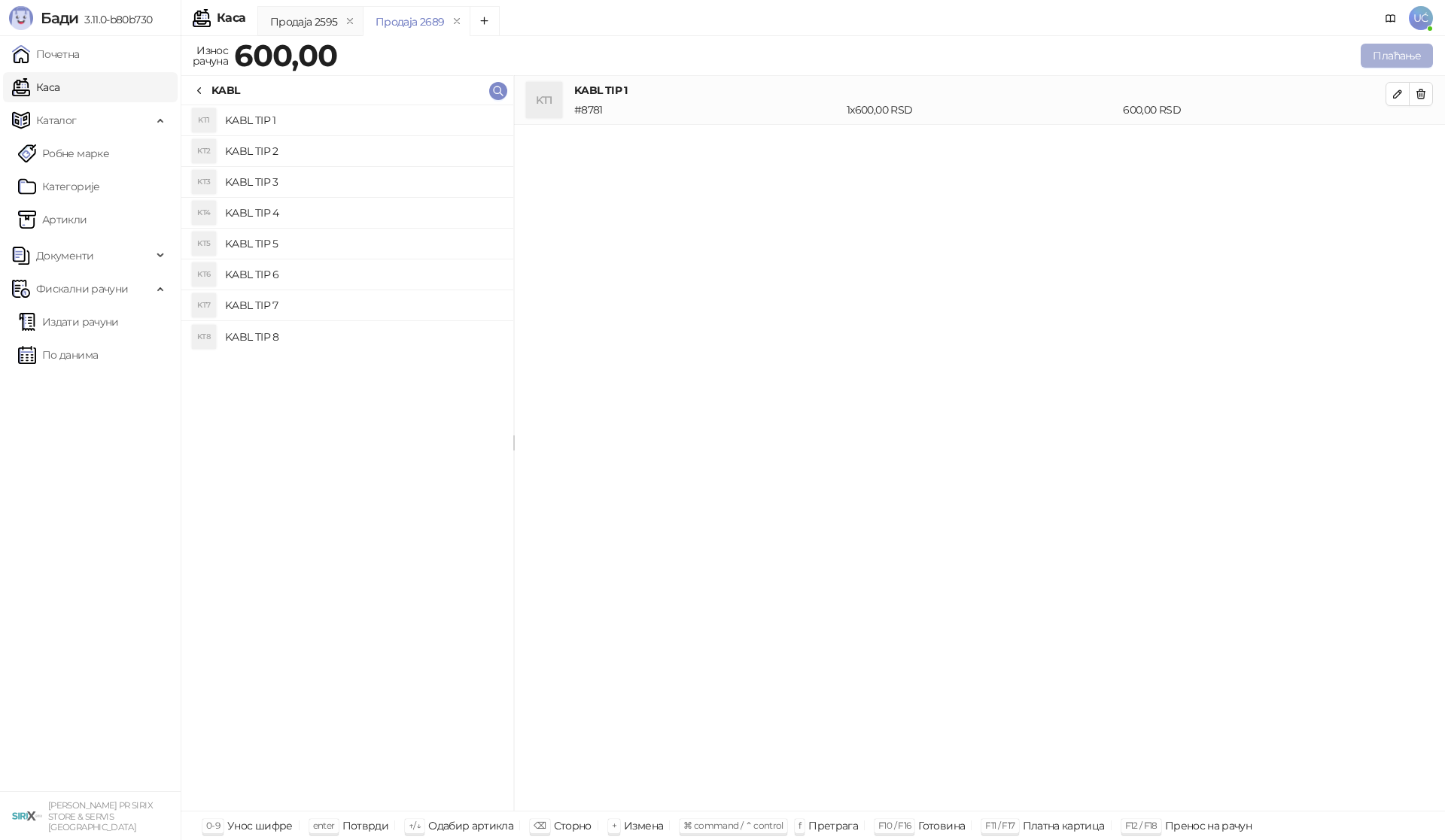
click at [1427, 47] on button "Плаћање" at bounding box center [1396, 56] width 72 height 24
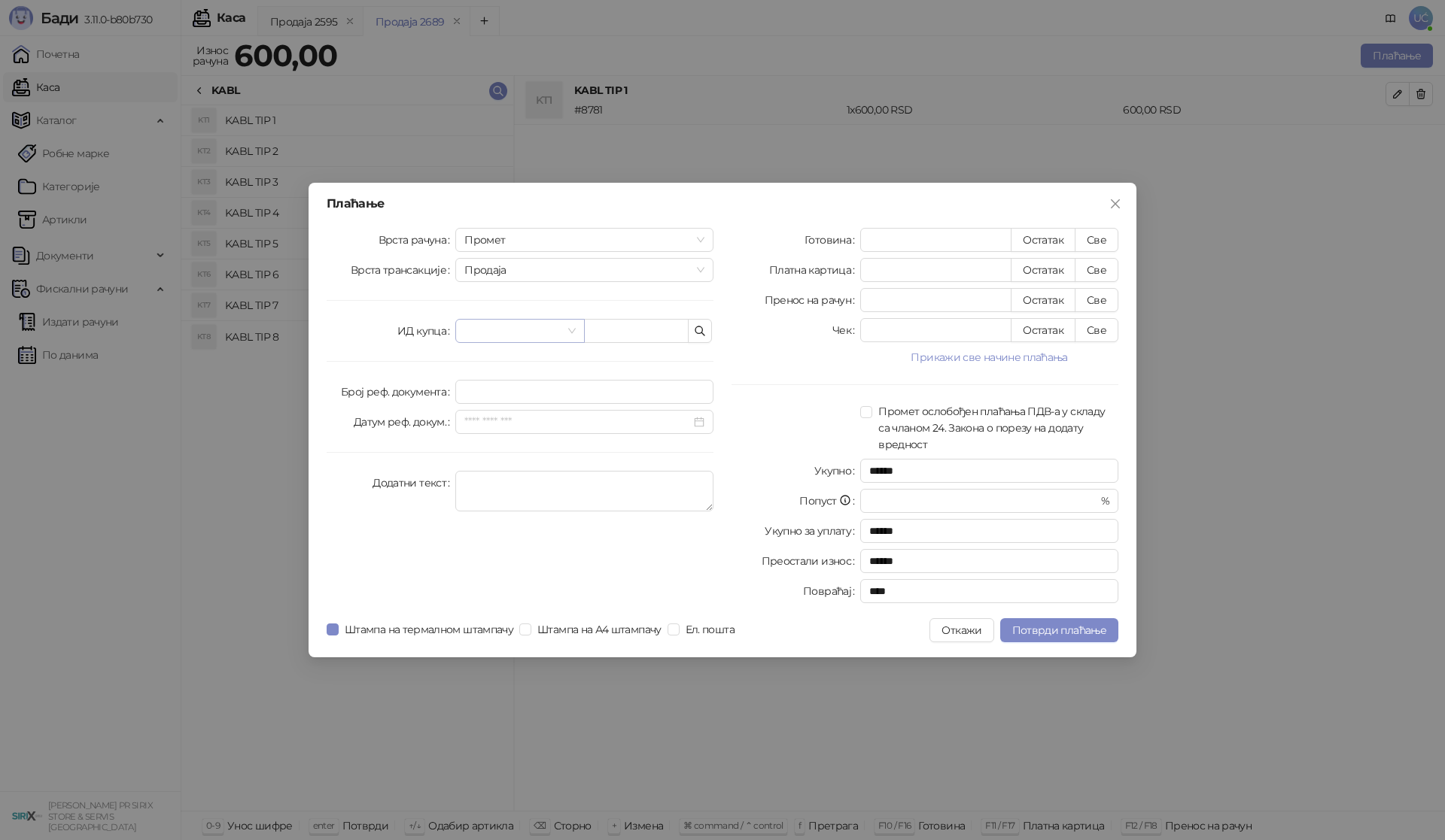
click at [553, 326] on input "search" at bounding box center [513, 331] width 97 height 23
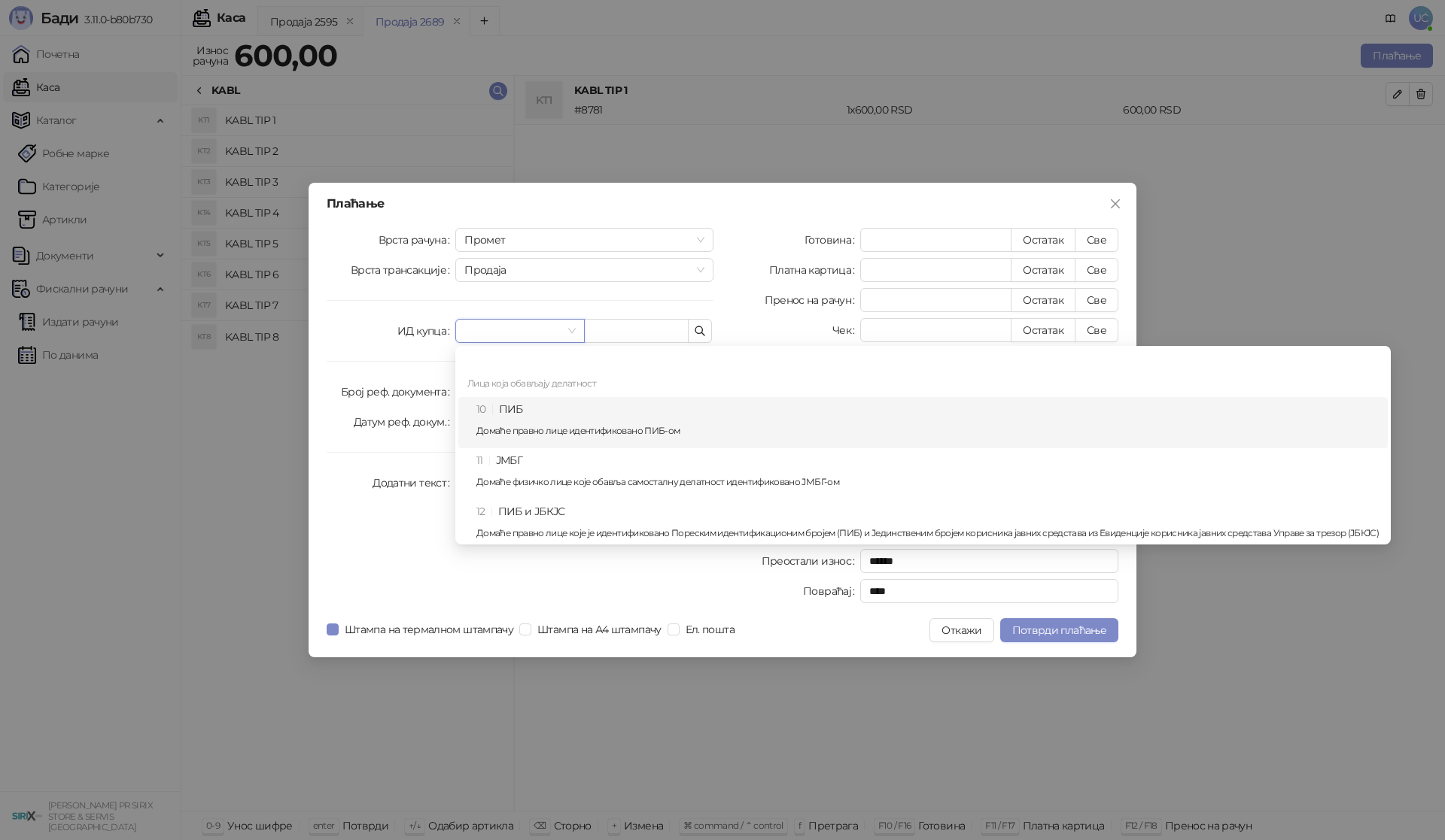
click at [526, 409] on div "10 ПИБ Домаће правно лице идентификовано ПИБ-ом" at bounding box center [927, 423] width 902 height 44
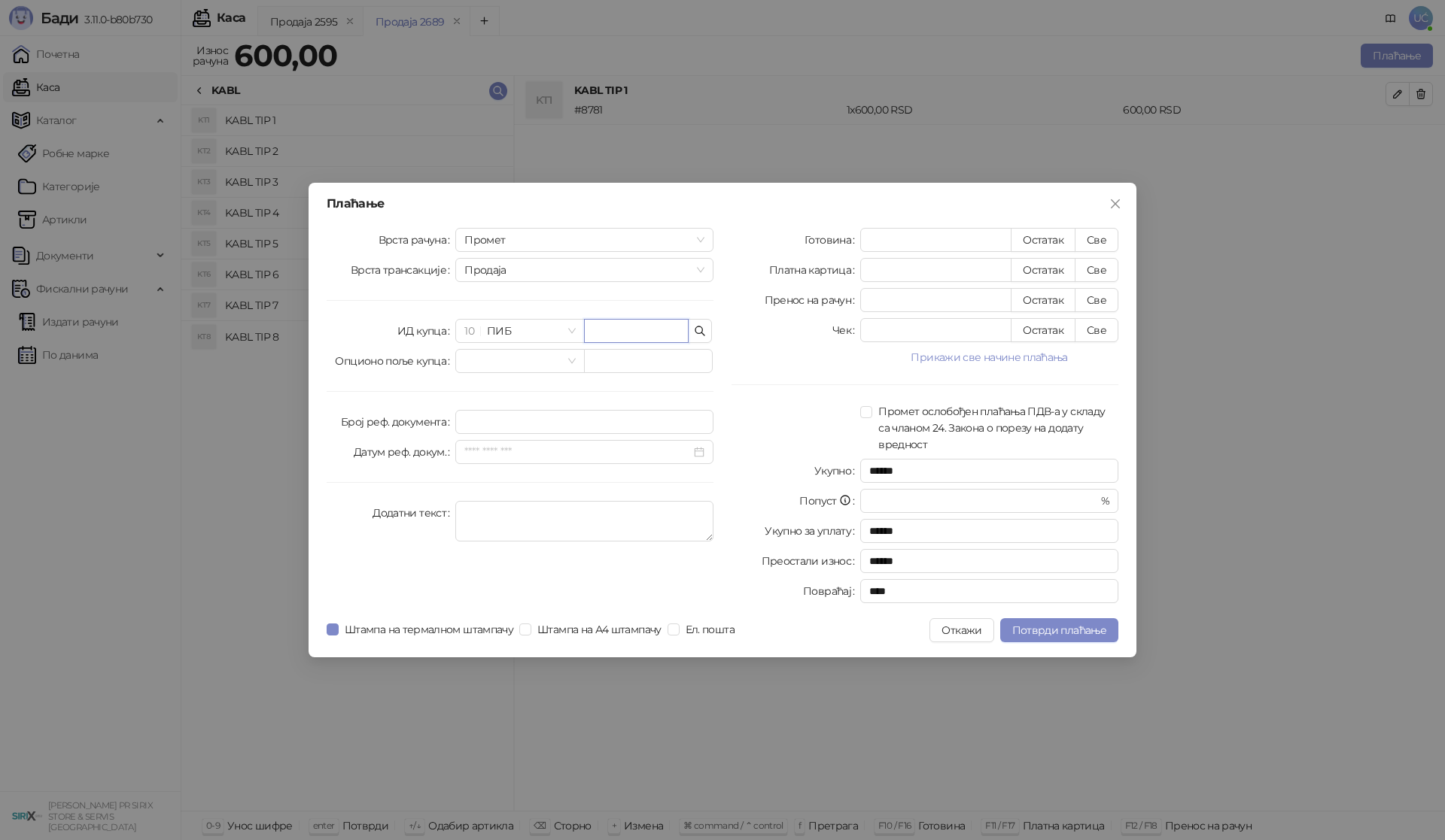
click at [608, 333] on input "text" at bounding box center [636, 331] width 105 height 24
type input "*********"
click at [1101, 247] on button "Све" at bounding box center [1097, 240] width 44 height 24
type input "***"
type input "****"
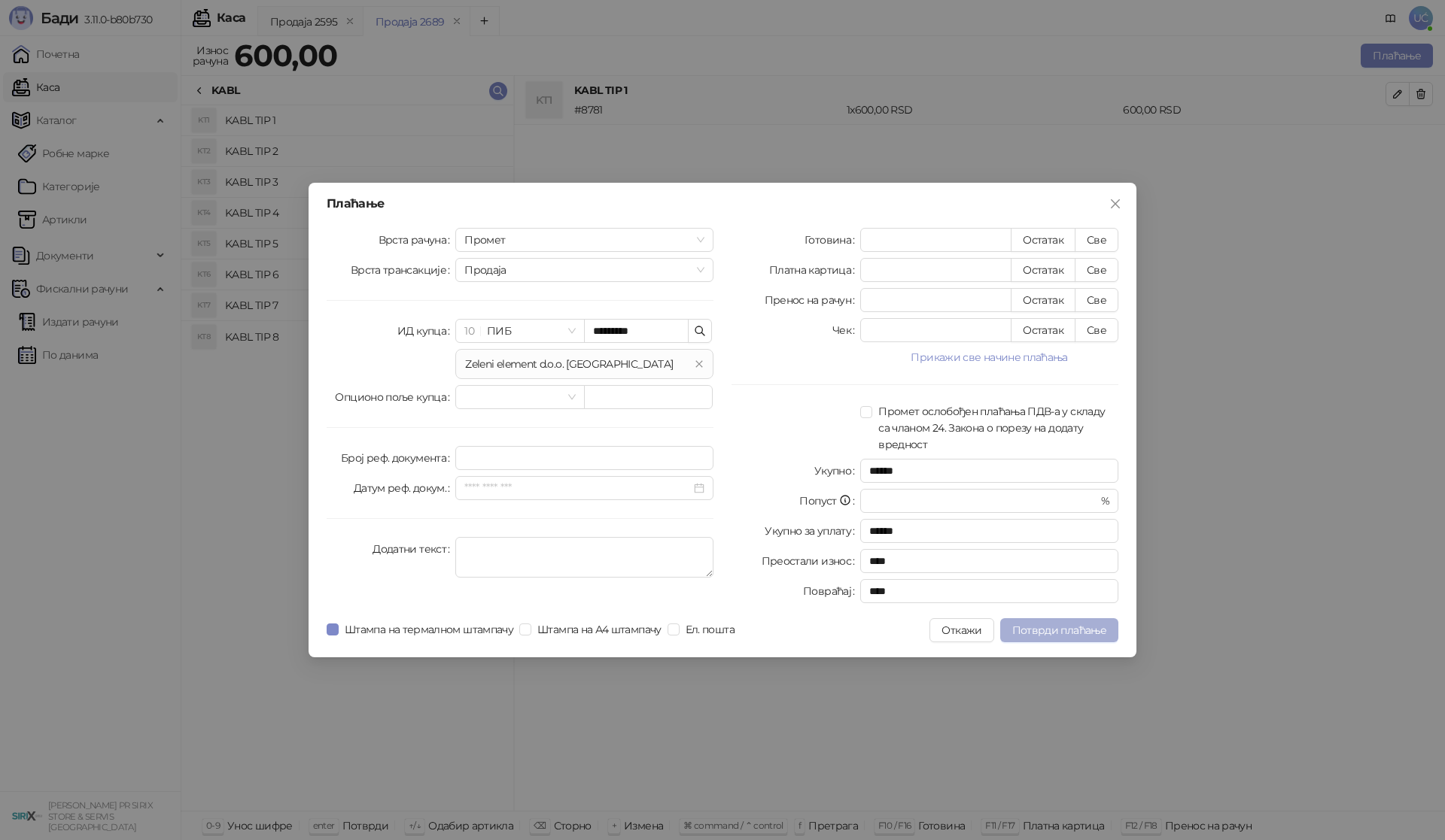
click at [1038, 628] on span "Потврди плаћање" at bounding box center [1059, 630] width 94 height 14
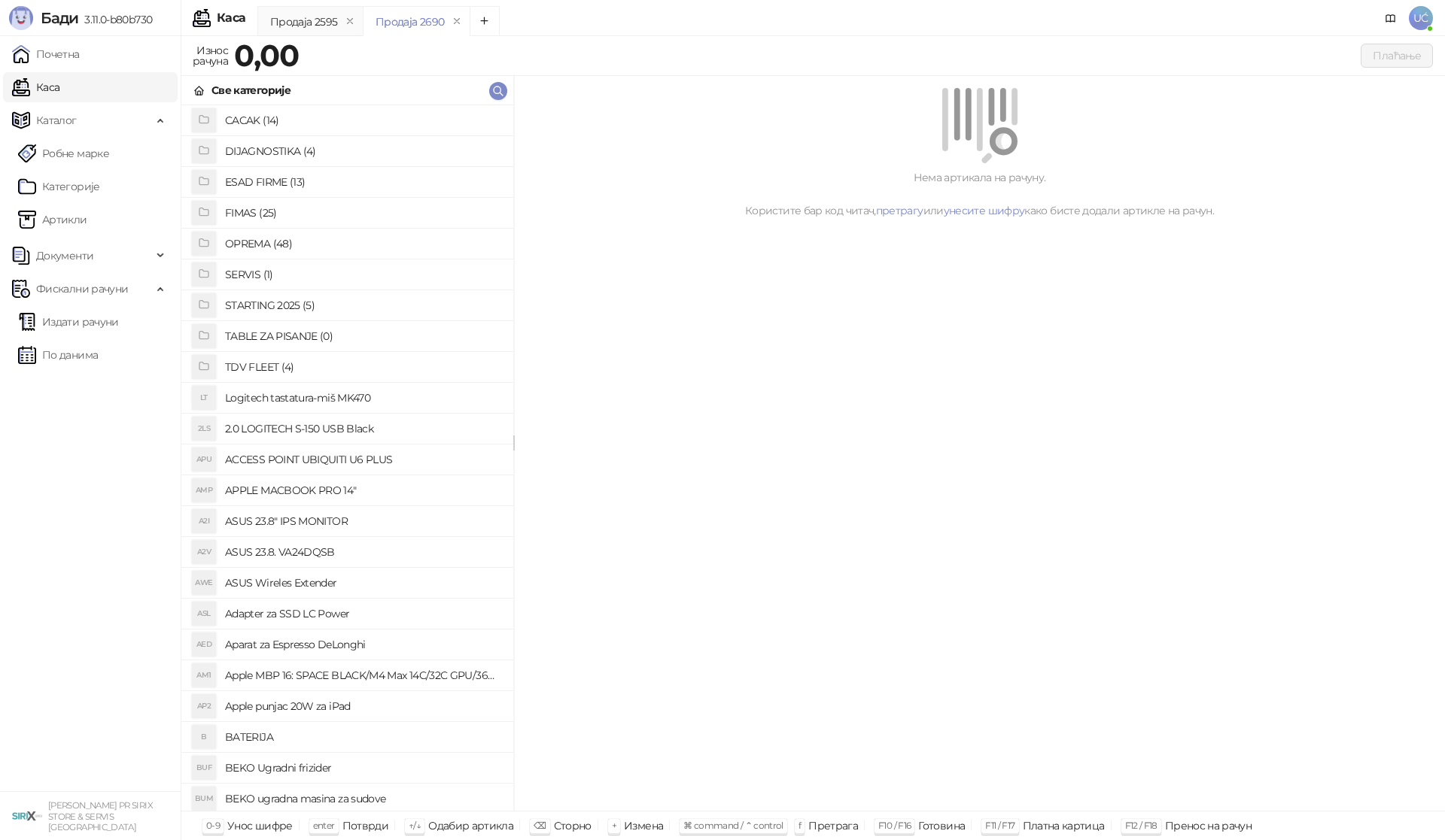
click at [274, 240] on h4 "OPREMA (48)" at bounding box center [363, 244] width 276 height 24
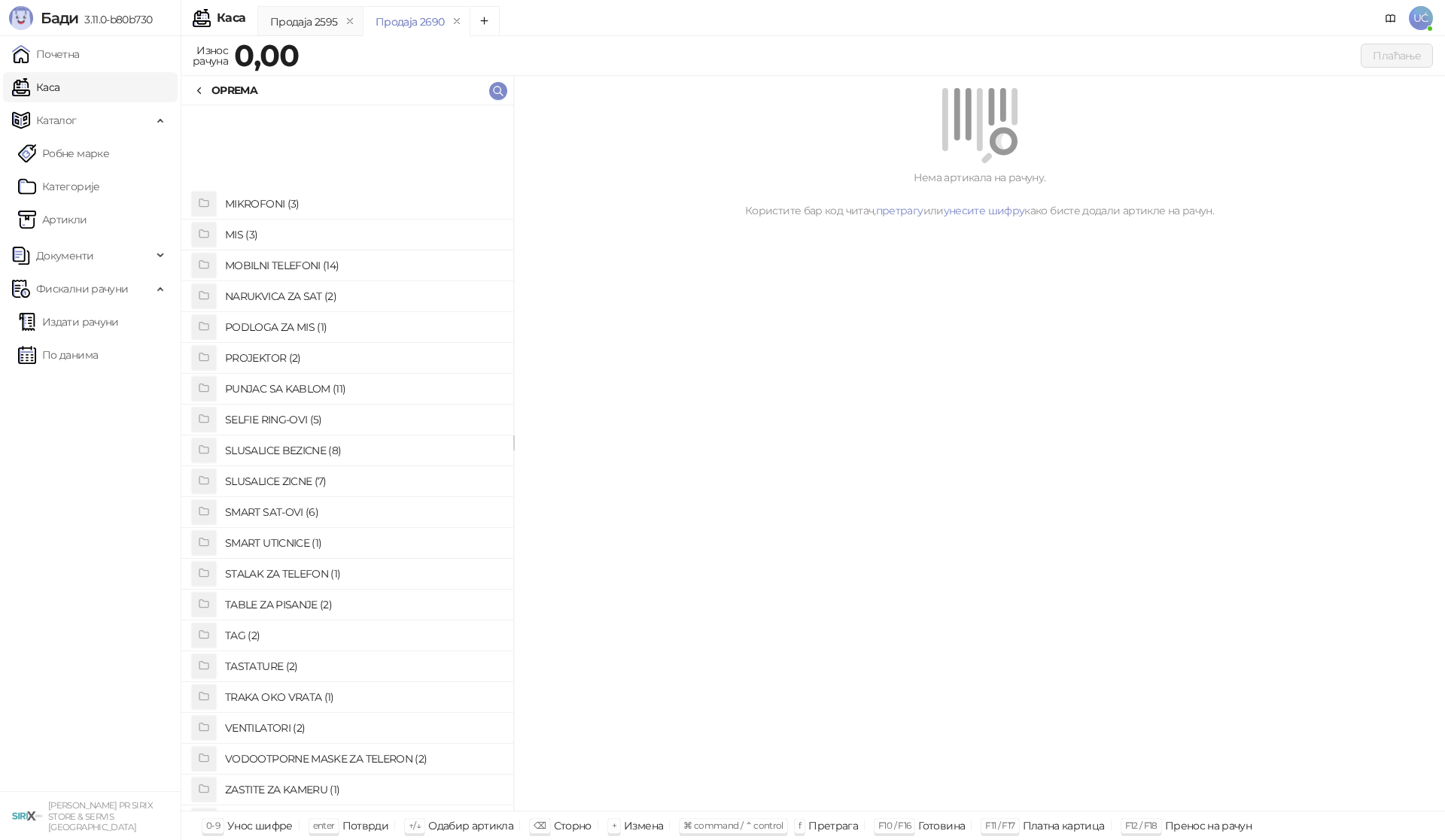
scroll to position [775, 0]
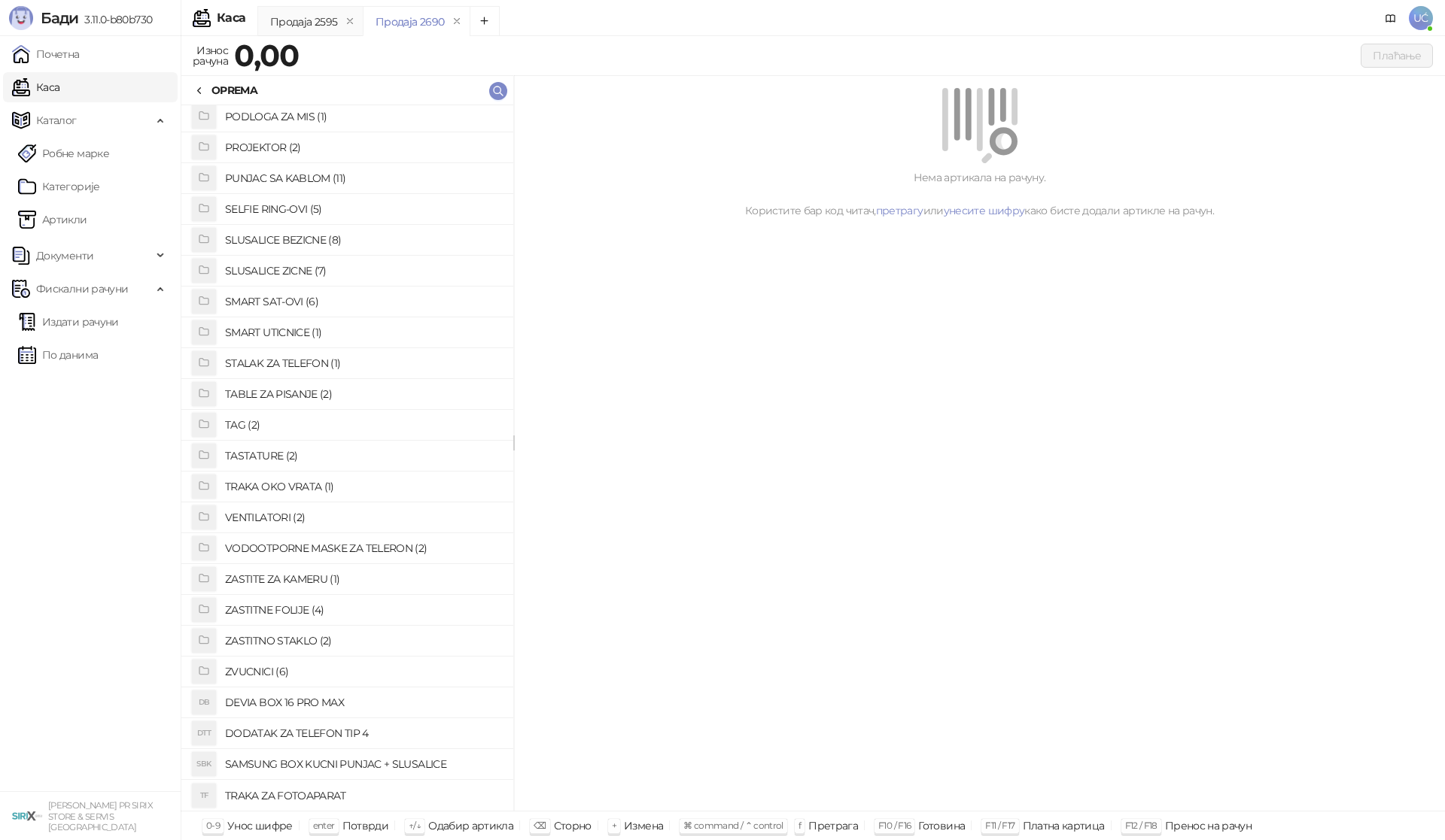
click at [295, 638] on h4 "ZASTITNO STAKLO (2)" at bounding box center [363, 641] width 276 height 24
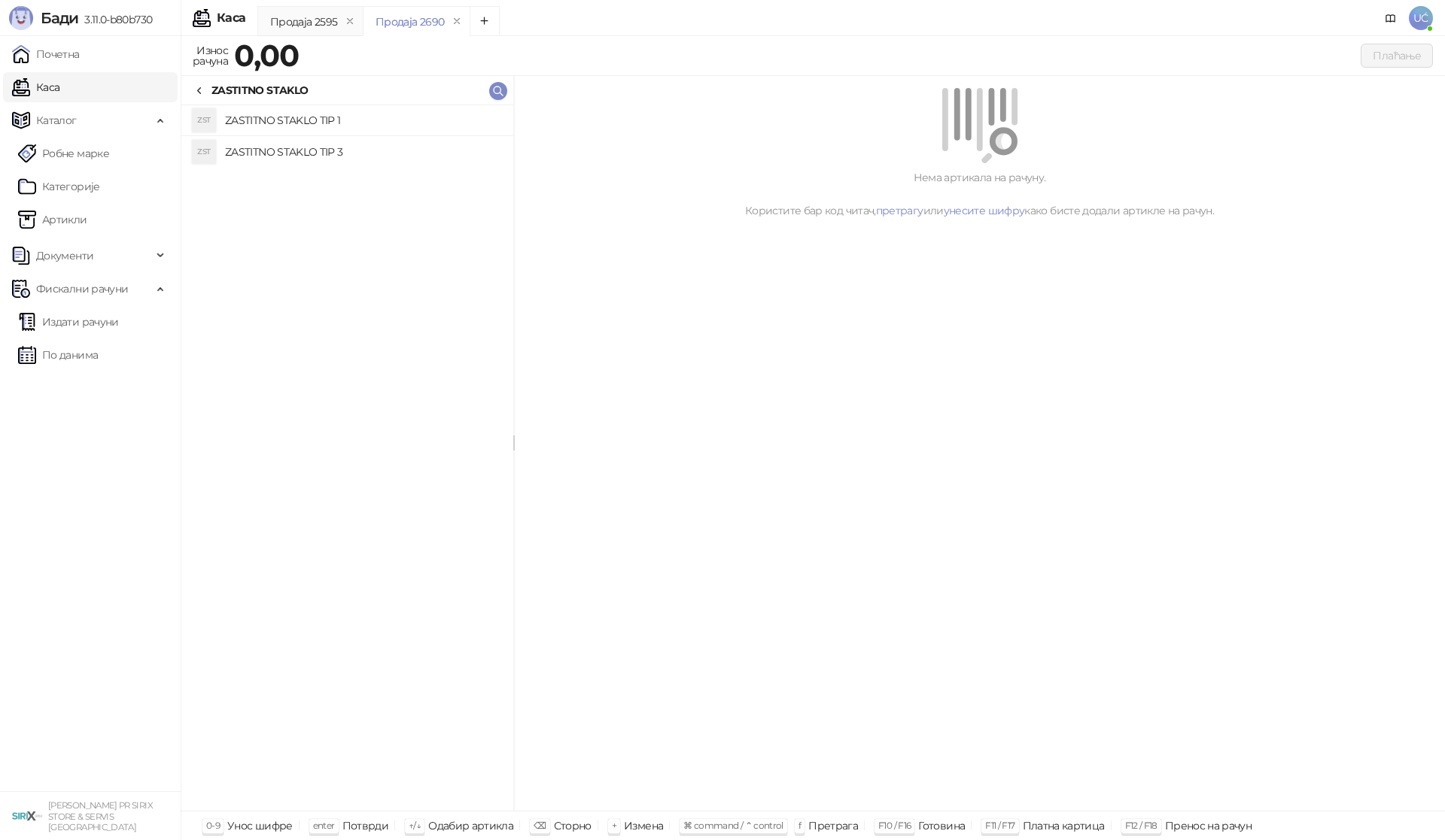
click at [294, 118] on h4 "ZASTITNO STAKLO TIP 1" at bounding box center [363, 121] width 276 height 24
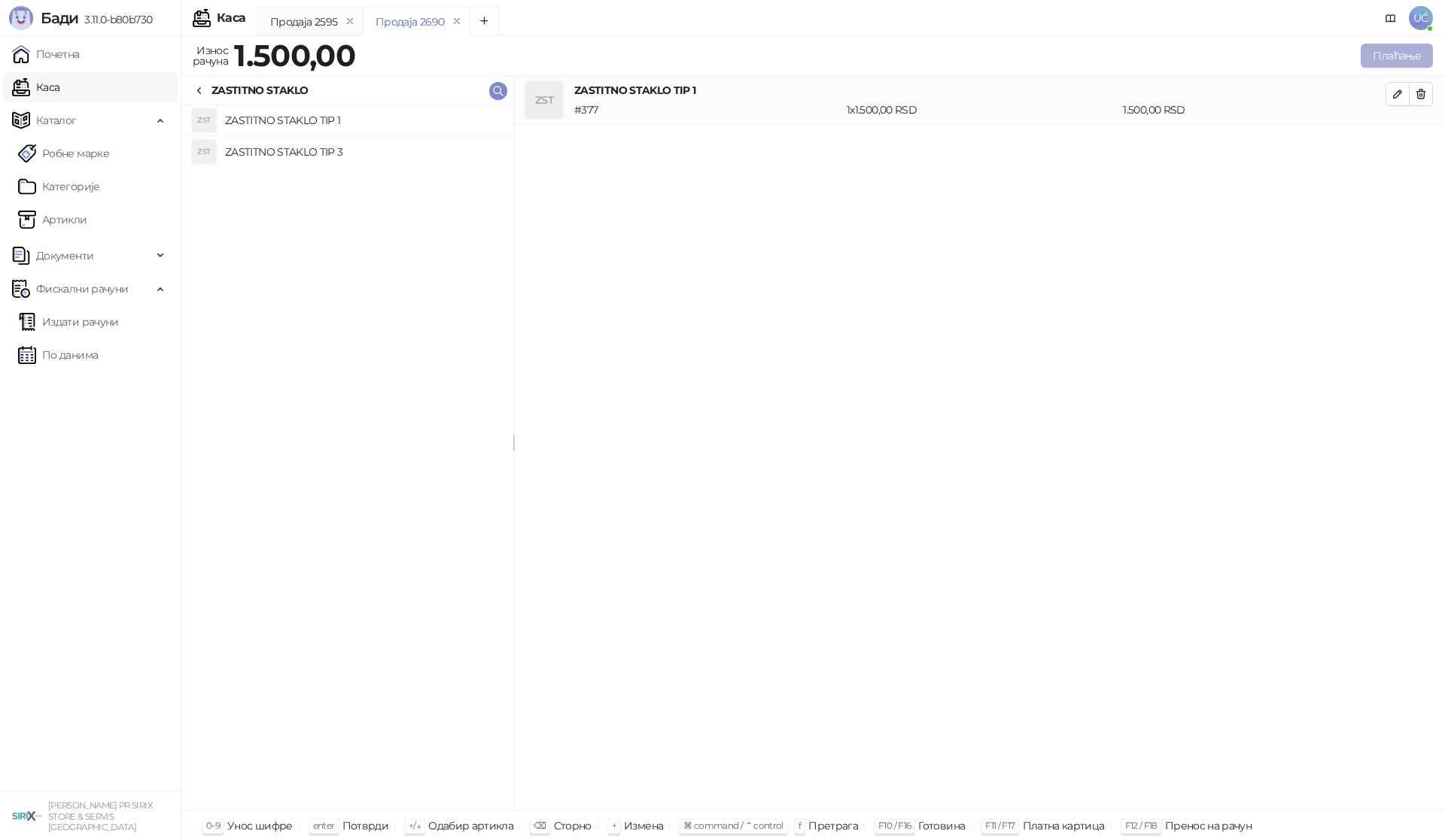
click at [1394, 51] on button "Плаћање" at bounding box center [1396, 56] width 72 height 24
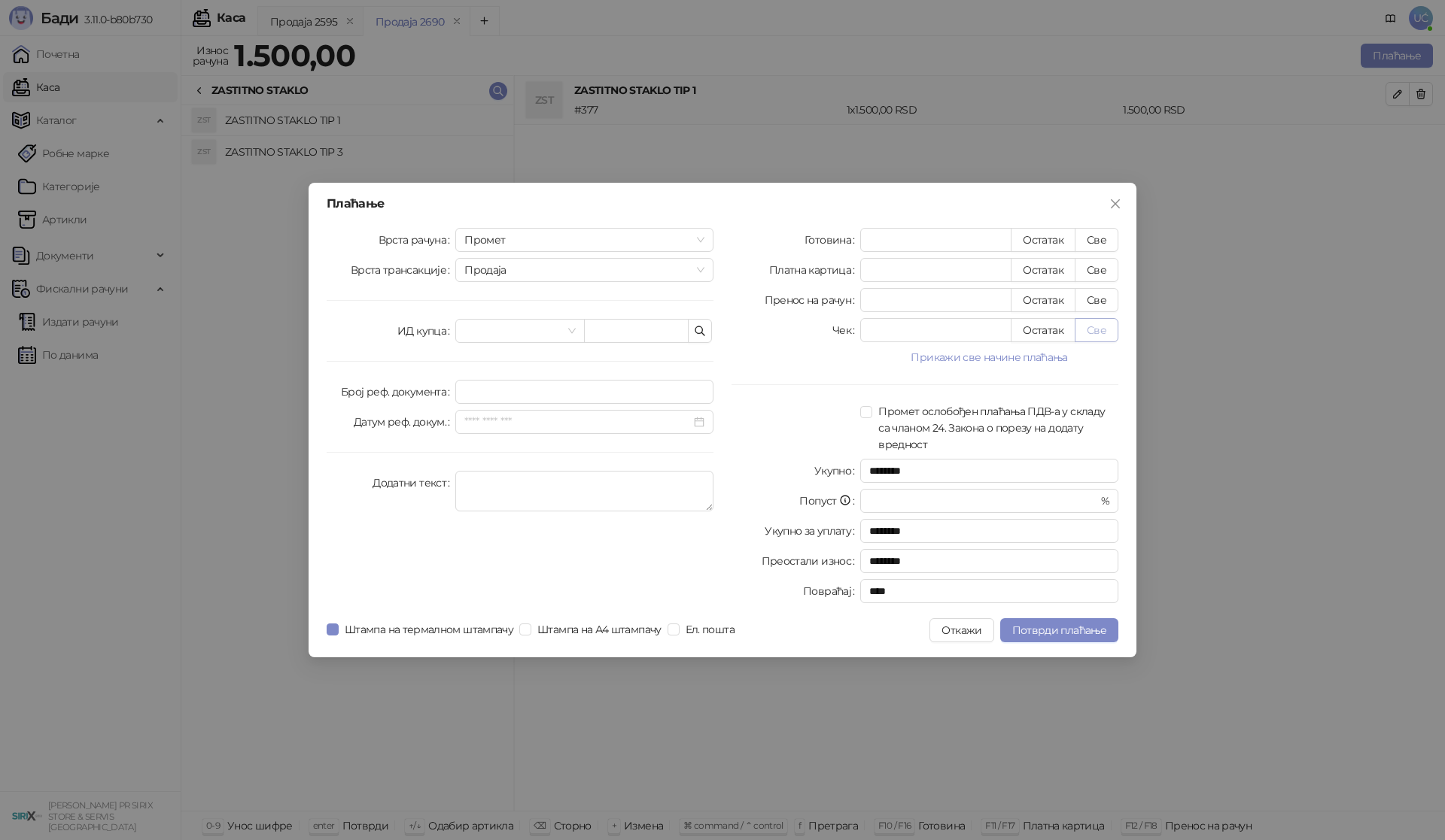
drag, startPoint x: 1090, startPoint y: 243, endPoint x: 1081, endPoint y: 324, distance: 81.5
click at [1091, 243] on button "Све" at bounding box center [1097, 240] width 44 height 24
type input "****"
click at [1123, 205] on span "Close" at bounding box center [1115, 204] width 24 height 12
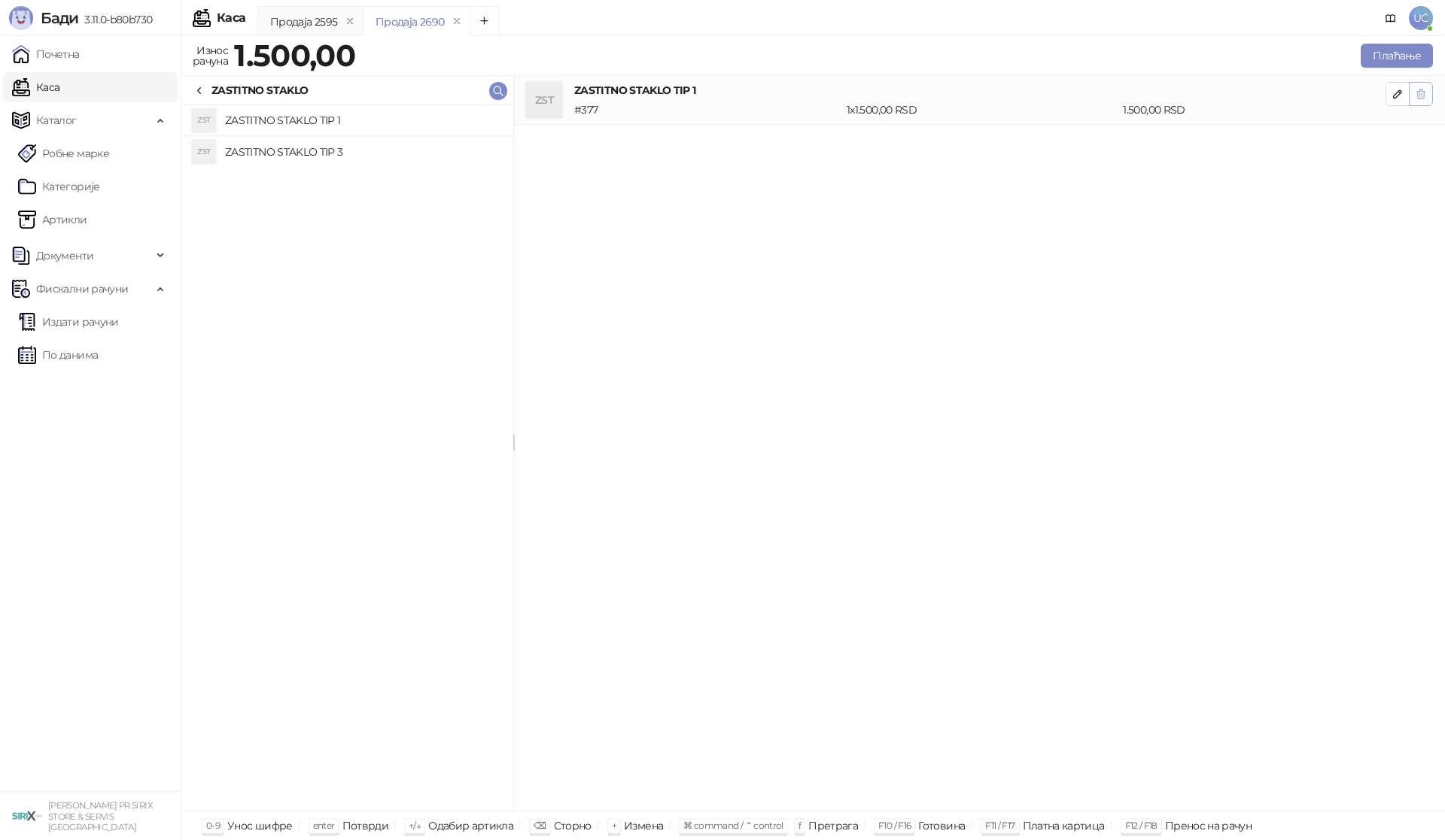
click at [1422, 94] on icon "button" at bounding box center [1421, 94] width 12 height 12
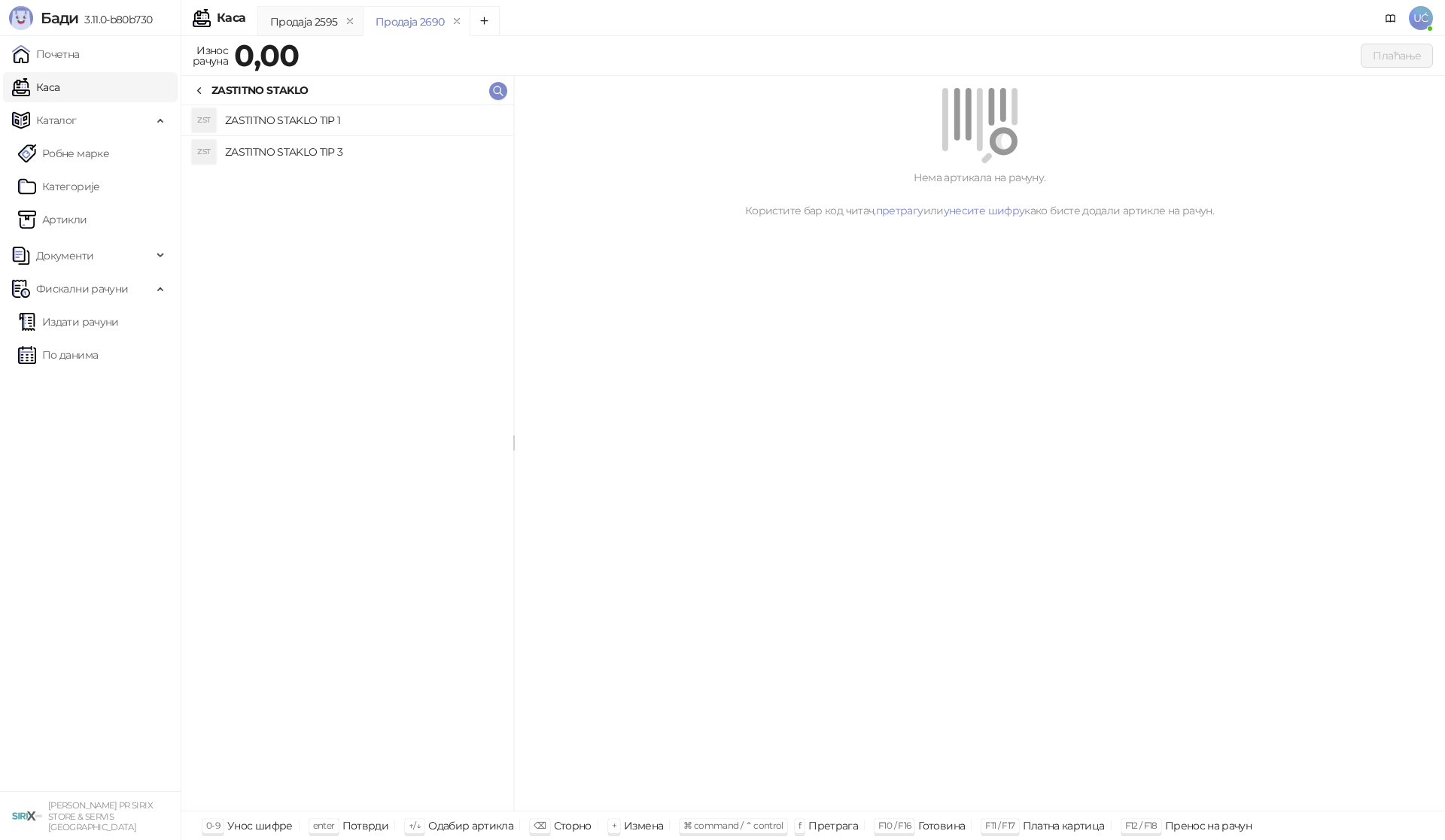
click at [195, 89] on icon at bounding box center [199, 91] width 12 height 12
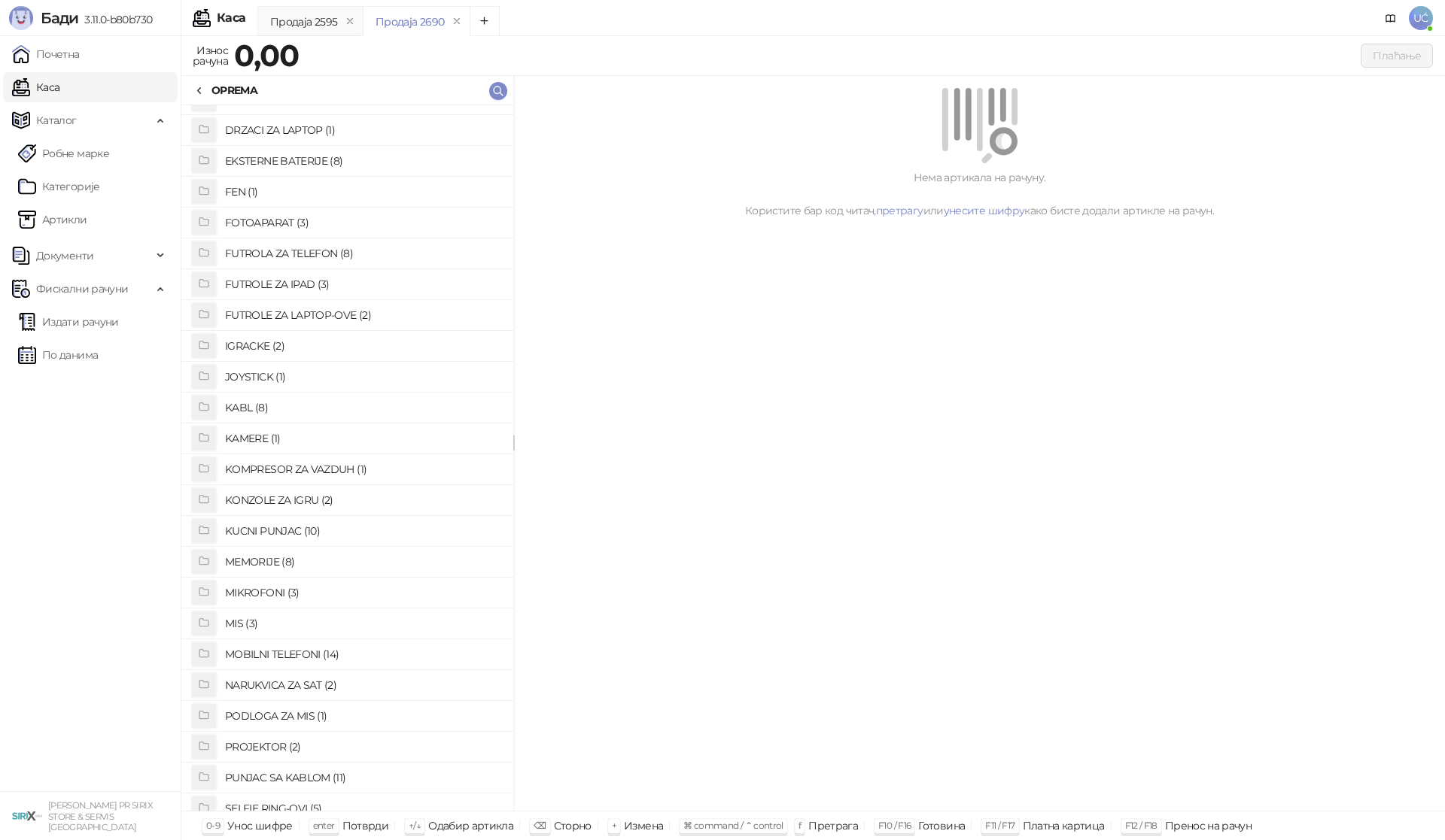
scroll to position [173, 0]
click at [283, 252] on h4 "FUTROLA ZA TELEFON (8)" at bounding box center [363, 255] width 276 height 24
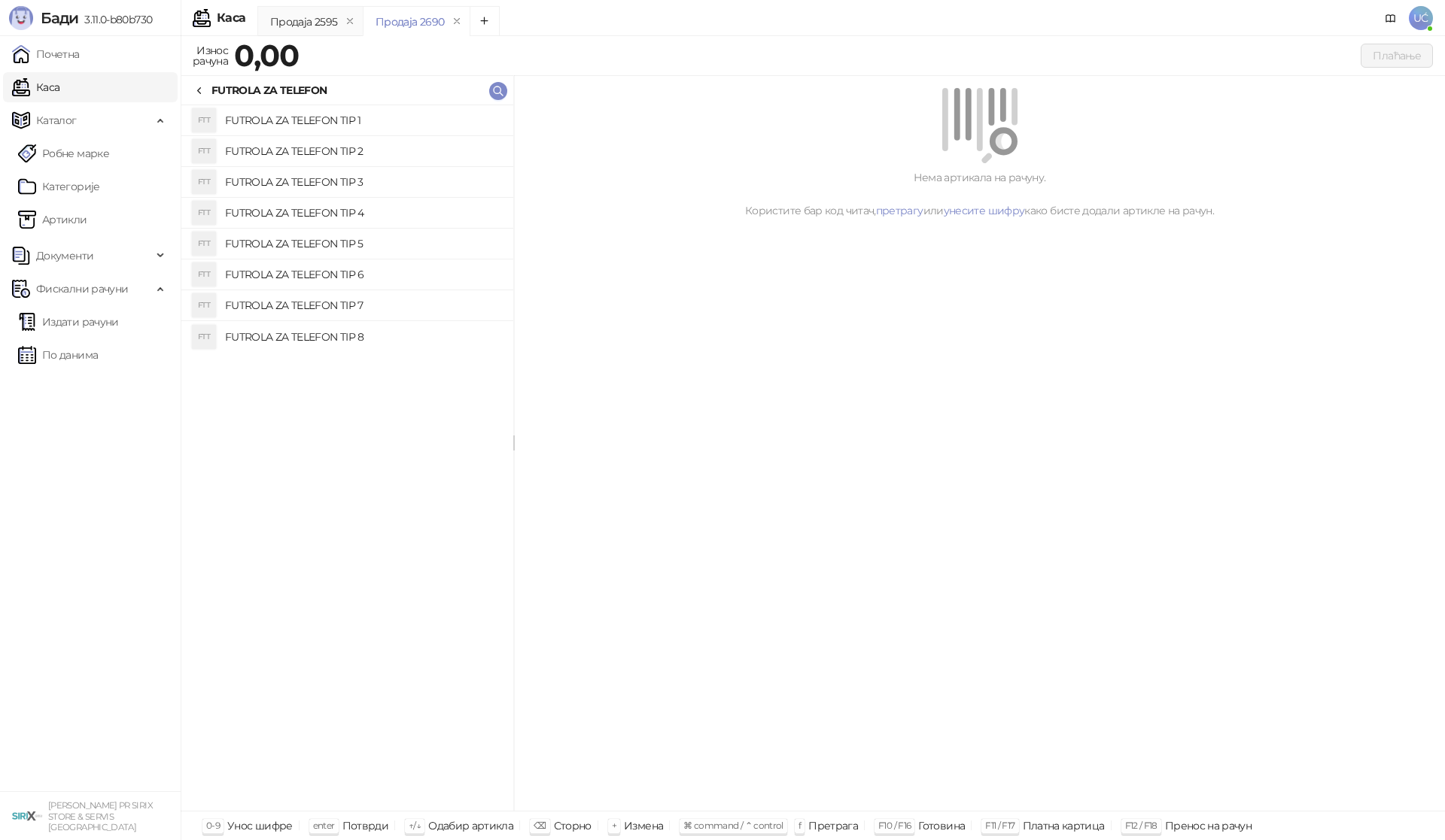
click at [283, 122] on h4 "FUTROLA ZA TELEFON TIP 1" at bounding box center [363, 121] width 276 height 24
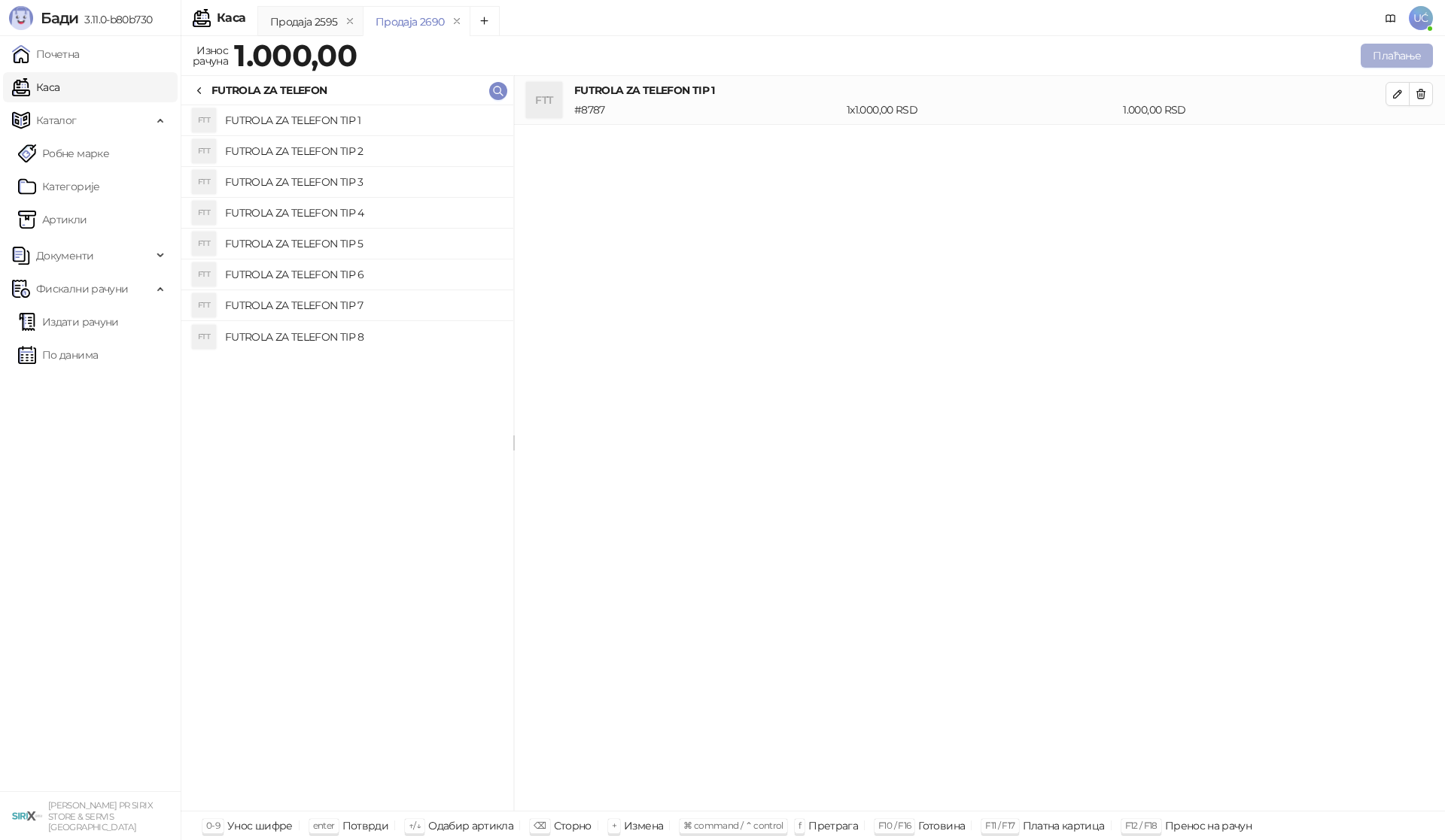
click at [1392, 54] on button "Плаћање" at bounding box center [1396, 56] width 72 height 24
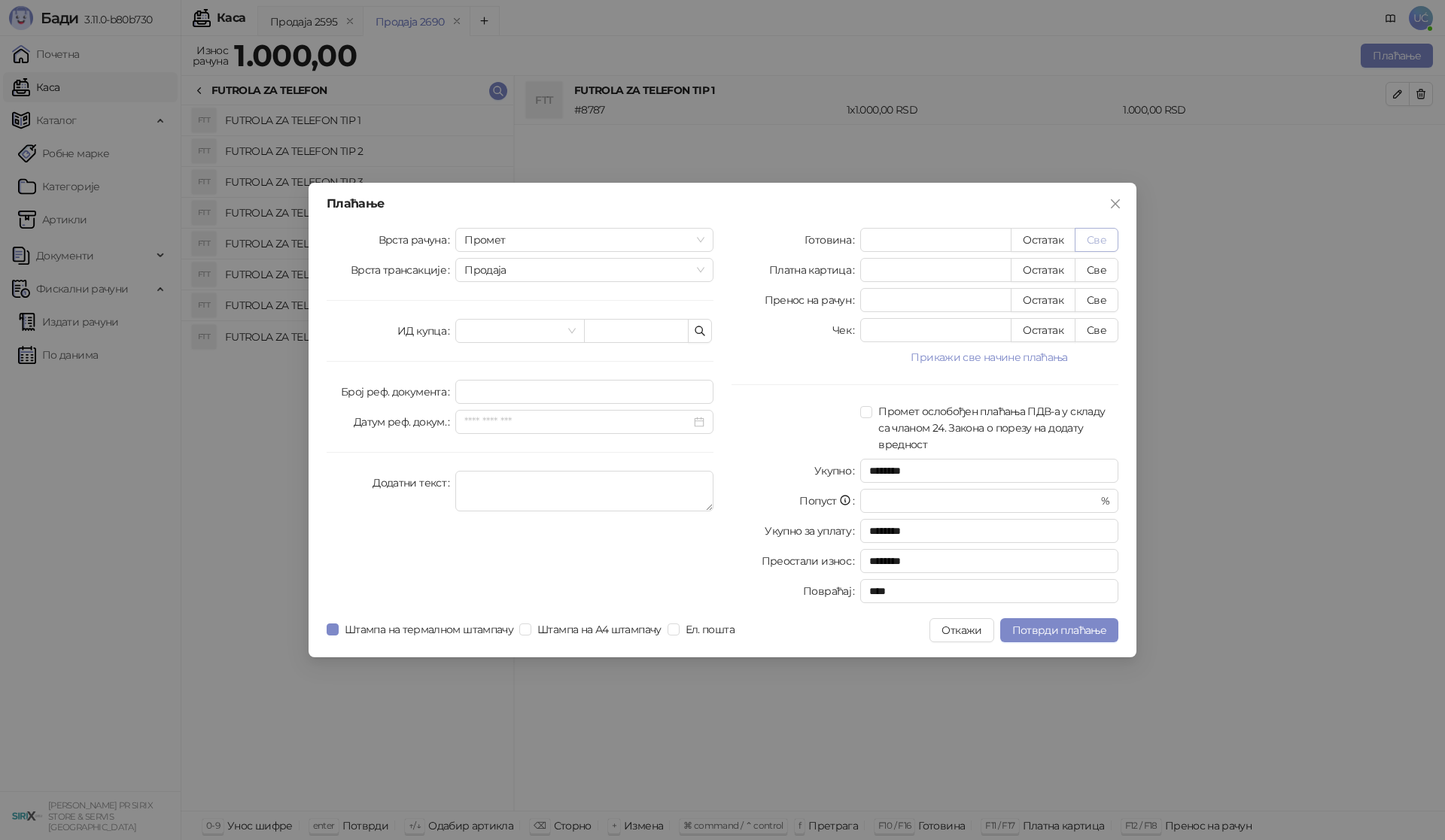
click at [1095, 246] on button "Све" at bounding box center [1097, 240] width 44 height 24
type input "****"
click at [1084, 627] on span "Потврди плаћање" at bounding box center [1059, 630] width 94 height 14
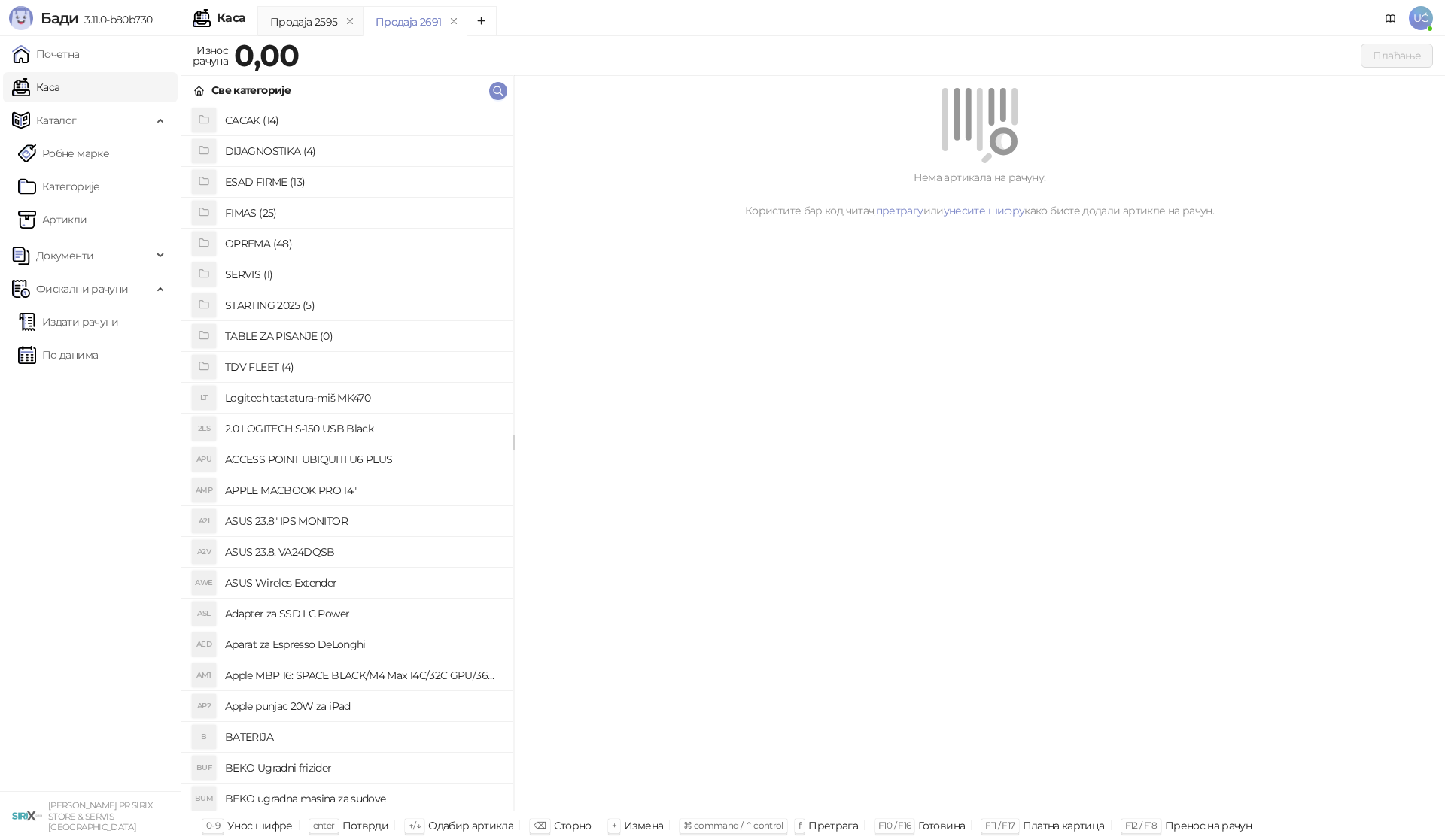
click at [274, 238] on h4 "OPREMA (48)" at bounding box center [363, 244] width 276 height 24
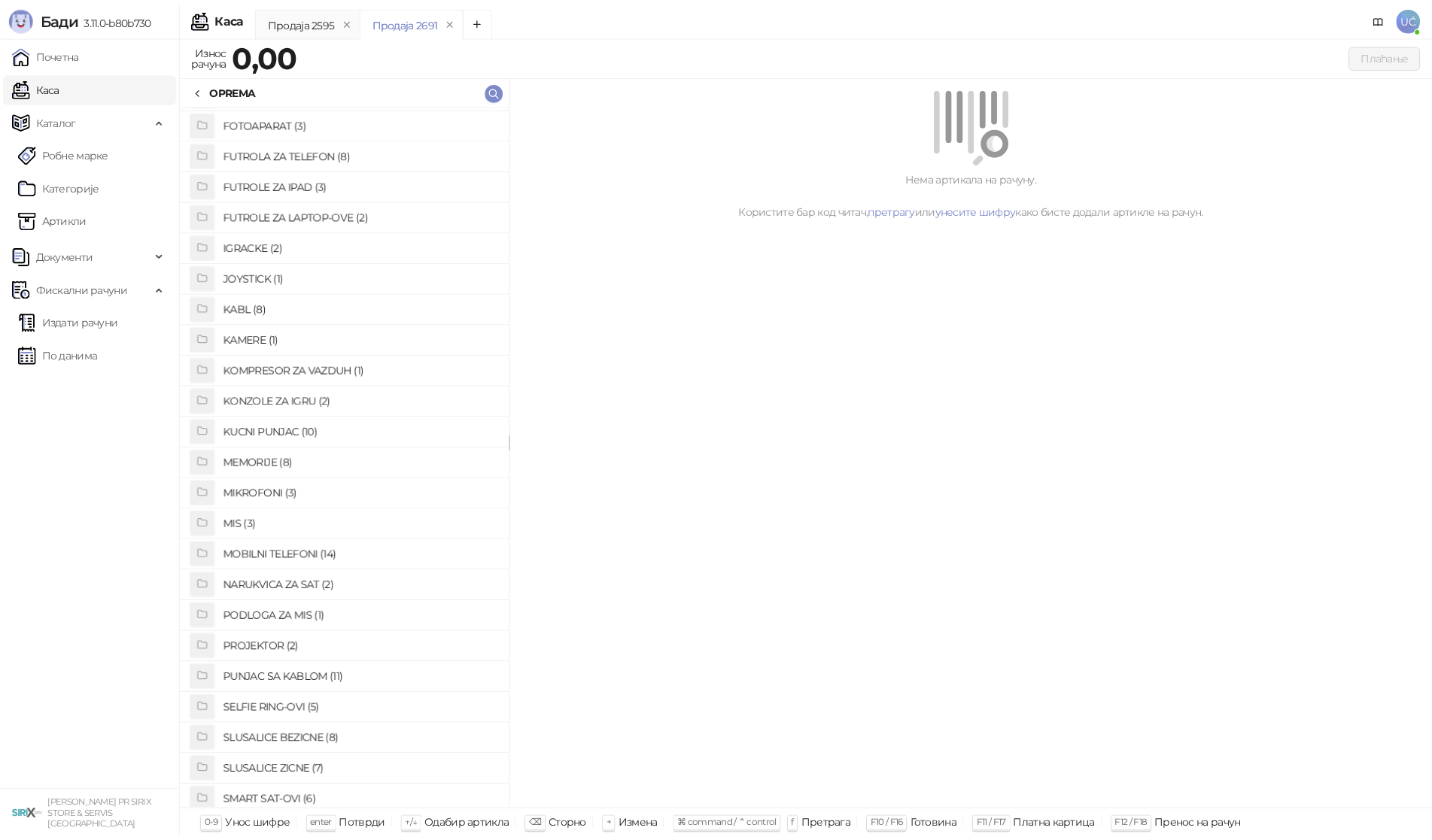
scroll to position [248, 0]
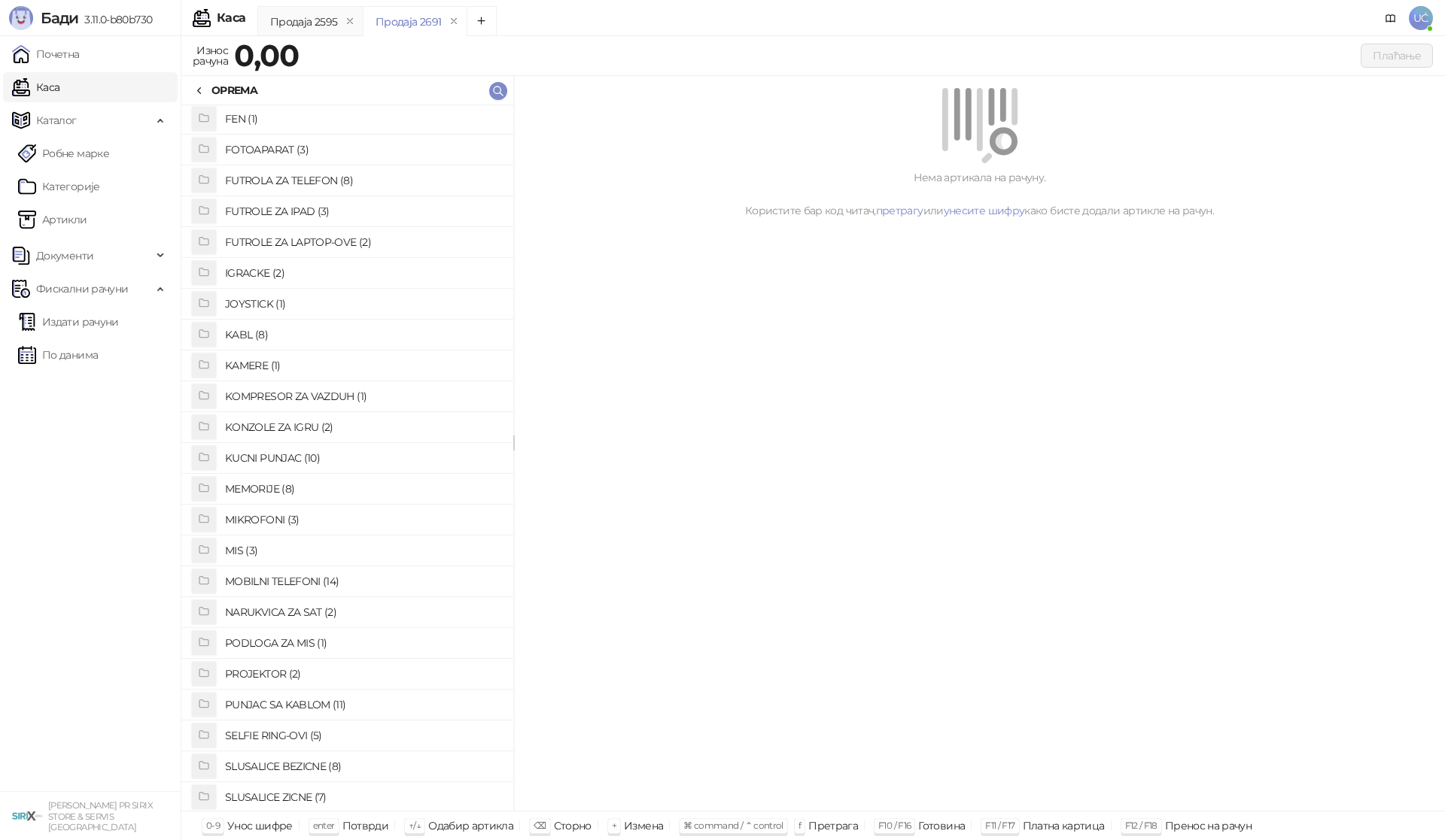
click at [299, 183] on h4 "FUTROLA ZA TELEFON (8)" at bounding box center [363, 180] width 276 height 24
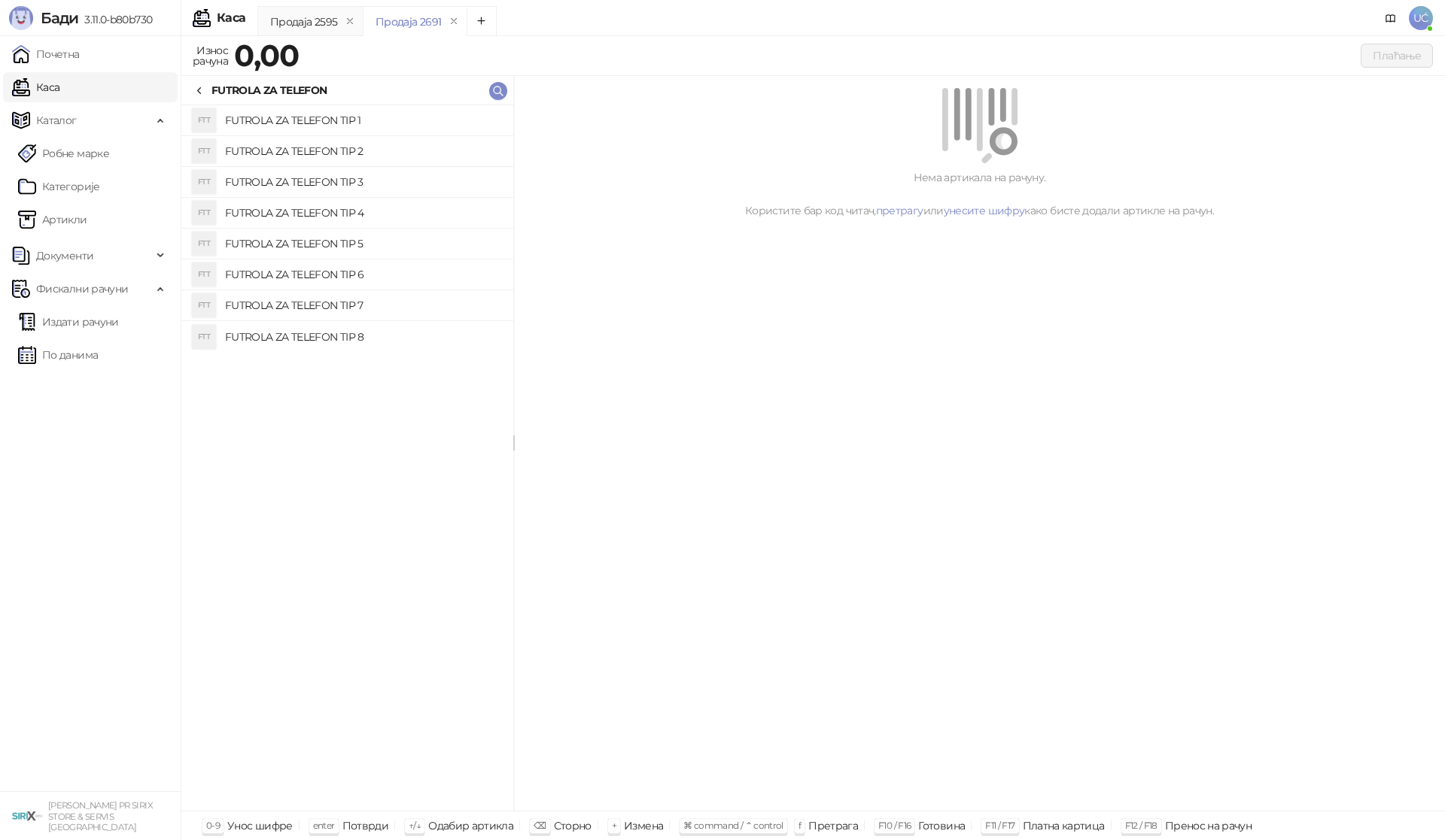
click at [344, 212] on h4 "FUTROLA ZA TELEFON TIP 4" at bounding box center [363, 213] width 276 height 24
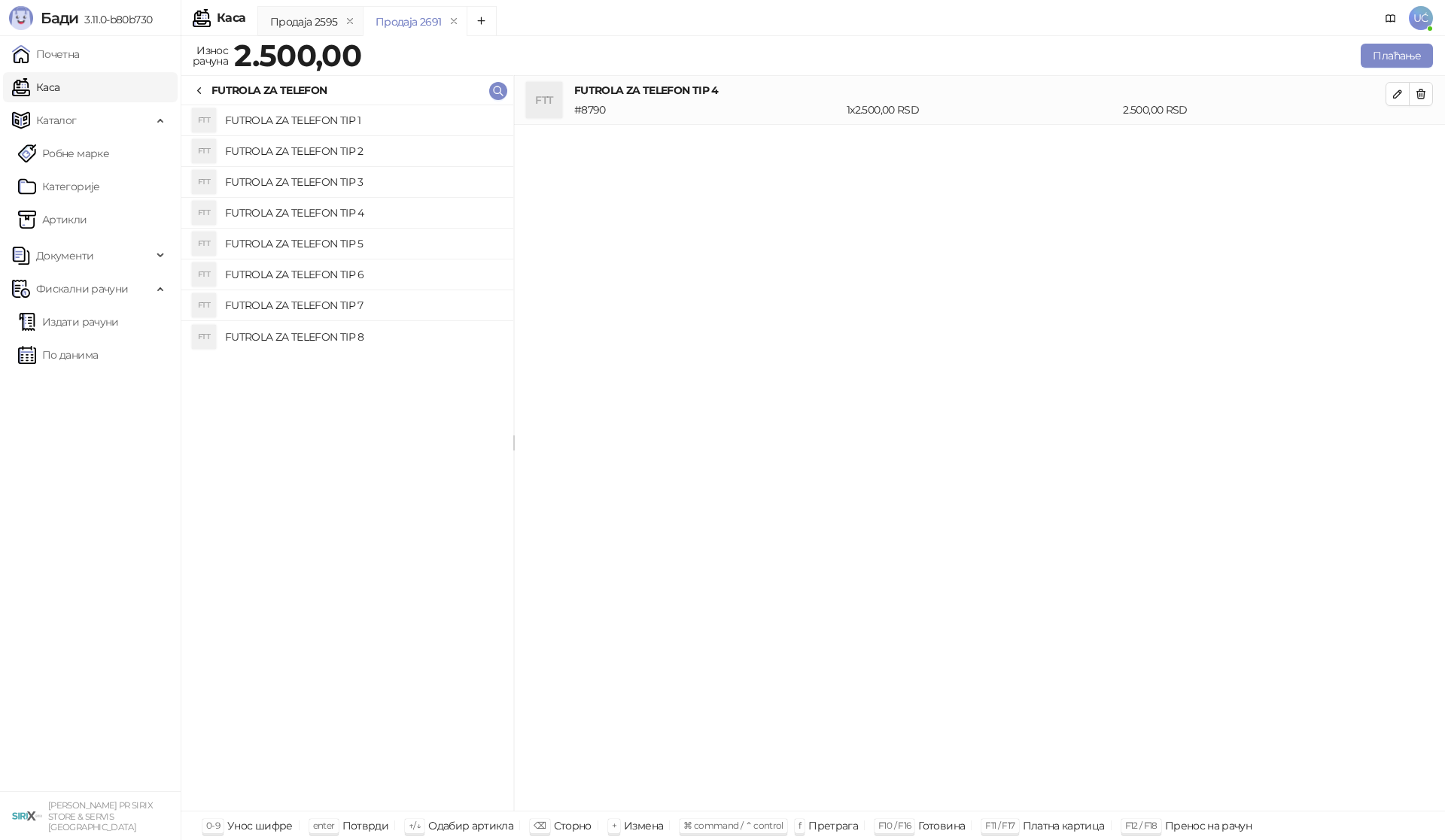
click at [349, 187] on h4 "FUTROLA ZA TELEFON TIP 3" at bounding box center [363, 182] width 276 height 24
click at [1422, 99] on icon "button" at bounding box center [1421, 94] width 8 height 9
click at [1409, 51] on button "Плаћање" at bounding box center [1396, 56] width 72 height 24
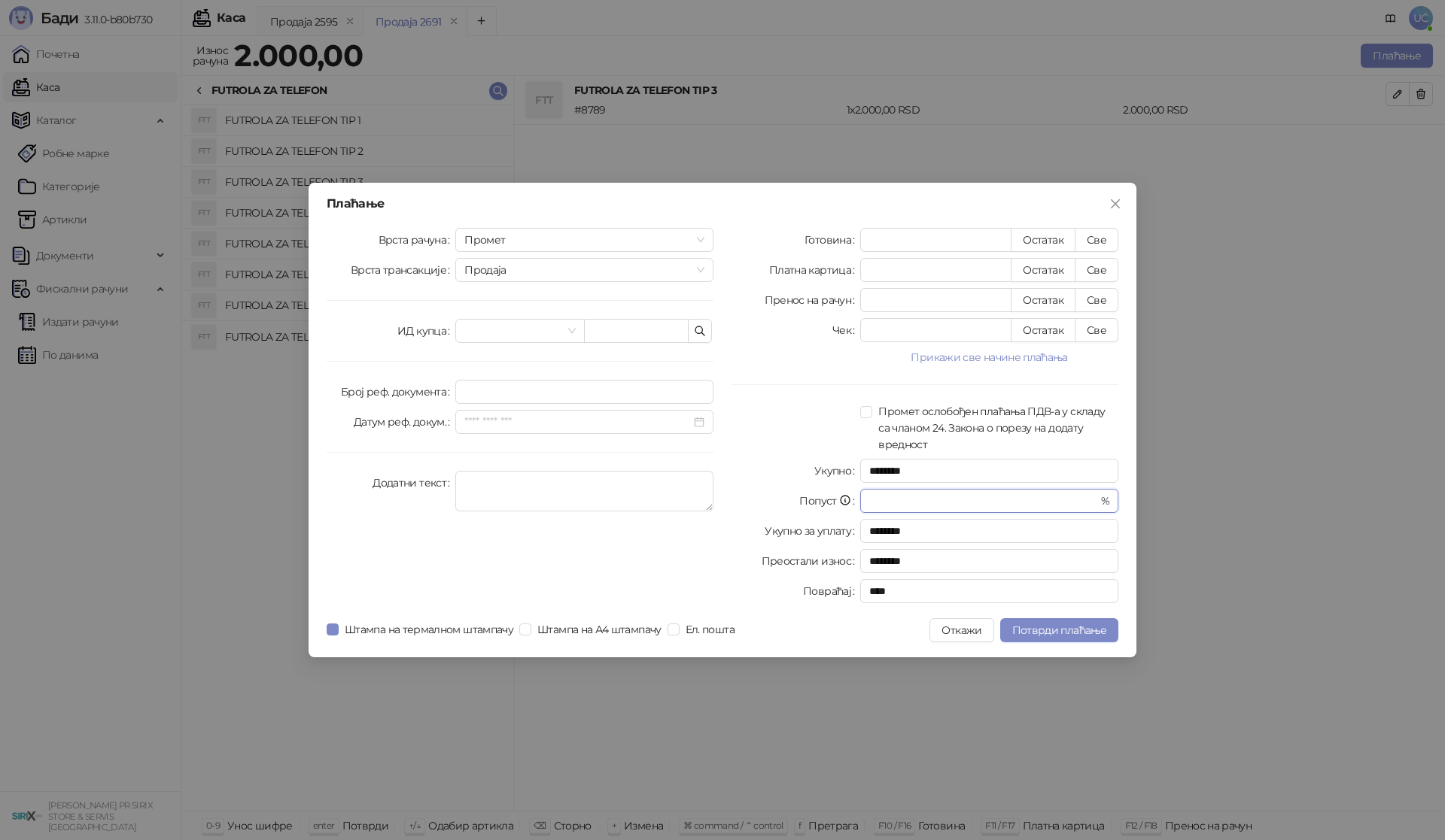
drag, startPoint x: 914, startPoint y: 507, endPoint x: 799, endPoint y: 519, distance: 115.6
click at [799, 519] on div "Готовина * Остатак Све Платна картица * Остатак Све Пренос на рачун * Остатак С…" at bounding box center [925, 418] width 405 height 381
type input "*"
type input "********"
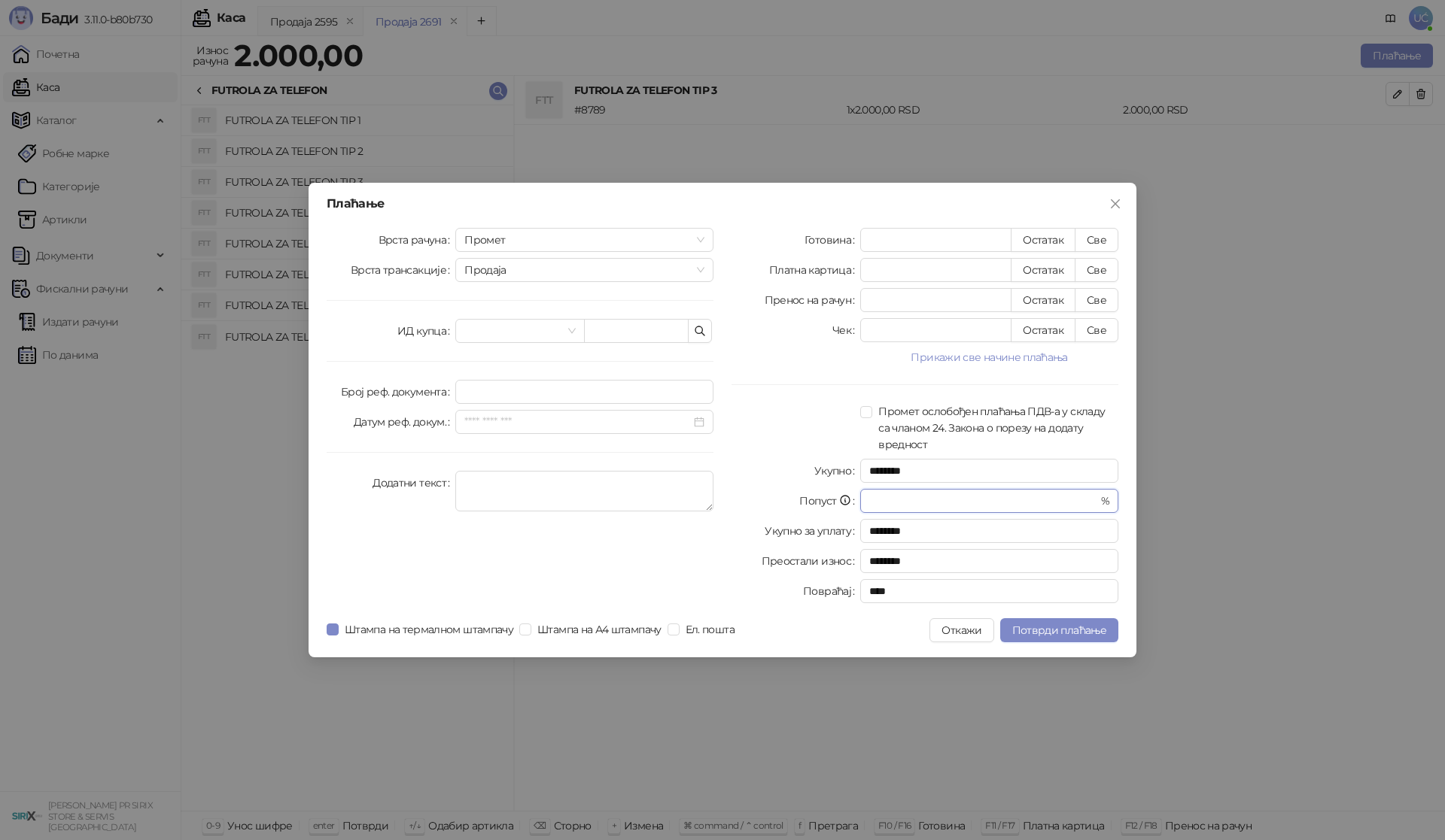
type input "********"
type input "*"
type input "********"
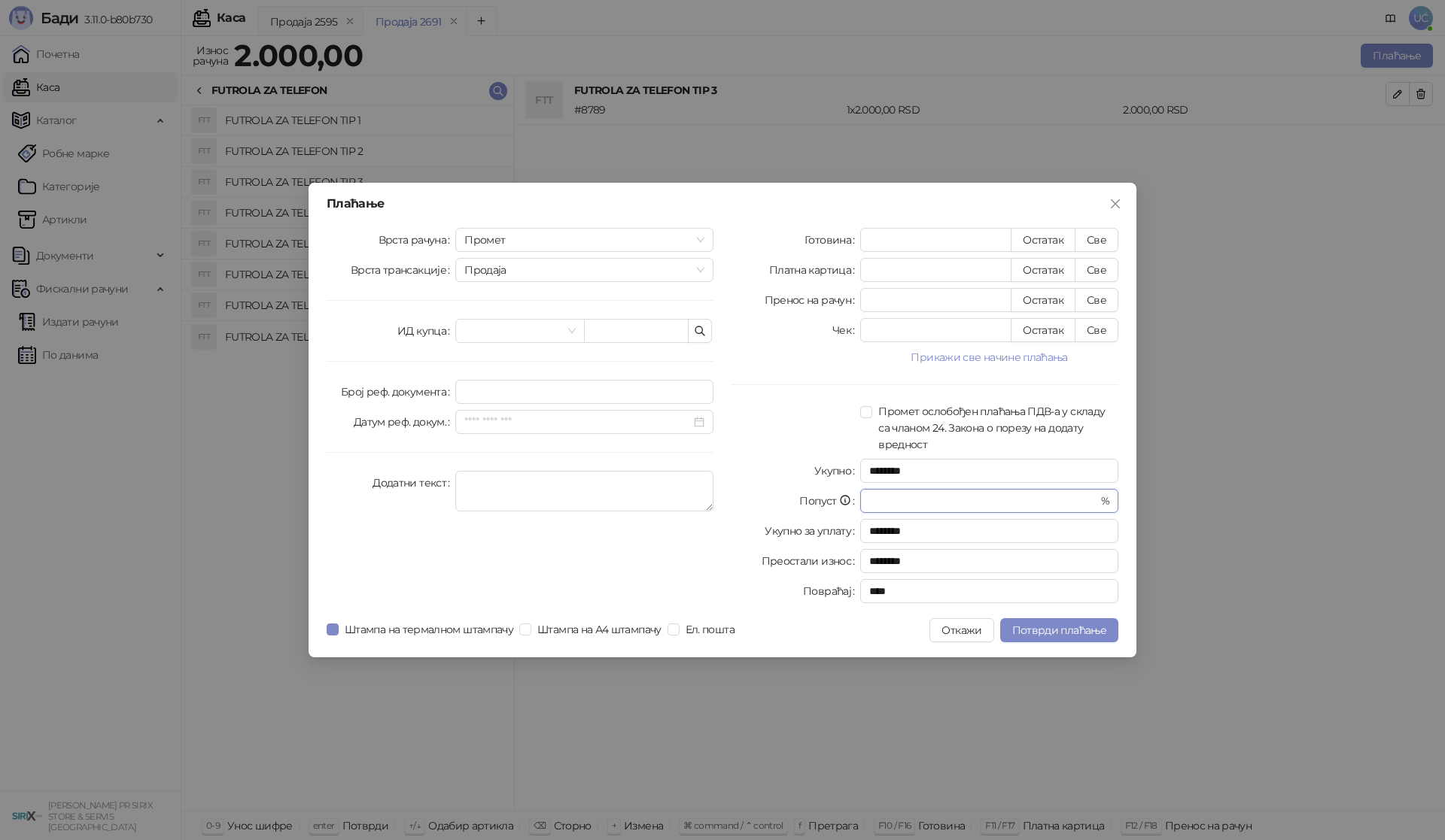
type input "**"
type input "********"
type input "**"
click at [768, 479] on div "Укупно" at bounding box center [796, 471] width 129 height 24
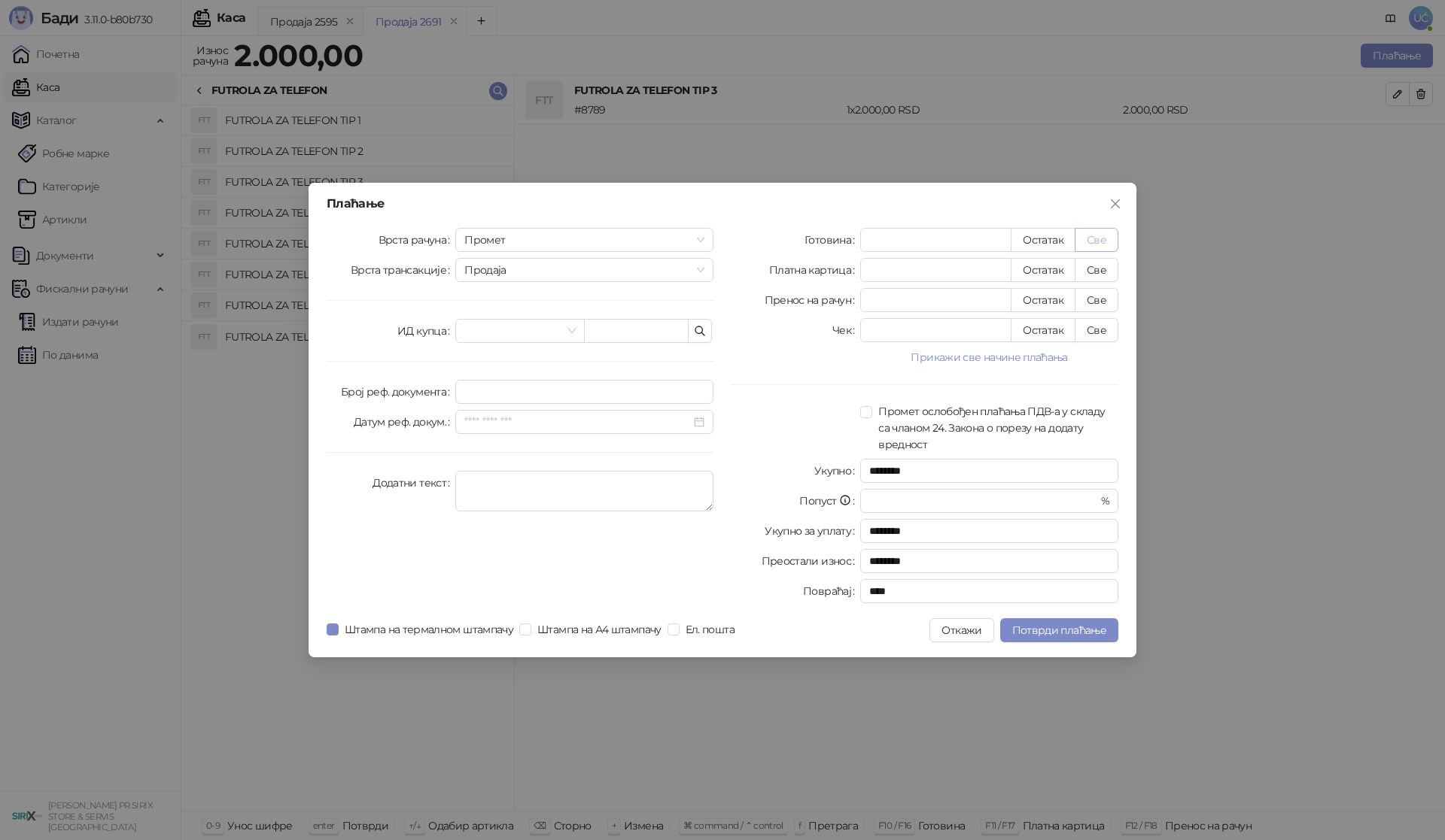
click at [1095, 249] on button "Све" at bounding box center [1097, 240] width 44 height 24
type input "****"
click at [1066, 628] on span "Потврди плаћање" at bounding box center [1059, 630] width 94 height 14
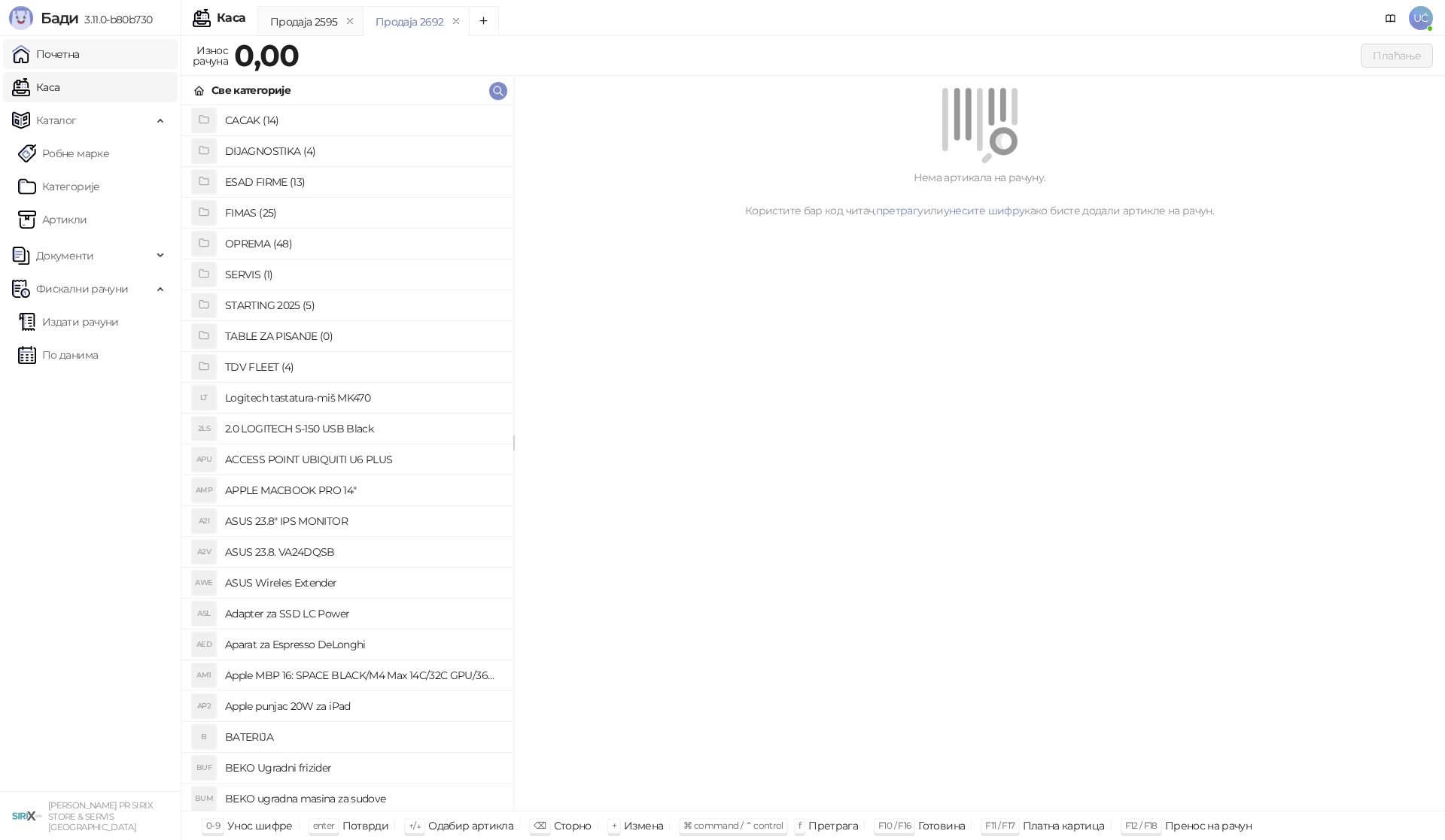
click at [55, 48] on link "Почетна" at bounding box center [46, 55] width 68 height 30
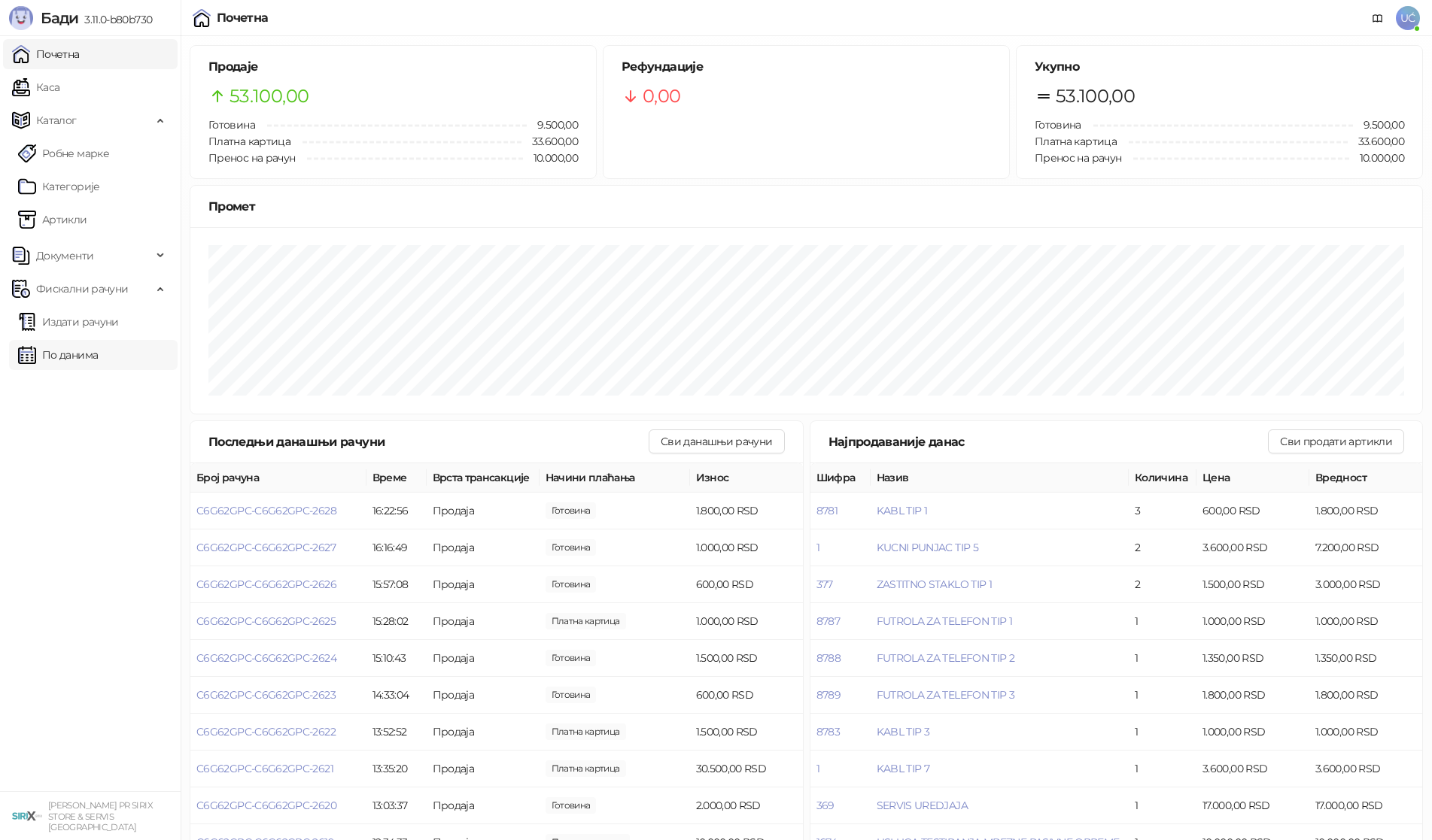
click at [98, 349] on link "По данима" at bounding box center [58, 355] width 80 height 30
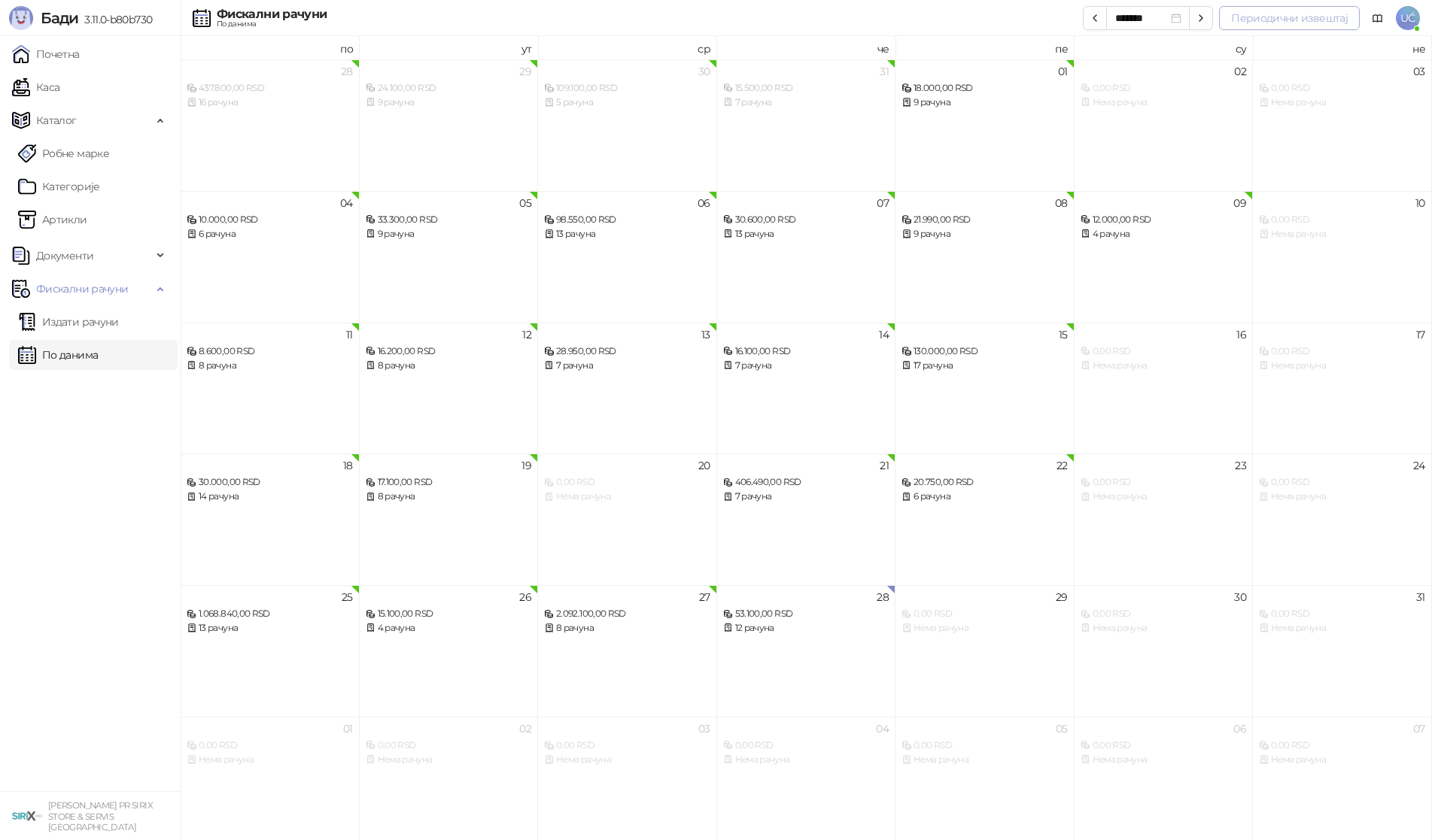
click at [1273, 24] on button "Периодични извештај" at bounding box center [1289, 18] width 140 height 24
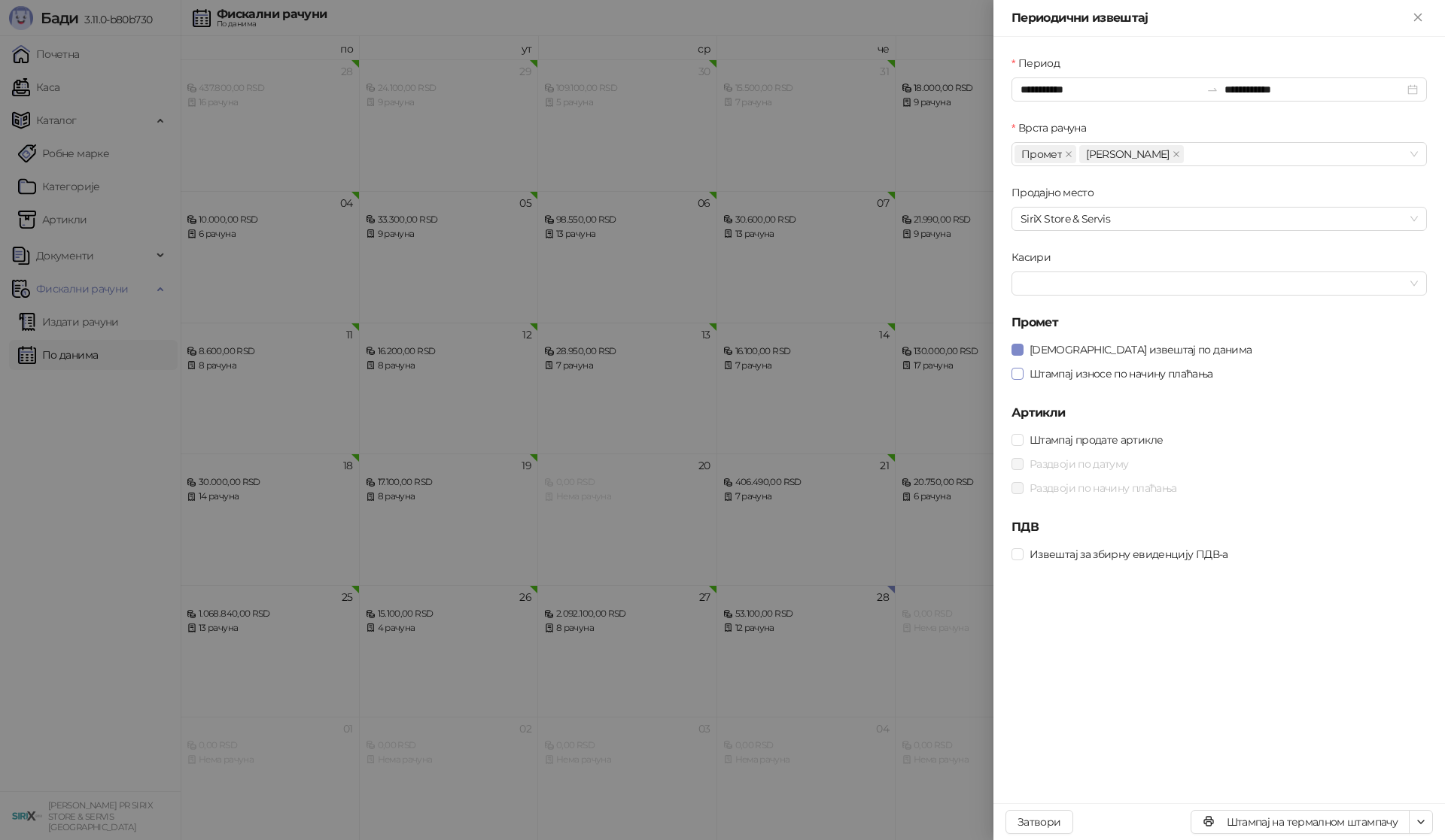
click at [1081, 375] on span "Штампај износе по начину плаћања" at bounding box center [1121, 374] width 196 height 17
click at [1086, 347] on span "[DEMOGRAPHIC_DATA] извештај по данима" at bounding box center [1140, 349] width 234 height 17
click at [1362, 829] on button "Штампај на термалном штампачу" at bounding box center [1299, 822] width 219 height 24
click at [293, 140] on div at bounding box center [722, 420] width 1445 height 840
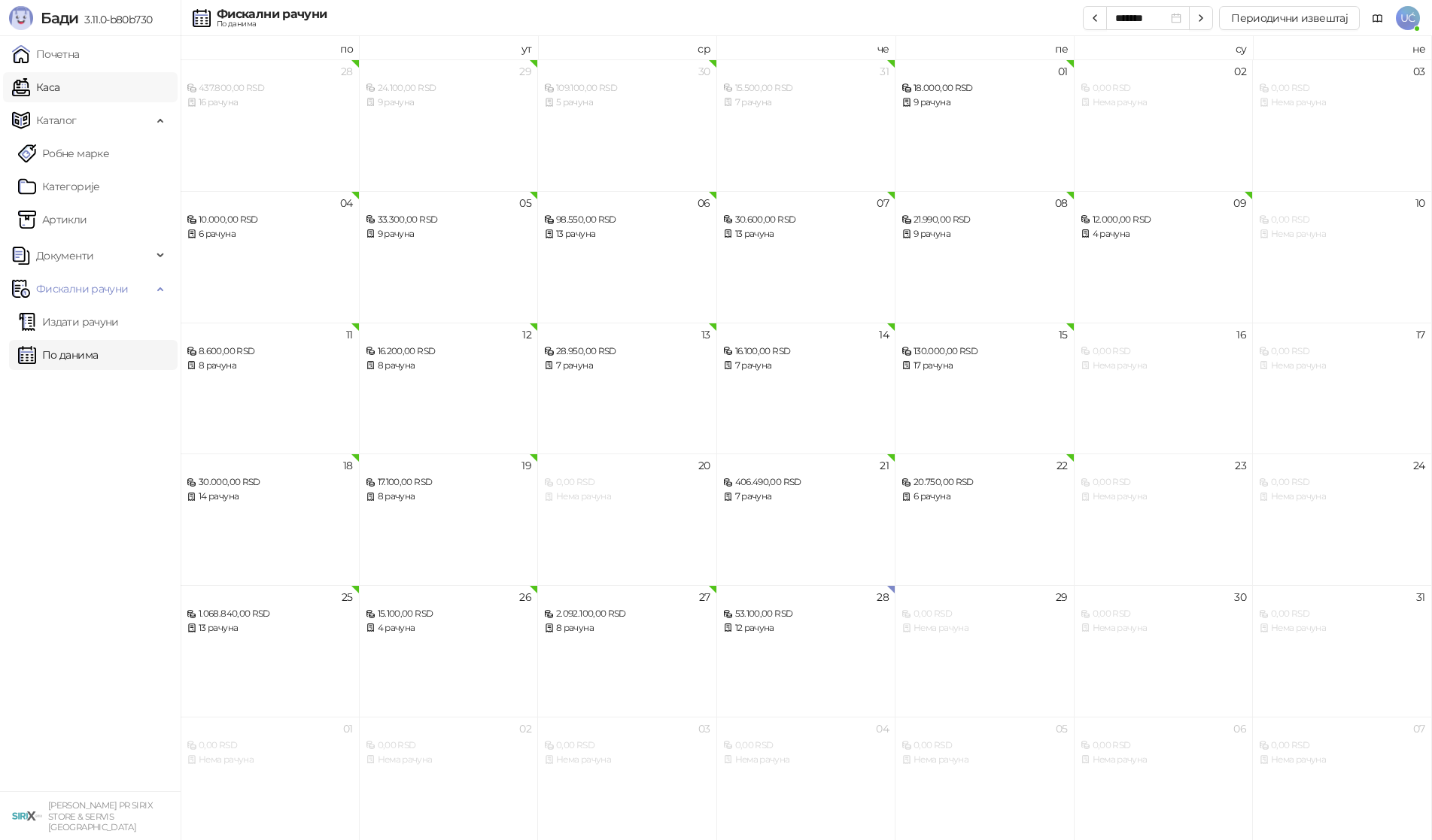
click at [59, 98] on link "Каса" at bounding box center [36, 87] width 47 height 30
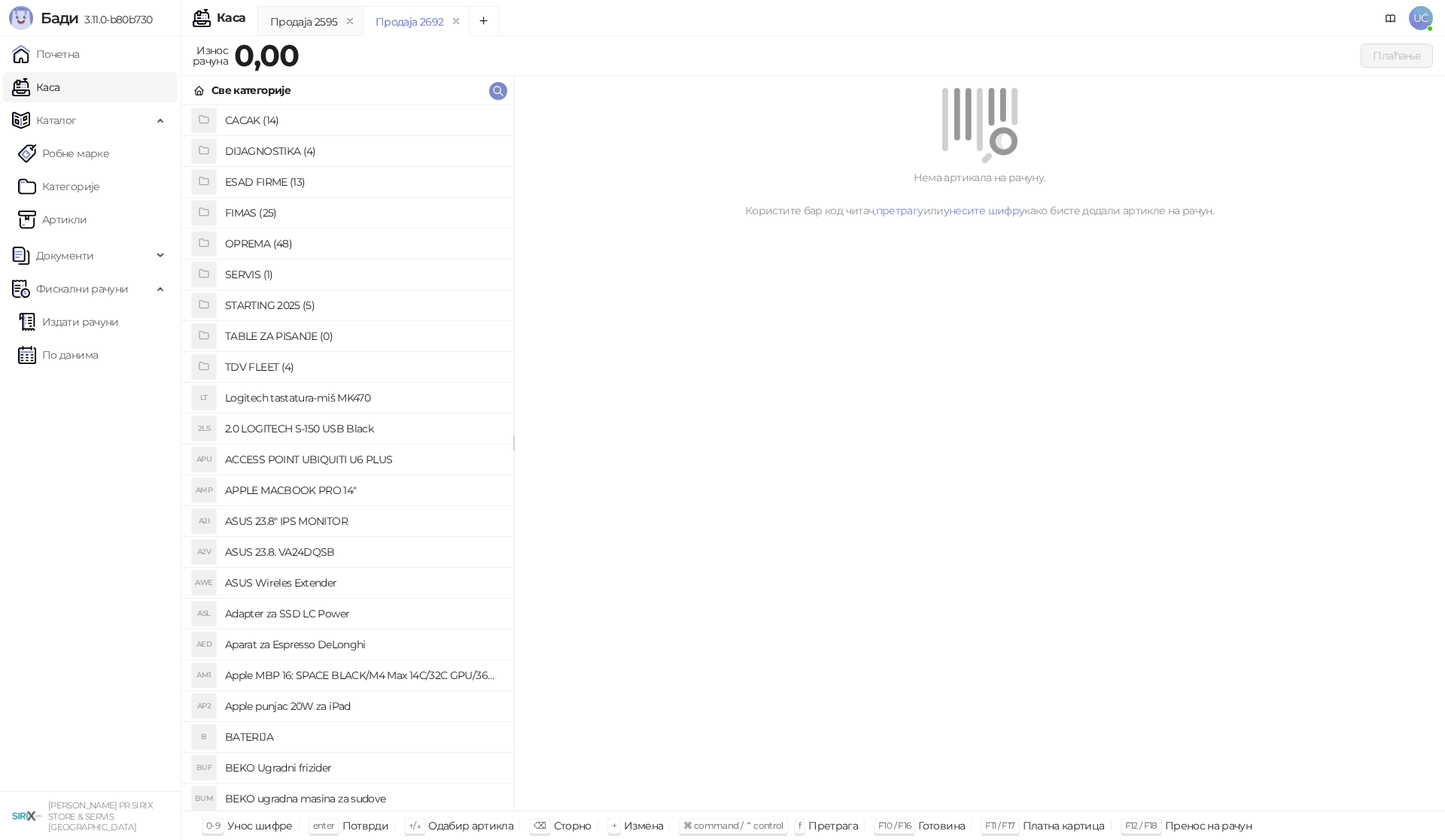
click at [262, 243] on h4 "OPREMA (48)" at bounding box center [363, 244] width 276 height 24
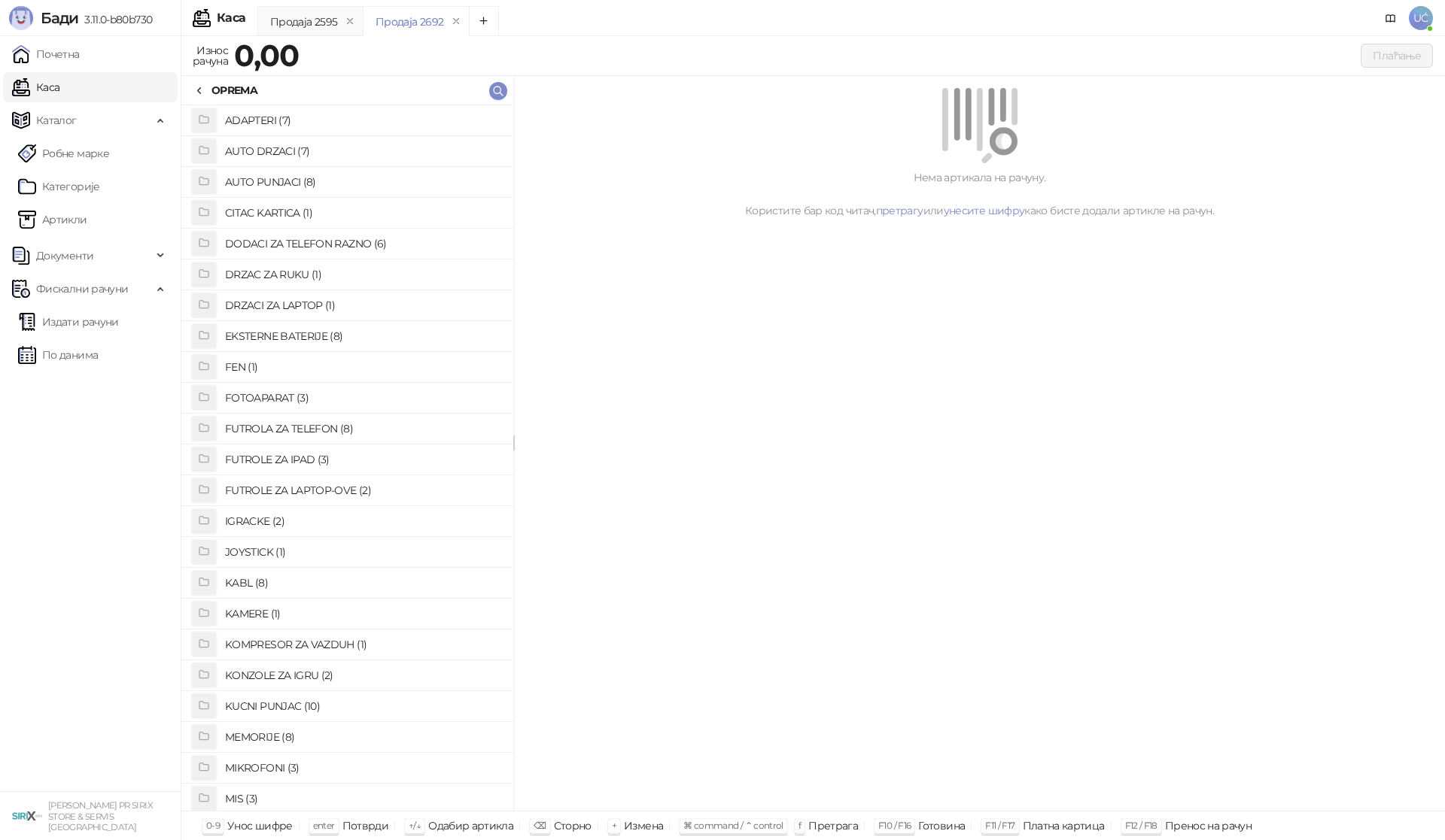
click at [242, 588] on h4 "KABL (8)" at bounding box center [363, 583] width 276 height 24
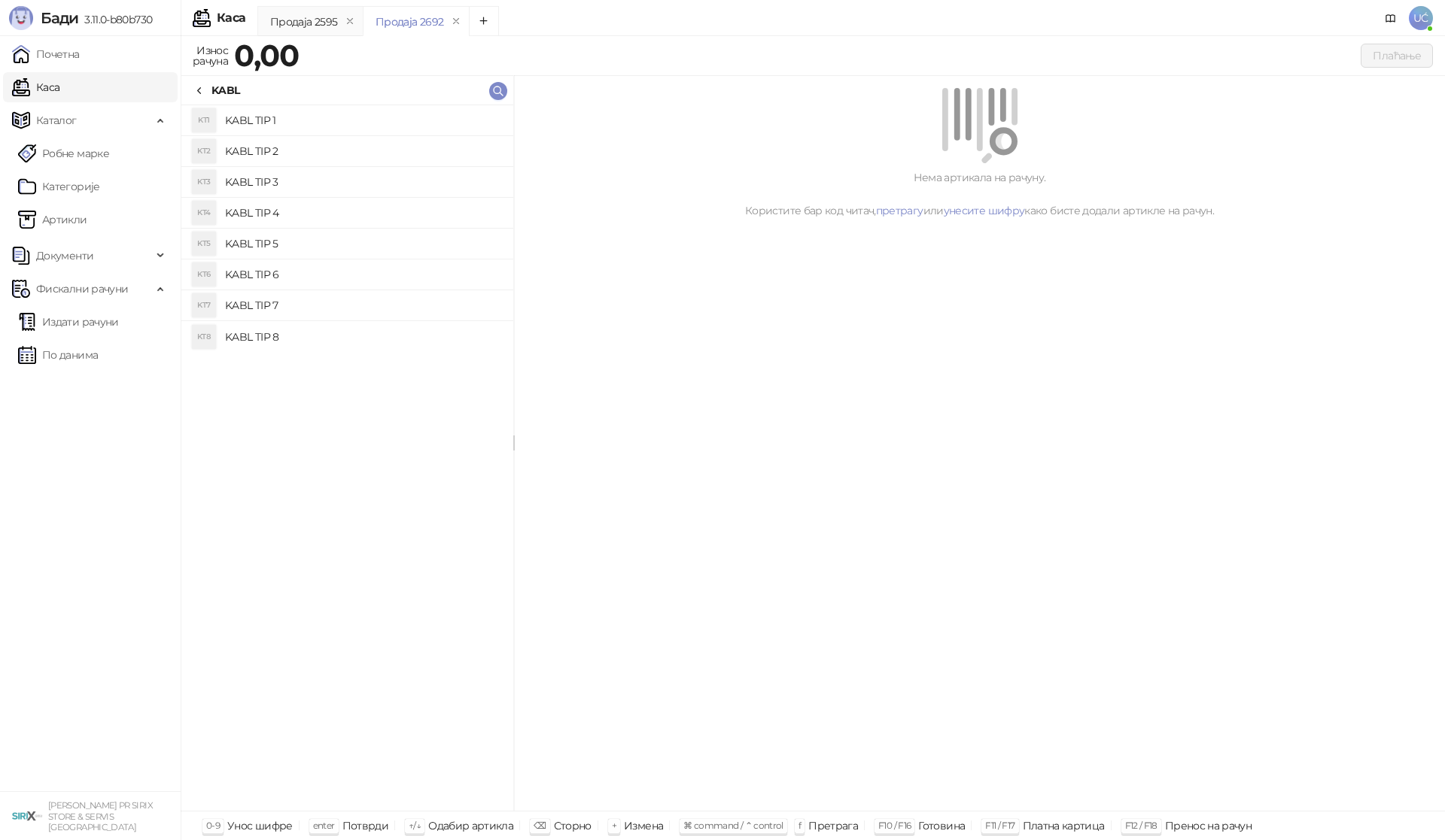
click at [350, 119] on h4 "KABL TIP 1" at bounding box center [363, 121] width 276 height 24
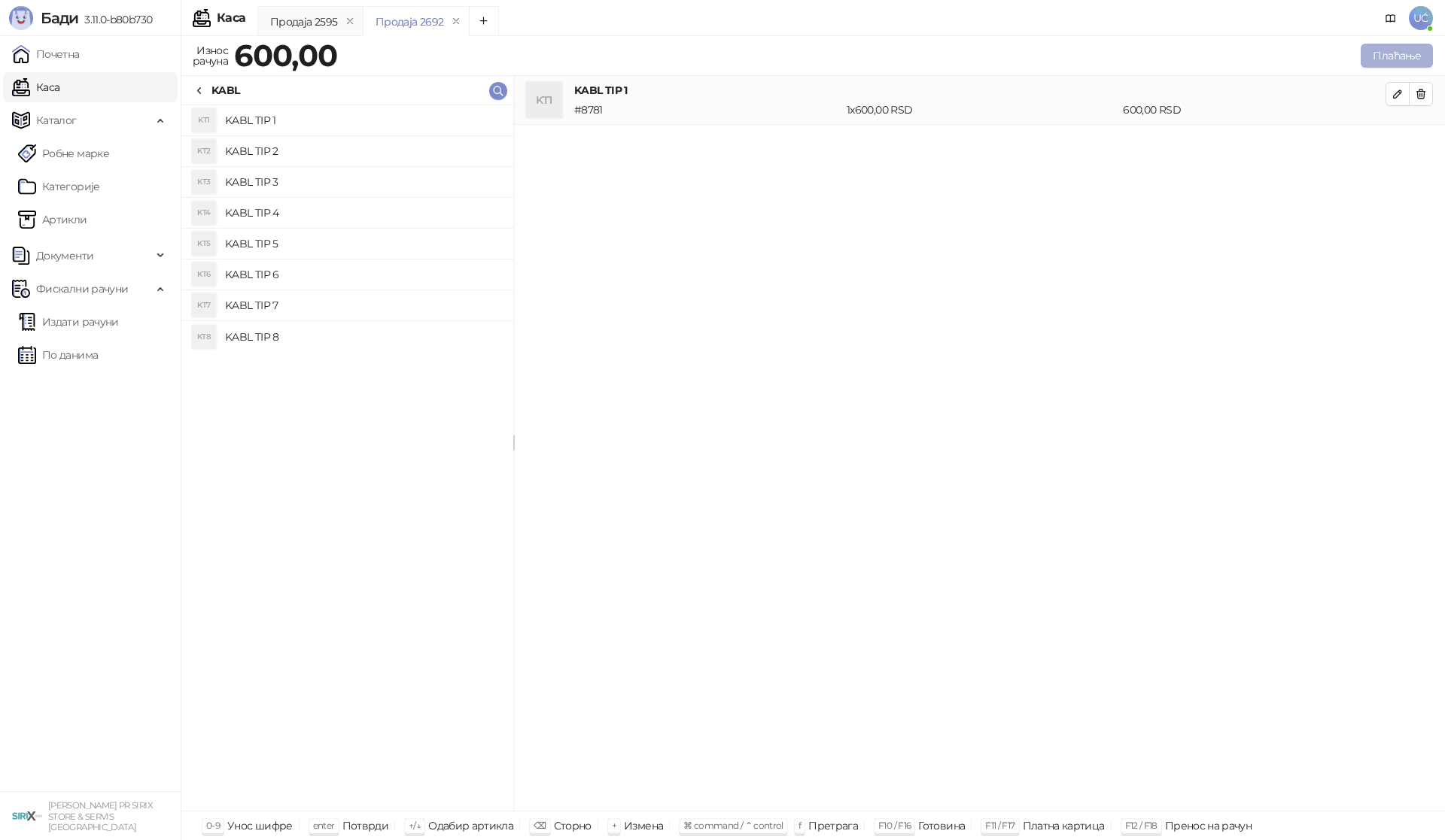
click at [1376, 61] on button "Плаћање" at bounding box center [1396, 56] width 72 height 24
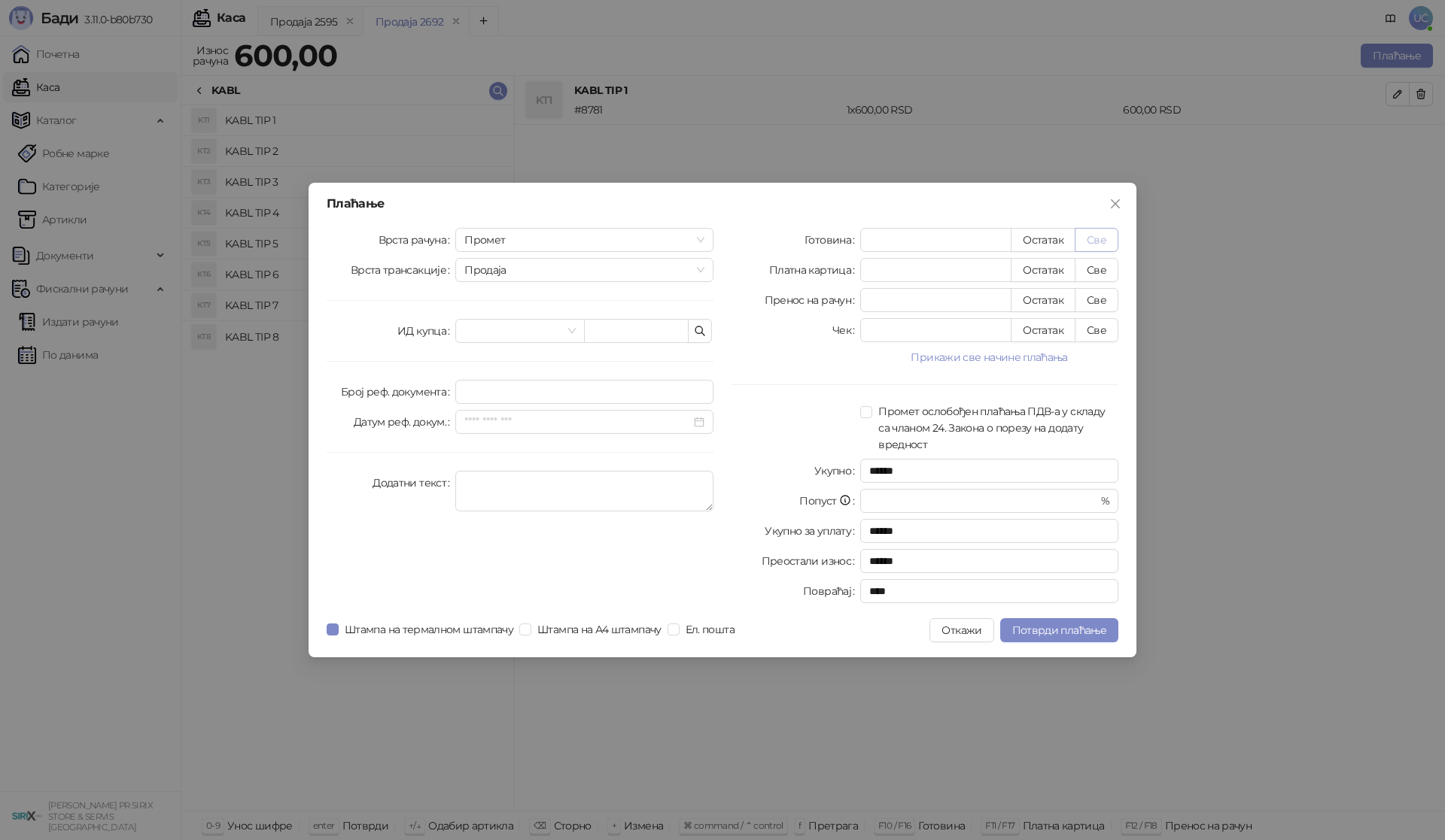
click at [1114, 234] on button "Све" at bounding box center [1097, 240] width 44 height 24
type input "***"
type input "****"
click at [1082, 638] on button "Потврди плаћање" at bounding box center [1059, 630] width 118 height 24
